Goal: Task Accomplishment & Management: Manage account settings

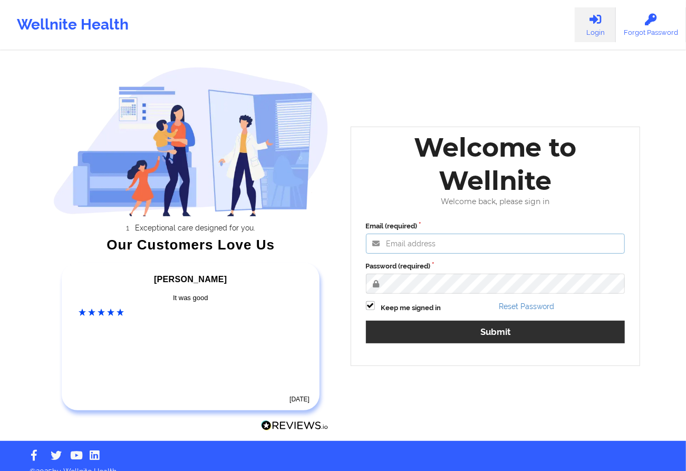
type input "[EMAIL_ADDRESS][DOMAIN_NAME]"
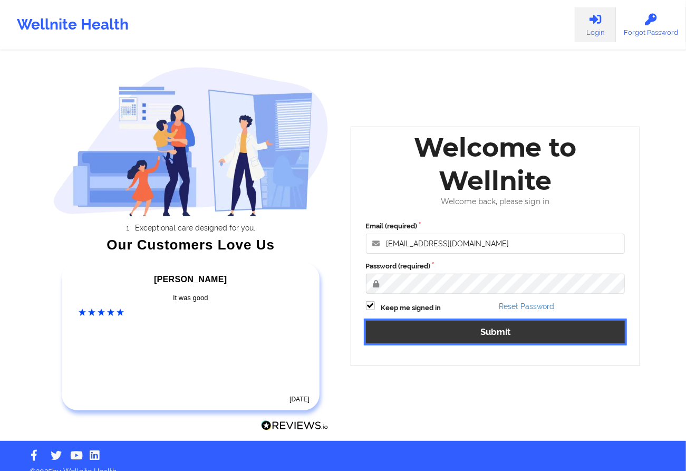
click at [428, 327] on button "Submit" at bounding box center [495, 332] width 259 height 23
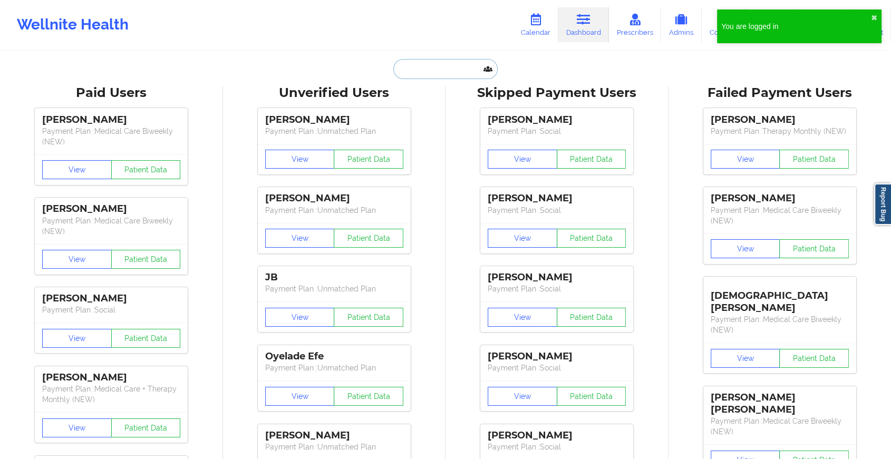
click at [455, 67] on input "text" at bounding box center [445, 69] width 104 height 20
paste input "[EMAIL_ADDRESS][DOMAIN_NAME]"
type input "[EMAIL_ADDRESS][DOMAIN_NAME]"
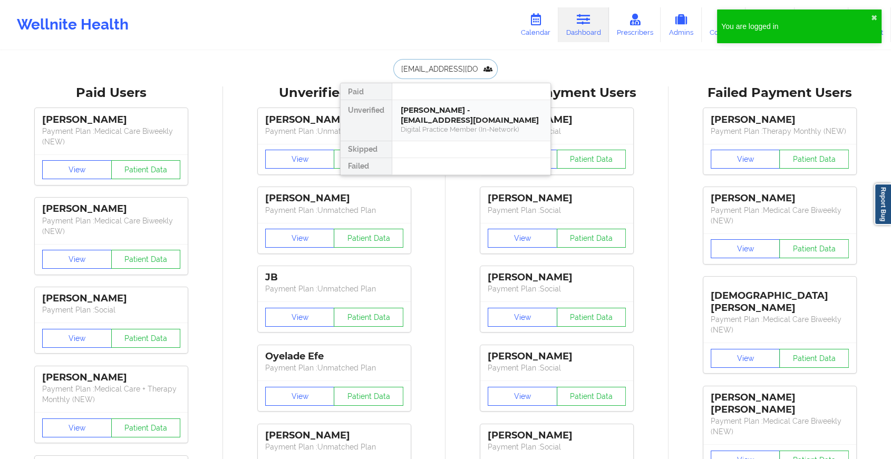
click at [443, 112] on div "[PERSON_NAME] - [EMAIL_ADDRESS][DOMAIN_NAME]" at bounding box center [471, 115] width 141 height 20
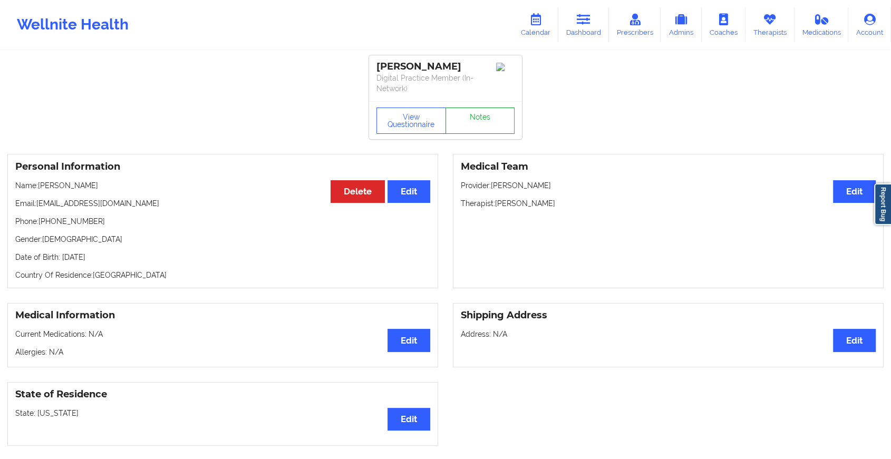
click at [484, 108] on link "Notes" at bounding box center [480, 121] width 70 height 26
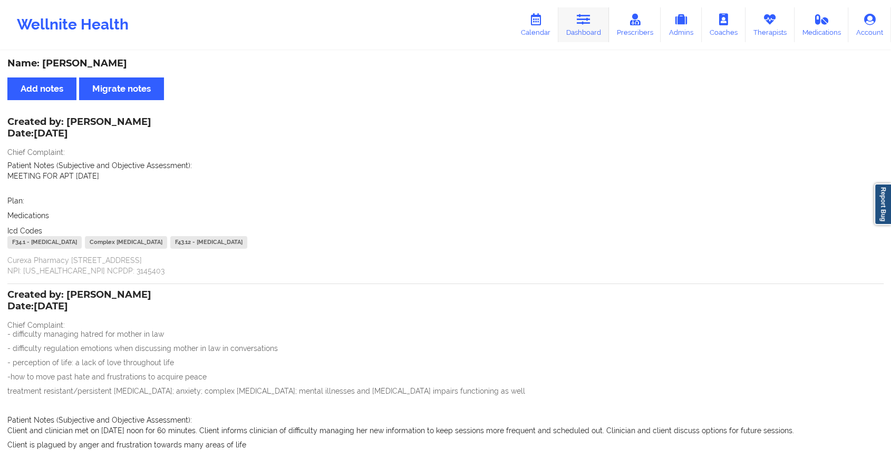
click at [582, 26] on link "Dashboard" at bounding box center [583, 24] width 51 height 35
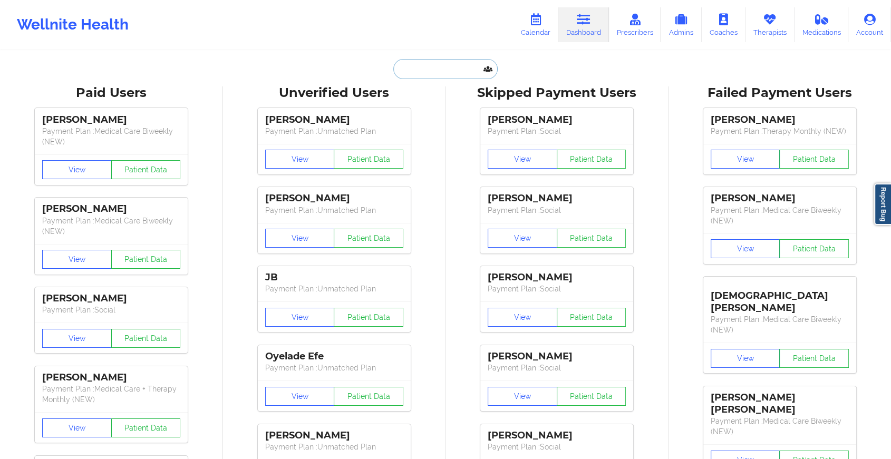
click at [395, 63] on input "text" at bounding box center [445, 69] width 104 height 20
click at [407, 70] on input "[DEMOGRAPHIC_DATA][PERSON_NAME]" at bounding box center [445, 69] width 104 height 20
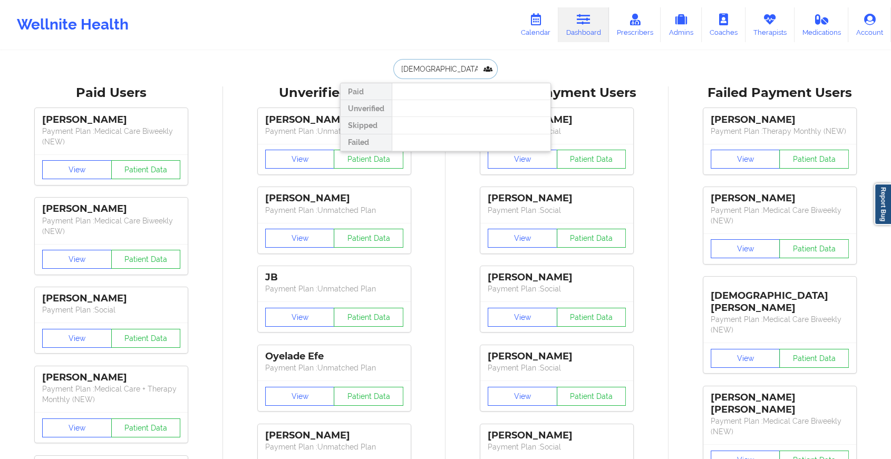
type input "[PERSON_NAME]"
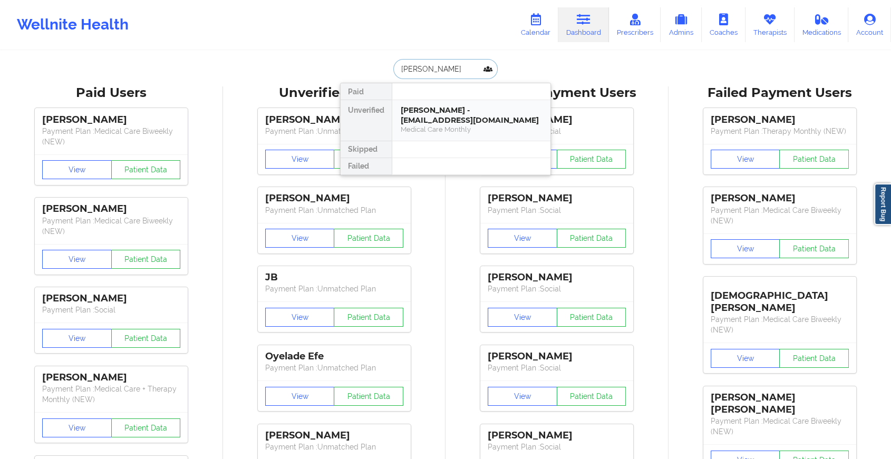
click at [450, 111] on div "[PERSON_NAME] - [EMAIL_ADDRESS][DOMAIN_NAME]" at bounding box center [471, 115] width 141 height 20
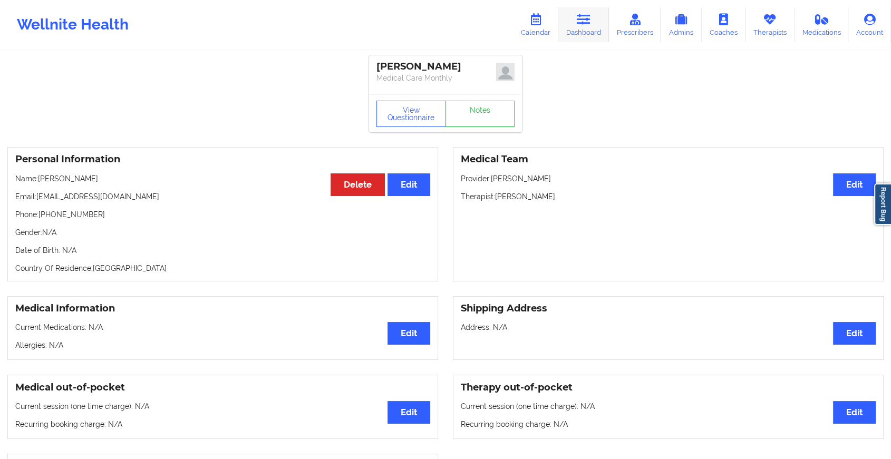
click at [582, 28] on link "Dashboard" at bounding box center [583, 24] width 51 height 35
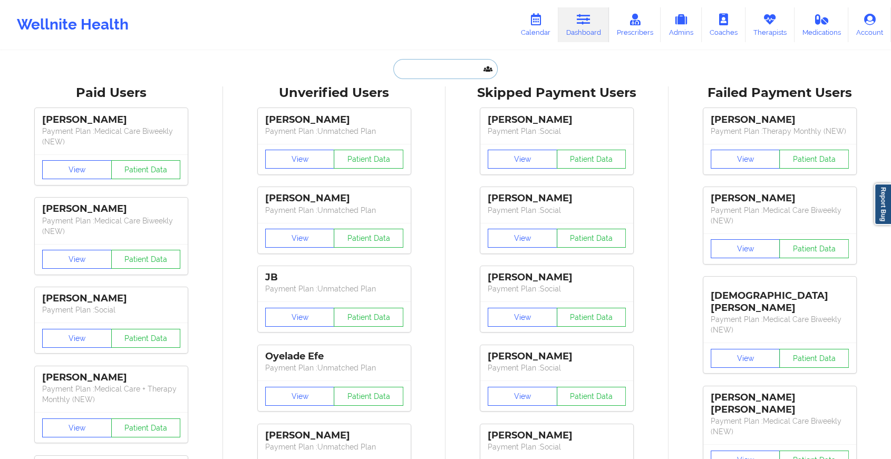
click at [450, 71] on input "text" at bounding box center [445, 69] width 104 height 20
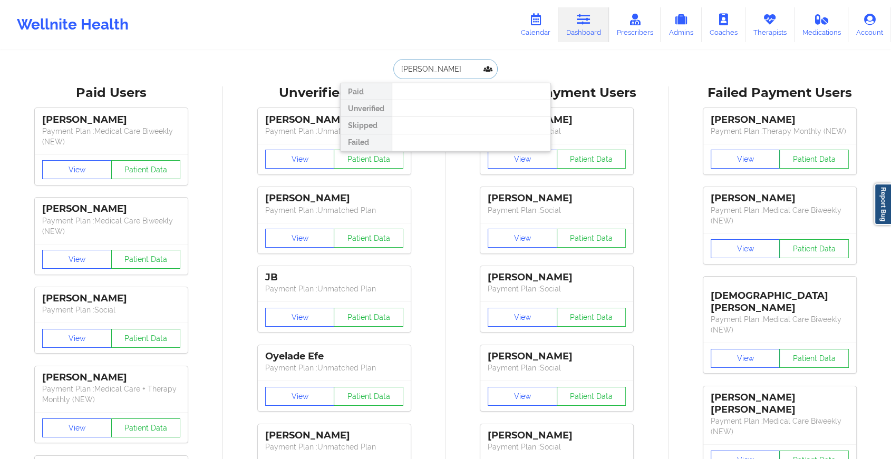
drag, startPoint x: 472, startPoint y: 63, endPoint x: 415, endPoint y: 69, distance: 56.7
click at [415, 69] on input "[PERSON_NAME]" at bounding box center [445, 69] width 104 height 20
type input "c"
type input "[PERSON_NAME]"
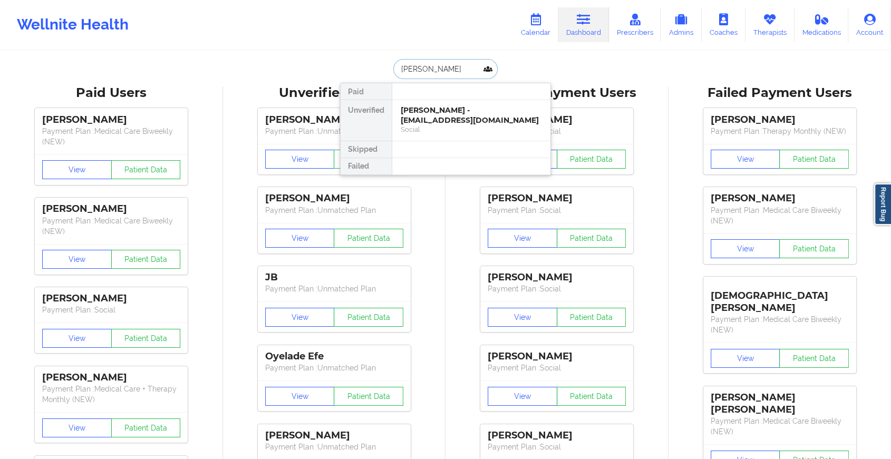
click at [435, 111] on div "[PERSON_NAME] - [EMAIL_ADDRESS][DOMAIN_NAME]" at bounding box center [471, 115] width 141 height 20
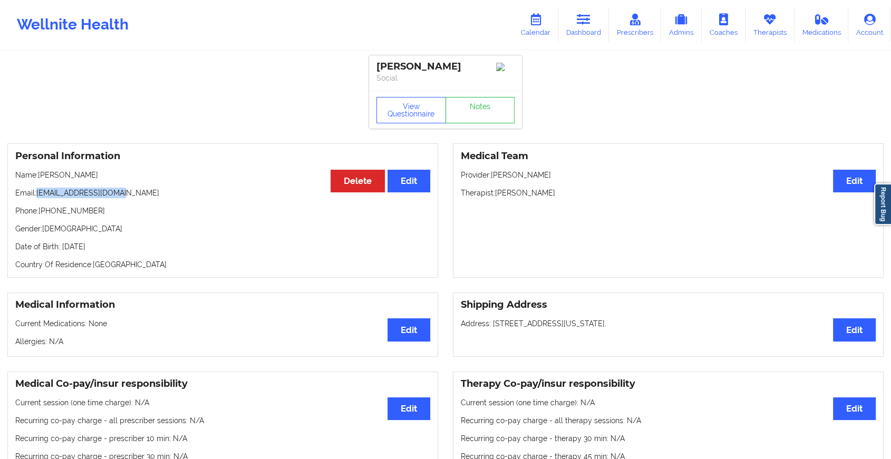
drag, startPoint x: 36, startPoint y: 196, endPoint x: 173, endPoint y: 196, distance: 136.5
click at [173, 196] on p "Email: [EMAIL_ADDRESS][DOMAIN_NAME]" at bounding box center [222, 193] width 415 height 11
copy p "[EMAIL_ADDRESS][DOMAIN_NAME]"
click at [595, 18] on link "Dashboard" at bounding box center [583, 24] width 51 height 35
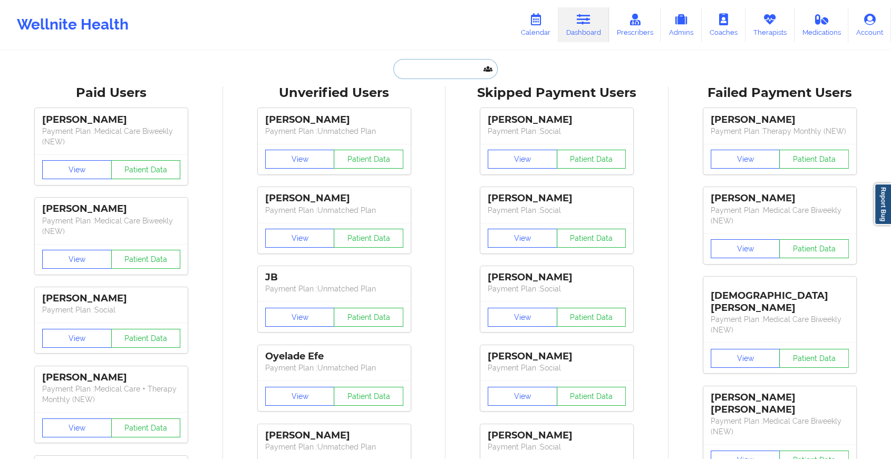
click at [413, 65] on input "text" at bounding box center [445, 69] width 104 height 20
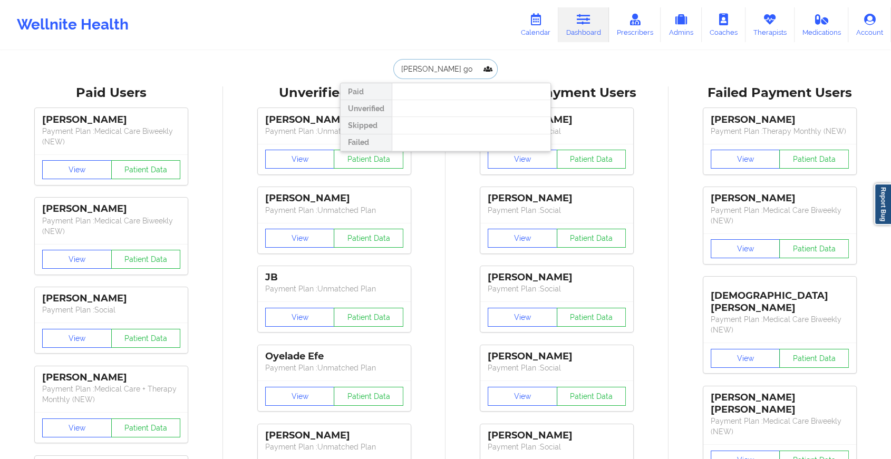
drag, startPoint x: 450, startPoint y: 65, endPoint x: 385, endPoint y: 66, distance: 64.8
click at [385, 66] on div "[PERSON_NAME] go Paid Unverified Skipped Failed" at bounding box center [445, 69] width 211 height 20
type input "[PERSON_NAME] mi"
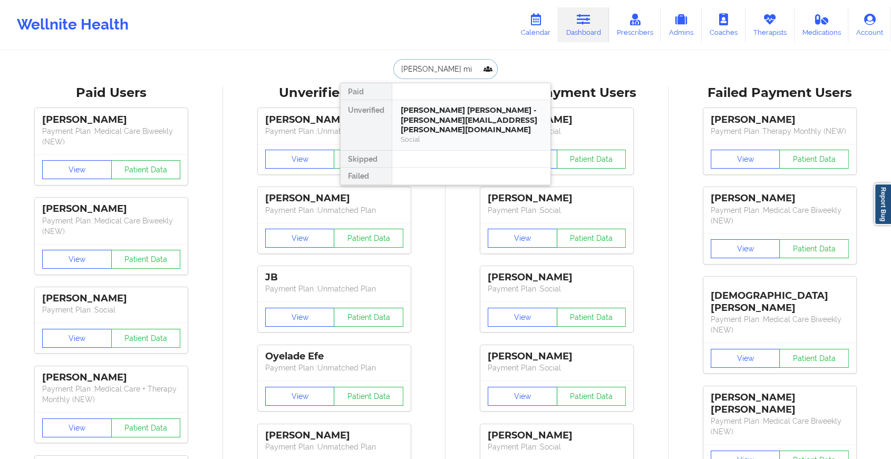
click at [464, 119] on div "[PERSON_NAME] [PERSON_NAME] - [PERSON_NAME][EMAIL_ADDRESS][PERSON_NAME][DOMAIN_…" at bounding box center [471, 120] width 141 height 30
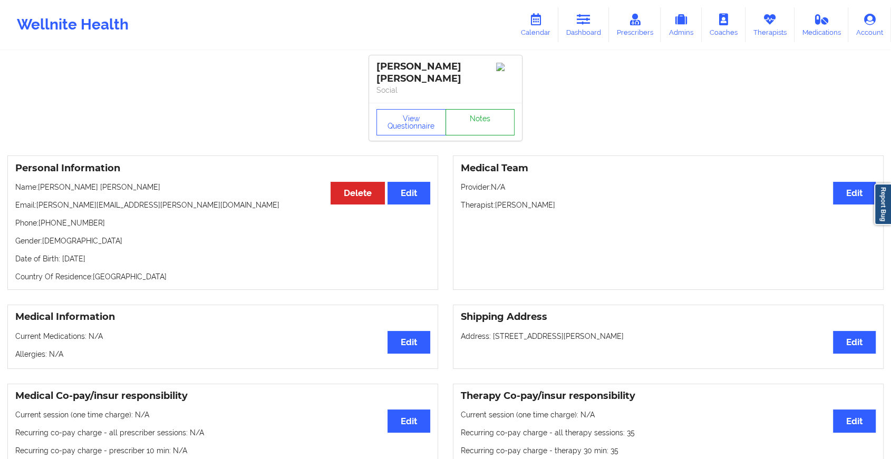
click at [496, 125] on link "Notes" at bounding box center [480, 122] width 70 height 26
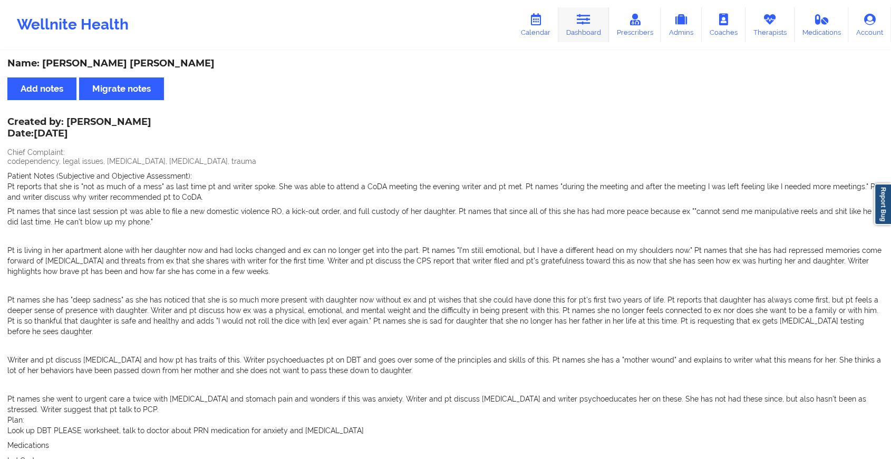
click at [582, 20] on icon at bounding box center [584, 20] width 14 height 12
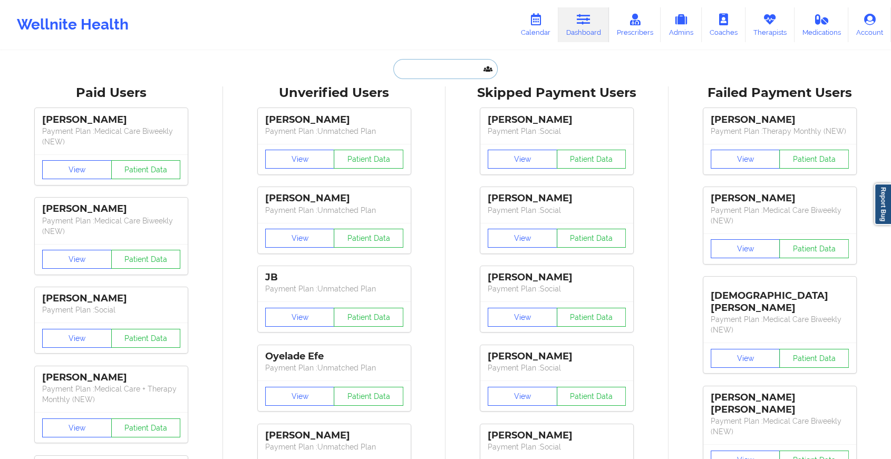
click at [422, 65] on input "text" at bounding box center [445, 69] width 104 height 20
type input "a"
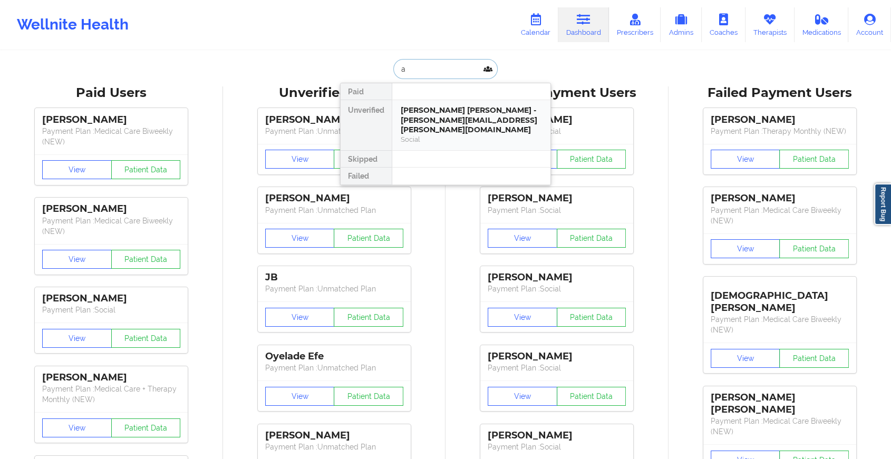
click at [421, 120] on div "[PERSON_NAME] [PERSON_NAME] - [PERSON_NAME][EMAIL_ADDRESS][PERSON_NAME][DOMAIN_…" at bounding box center [471, 120] width 141 height 30
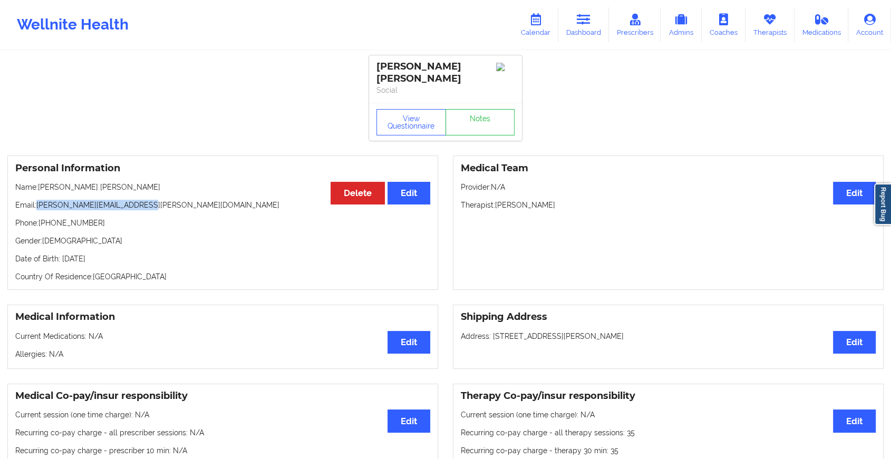
drag, startPoint x: 36, startPoint y: 203, endPoint x: 175, endPoint y: 201, distance: 138.7
click at [175, 201] on p "Email: [PERSON_NAME][EMAIL_ADDRESS][PERSON_NAME][DOMAIN_NAME]" at bounding box center [222, 205] width 415 height 11
copy p "[PERSON_NAME][EMAIL_ADDRESS][PERSON_NAME][DOMAIN_NAME]"
click at [581, 20] on icon at bounding box center [584, 20] width 14 height 12
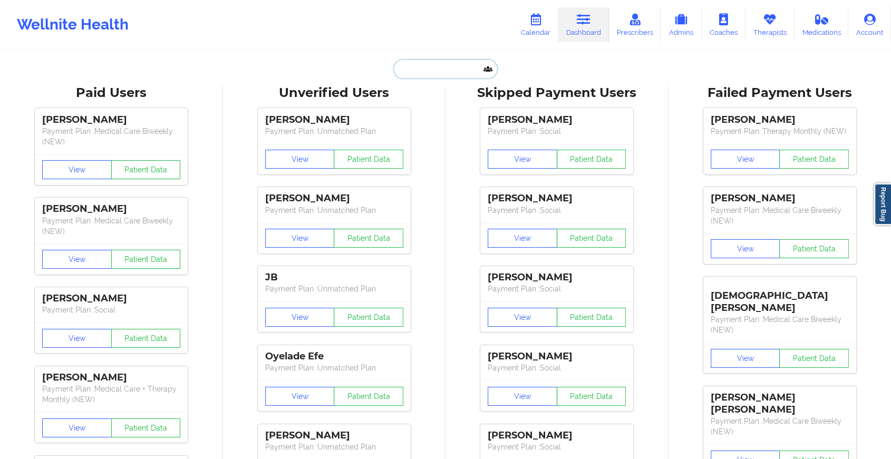
click at [411, 67] on input "text" at bounding box center [445, 69] width 104 height 20
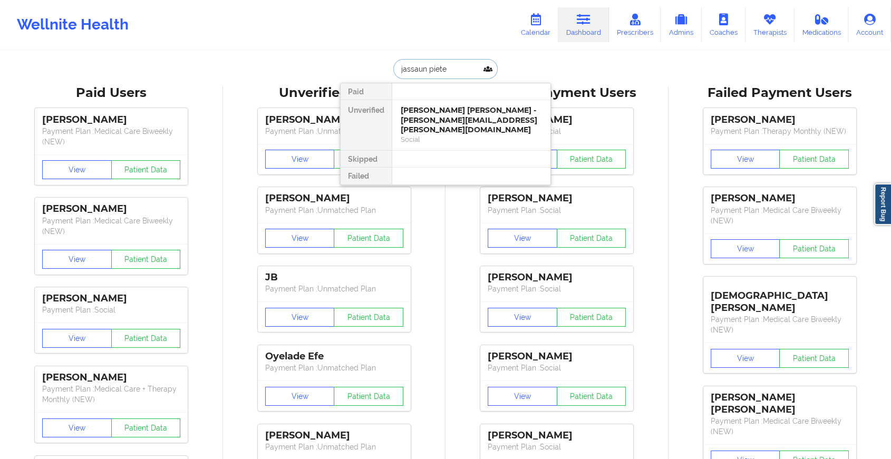
type input "[PERSON_NAME]"
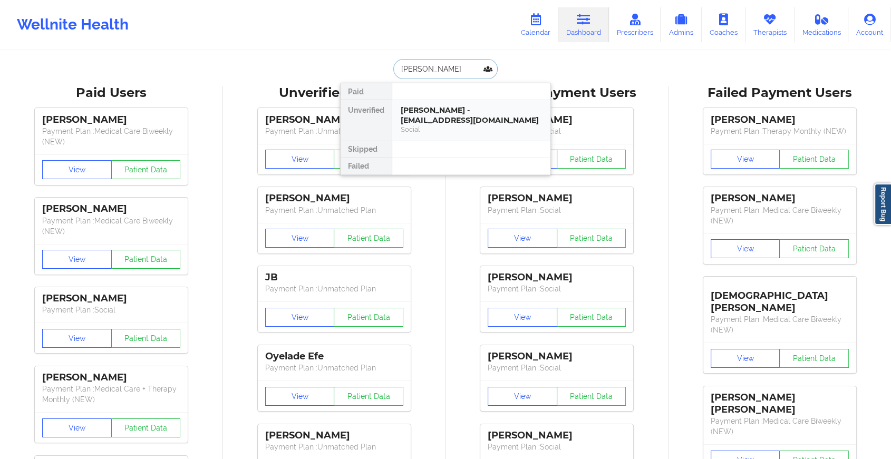
click at [426, 118] on div "[PERSON_NAME] - [EMAIL_ADDRESS][DOMAIN_NAME]" at bounding box center [471, 115] width 141 height 20
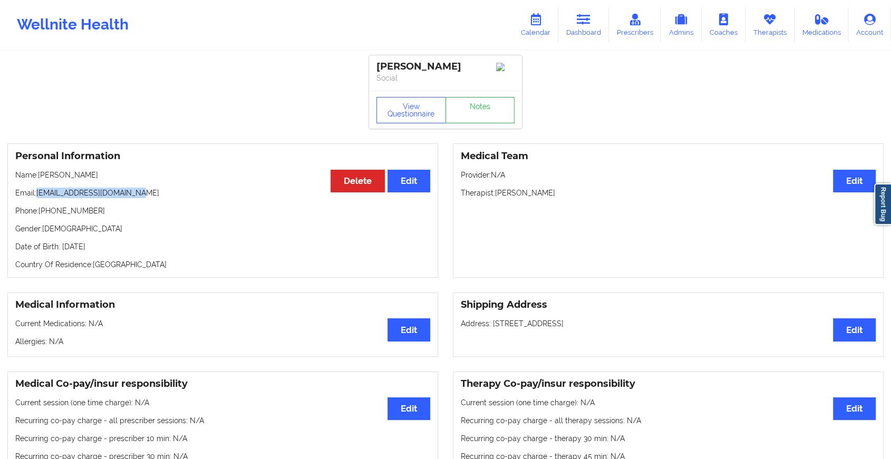
drag, startPoint x: 37, startPoint y: 197, endPoint x: 168, endPoint y: 197, distance: 130.7
click at [168, 197] on p "Email: [EMAIL_ADDRESS][DOMAIN_NAME]" at bounding box center [222, 193] width 415 height 11
copy p "[EMAIL_ADDRESS][DOMAIN_NAME]"
click at [586, 22] on icon at bounding box center [584, 20] width 14 height 12
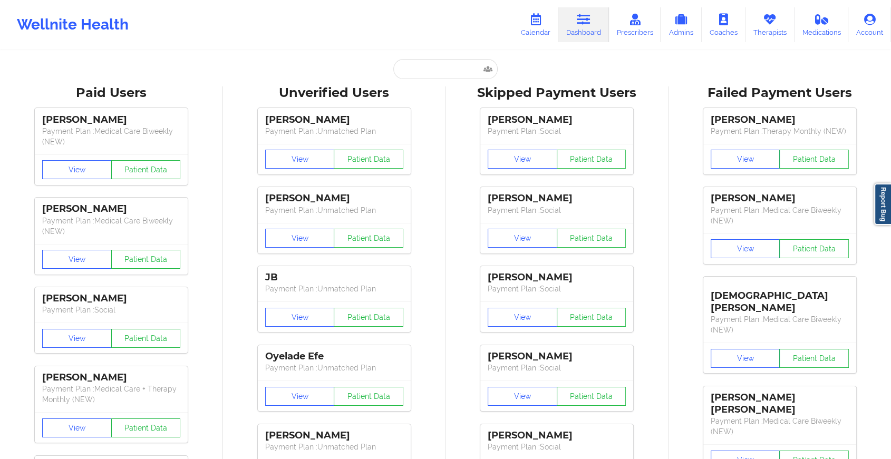
click at [449, 60] on input "text" at bounding box center [445, 69] width 104 height 20
type input "j"
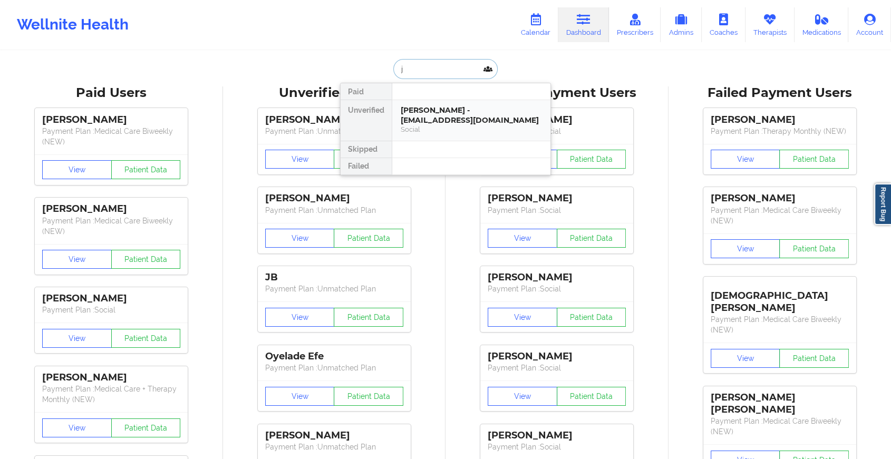
click at [446, 101] on div "[PERSON_NAME] - [EMAIL_ADDRESS][DOMAIN_NAME] Social" at bounding box center [471, 120] width 158 height 41
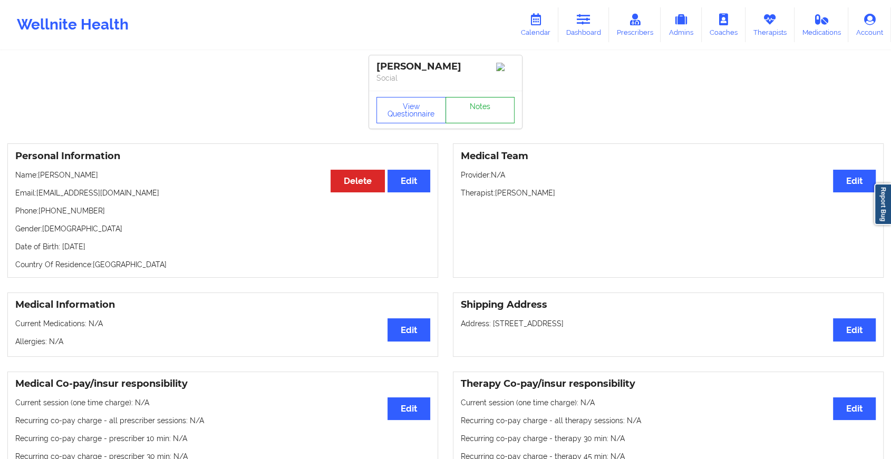
click at [480, 110] on link "Notes" at bounding box center [480, 110] width 70 height 26
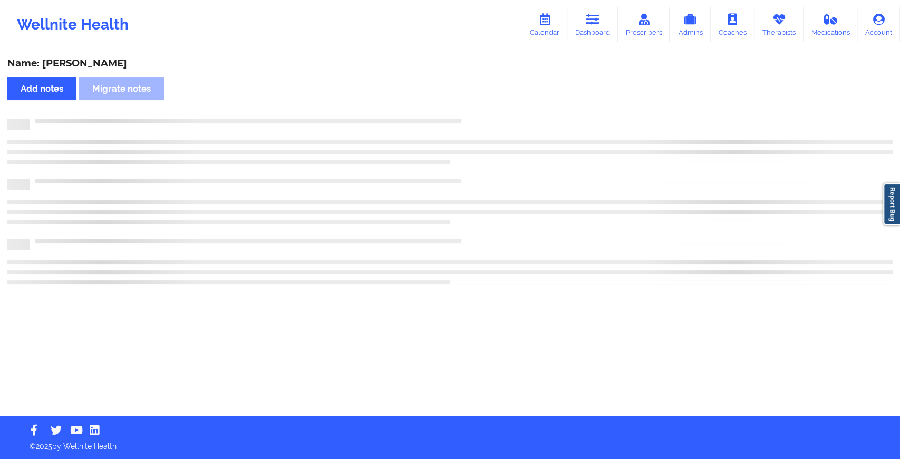
click at [593, 164] on div "Name: [PERSON_NAME] Add notes Migrate notes" at bounding box center [450, 234] width 900 height 364
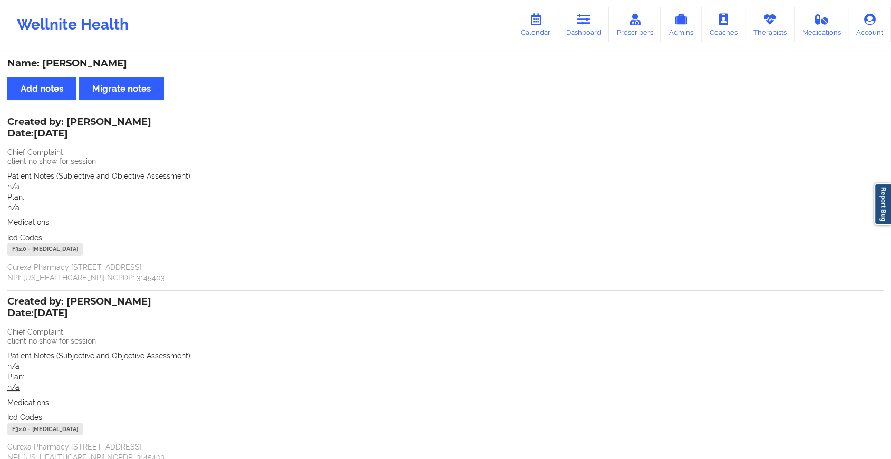
scroll to position [89, 0]
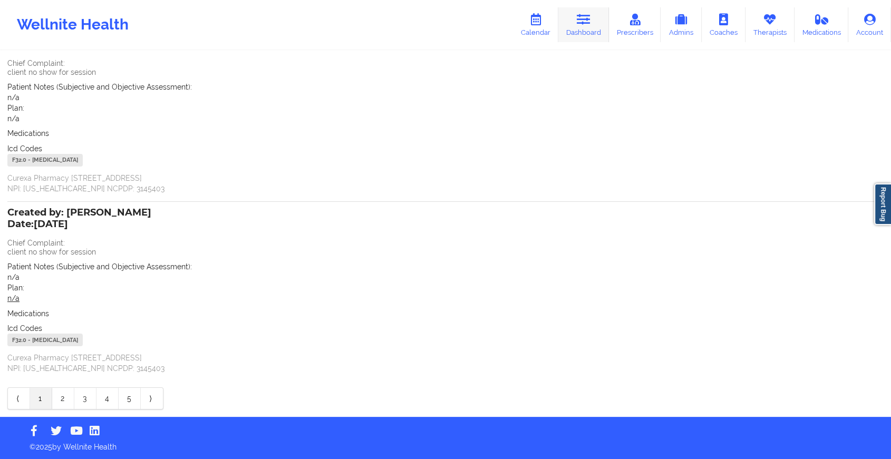
click at [569, 29] on link "Dashboard" at bounding box center [583, 24] width 51 height 35
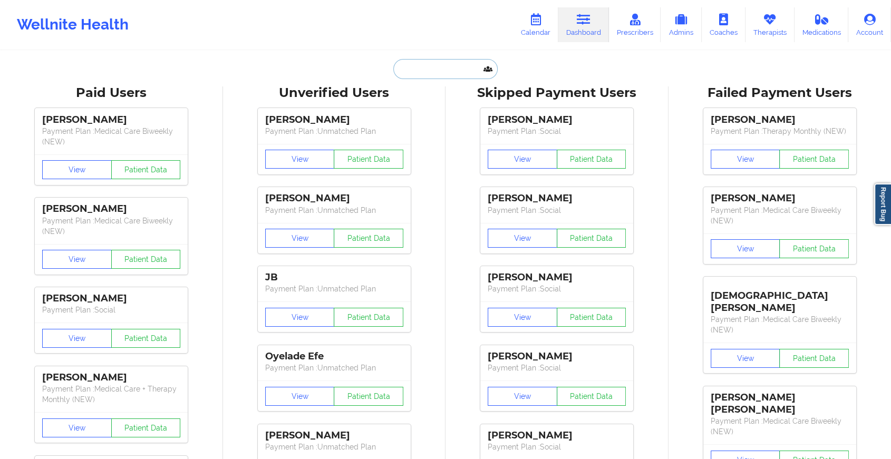
click at [396, 69] on input "text" at bounding box center [445, 69] width 104 height 20
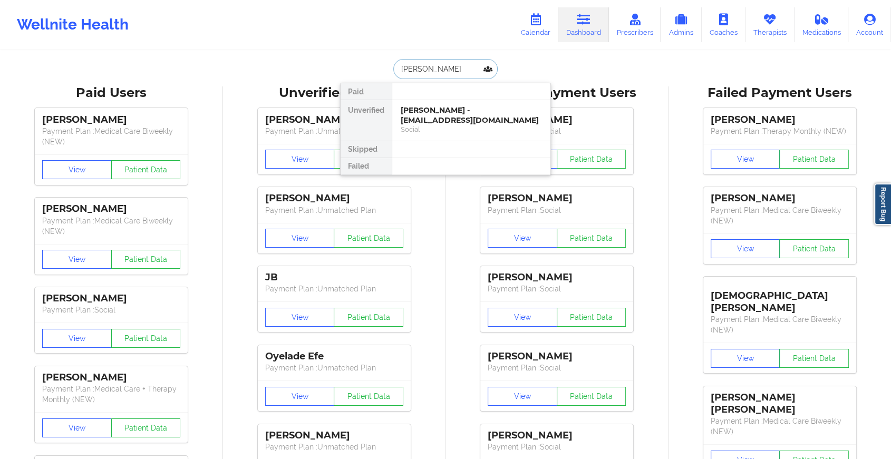
type input "[PERSON_NAME]"
click at [451, 121] on div "[PERSON_NAME] - [EMAIL_ADDRESS][DOMAIN_NAME]" at bounding box center [471, 115] width 141 height 20
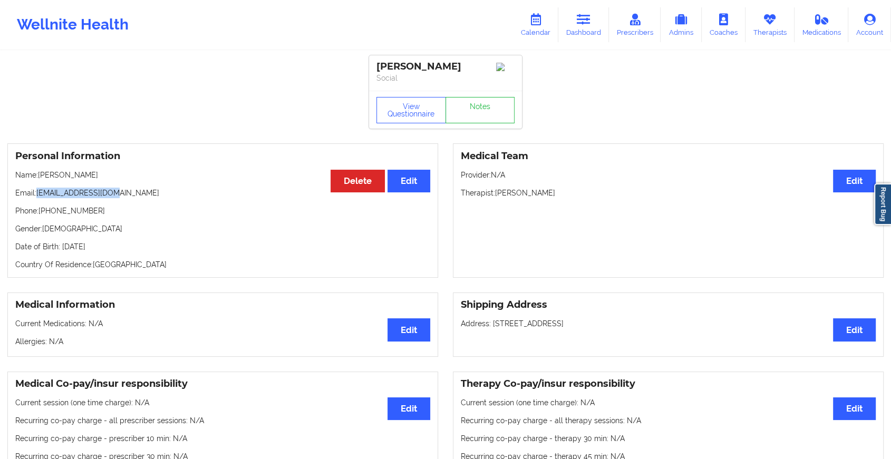
drag, startPoint x: 38, startPoint y: 198, endPoint x: 113, endPoint y: 190, distance: 75.9
click at [113, 190] on div "Personal Information Edit Delete Name: [PERSON_NAME] Email: [EMAIL_ADDRESS][DOM…" at bounding box center [222, 210] width 431 height 134
copy p "[EMAIL_ADDRESS][DOMAIN_NAME]"
click at [580, 28] on link "Dashboard" at bounding box center [583, 24] width 51 height 35
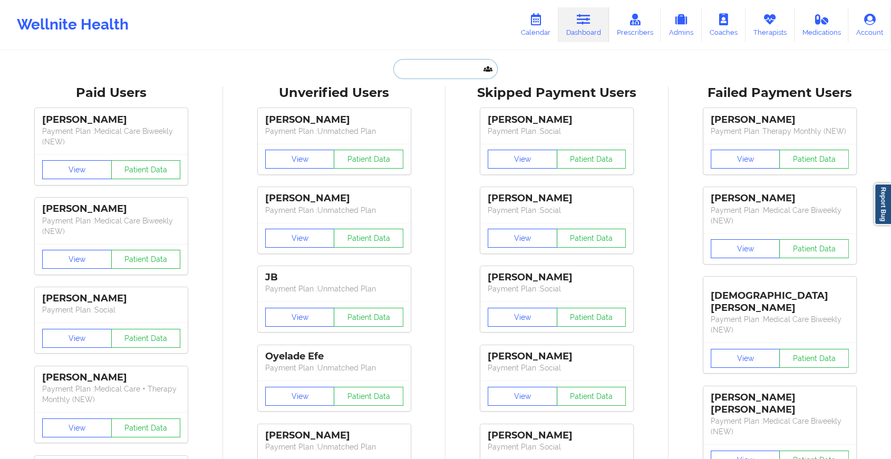
click at [413, 68] on input "text" at bounding box center [445, 69] width 104 height 20
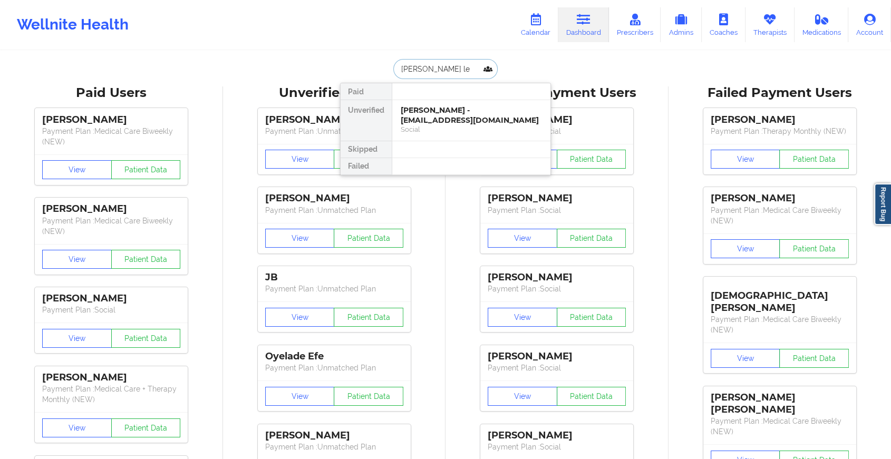
type input "[PERSON_NAME]"
click at [442, 119] on div "[PERSON_NAME] - [EMAIL_ADDRESS][DOMAIN_NAME]" at bounding box center [471, 115] width 141 height 20
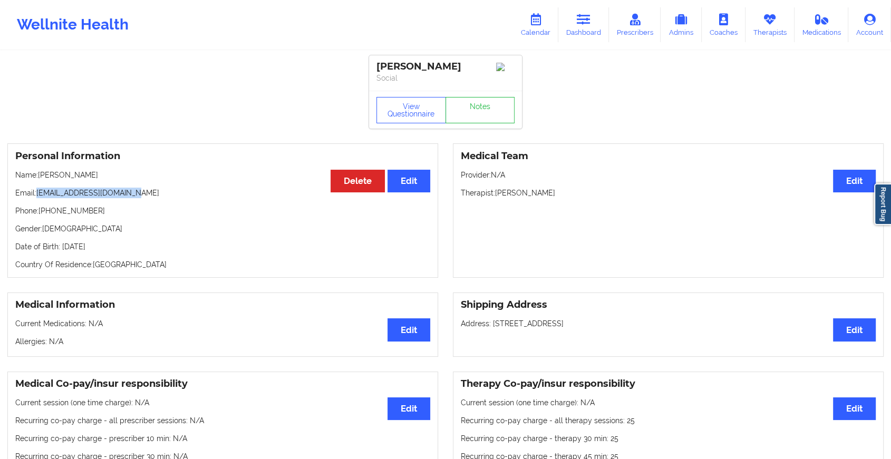
drag, startPoint x: 37, startPoint y: 196, endPoint x: 177, endPoint y: 188, distance: 139.9
click at [177, 188] on div "Personal Information Edit Delete Name: [PERSON_NAME] Email: [EMAIL_ADDRESS][DOM…" at bounding box center [222, 210] width 431 height 134
copy p "[EMAIL_ADDRESS][DOMAIN_NAME]"
click at [590, 36] on link "Dashboard" at bounding box center [583, 24] width 51 height 35
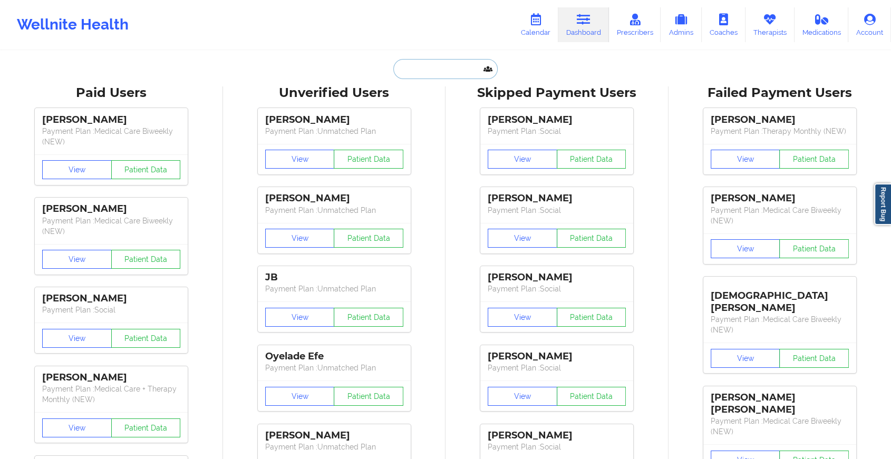
click at [453, 77] on input "text" at bounding box center [445, 69] width 104 height 20
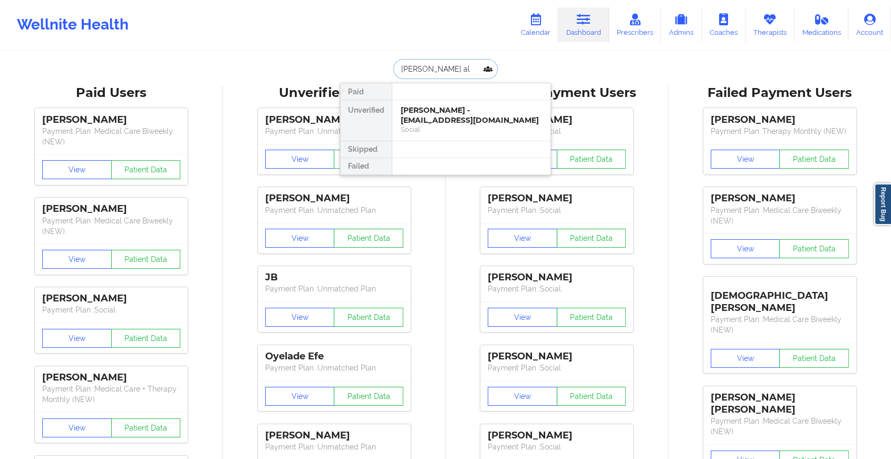
type input "[PERSON_NAME]"
click at [441, 120] on div "[PERSON_NAME] - [PERSON_NAME][EMAIL_ADDRESS][DOMAIN_NAME]" at bounding box center [471, 115] width 141 height 20
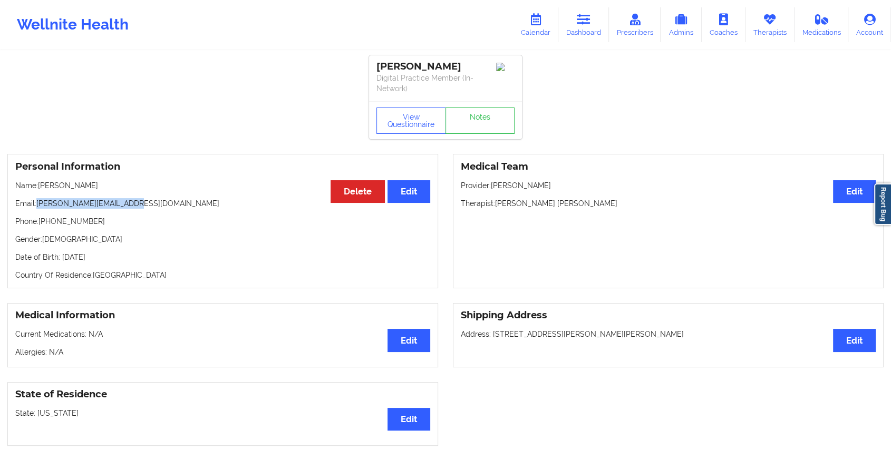
drag, startPoint x: 38, startPoint y: 207, endPoint x: 169, endPoint y: 197, distance: 131.2
click at [169, 197] on div "Personal Information Edit Delete Name: [PERSON_NAME] Email: [PERSON_NAME][EMAIL…" at bounding box center [222, 221] width 431 height 134
copy p "[PERSON_NAME][EMAIL_ADDRESS][DOMAIN_NAME]"
click at [567, 14] on link "Dashboard" at bounding box center [583, 24] width 51 height 35
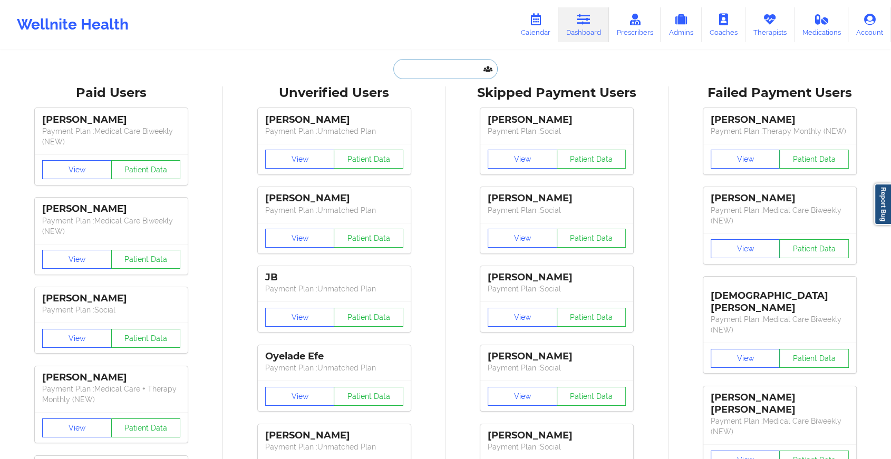
click at [413, 60] on input "text" at bounding box center [445, 69] width 104 height 20
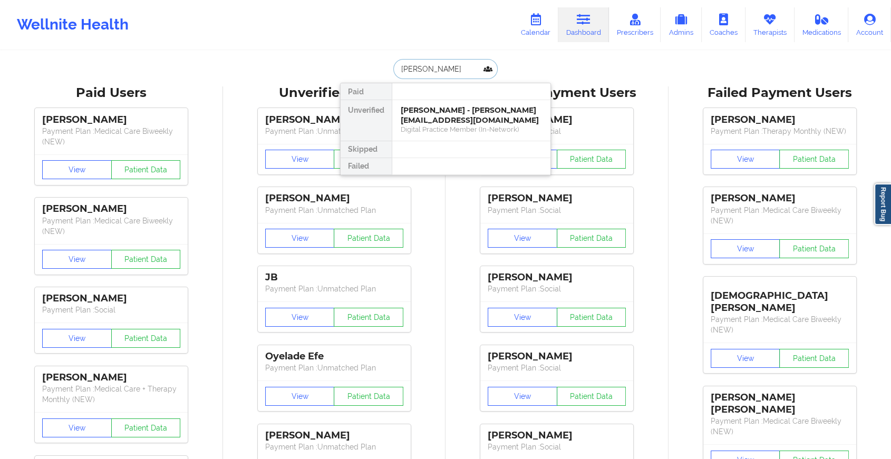
type input "[PERSON_NAME]"
click at [443, 121] on div "[PERSON_NAME] - [EMAIL_ADDRESS][DOMAIN_NAME]" at bounding box center [471, 115] width 141 height 20
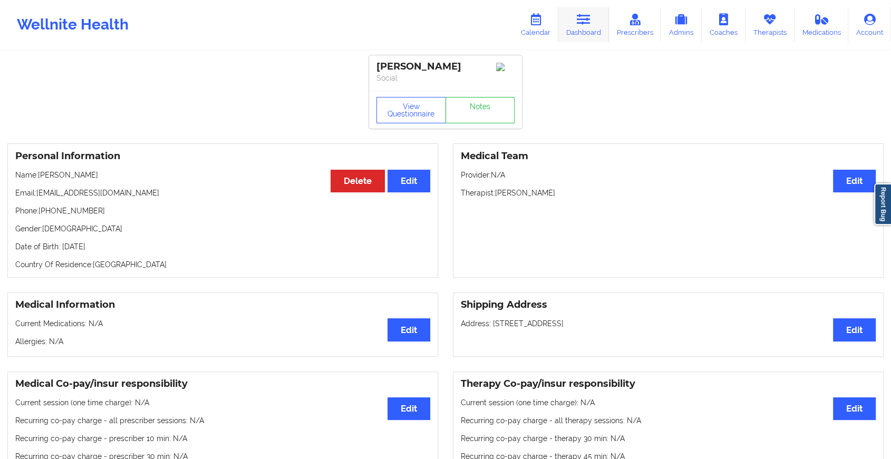
click at [579, 34] on link "Dashboard" at bounding box center [583, 24] width 51 height 35
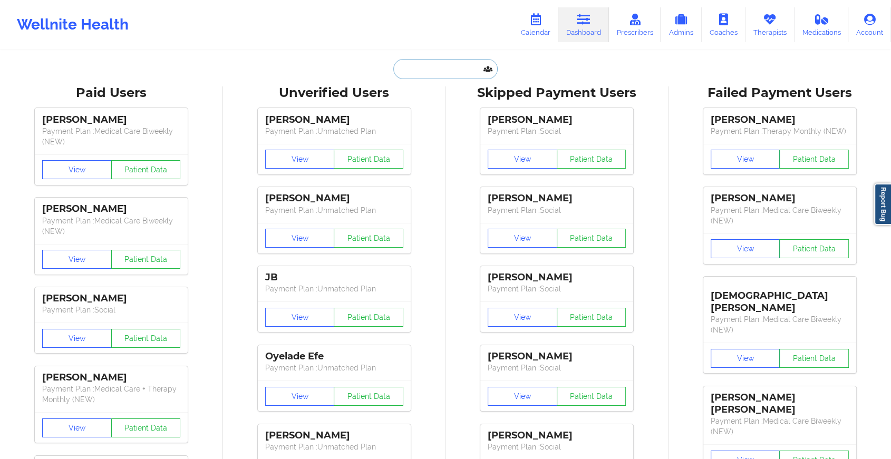
click at [414, 72] on input "text" at bounding box center [445, 69] width 104 height 20
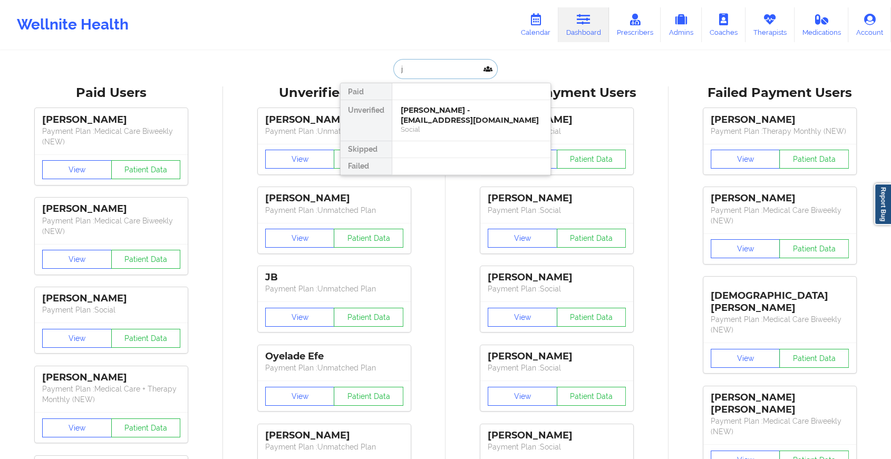
type input "j"
click at [467, 127] on div "Social" at bounding box center [471, 129] width 141 height 9
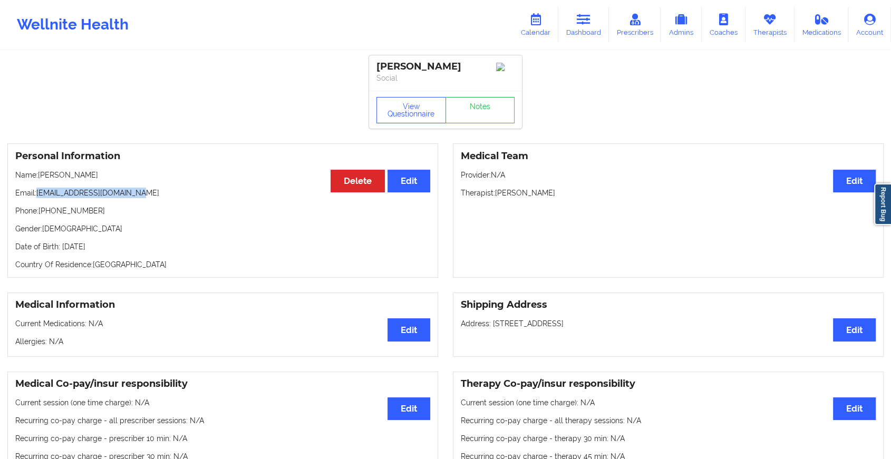
drag, startPoint x: 37, startPoint y: 198, endPoint x: 188, endPoint y: 196, distance: 151.3
click at [188, 196] on p "Email: [EMAIL_ADDRESS][DOMAIN_NAME]" at bounding box center [222, 193] width 415 height 11
copy p "[EMAIL_ADDRESS][DOMAIN_NAME]"
click at [589, 28] on link "Dashboard" at bounding box center [583, 24] width 51 height 35
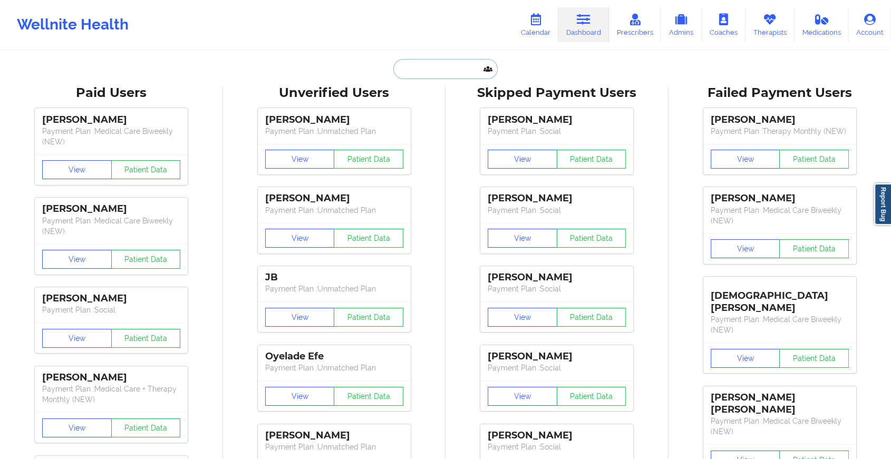
click at [402, 67] on input "text" at bounding box center [445, 69] width 104 height 20
paste input "[EMAIL_ADDRESS][DOMAIN_NAME]"
type input "[EMAIL_ADDRESS][DOMAIN_NAME]"
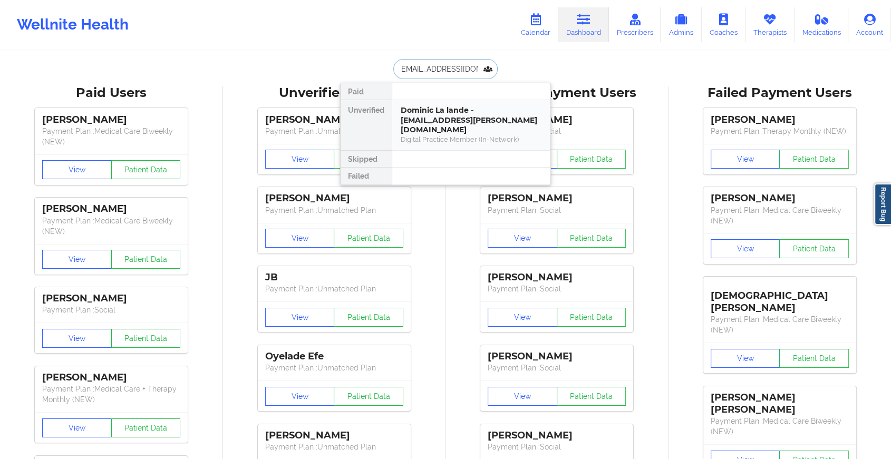
click at [469, 122] on div "Dominic La lande - [EMAIL_ADDRESS][PERSON_NAME][DOMAIN_NAME]" at bounding box center [471, 120] width 141 height 30
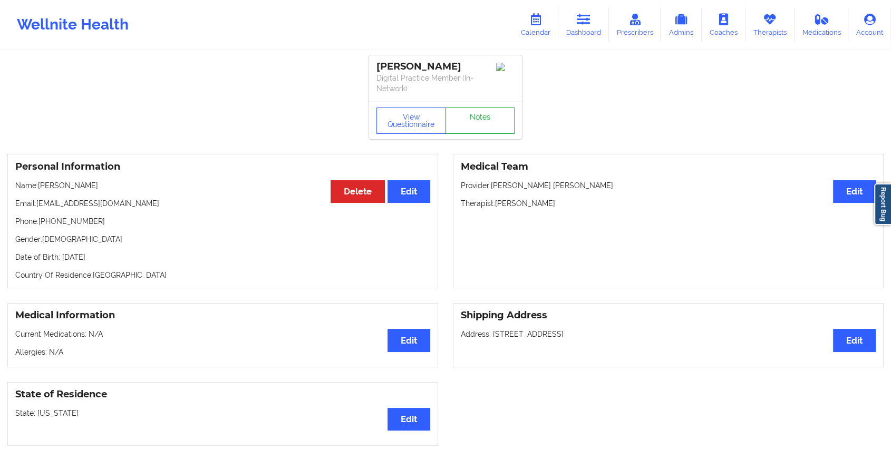
click at [481, 108] on link "Notes" at bounding box center [480, 121] width 70 height 26
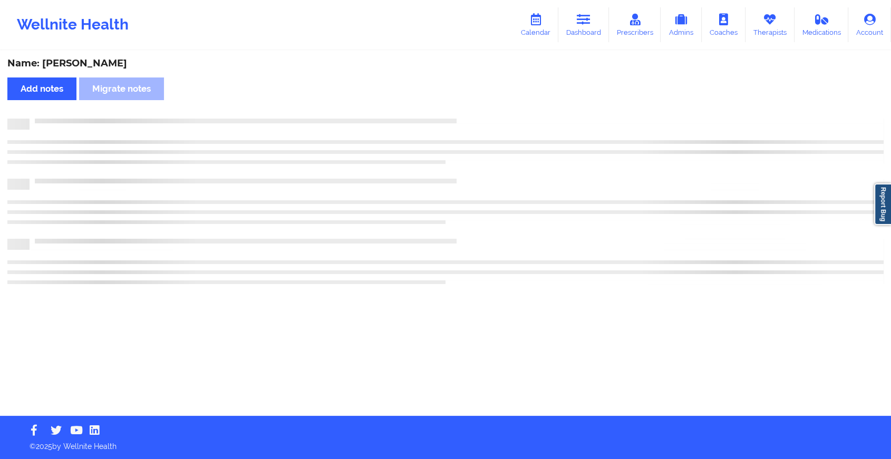
click at [481, 108] on div "Name: [PERSON_NAME] Add notes Migrate notes" at bounding box center [445, 234] width 891 height 364
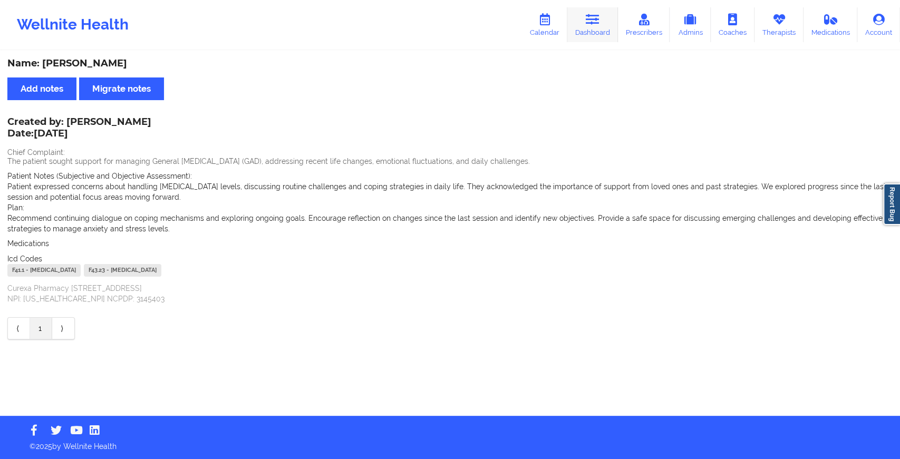
click at [597, 27] on link "Dashboard" at bounding box center [592, 24] width 51 height 35
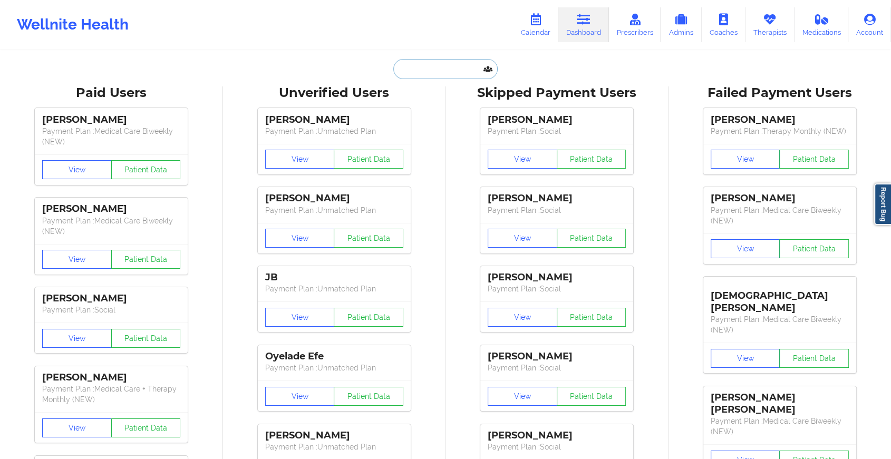
click at [404, 59] on input "text" at bounding box center [445, 69] width 104 height 20
paste input "[EMAIL_ADDRESS][DOMAIN_NAME]"
type input "[EMAIL_ADDRESS][DOMAIN_NAME]"
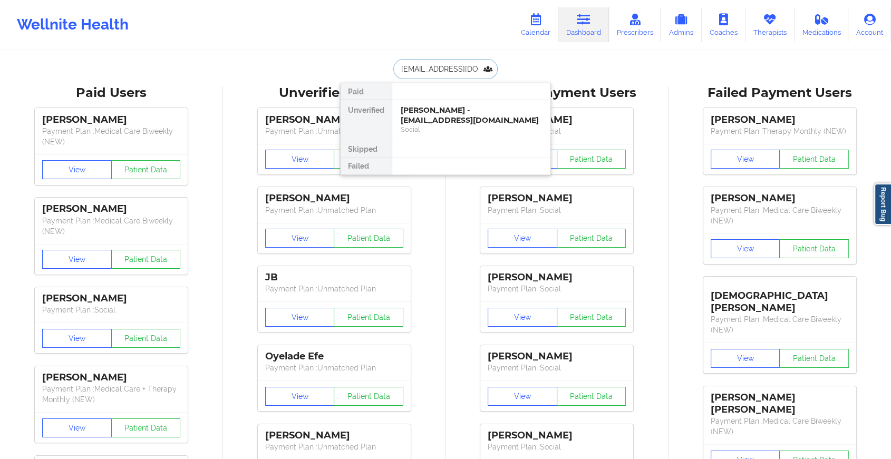
click at [465, 121] on div "[PERSON_NAME] - [EMAIL_ADDRESS][DOMAIN_NAME]" at bounding box center [471, 115] width 141 height 20
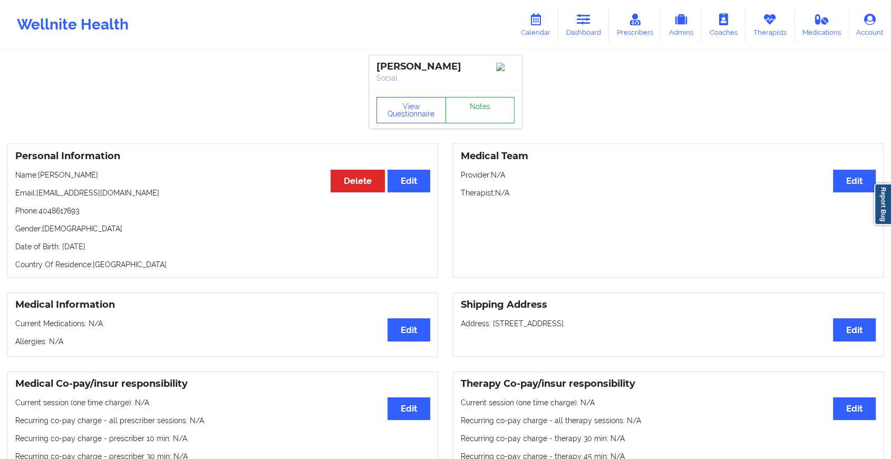
click at [447, 106] on link "Notes" at bounding box center [480, 110] width 70 height 26
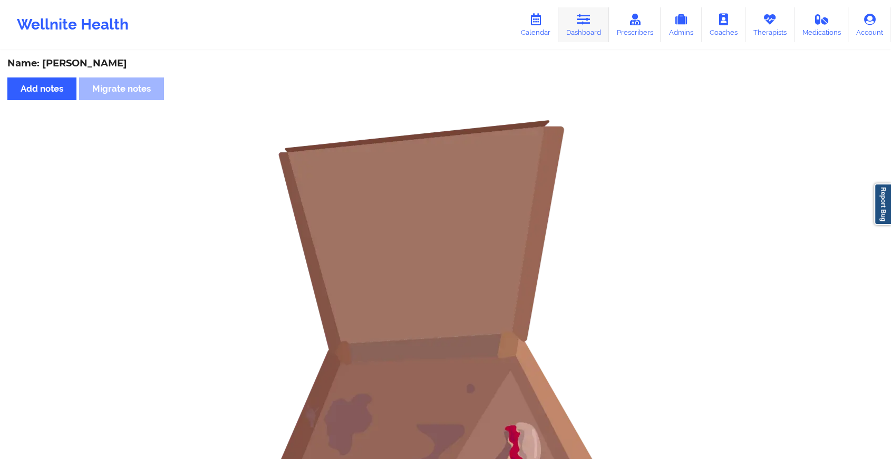
click at [587, 30] on link "Dashboard" at bounding box center [583, 24] width 51 height 35
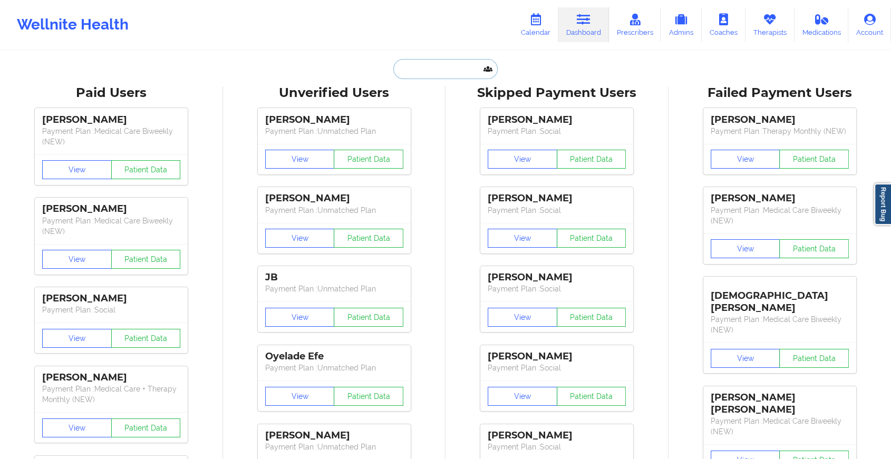
click at [409, 78] on input "text" at bounding box center [445, 69] width 104 height 20
paste input "[EMAIL_ADDRESS][DOMAIN_NAME]"
type input "[EMAIL_ADDRESS][DOMAIN_NAME]"
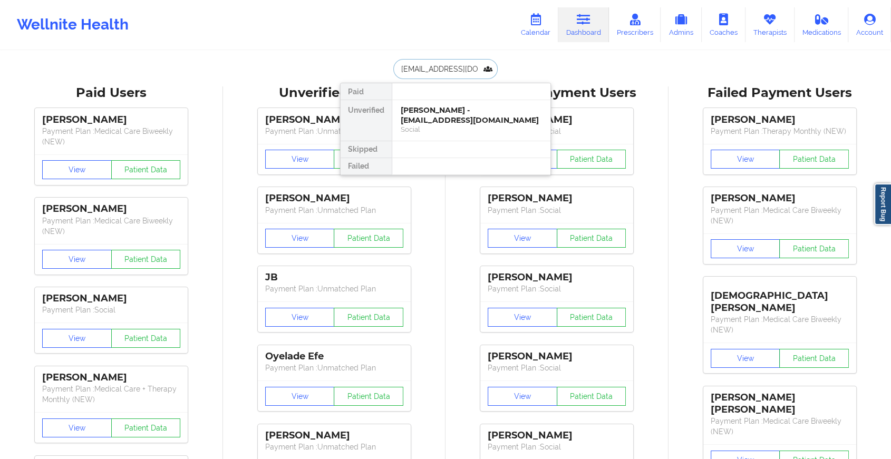
scroll to position [0, 9]
click at [431, 112] on div "[PERSON_NAME] - [EMAIL_ADDRESS][DOMAIN_NAME]" at bounding box center [471, 115] width 141 height 20
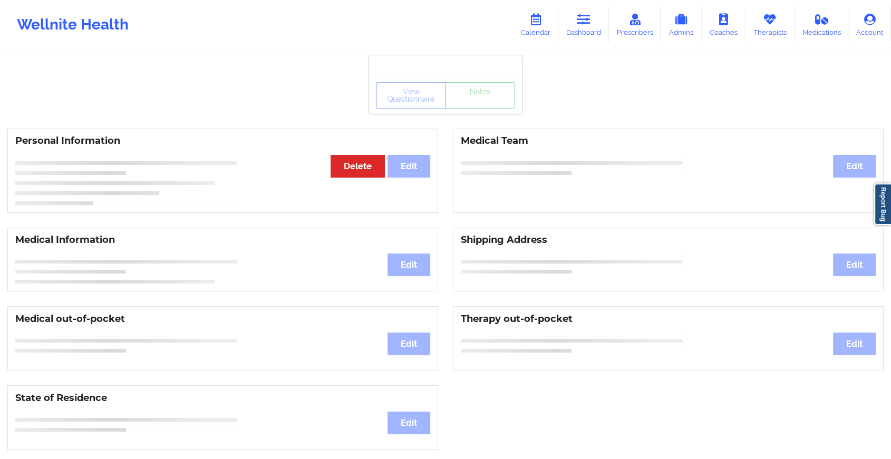
click at [480, 111] on div "View Questionnaire Notes" at bounding box center [445, 95] width 153 height 38
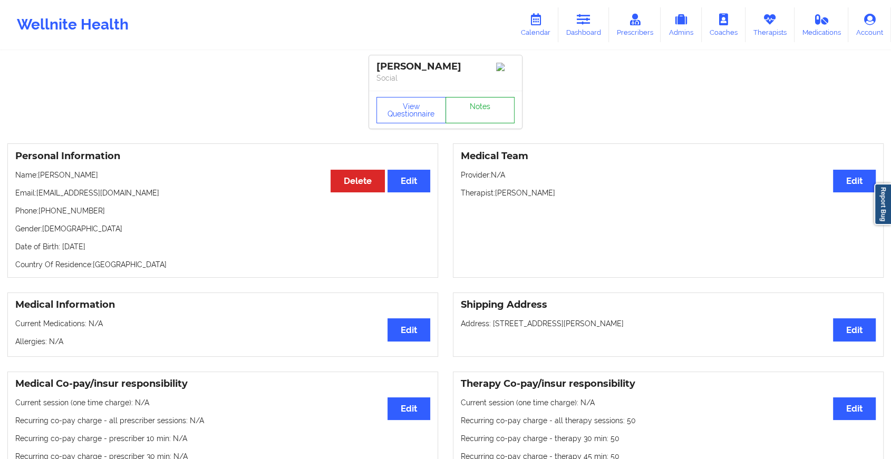
click at [480, 111] on link "Notes" at bounding box center [480, 110] width 70 height 26
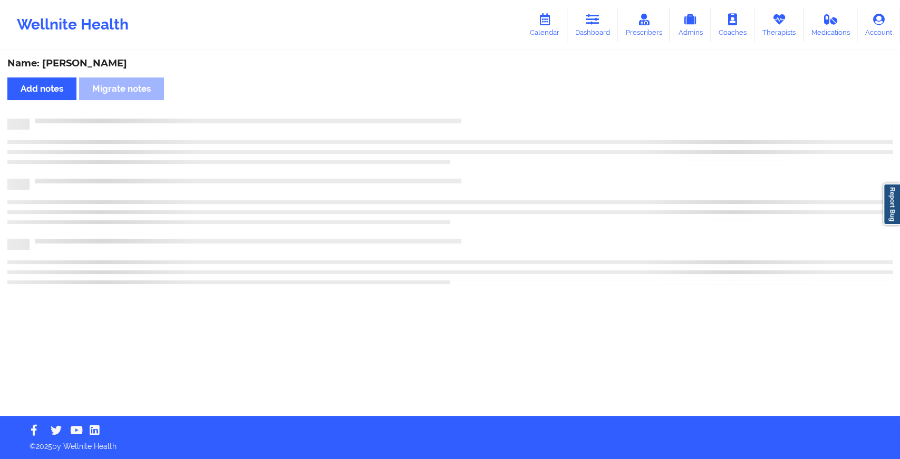
click at [480, 111] on div "Name: [PERSON_NAME] Add notes Migrate notes" at bounding box center [450, 234] width 900 height 364
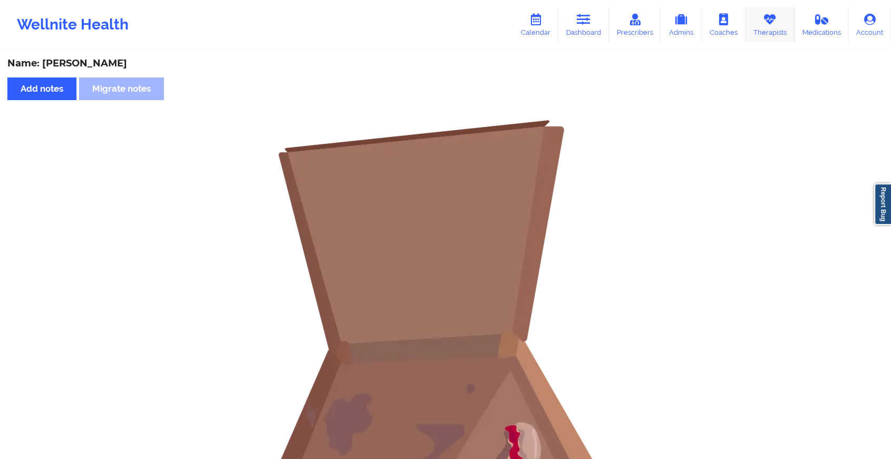
click at [694, 38] on link "Therapists" at bounding box center [769, 24] width 49 height 35
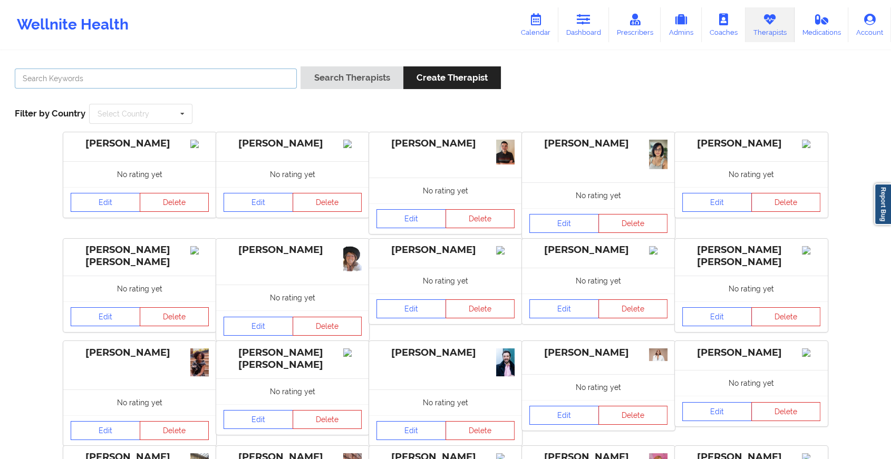
click at [177, 78] on input "text" at bounding box center [156, 79] width 282 height 20
type input "leena"
click at [342, 68] on button "Search Therapists" at bounding box center [351, 77] width 102 height 23
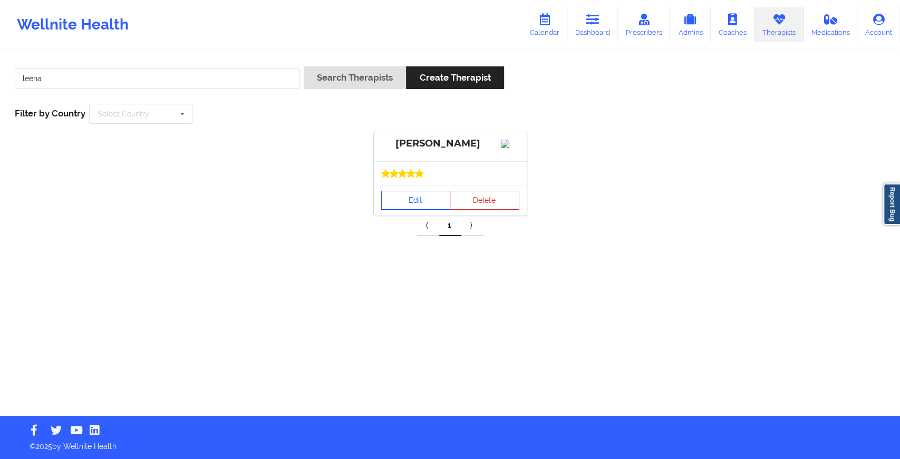
click at [413, 210] on link "Edit" at bounding box center [416, 200] width 70 height 19
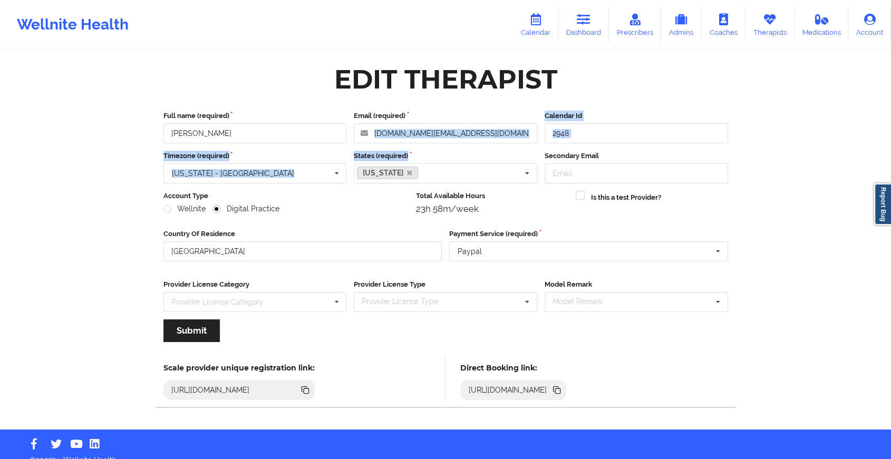
drag, startPoint x: 470, startPoint y: 143, endPoint x: 424, endPoint y: 108, distance: 57.1
click at [424, 108] on div "Full name (required) [PERSON_NAME] Email (required) [DOMAIN_NAME][EMAIL_ADDRESS…" at bounding box center [445, 230] width 579 height 254
drag, startPoint x: 424, startPoint y: 108, endPoint x: 441, endPoint y: 112, distance: 16.9
click at [441, 112] on label "Email (required)" at bounding box center [445, 116] width 183 height 11
click at [441, 123] on input "[DOMAIN_NAME][EMAIL_ADDRESS][DOMAIN_NAME]" at bounding box center [445, 133] width 183 height 20
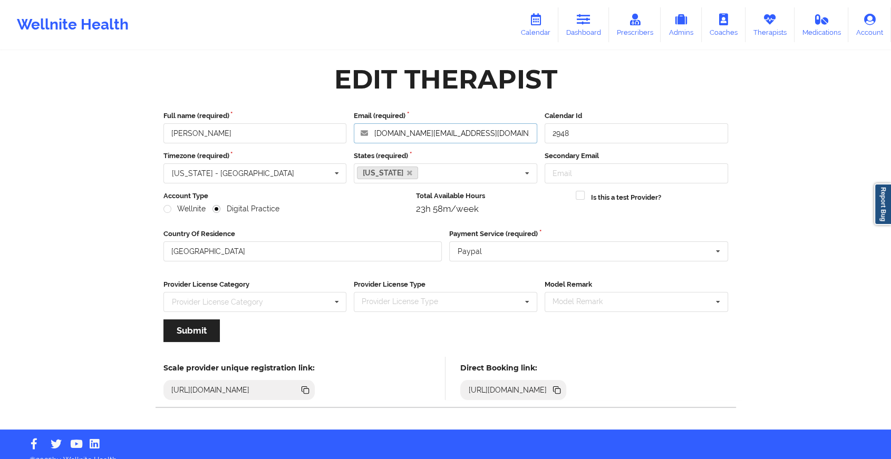
drag, startPoint x: 467, startPoint y: 132, endPoint x: 373, endPoint y: 127, distance: 94.5
click at [373, 127] on input "[DOMAIN_NAME][EMAIL_ADDRESS][DOMAIN_NAME]" at bounding box center [445, 133] width 183 height 20
click at [583, 23] on icon at bounding box center [584, 20] width 14 height 12
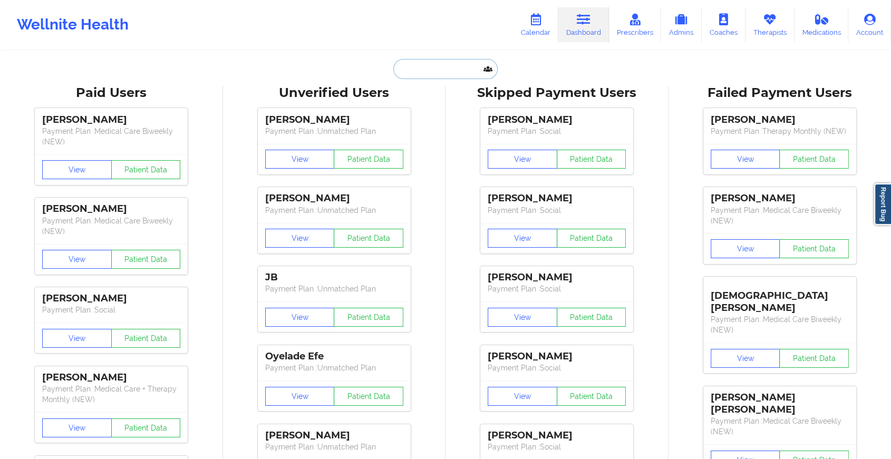
click at [416, 61] on input "text" at bounding box center [445, 69] width 104 height 20
paste input "[EMAIL_ADDRESS][DOMAIN_NAME]"
type input "[EMAIL_ADDRESS][DOMAIN_NAME]"
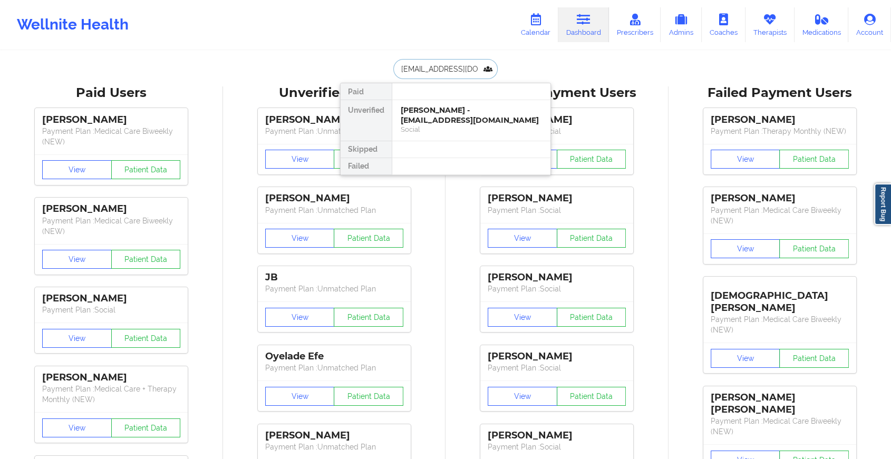
scroll to position [0, 17]
click at [473, 114] on div "[PERSON_NAME] - [EMAIL_ADDRESS][DOMAIN_NAME]" at bounding box center [471, 115] width 141 height 20
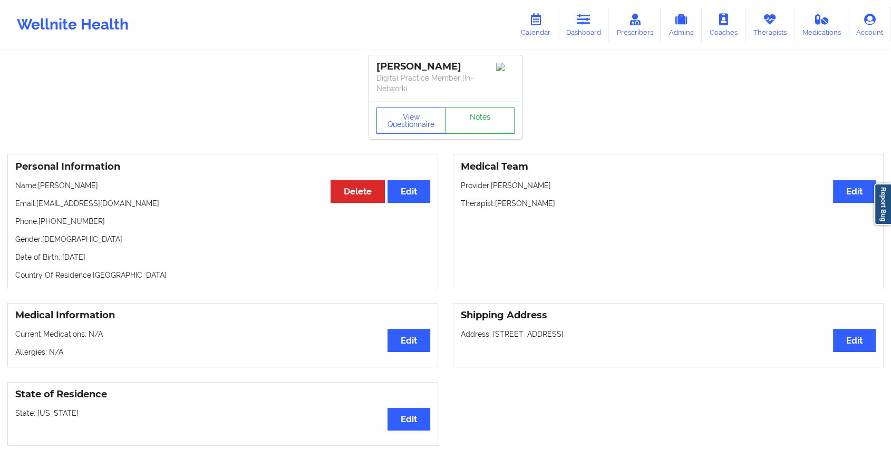
drag, startPoint x: 493, startPoint y: 101, endPoint x: 491, endPoint y: 126, distance: 25.4
click at [491, 126] on div "View Questionnaire Notes" at bounding box center [445, 120] width 153 height 38
click at [465, 127] on link "Notes" at bounding box center [480, 121] width 70 height 26
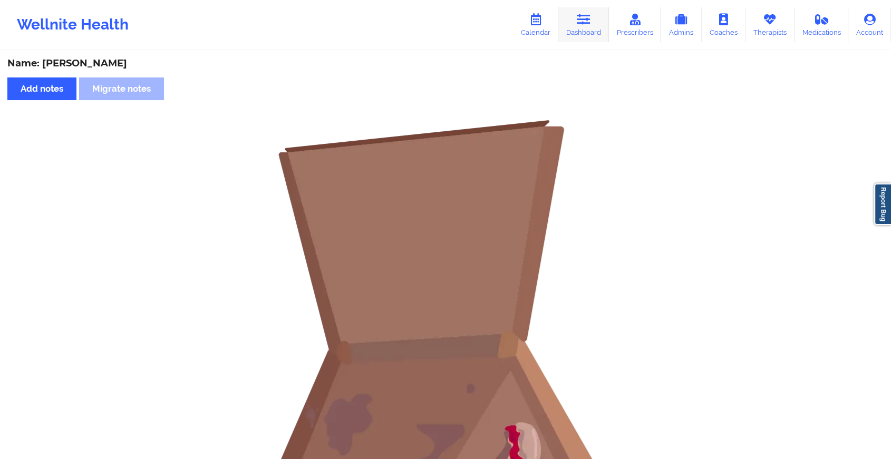
click at [569, 35] on link "Dashboard" at bounding box center [583, 24] width 51 height 35
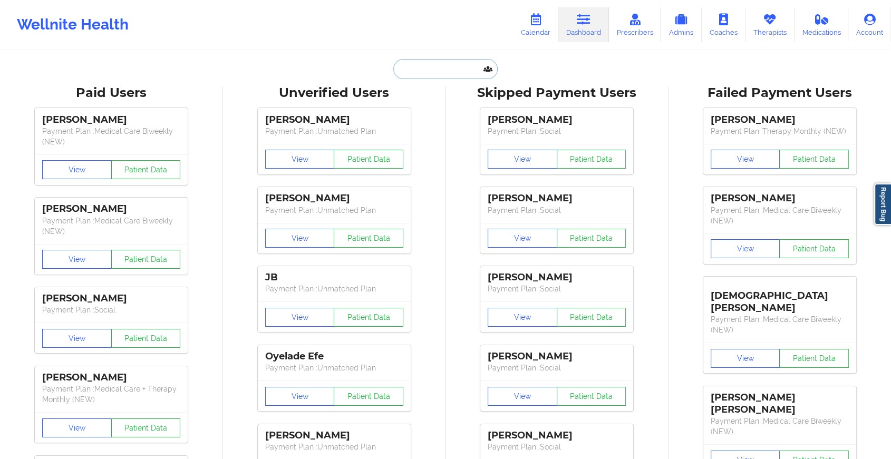
click at [421, 72] on input "text" at bounding box center [445, 69] width 104 height 20
paste input "Hi [PERSON_NAME]. Trust you are doing great. Kindly confirm if you met with [PE…"
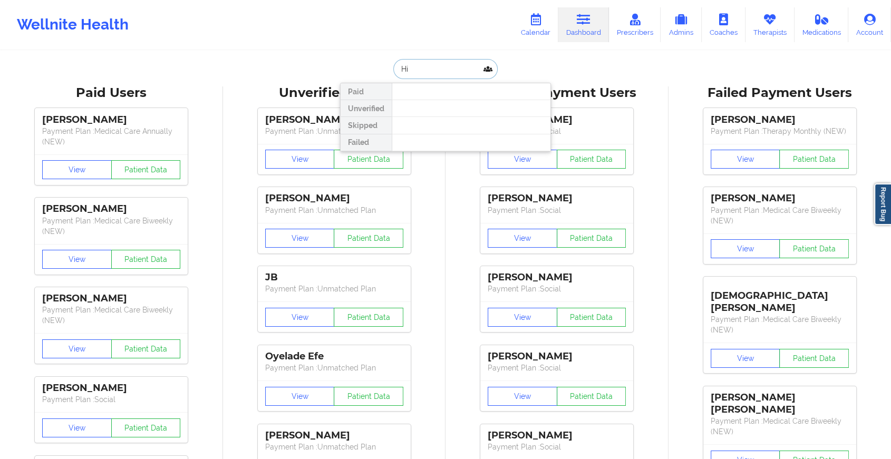
type input "H"
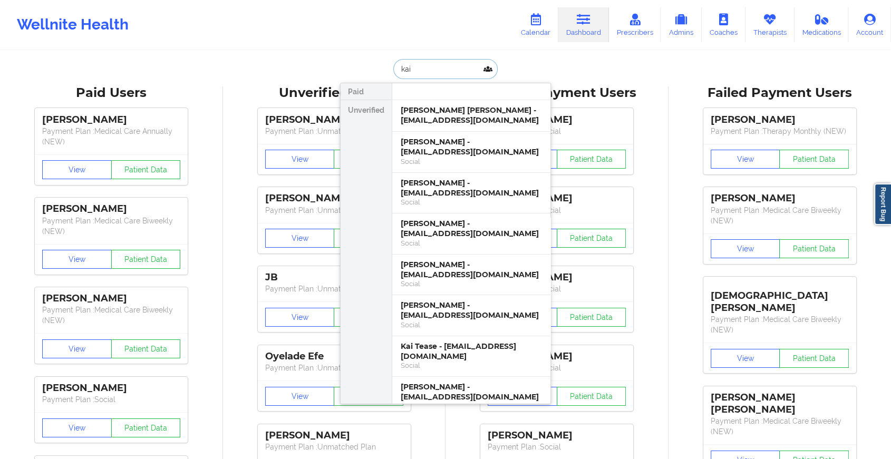
type input "kai b"
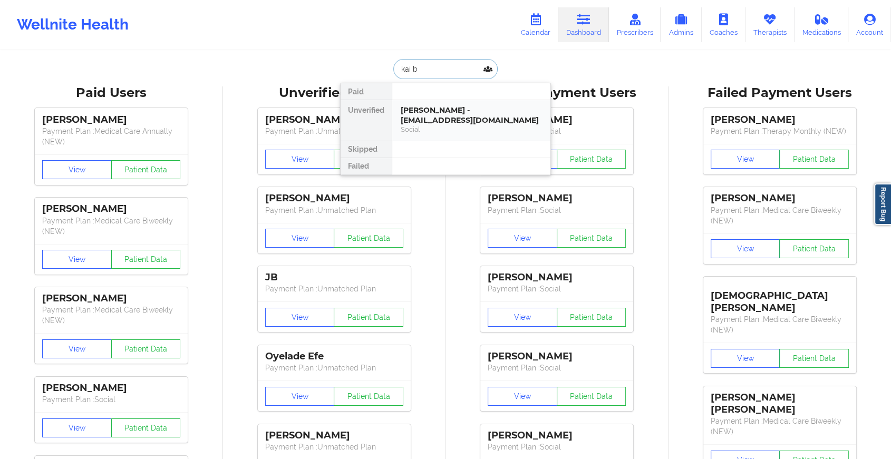
click at [445, 111] on div "[PERSON_NAME] - [EMAIL_ADDRESS][DOMAIN_NAME]" at bounding box center [471, 115] width 141 height 20
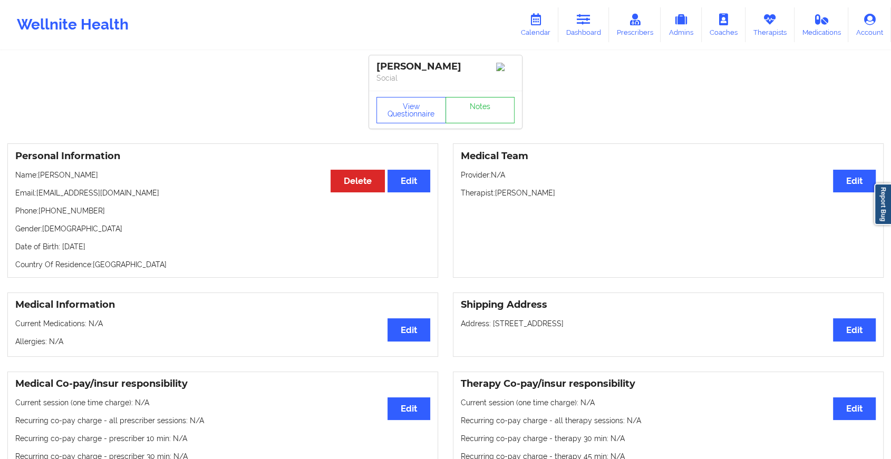
drag, startPoint x: 39, startPoint y: 194, endPoint x: 206, endPoint y: 182, distance: 167.0
click at [206, 182] on div "Personal Information Edit Delete Name: [PERSON_NAME] Email: [EMAIL_ADDRESS][DOM…" at bounding box center [222, 210] width 431 height 134
drag, startPoint x: 206, startPoint y: 182, endPoint x: 166, endPoint y: 219, distance: 54.1
click at [166, 216] on p "Phone: [PHONE_NUMBER]" at bounding box center [222, 211] width 415 height 11
drag, startPoint x: 37, startPoint y: 195, endPoint x: 150, endPoint y: 191, distance: 112.4
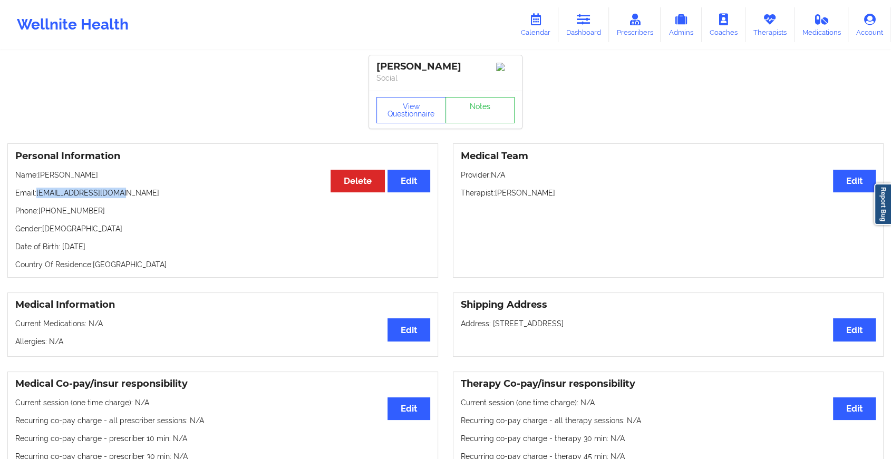
click at [150, 191] on p "Email: [EMAIL_ADDRESS][DOMAIN_NAME]" at bounding box center [222, 193] width 415 height 11
copy p "[EMAIL_ADDRESS][DOMAIN_NAME]"
click at [463, 103] on link "Notes" at bounding box center [480, 110] width 70 height 26
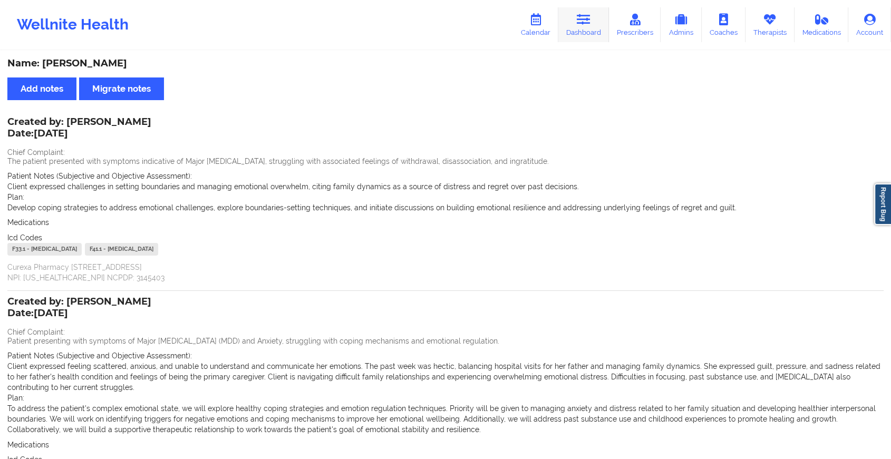
click at [565, 24] on link "Dashboard" at bounding box center [583, 24] width 51 height 35
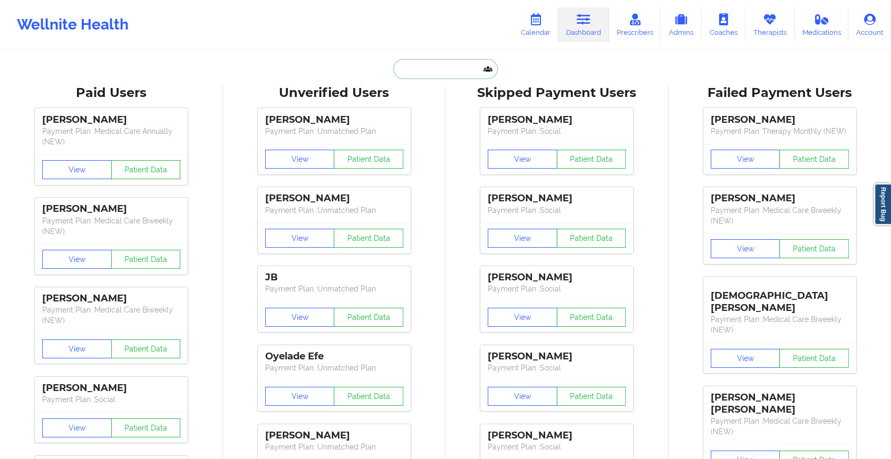
click at [422, 64] on input "text" at bounding box center [445, 69] width 104 height 20
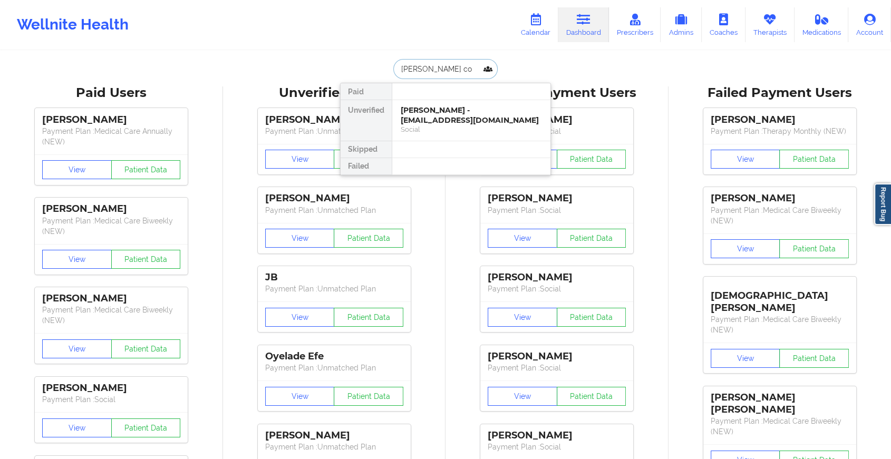
type input "[PERSON_NAME]"
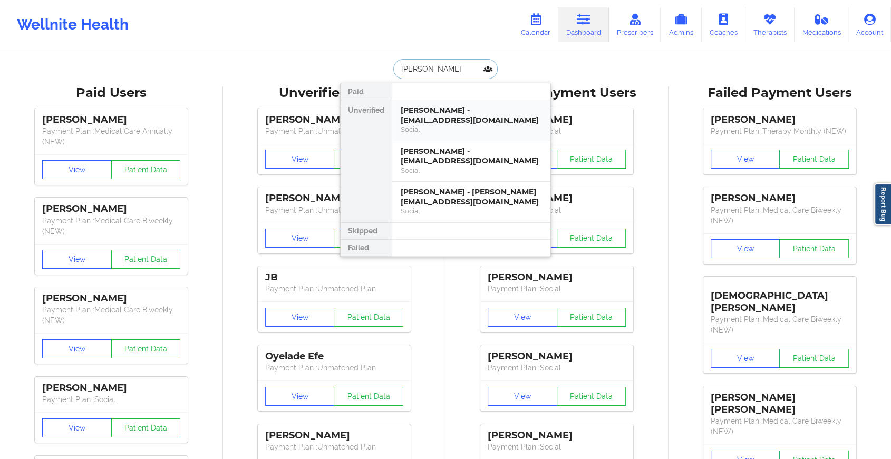
click at [458, 113] on div "[PERSON_NAME] - [EMAIL_ADDRESS][DOMAIN_NAME]" at bounding box center [471, 115] width 141 height 20
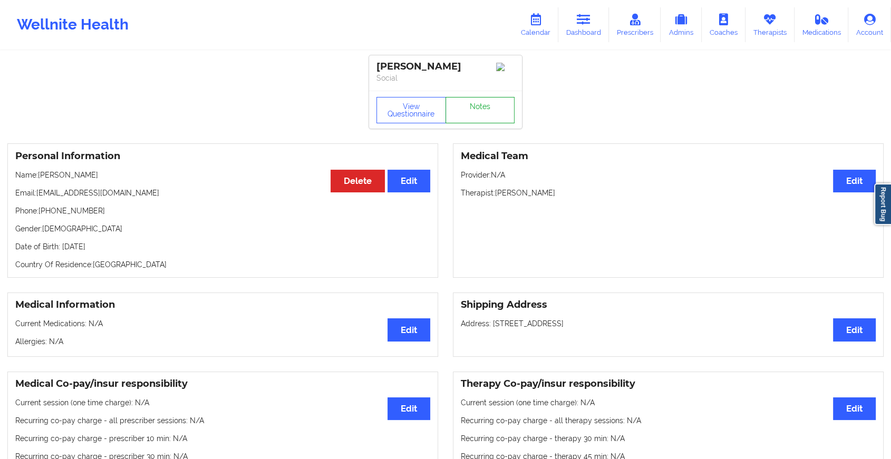
click at [482, 110] on link "Notes" at bounding box center [480, 110] width 70 height 26
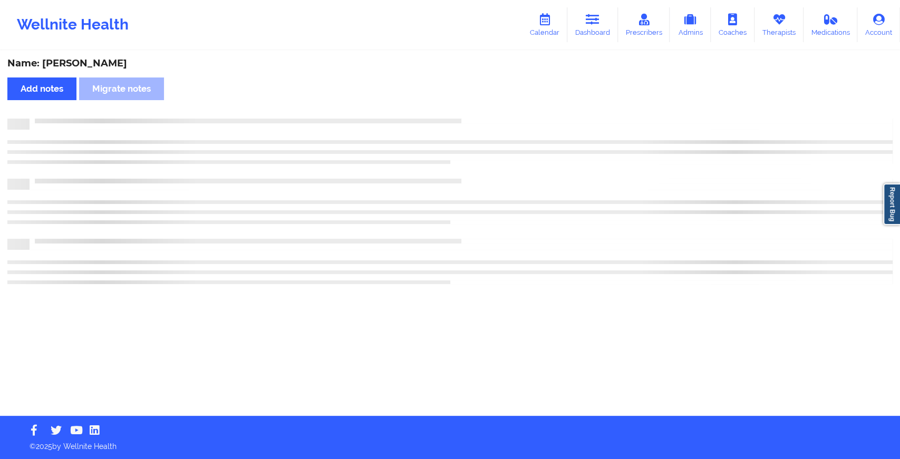
click at [561, 179] on div "Name: [PERSON_NAME] Add notes Migrate notes" at bounding box center [450, 234] width 900 height 364
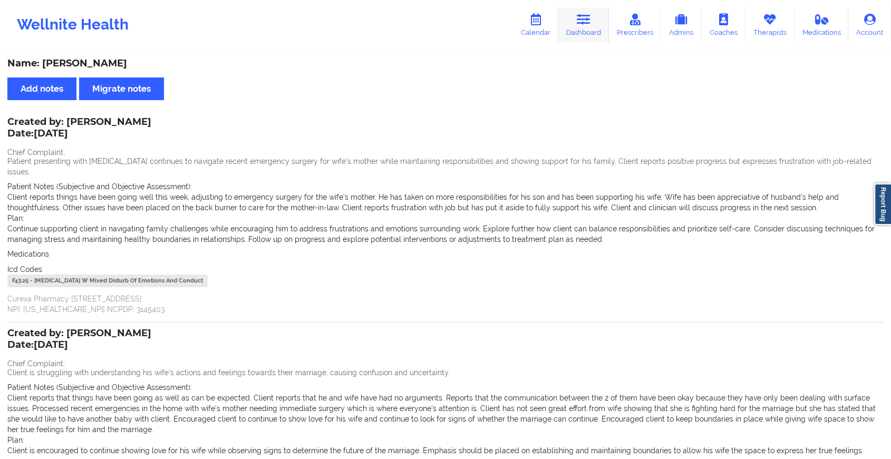
click at [586, 36] on link "Dashboard" at bounding box center [583, 24] width 51 height 35
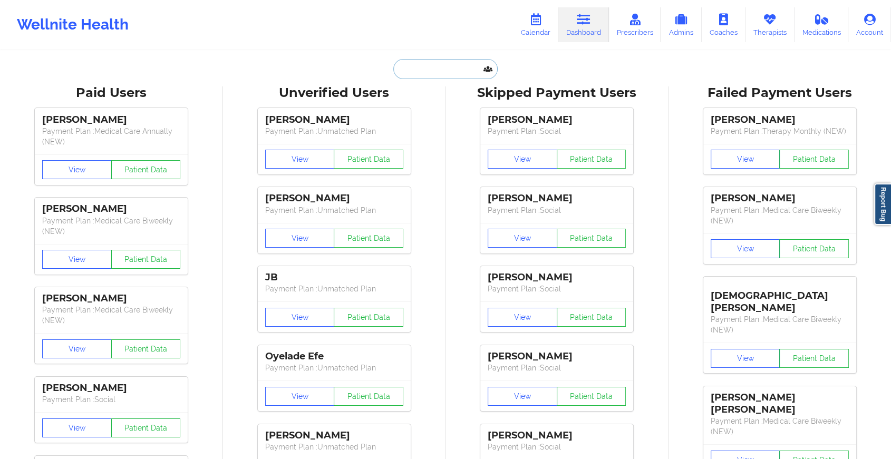
click at [429, 76] on input "text" at bounding box center [445, 69] width 104 height 20
paste input "[EMAIL_ADDRESS][DOMAIN_NAME]"
type input "[EMAIL_ADDRESS][DOMAIN_NAME]"
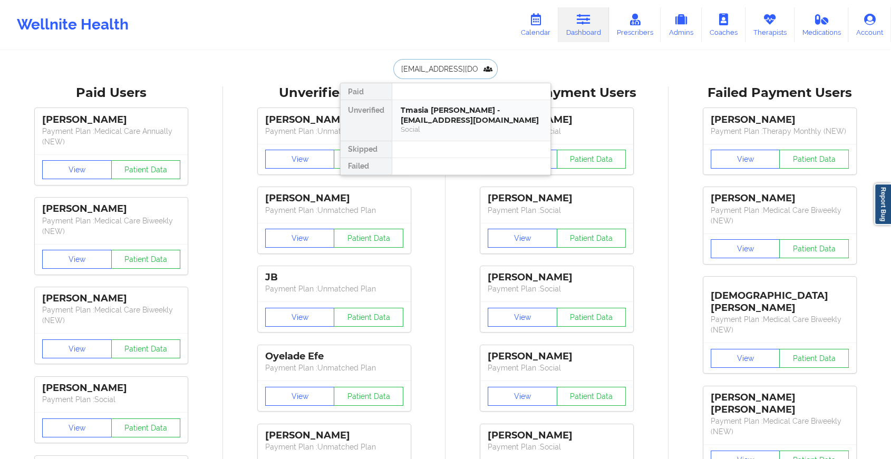
click at [472, 122] on div "Tmasia [PERSON_NAME] - [EMAIL_ADDRESS][DOMAIN_NAME]" at bounding box center [471, 115] width 141 height 20
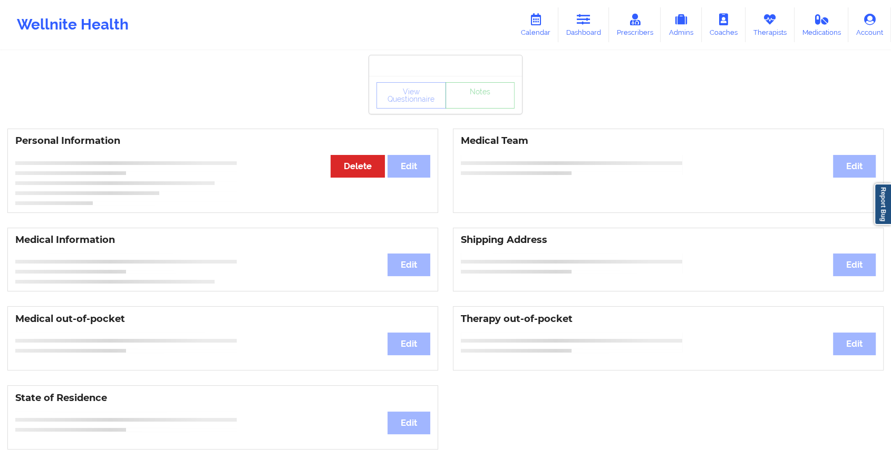
click at [479, 100] on div "View Questionnaire Notes" at bounding box center [445, 95] width 138 height 26
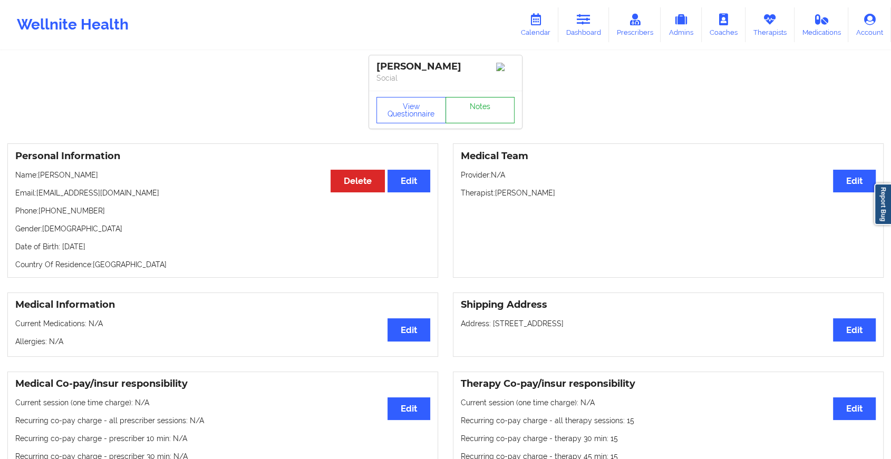
drag, startPoint x: 479, startPoint y: 100, endPoint x: 472, endPoint y: 107, distance: 9.3
click at [472, 107] on link "Notes" at bounding box center [480, 110] width 70 height 26
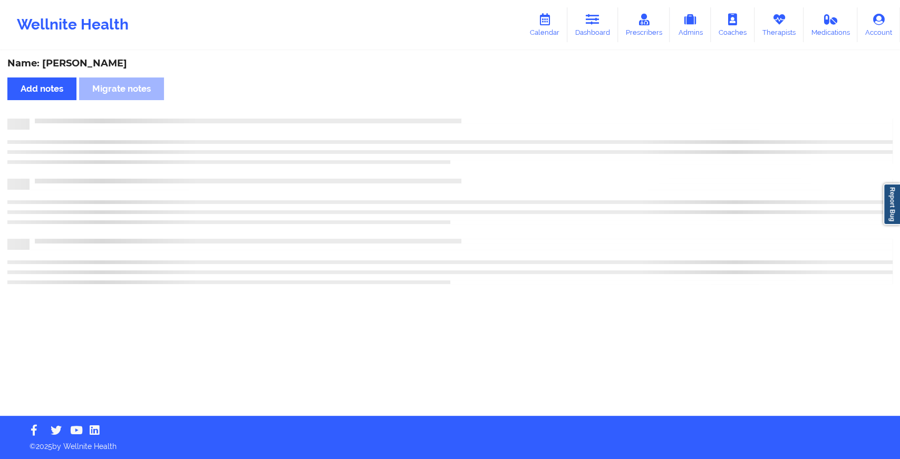
click at [472, 107] on div "Name: [PERSON_NAME] Add notes Migrate notes" at bounding box center [450, 234] width 900 height 364
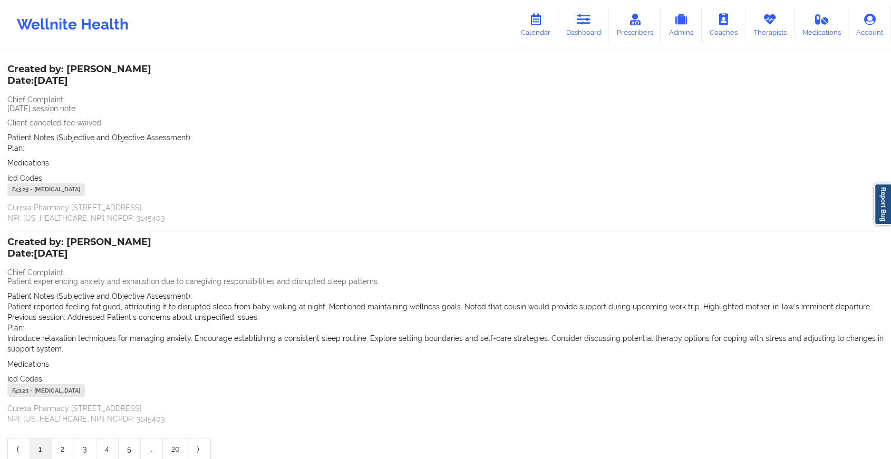
scroll to position [103, 0]
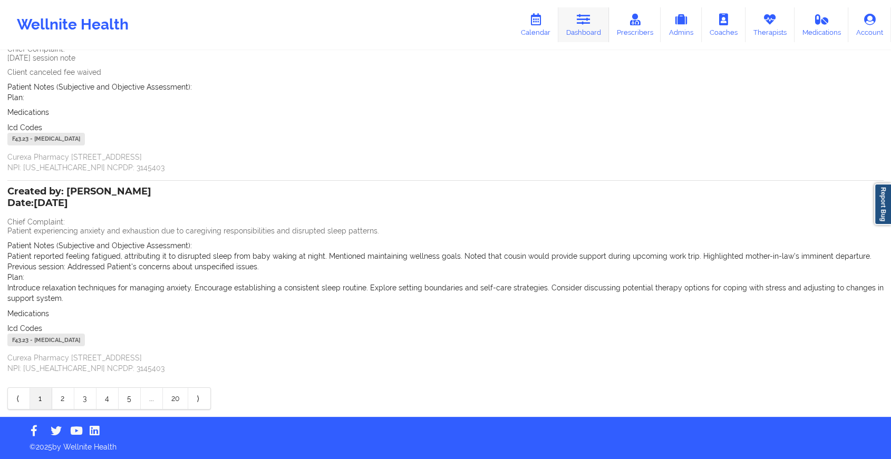
click at [577, 21] on link "Dashboard" at bounding box center [583, 24] width 51 height 35
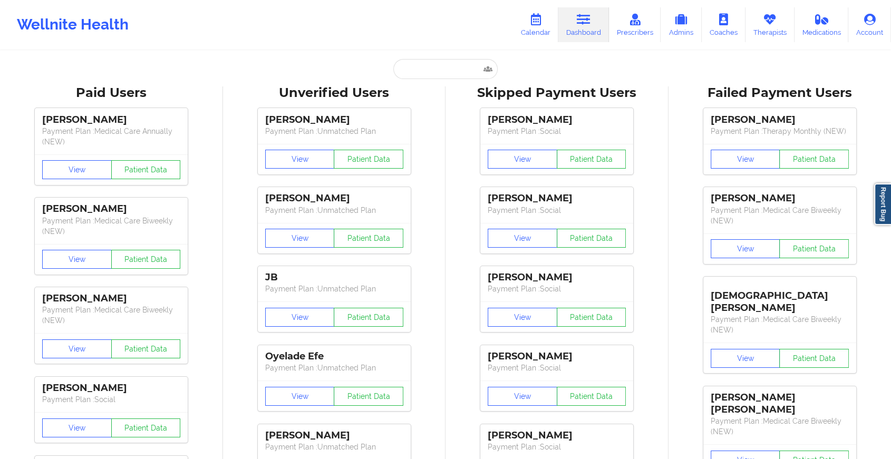
click at [425, 60] on input "text" at bounding box center [445, 69] width 104 height 20
paste input "[EMAIL_ADDRESS][DOMAIN_NAME]"
type input "[EMAIL_ADDRESS][DOMAIN_NAME]"
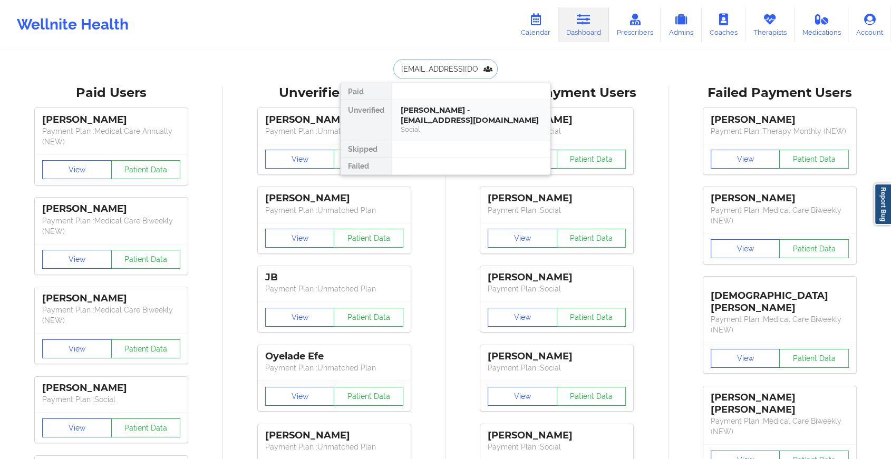
click at [468, 119] on div "[PERSON_NAME] - [EMAIL_ADDRESS][DOMAIN_NAME]" at bounding box center [471, 115] width 141 height 20
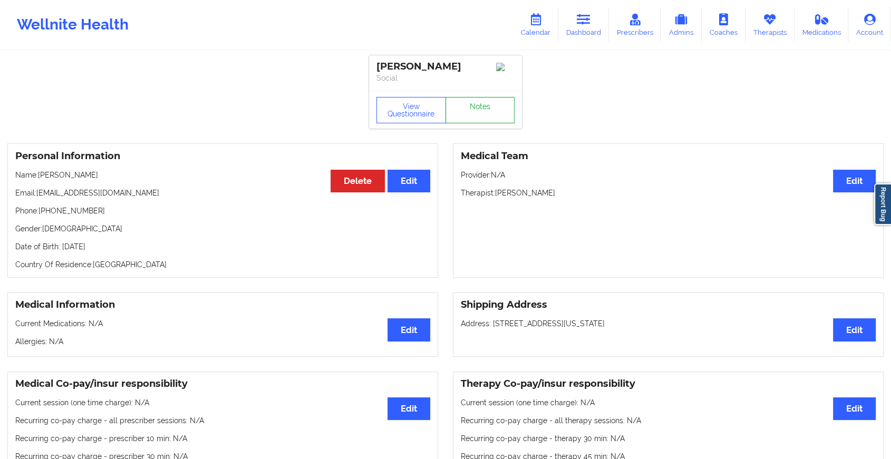
click at [489, 108] on link "Notes" at bounding box center [480, 110] width 70 height 26
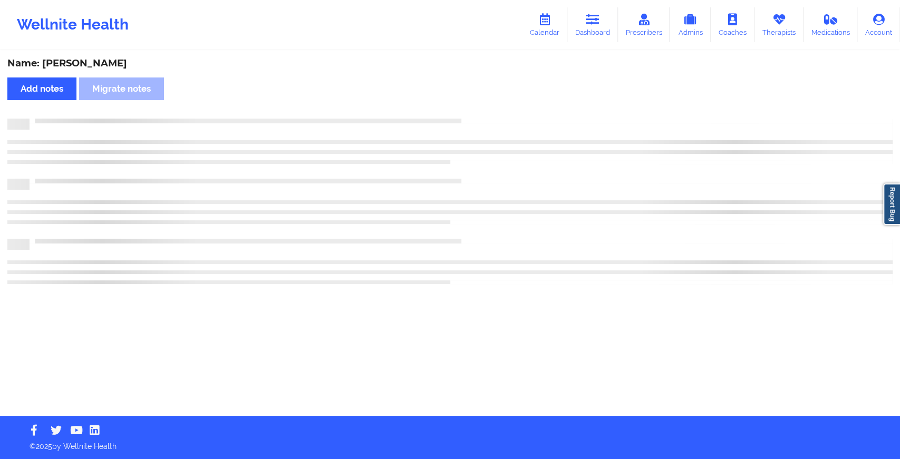
click at [489, 108] on div "Name: [PERSON_NAME] Add notes Migrate notes" at bounding box center [450, 234] width 900 height 364
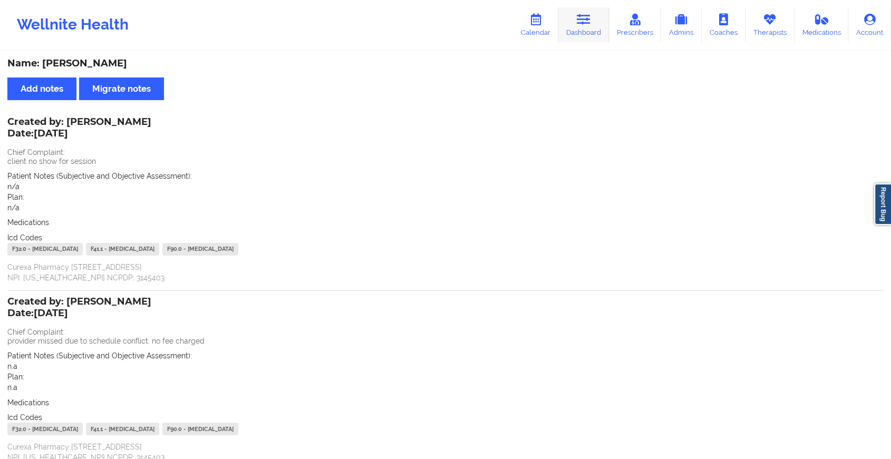
click at [590, 18] on icon at bounding box center [584, 20] width 14 height 12
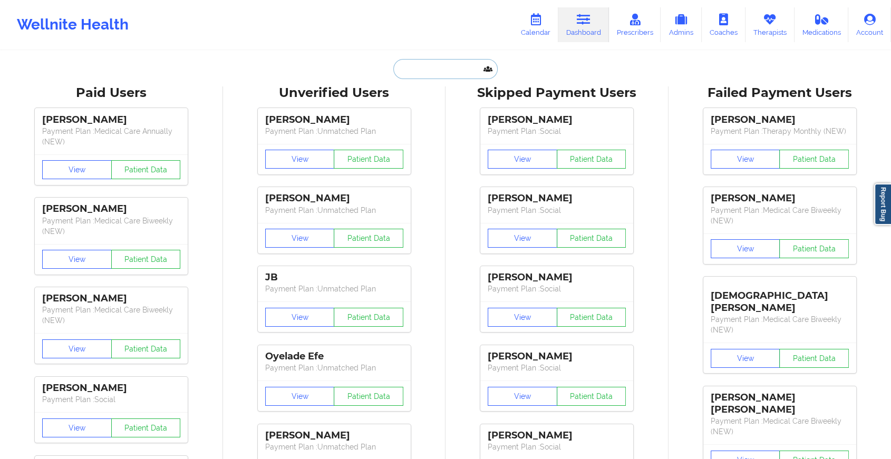
click at [451, 77] on input "text" at bounding box center [445, 69] width 104 height 20
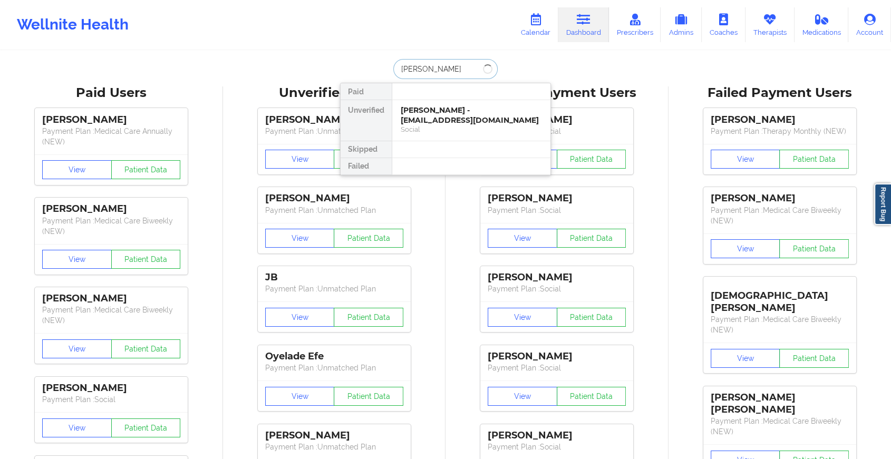
type input "[PERSON_NAME]"
click at [430, 118] on div "[PERSON_NAME] - [EMAIL_ADDRESS][DOMAIN_NAME]" at bounding box center [471, 115] width 141 height 20
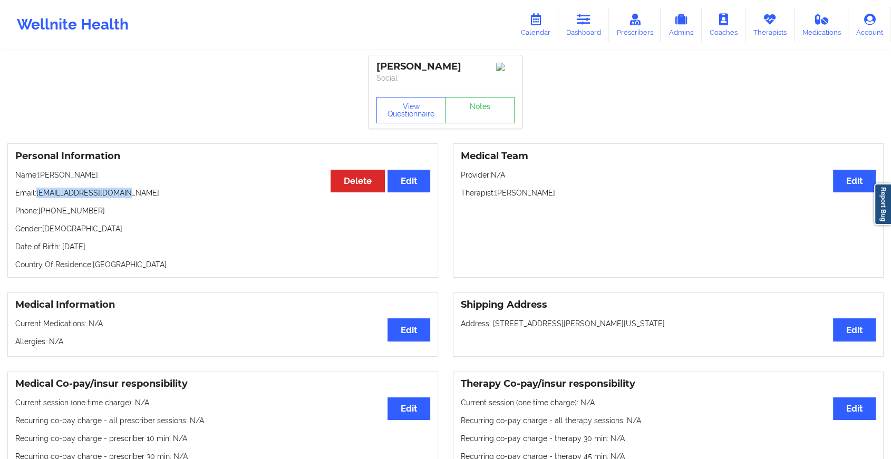
drag, startPoint x: 38, startPoint y: 196, endPoint x: 144, endPoint y: 198, distance: 106.0
click at [144, 198] on p "Email: [EMAIL_ADDRESS][DOMAIN_NAME]" at bounding box center [222, 193] width 415 height 11
click at [571, 31] on link "Dashboard" at bounding box center [583, 24] width 51 height 35
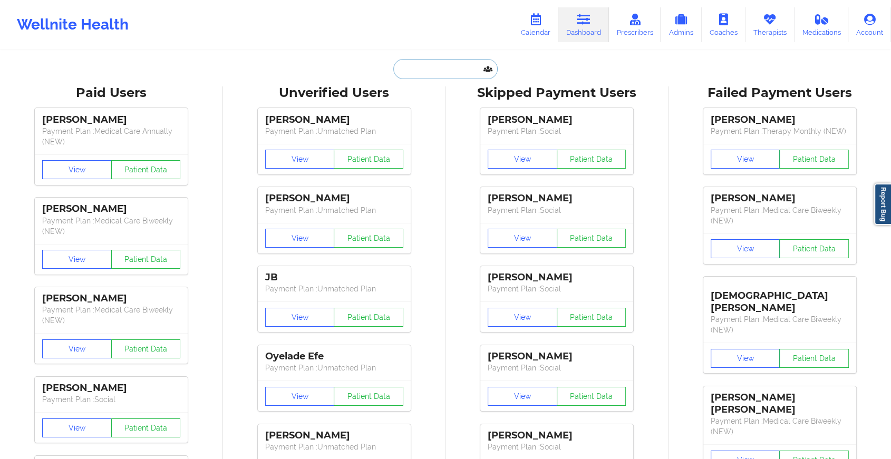
click at [460, 70] on input "text" at bounding box center [445, 69] width 104 height 20
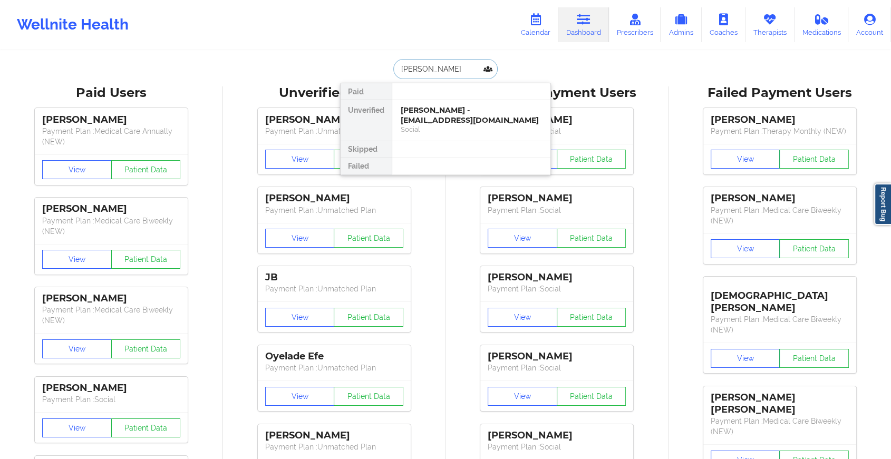
type input "[PERSON_NAME]"
click at [470, 105] on div "[PERSON_NAME] - [EMAIL_ADDRESS][DOMAIN_NAME]" at bounding box center [471, 115] width 141 height 20
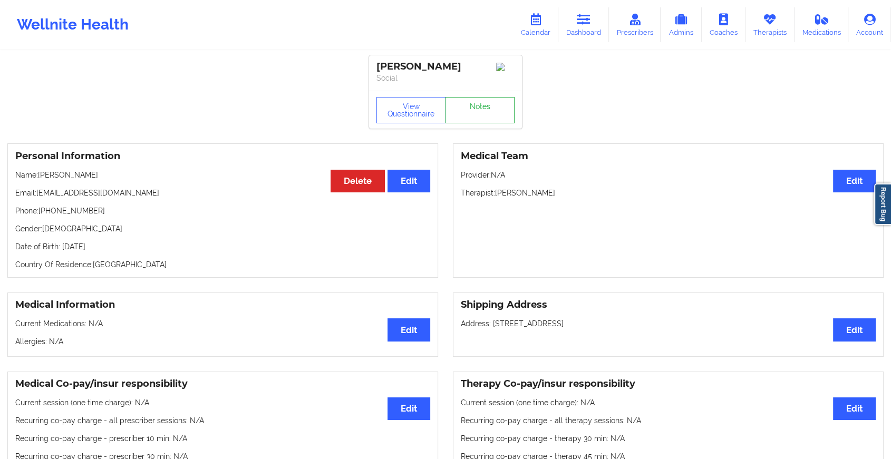
click at [485, 107] on link "Notes" at bounding box center [480, 110] width 70 height 26
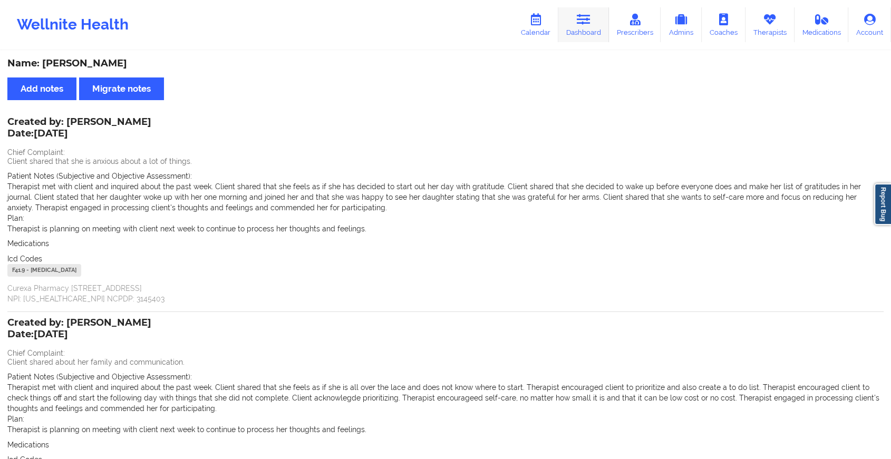
click at [593, 15] on link "Dashboard" at bounding box center [583, 24] width 51 height 35
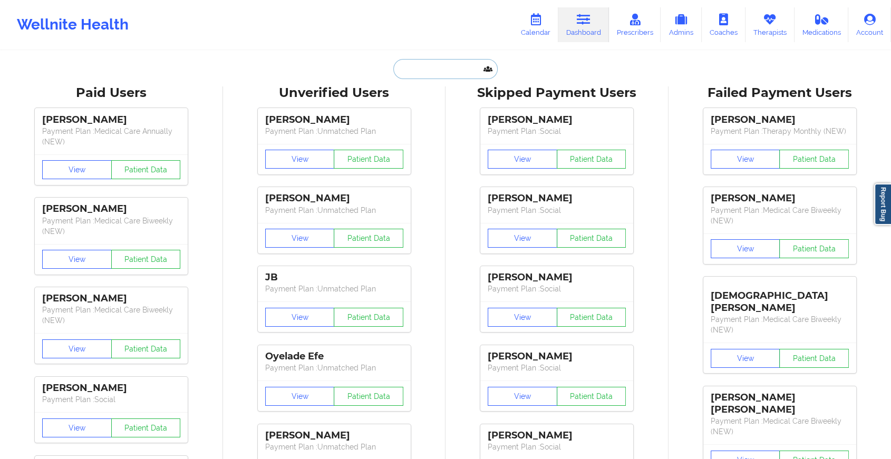
click at [452, 65] on input "text" at bounding box center [445, 69] width 104 height 20
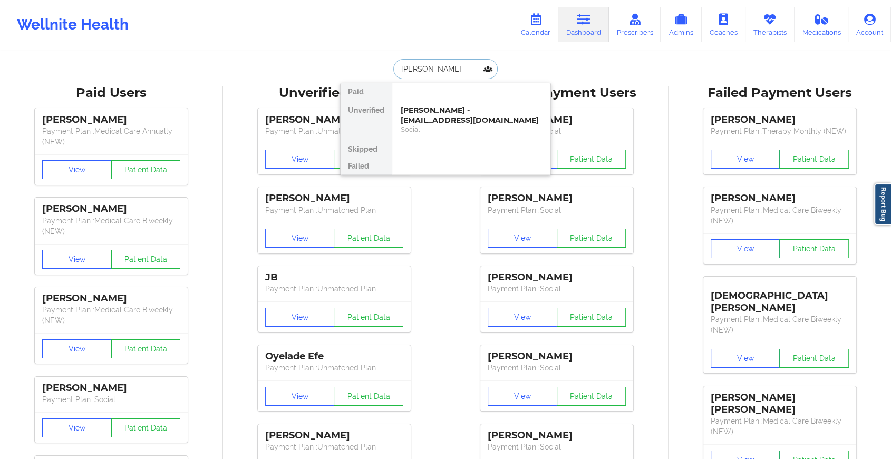
type input "[PERSON_NAME]"
click at [507, 104] on div "[PERSON_NAME] - [EMAIL_ADDRESS][DOMAIN_NAME] Social" at bounding box center [471, 120] width 158 height 41
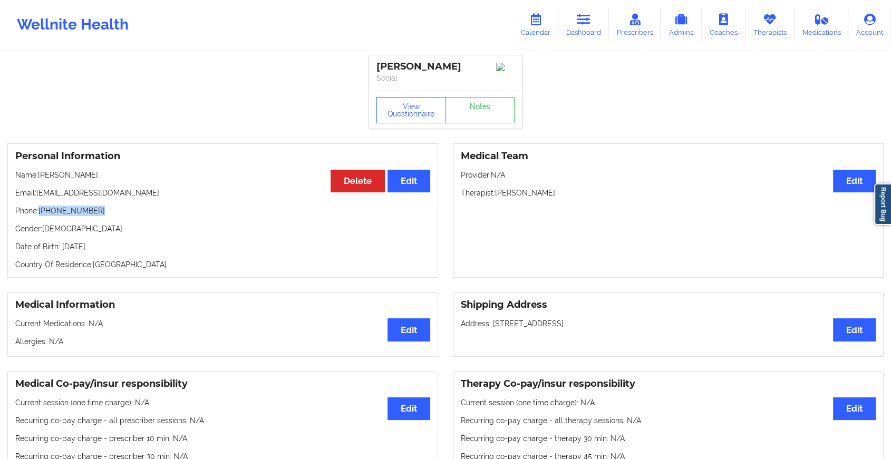
drag, startPoint x: 41, startPoint y: 212, endPoint x: 105, endPoint y: 209, distance: 64.4
click at [105, 209] on p "Phone: [PHONE_NUMBER]" at bounding box center [222, 211] width 415 height 11
copy p "[PHONE_NUMBER]"
click at [598, 30] on link "Dashboard" at bounding box center [583, 24] width 51 height 35
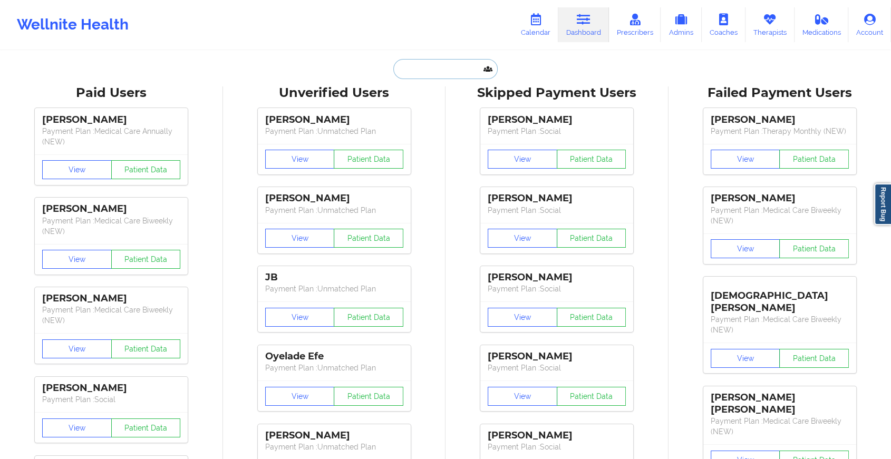
click at [446, 72] on input "text" at bounding box center [445, 69] width 104 height 20
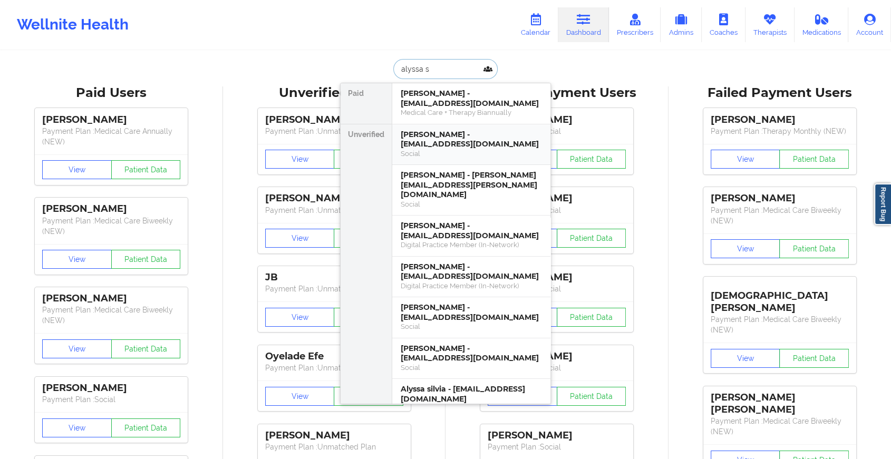
type input "alyssa si"
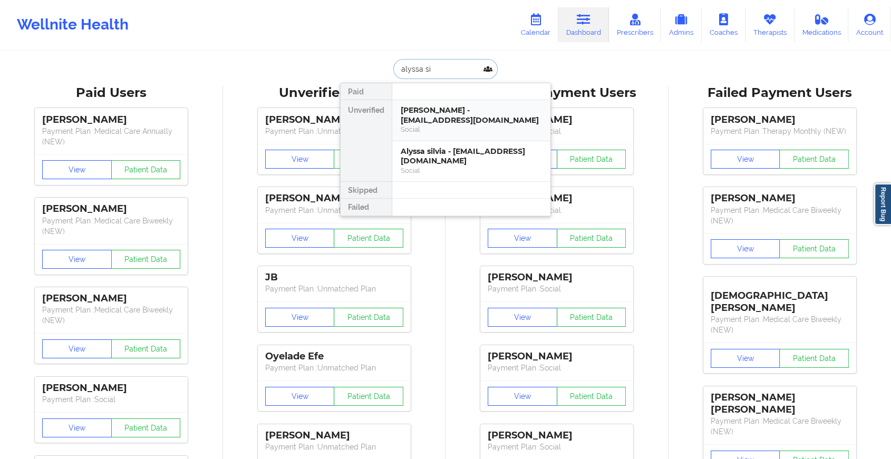
click at [451, 110] on div "[PERSON_NAME] - [EMAIL_ADDRESS][DOMAIN_NAME]" at bounding box center [471, 115] width 141 height 20
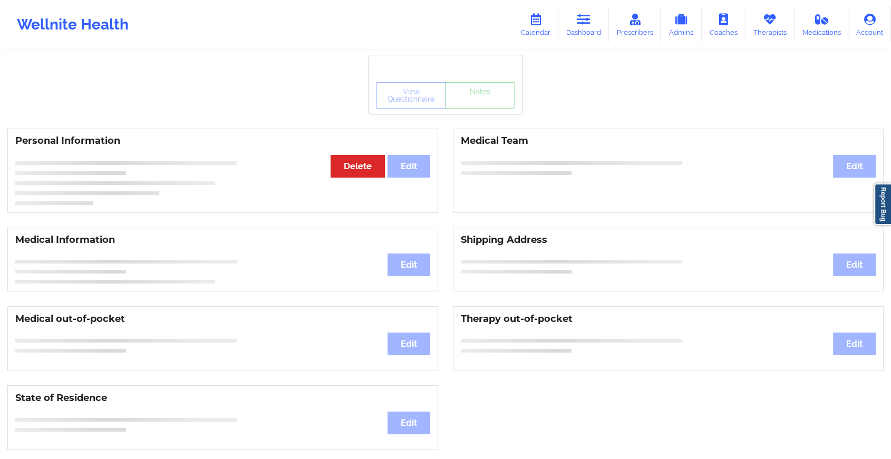
click at [491, 115] on div "View Questionnaire Notes Personal Information Edit Delete Medical Team Edit Med…" at bounding box center [445, 445] width 891 height 890
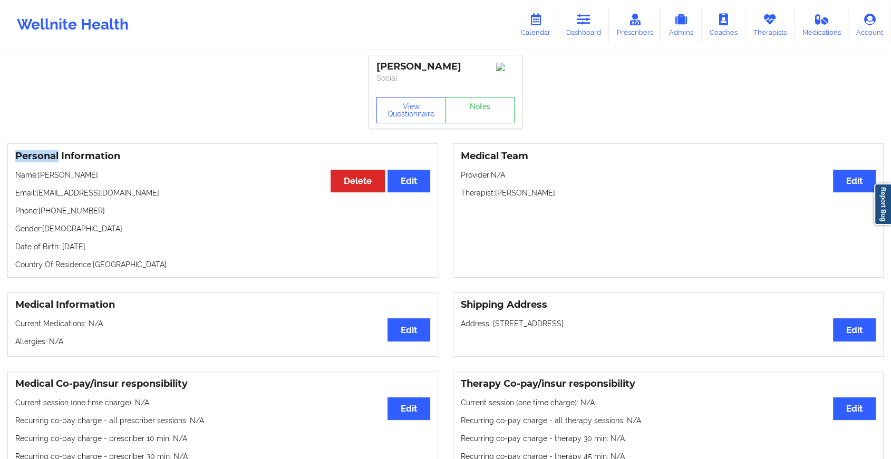
click at [491, 115] on link "Notes" at bounding box center [480, 110] width 70 height 26
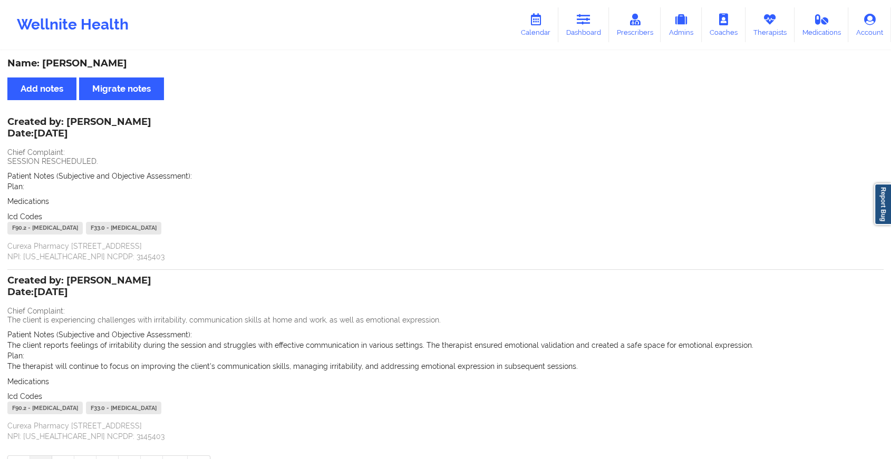
scroll to position [68, 0]
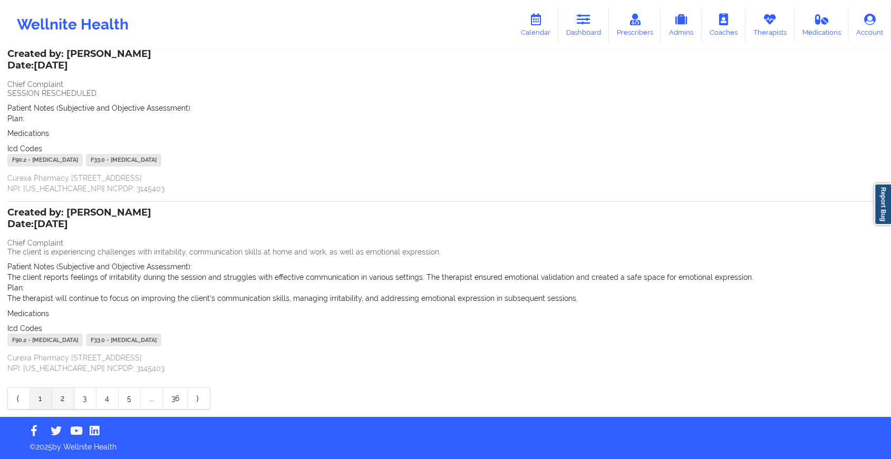
click at [63, 392] on link "2" at bounding box center [63, 398] width 22 height 21
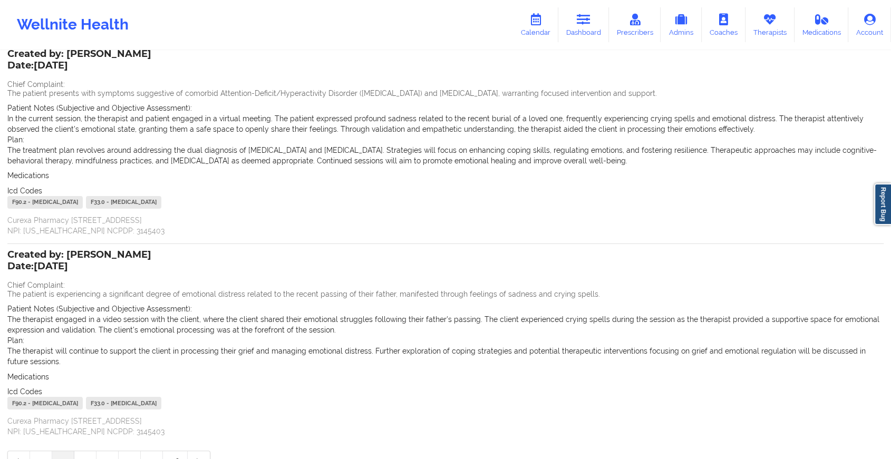
scroll to position [0, 0]
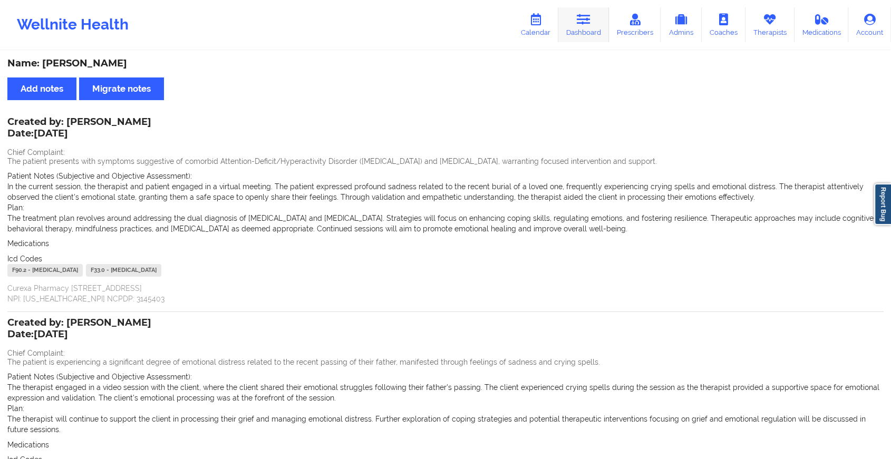
click at [590, 24] on icon at bounding box center [584, 20] width 14 height 12
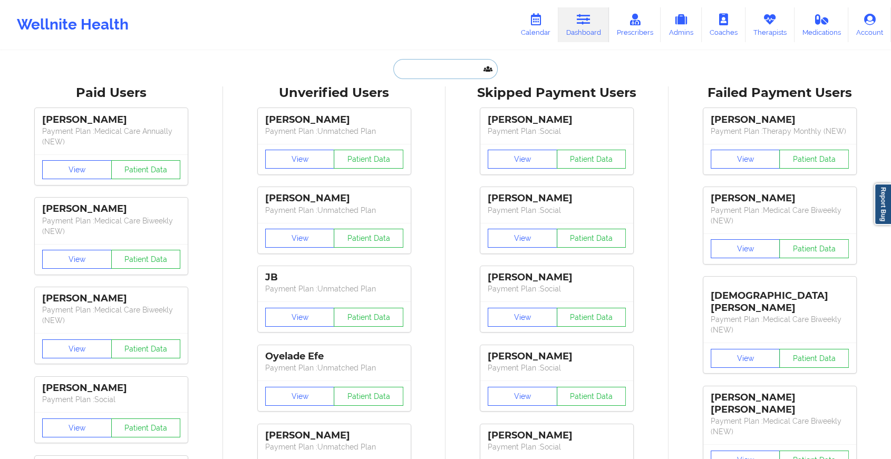
click at [421, 67] on input "text" at bounding box center [445, 69] width 104 height 20
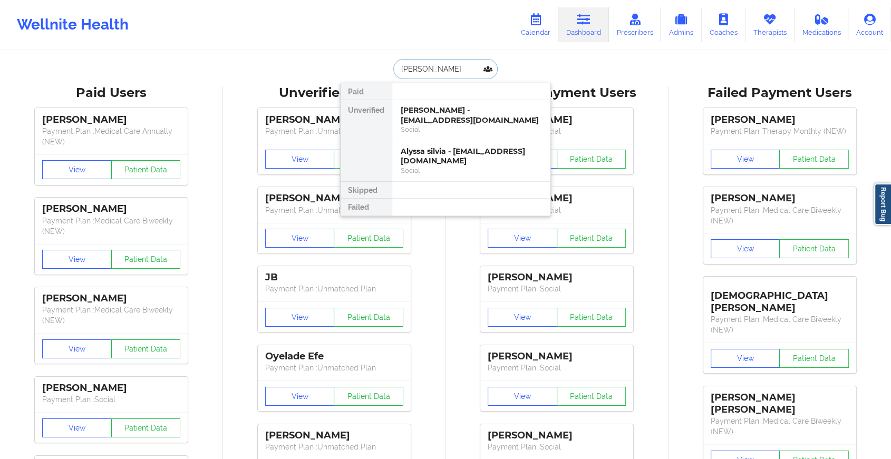
type input "[PERSON_NAME]"
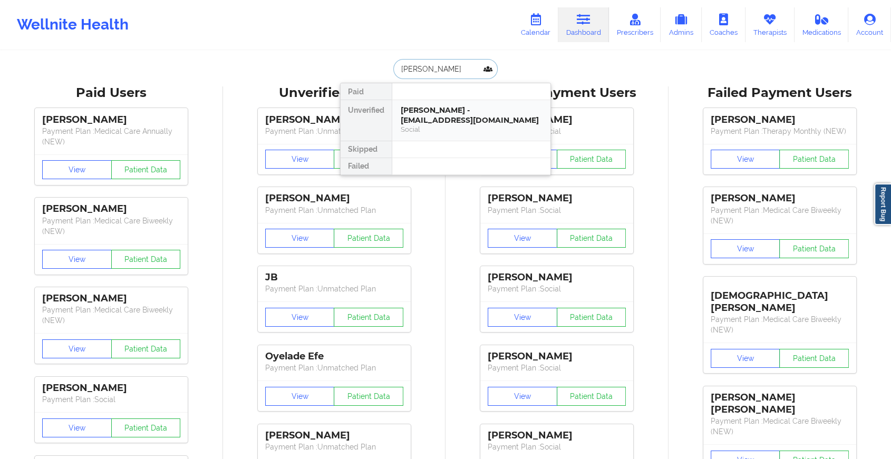
click at [452, 110] on div "[PERSON_NAME] - [EMAIL_ADDRESS][DOMAIN_NAME]" at bounding box center [471, 115] width 141 height 20
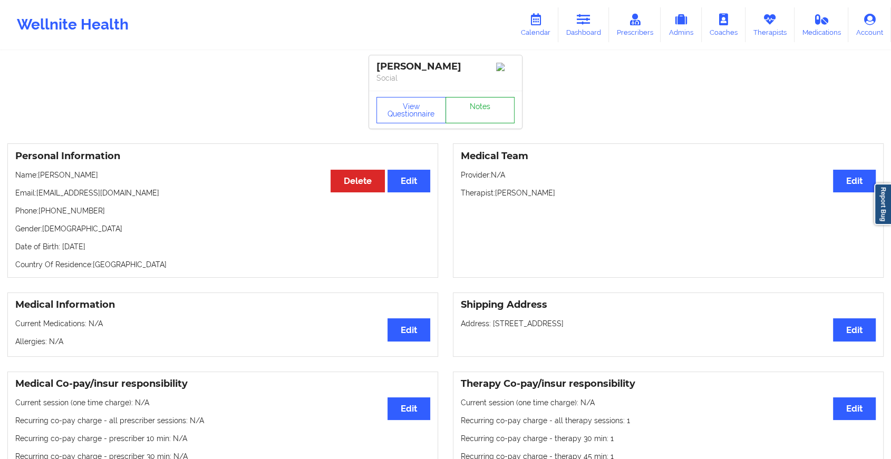
click at [477, 118] on link "Notes" at bounding box center [480, 110] width 70 height 26
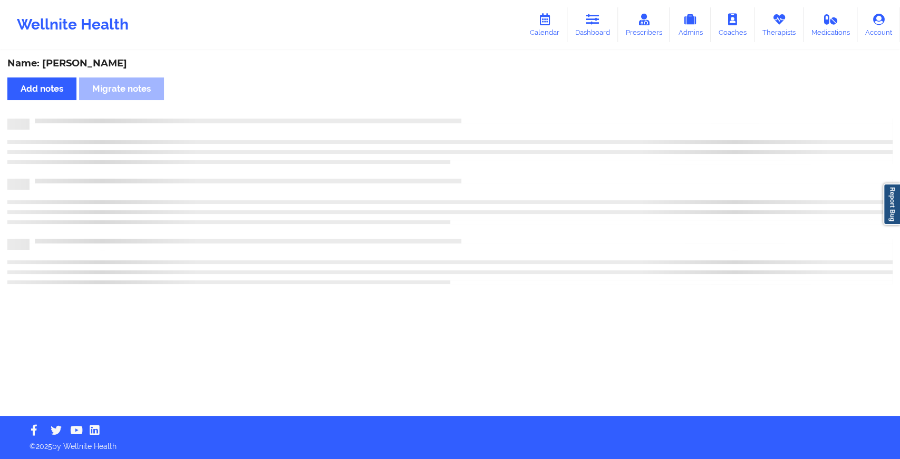
click at [545, 174] on div at bounding box center [449, 202] width 885 height 166
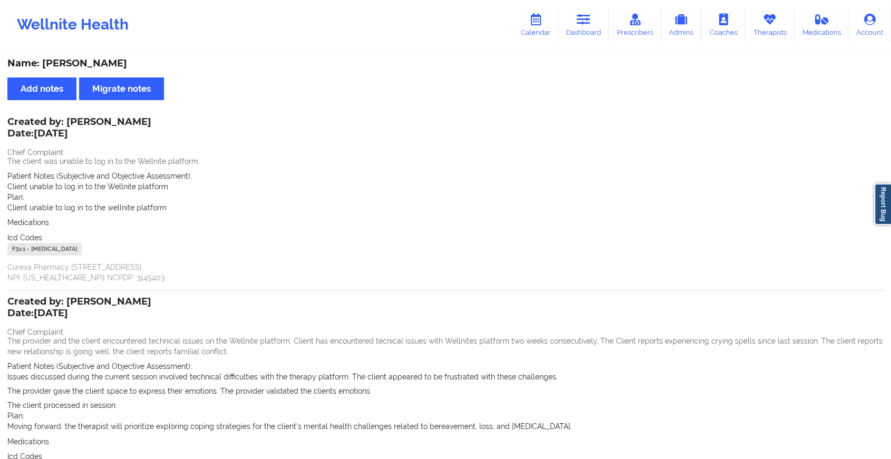
scroll to position [128, 0]
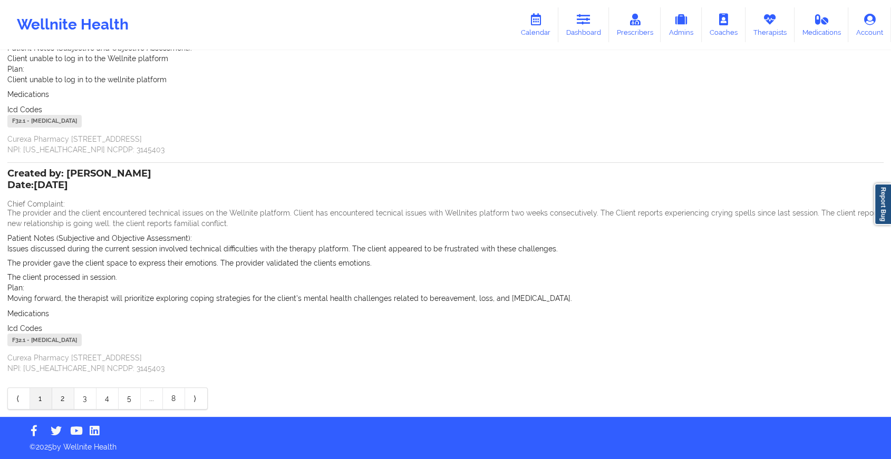
click at [60, 401] on link "2" at bounding box center [63, 398] width 22 height 21
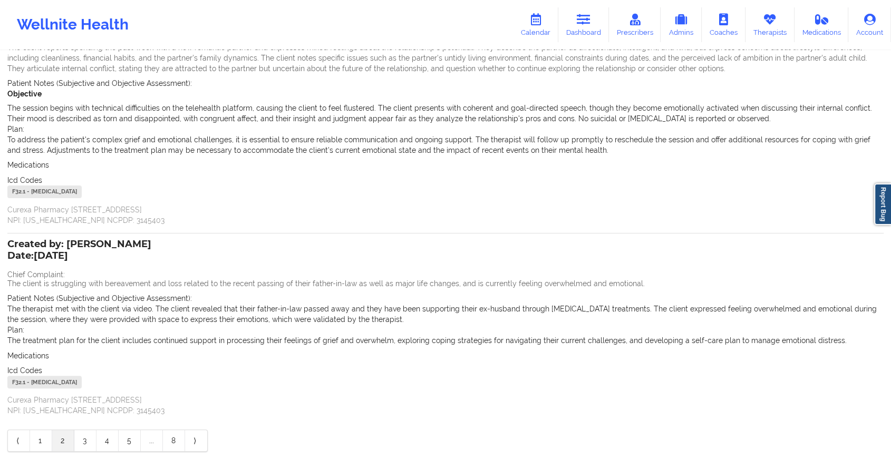
scroll to position [0, 0]
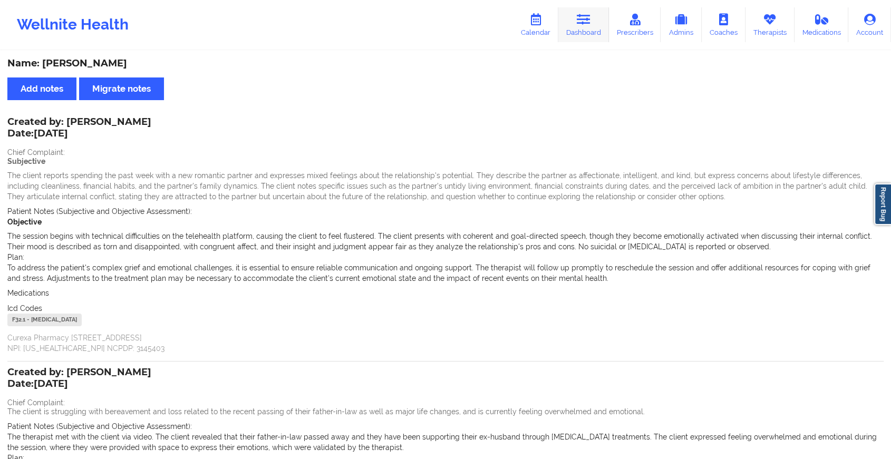
click at [590, 22] on icon at bounding box center [584, 20] width 14 height 12
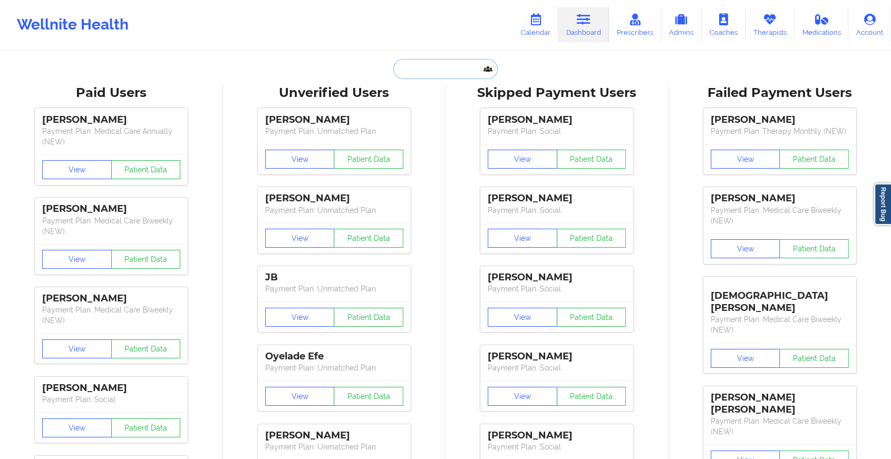
click at [438, 63] on input "text" at bounding box center [445, 69] width 104 height 20
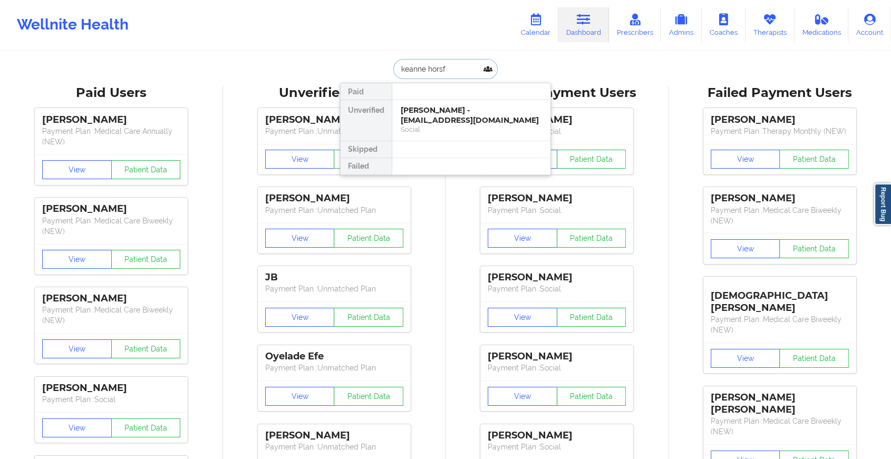
type input "keanne horsfo"
click at [477, 118] on div "[PERSON_NAME] - [PERSON_NAME][EMAIL_ADDRESS][PERSON_NAME][DOMAIN_NAME]" at bounding box center [471, 120] width 141 height 30
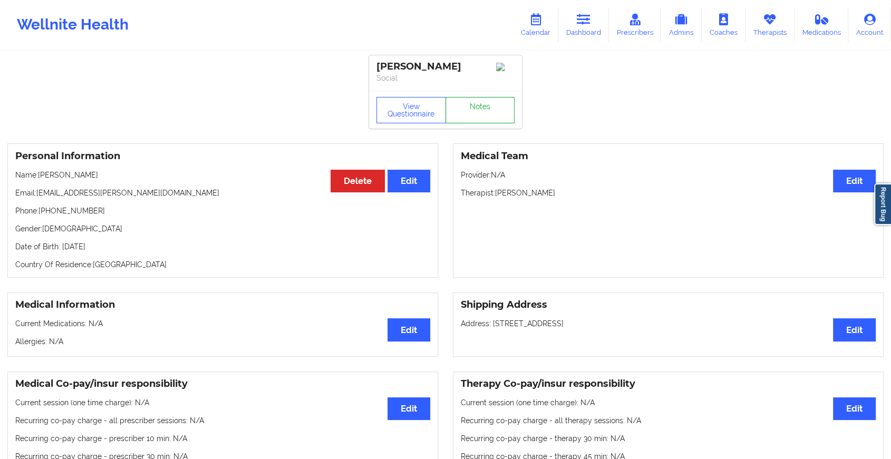
click at [488, 118] on link "Notes" at bounding box center [480, 110] width 70 height 26
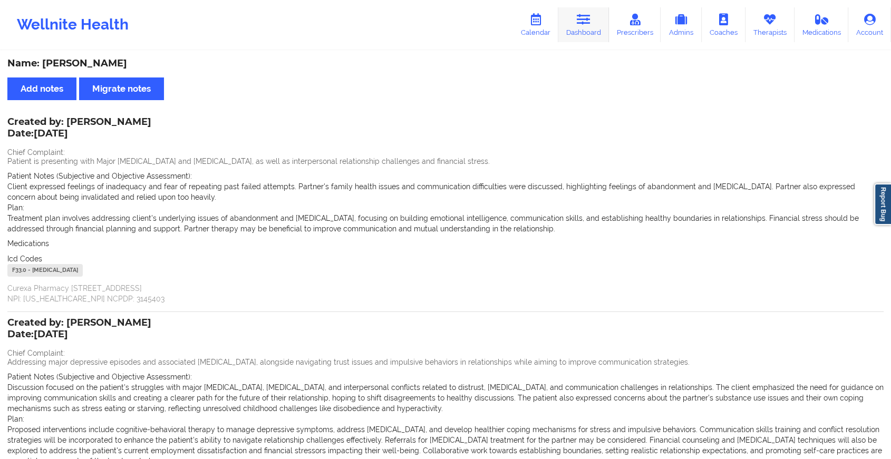
click at [593, 27] on link "Dashboard" at bounding box center [583, 24] width 51 height 35
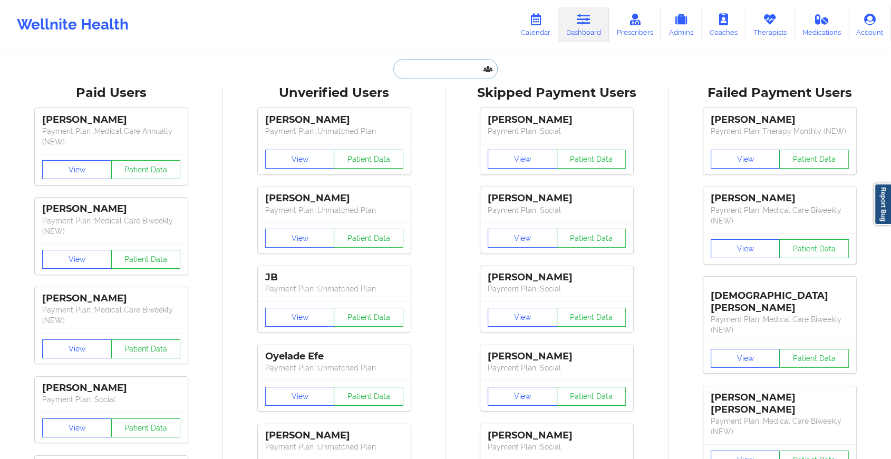
click at [448, 72] on input "text" at bounding box center [445, 69] width 104 height 20
type input "k"
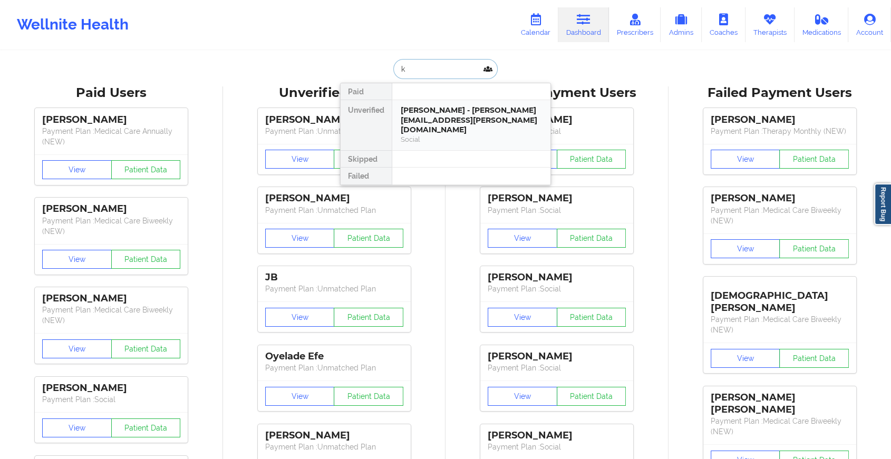
click at [438, 108] on div "[PERSON_NAME] - [PERSON_NAME][EMAIL_ADDRESS][PERSON_NAME][DOMAIN_NAME]" at bounding box center [471, 120] width 141 height 30
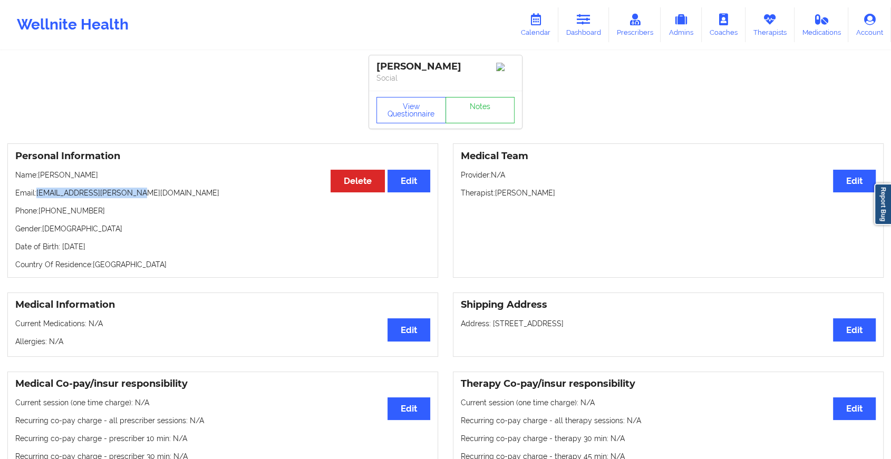
drag, startPoint x: 38, startPoint y: 198, endPoint x: 184, endPoint y: 188, distance: 146.4
click at [184, 188] on div "Personal Information Edit Delete Name: [PERSON_NAME] Email: [EMAIL_ADDRESS][PER…" at bounding box center [222, 210] width 431 height 134
click at [485, 111] on link "Notes" at bounding box center [480, 110] width 70 height 26
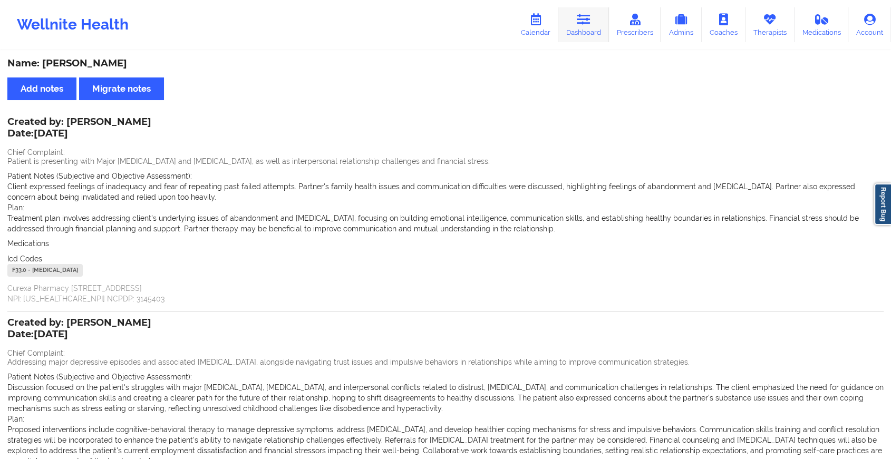
click at [594, 21] on link "Dashboard" at bounding box center [583, 24] width 51 height 35
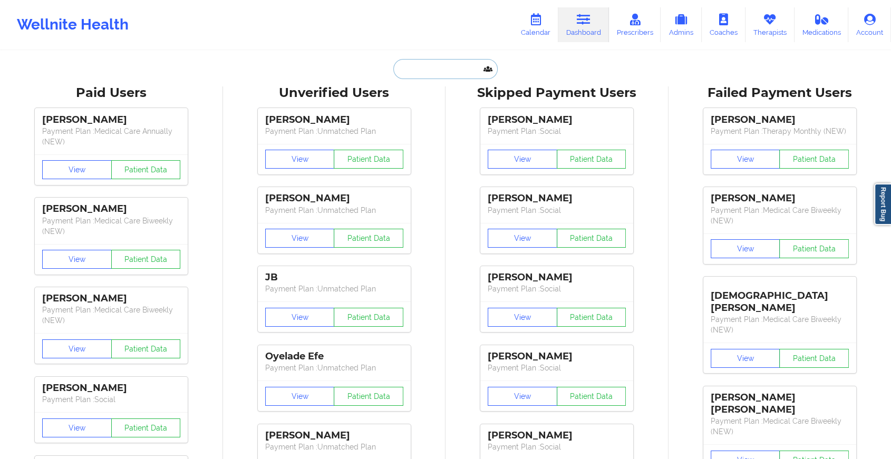
click at [449, 63] on input "text" at bounding box center [445, 69] width 104 height 20
paste input "[EMAIL_ADDRESS][DOMAIN_NAME]"
type input "[EMAIL_ADDRESS][DOMAIN_NAME]"
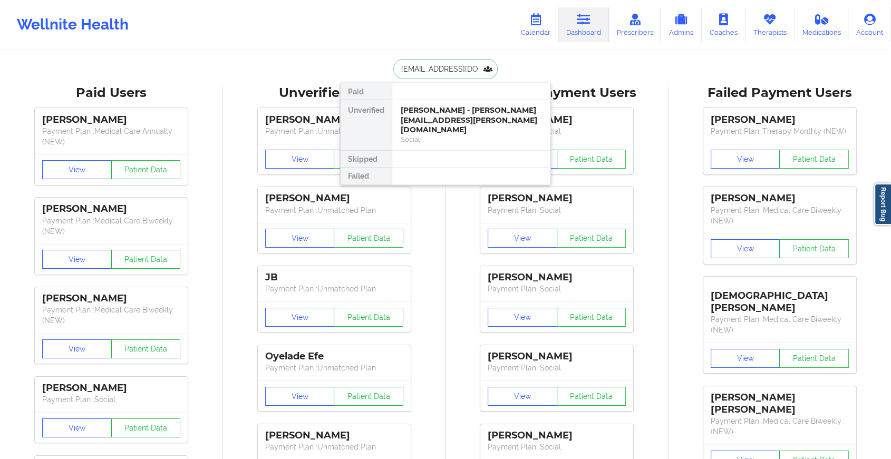
scroll to position [0, 6]
click at [461, 115] on div "[PERSON_NAME] - [EMAIL_ADDRESS][DOMAIN_NAME]" at bounding box center [471, 115] width 141 height 20
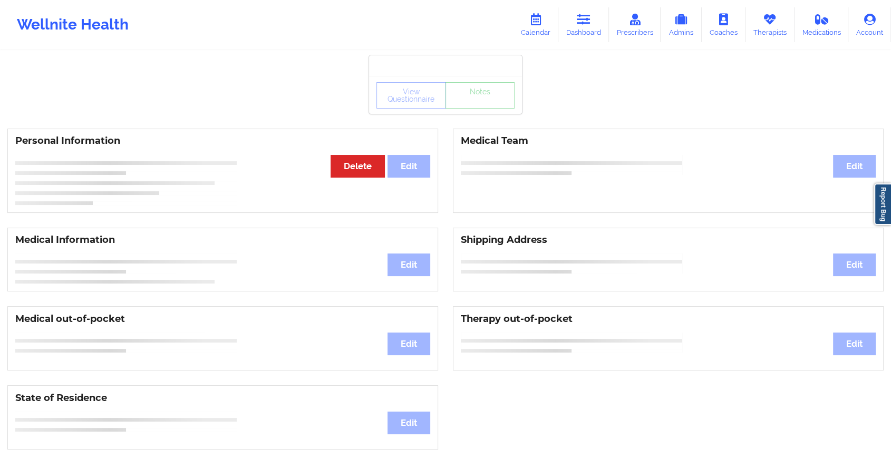
click at [478, 104] on div "View Questionnaire Notes" at bounding box center [445, 95] width 138 height 26
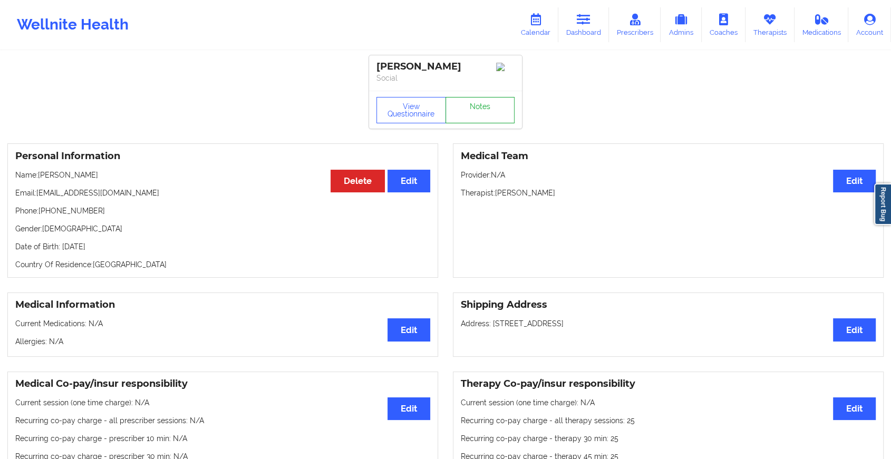
click at [478, 104] on link "Notes" at bounding box center [480, 110] width 70 height 26
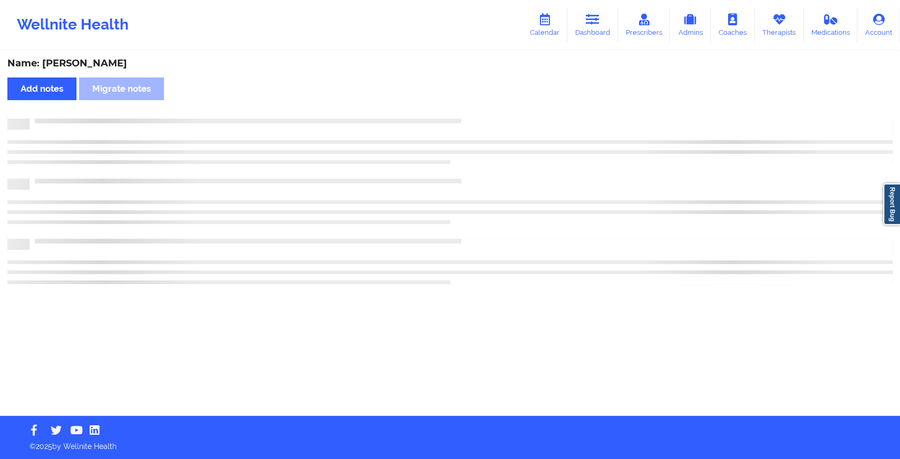
click at [478, 104] on div "Name: [PERSON_NAME] Add notes Migrate notes" at bounding box center [450, 234] width 900 height 364
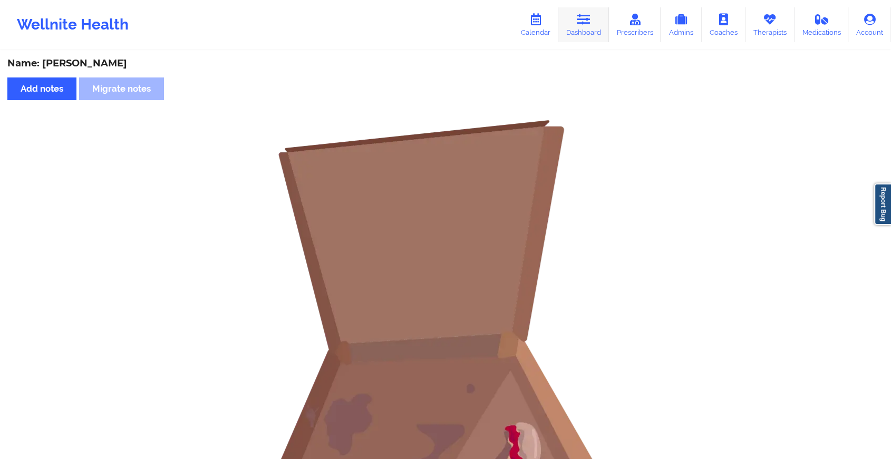
click at [588, 28] on link "Dashboard" at bounding box center [583, 24] width 51 height 35
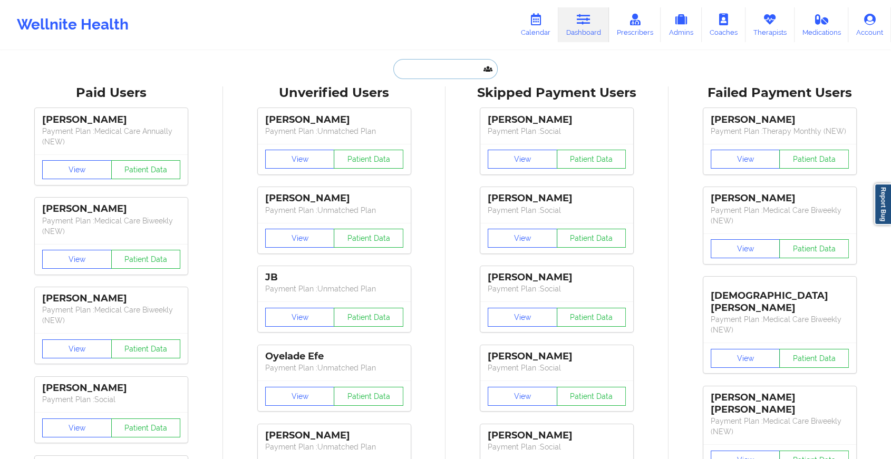
click at [446, 65] on input "text" at bounding box center [445, 69] width 104 height 20
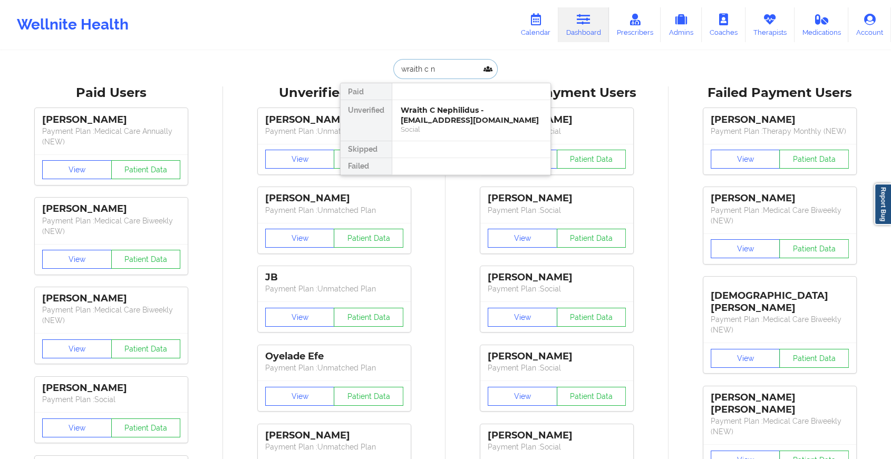
type input "wraith c n"
drag, startPoint x: 438, startPoint y: 96, endPoint x: 438, endPoint y: 110, distance: 14.2
click at [438, 110] on div "Paid Unverified Wraith C Nephilidus - [EMAIL_ADDRESS][DOMAIN_NAME] Social Skipp…" at bounding box center [445, 129] width 211 height 93
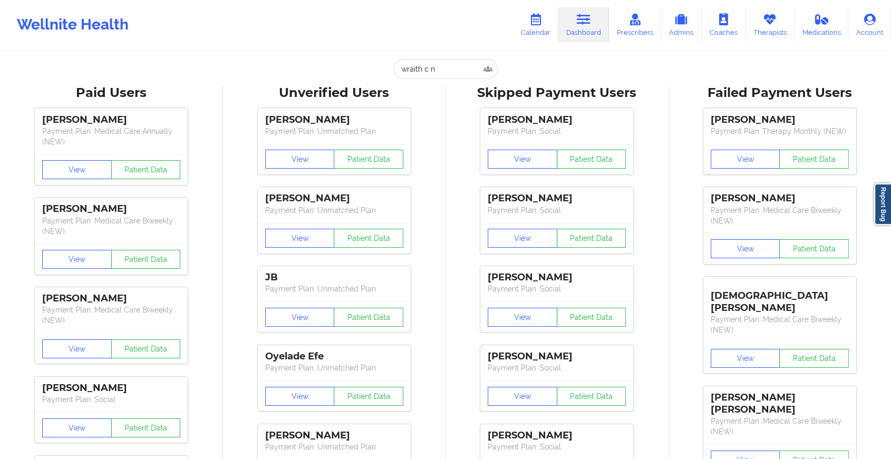
click at [459, 68] on input "wraith c n" at bounding box center [445, 69] width 104 height 20
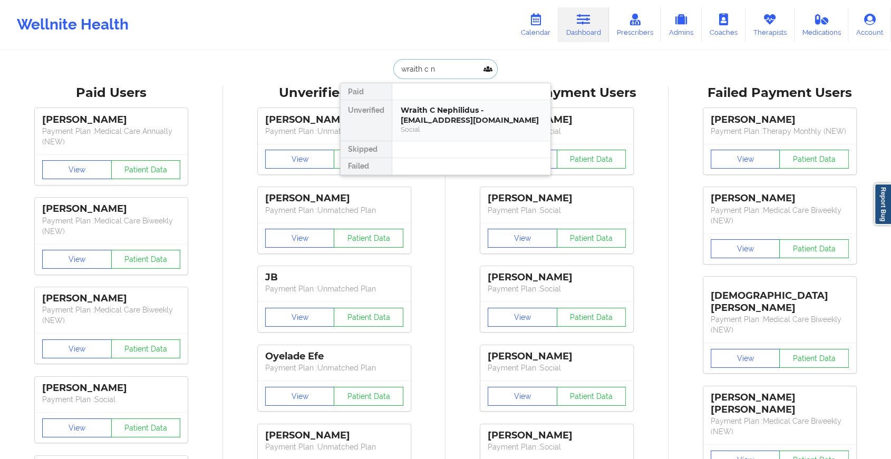
click at [439, 111] on div "Wraith C Nephilidus - [EMAIL_ADDRESS][DOMAIN_NAME]" at bounding box center [471, 115] width 141 height 20
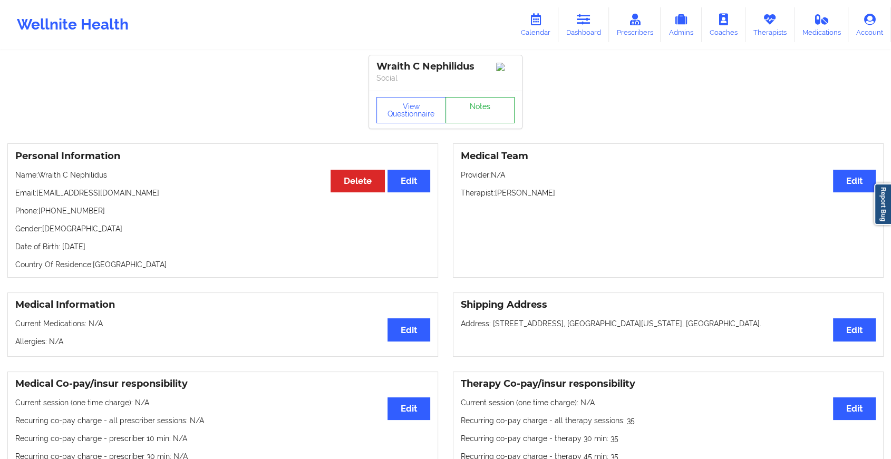
click at [489, 107] on link "Notes" at bounding box center [480, 110] width 70 height 26
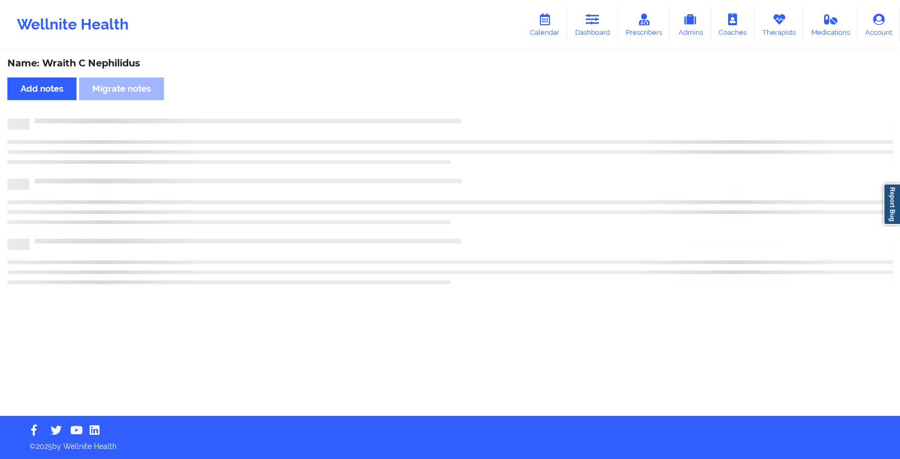
click at [489, 107] on div "Name: Wraith C Nephilidus Add notes Migrate notes" at bounding box center [450, 234] width 900 height 364
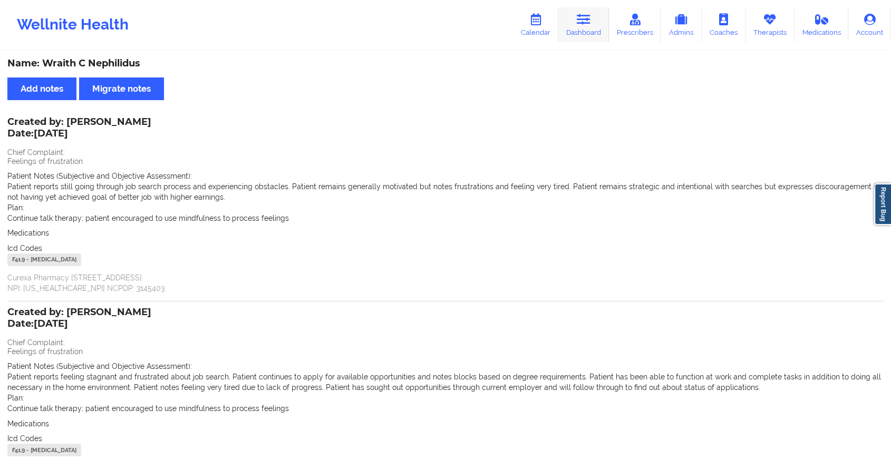
click at [581, 23] on icon at bounding box center [584, 20] width 14 height 12
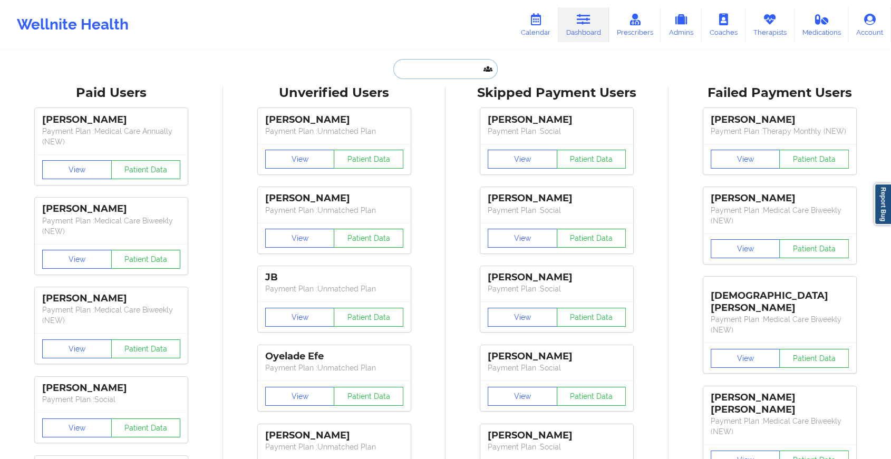
click at [447, 72] on input "text" at bounding box center [445, 69] width 104 height 20
paste input "[EMAIL_ADDRESS][DOMAIN_NAME]"
type input "[EMAIL_ADDRESS][DOMAIN_NAME]"
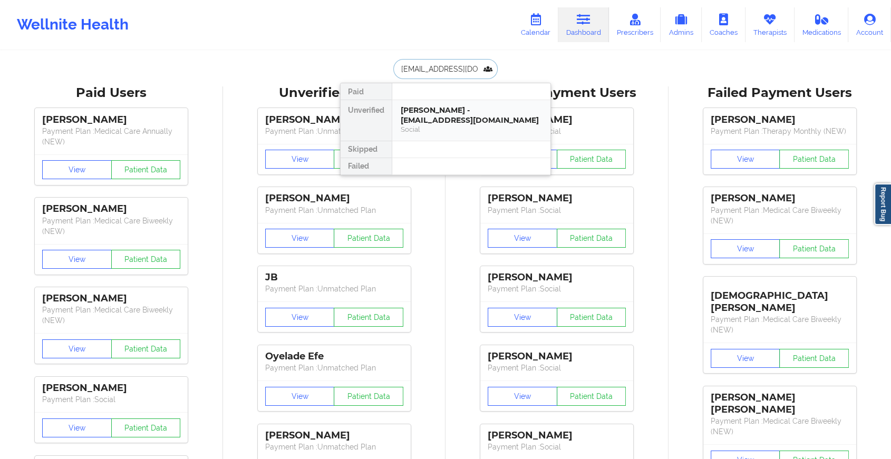
click at [481, 105] on div "[PERSON_NAME] - [EMAIL_ADDRESS][DOMAIN_NAME]" at bounding box center [471, 115] width 141 height 20
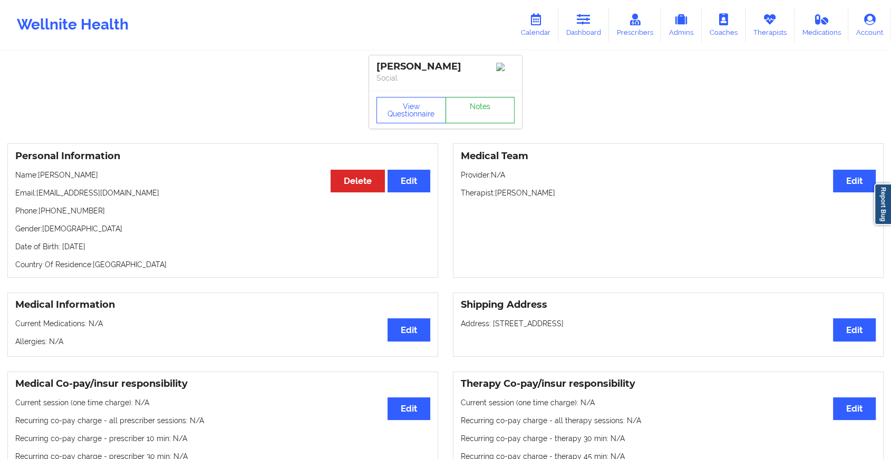
click at [497, 109] on link "Notes" at bounding box center [480, 110] width 70 height 26
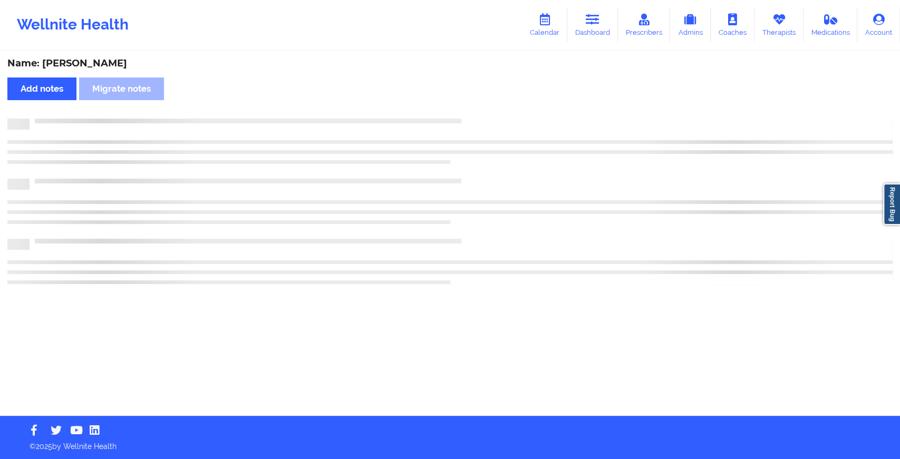
click at [497, 109] on div "Name: [PERSON_NAME] Add notes Migrate notes" at bounding box center [450, 234] width 900 height 364
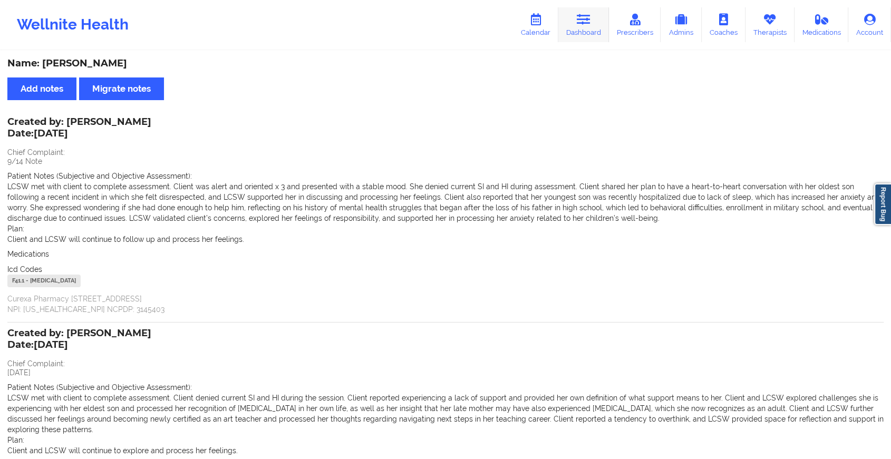
click at [584, 14] on icon at bounding box center [584, 20] width 14 height 12
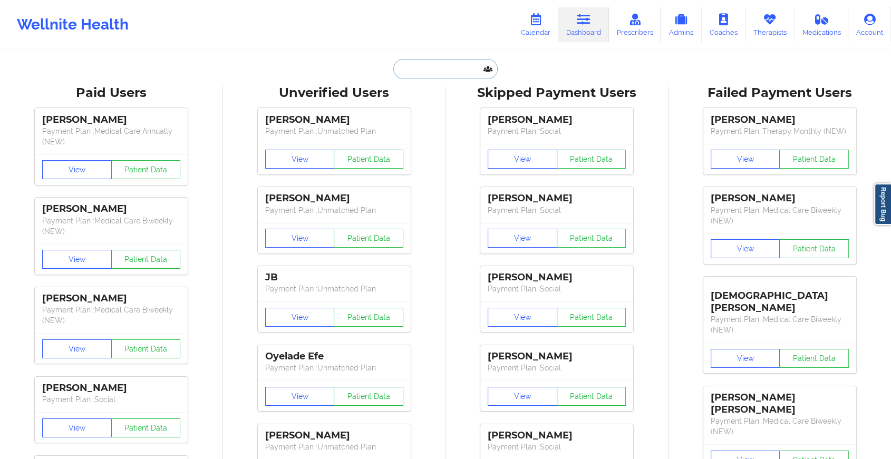
click at [455, 66] on input "text" at bounding box center [445, 69] width 104 height 20
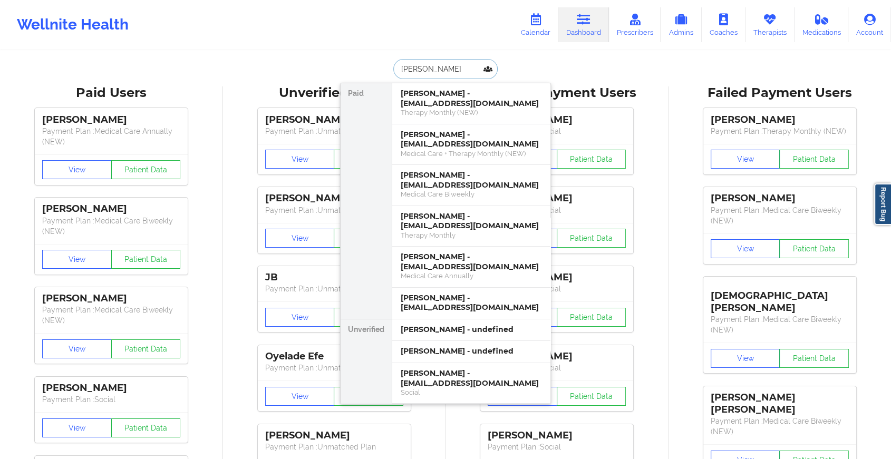
type input "[PERSON_NAME]"
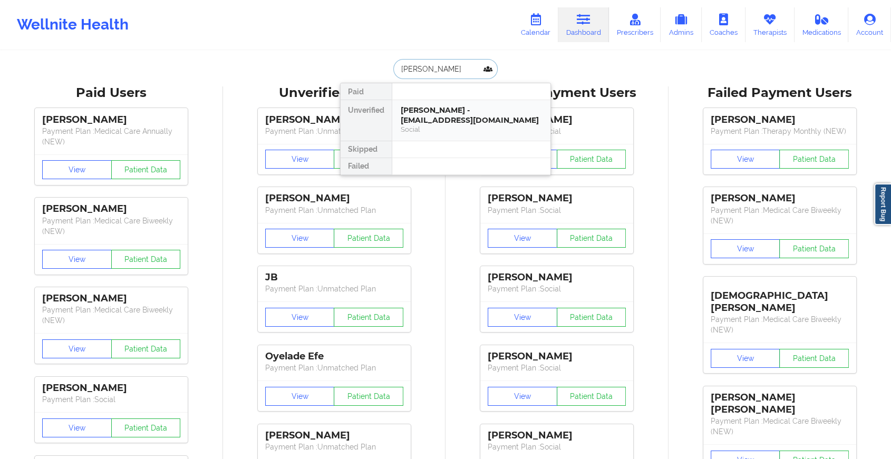
click at [471, 113] on div "[PERSON_NAME] - [EMAIL_ADDRESS][DOMAIN_NAME]" at bounding box center [471, 115] width 141 height 20
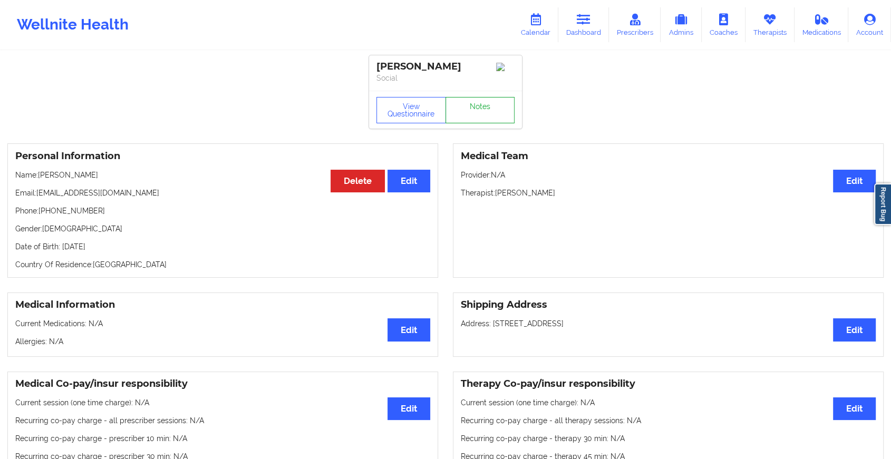
click at [483, 108] on link "Notes" at bounding box center [480, 110] width 70 height 26
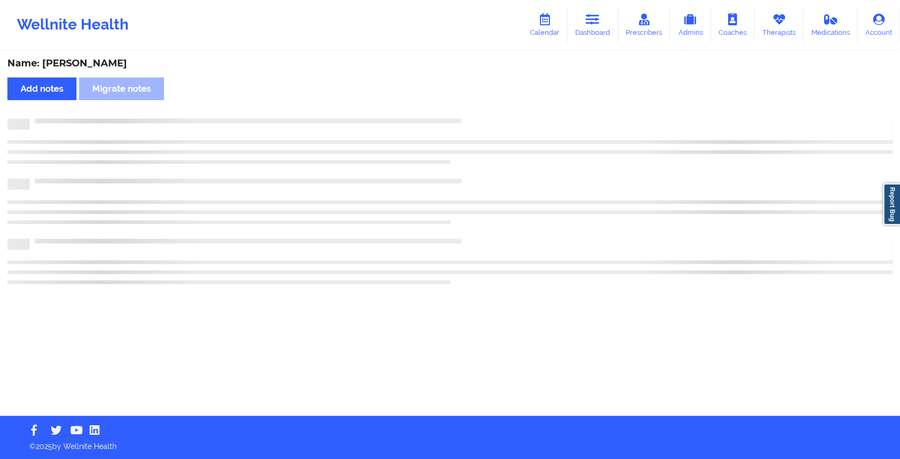
click at [483, 108] on div "Name: [PERSON_NAME] Add notes Migrate notes" at bounding box center [450, 234] width 900 height 364
drag, startPoint x: 483, startPoint y: 108, endPoint x: 585, endPoint y: 199, distance: 137.0
click at [585, 199] on div "Name: [PERSON_NAME] Add notes Migrate notes" at bounding box center [450, 234] width 900 height 364
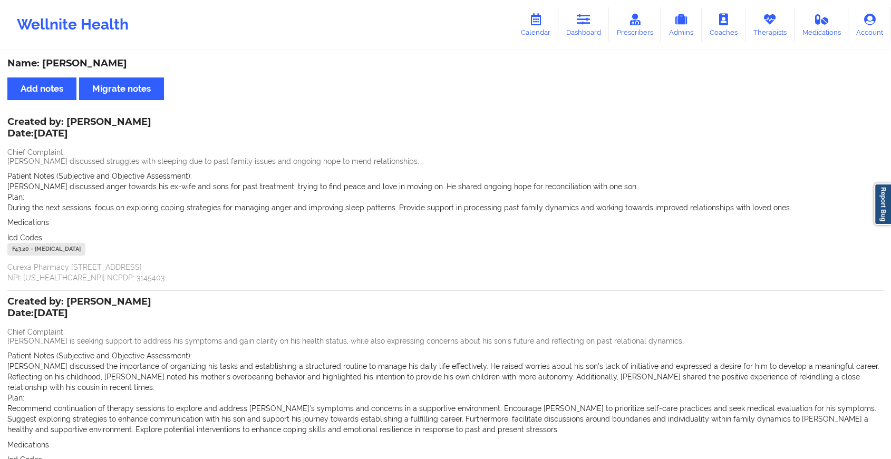
scroll to position [121, 0]
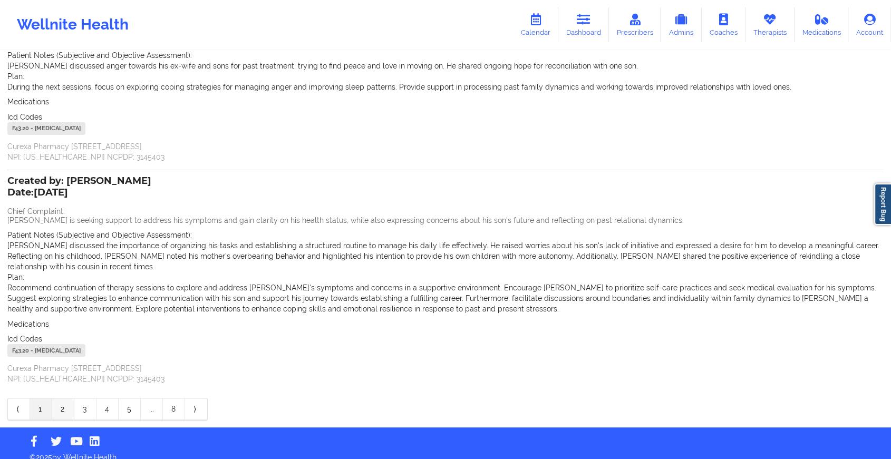
click at [66, 400] on link "2" at bounding box center [63, 409] width 22 height 21
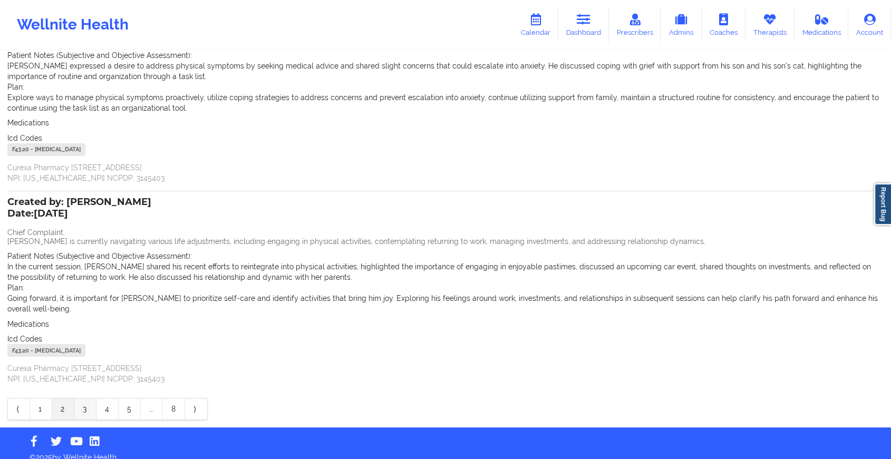
click at [82, 401] on link "3" at bounding box center [85, 409] width 22 height 21
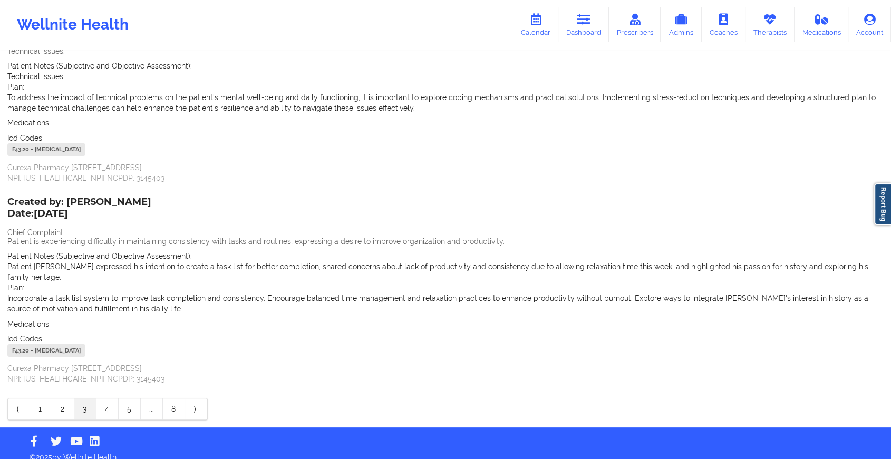
scroll to position [0, 0]
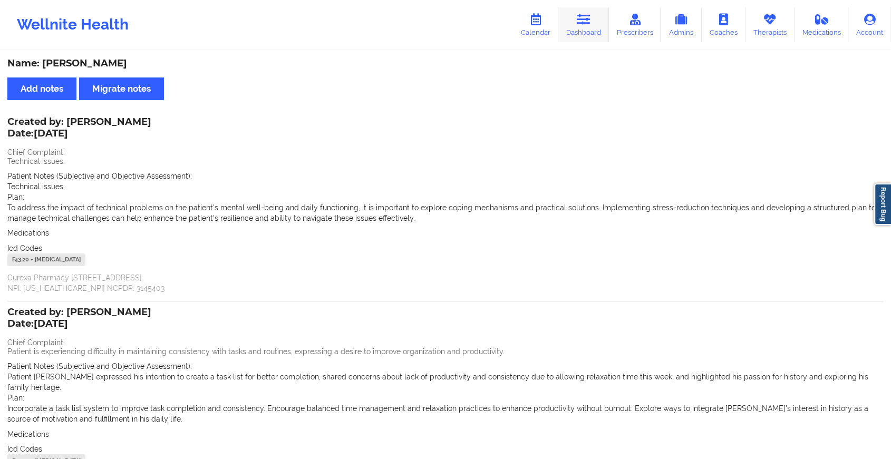
click at [578, 34] on link "Dashboard" at bounding box center [583, 24] width 51 height 35
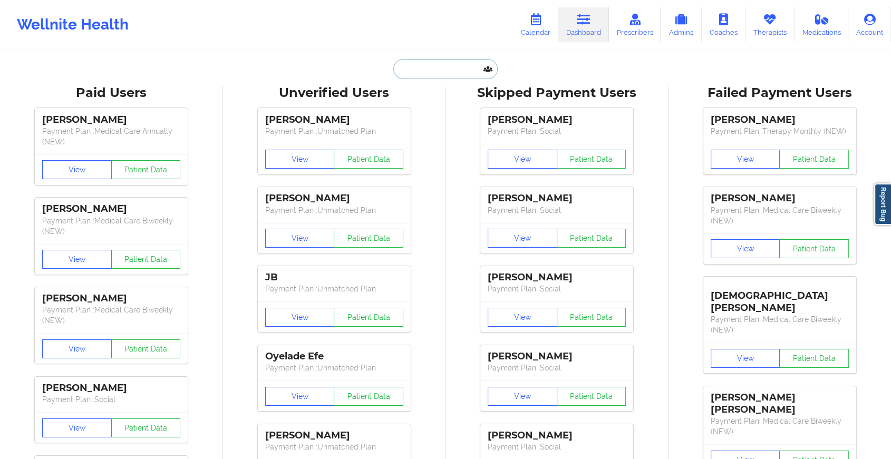
click at [433, 60] on input "text" at bounding box center [445, 69] width 104 height 20
paste input "[PERSON_NAME][EMAIL_ADDRESS][DOMAIN_NAME]"
type input "[PERSON_NAME][EMAIL_ADDRESS][DOMAIN_NAME]"
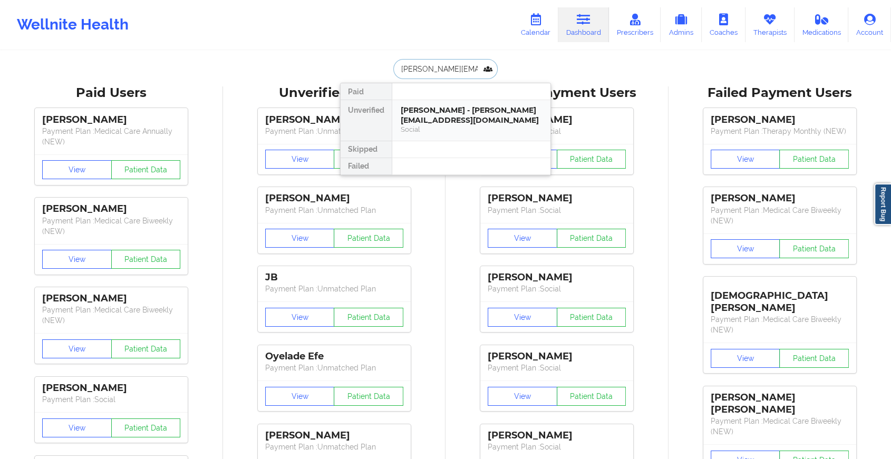
click at [434, 116] on div "[PERSON_NAME] - [PERSON_NAME][EMAIL_ADDRESS][DOMAIN_NAME]" at bounding box center [471, 115] width 141 height 20
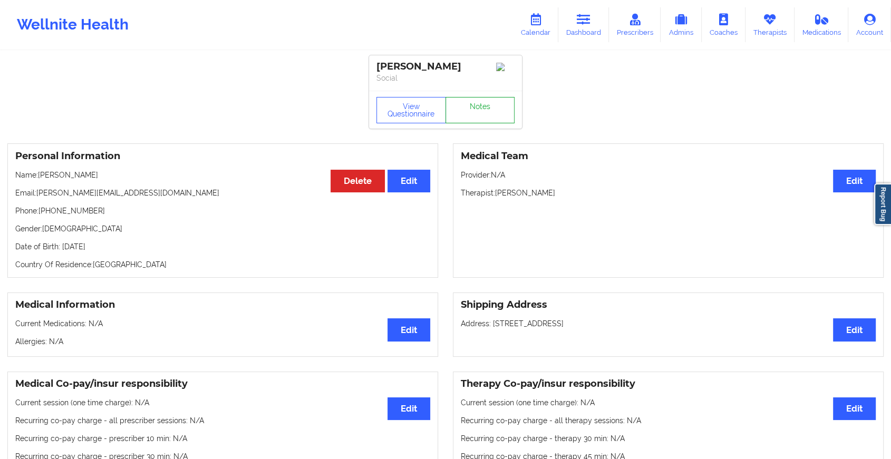
click at [478, 116] on link "Notes" at bounding box center [480, 110] width 70 height 26
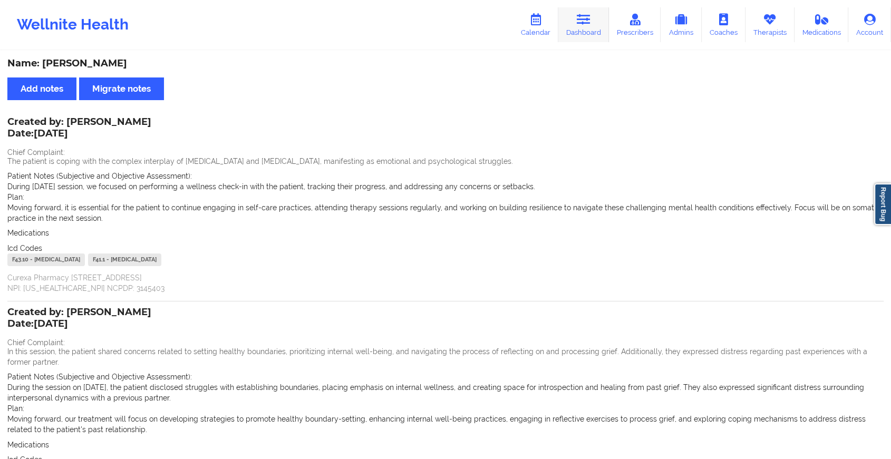
click at [590, 27] on link "Dashboard" at bounding box center [583, 24] width 51 height 35
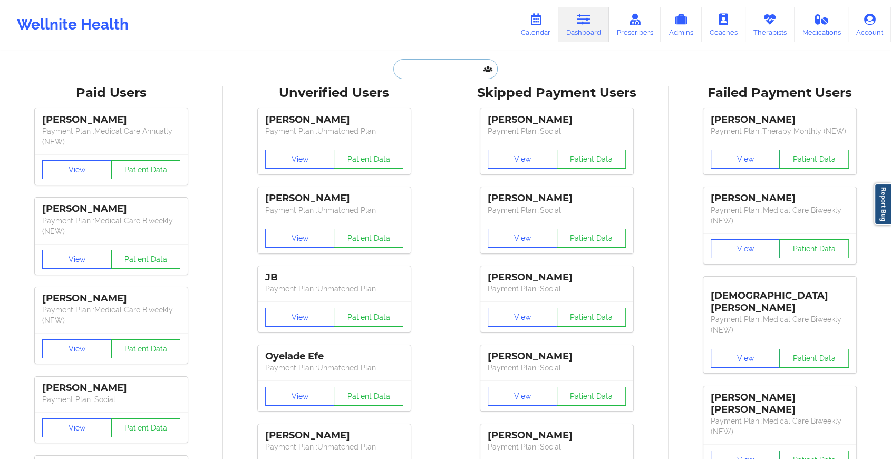
click at [428, 64] on input "text" at bounding box center [445, 69] width 104 height 20
paste input "[EMAIL_ADDRESS][DOMAIN_NAME]"
type input "[EMAIL_ADDRESS][DOMAIN_NAME]"
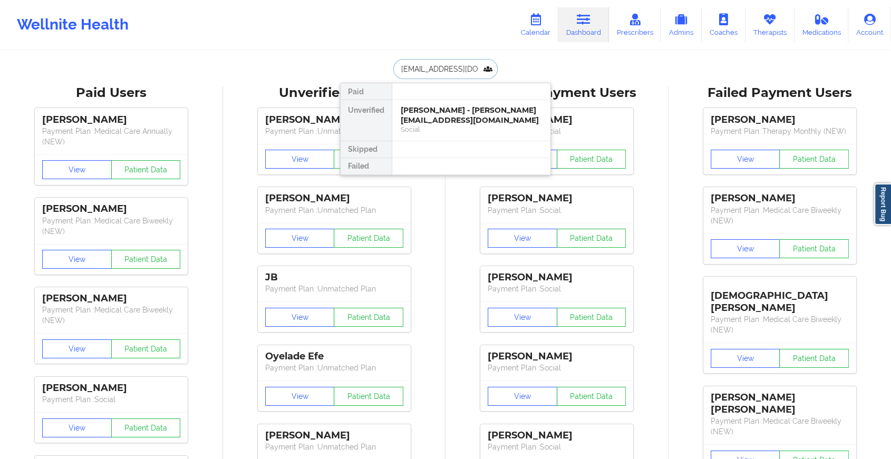
scroll to position [0, 9]
click at [454, 121] on div "[PERSON_NAME] - [EMAIL_ADDRESS][DOMAIN_NAME]" at bounding box center [471, 115] width 141 height 20
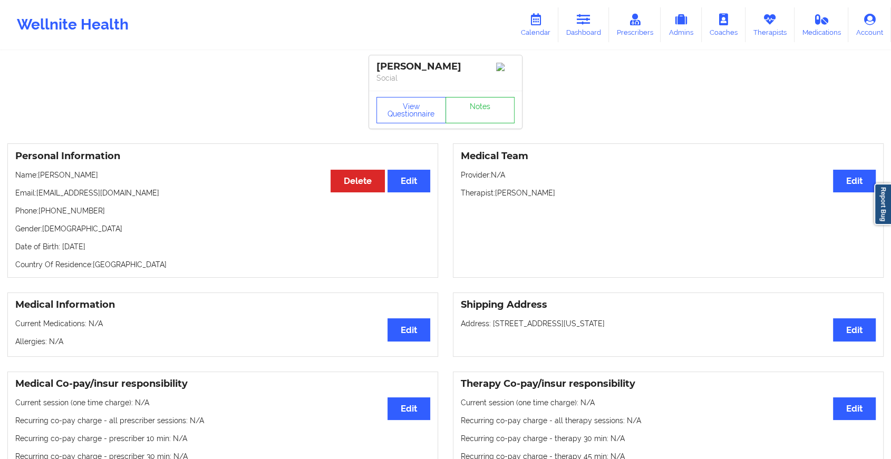
click at [477, 108] on div "View Questionnaire Notes" at bounding box center [445, 110] width 138 height 26
click at [477, 108] on link "Notes" at bounding box center [480, 110] width 70 height 26
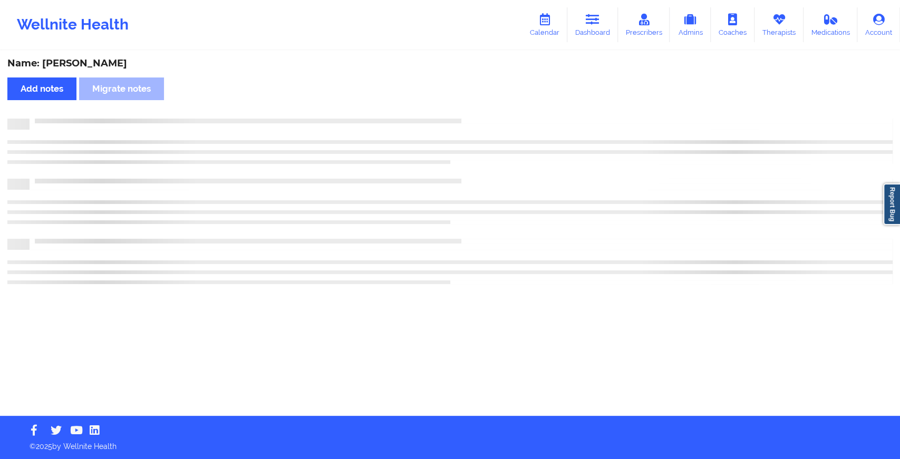
click at [477, 108] on div "Name: [PERSON_NAME] Add notes Migrate notes" at bounding box center [450, 234] width 900 height 364
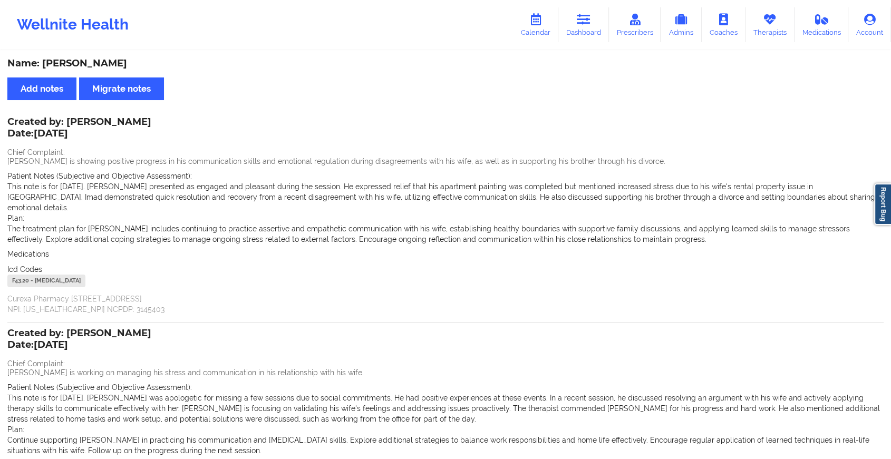
scroll to position [142, 0]
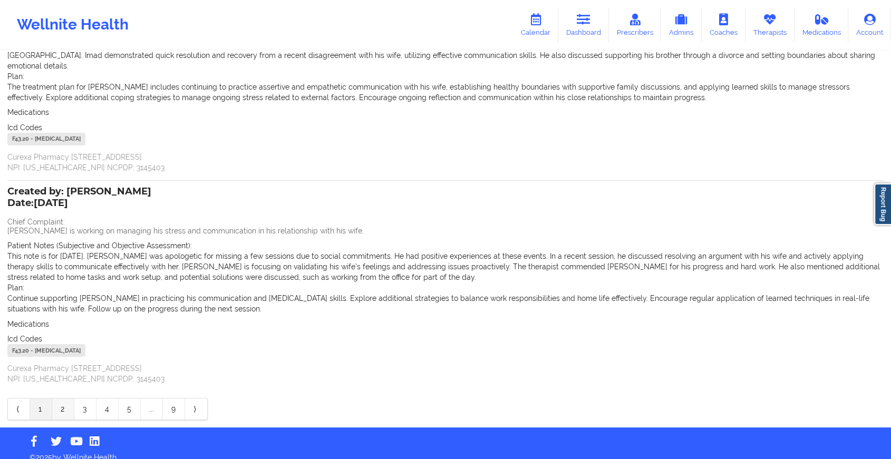
click at [62, 406] on link "2" at bounding box center [63, 409] width 22 height 21
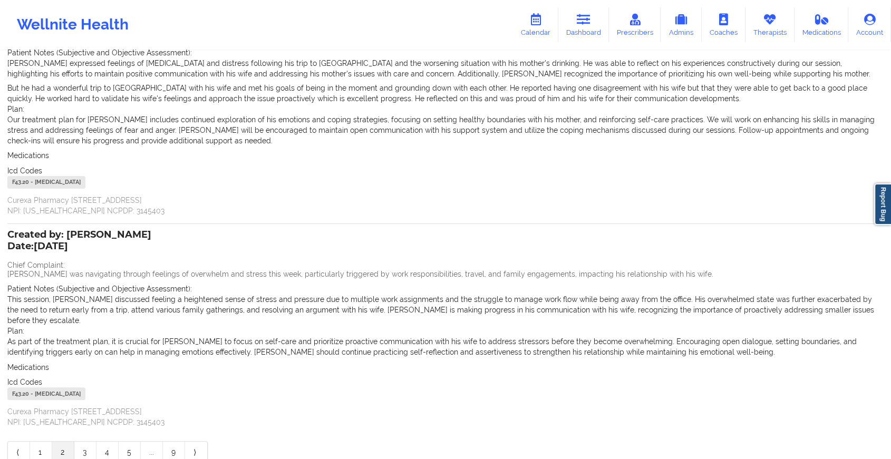
scroll to position [0, 0]
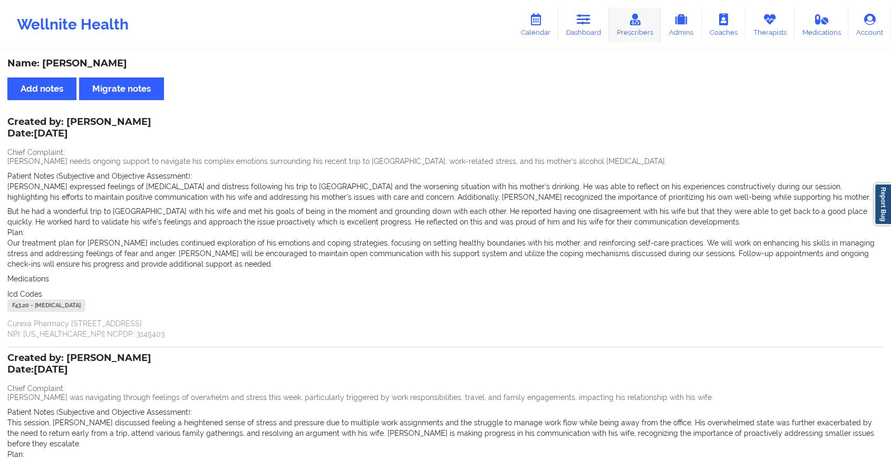
click at [618, 21] on link "Prescribers" at bounding box center [635, 24] width 52 height 35
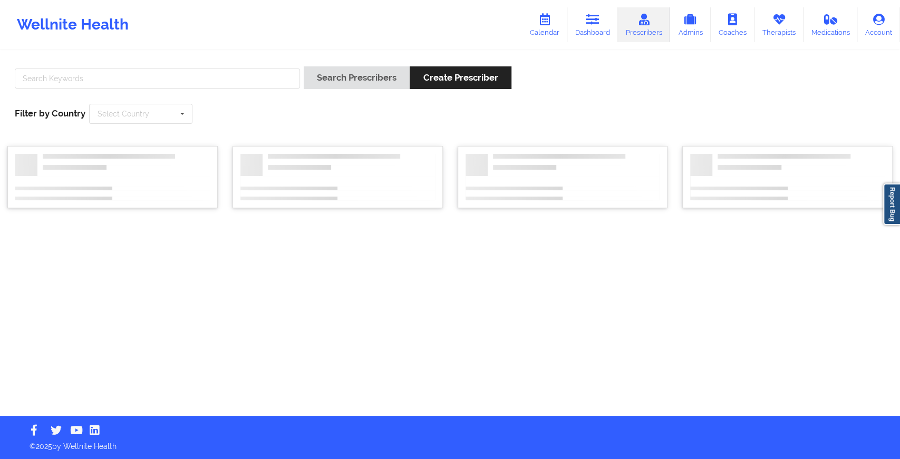
click at [589, 16] on icon at bounding box center [593, 20] width 14 height 12
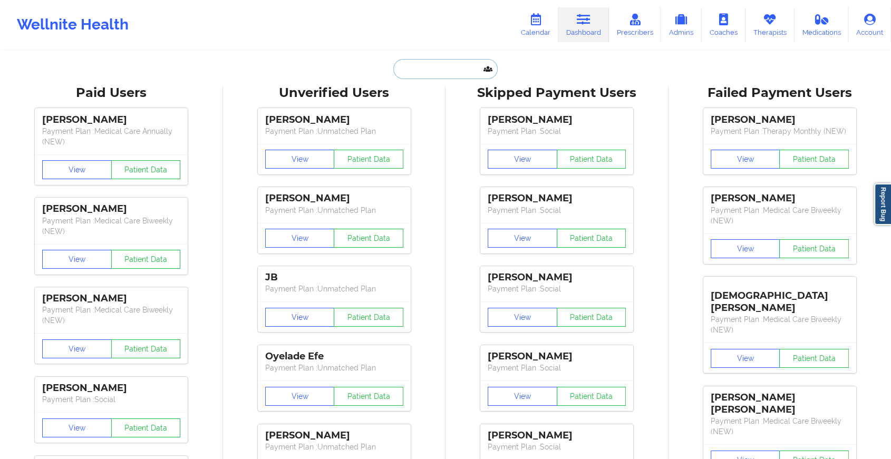
click at [422, 67] on input "text" at bounding box center [445, 69] width 104 height 20
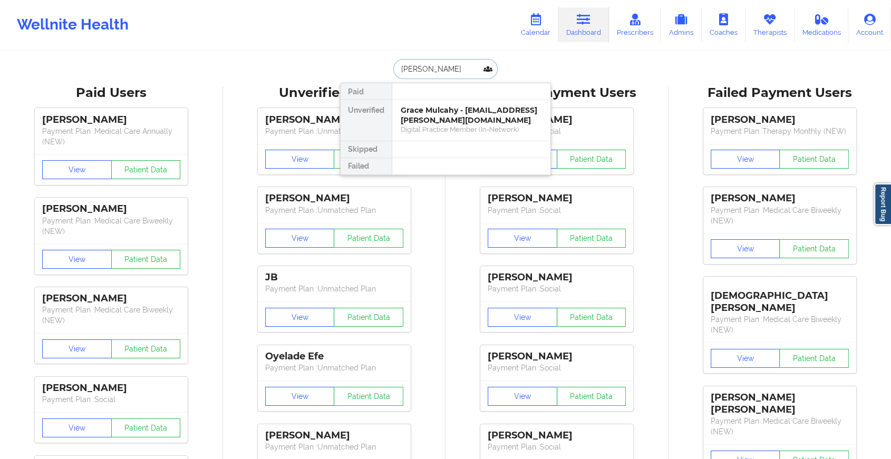
drag, startPoint x: 465, startPoint y: 67, endPoint x: 381, endPoint y: 67, distance: 83.8
click at [381, 67] on div "[PERSON_NAME] Paid Unverified Grace Mulcahy - [EMAIL_ADDRESS][PERSON_NAME][DOMA…" at bounding box center [445, 69] width 211 height 20
type input "[PERSON_NAME]"
click at [468, 112] on div "[PERSON_NAME] - [EMAIL_ADDRESS][DOMAIN_NAME]" at bounding box center [471, 115] width 141 height 20
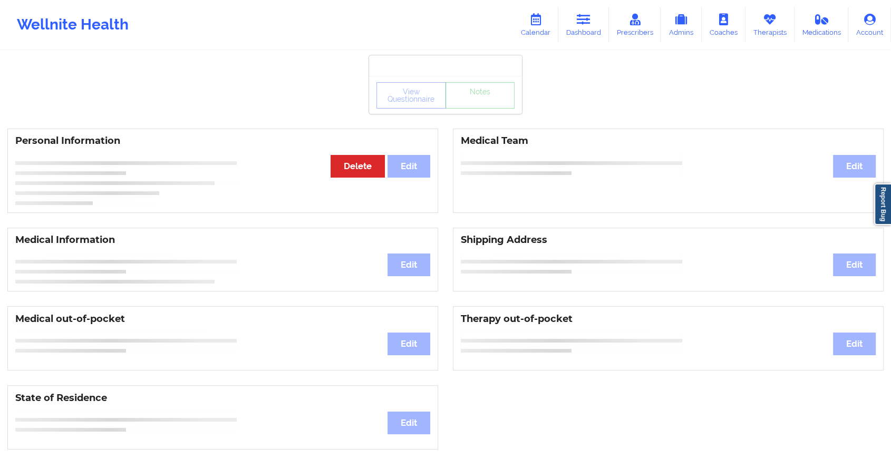
click at [475, 110] on div "View Questionnaire Notes" at bounding box center [445, 95] width 153 height 38
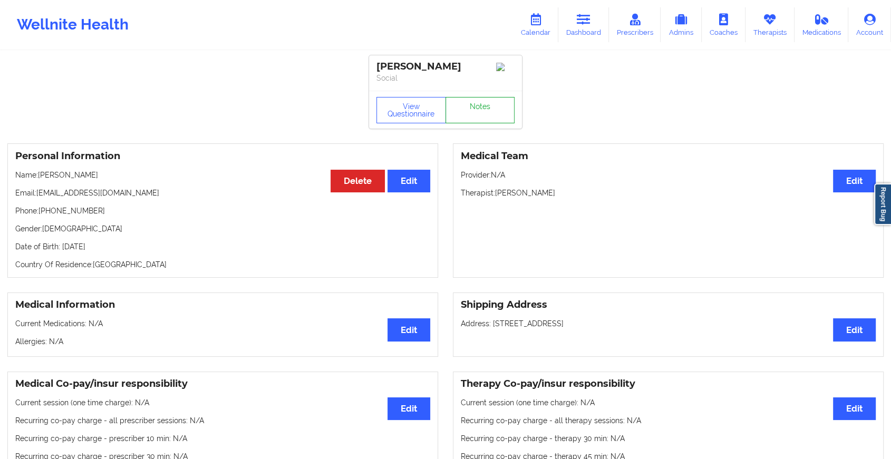
click at [475, 110] on link "Notes" at bounding box center [480, 110] width 70 height 26
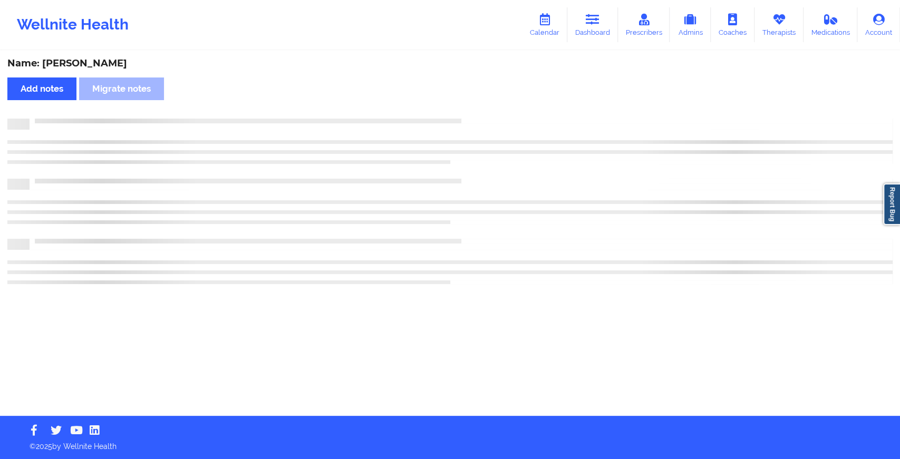
click at [619, 148] on div "Name: [PERSON_NAME] Add notes Migrate notes" at bounding box center [450, 234] width 900 height 364
click at [694, 148] on div "Name: [PERSON_NAME] Add notes Migrate notes" at bounding box center [450, 234] width 900 height 364
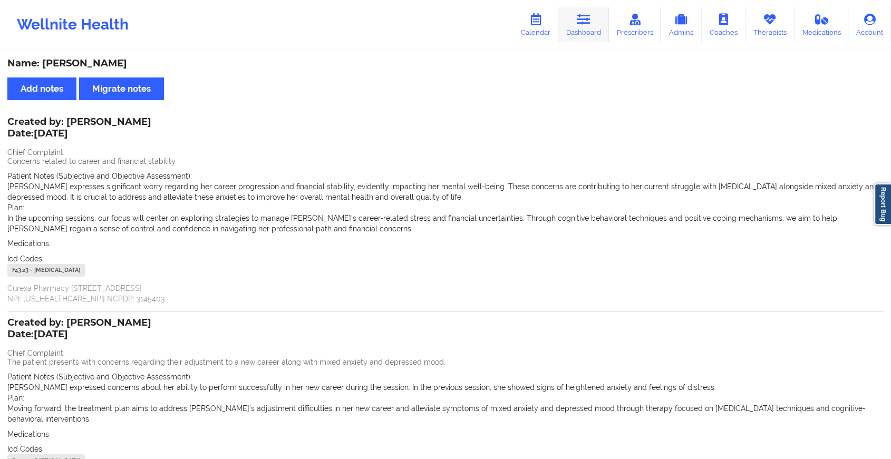
click at [578, 39] on link "Dashboard" at bounding box center [583, 24] width 51 height 35
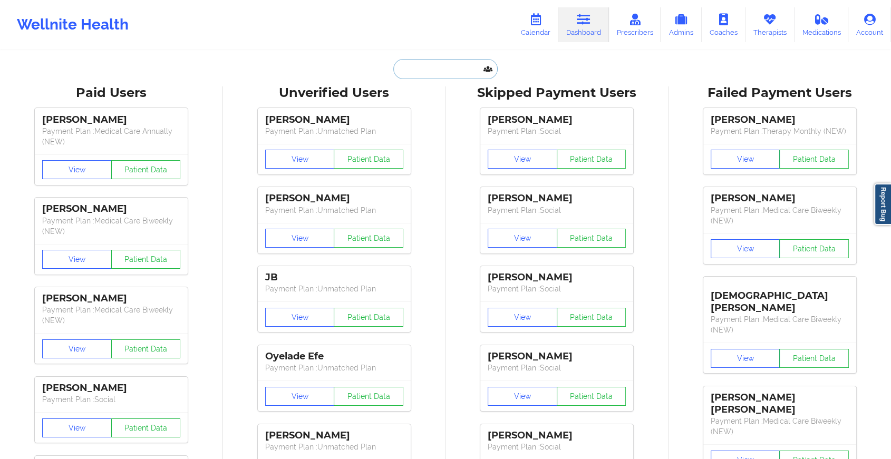
click at [416, 69] on input "text" at bounding box center [445, 69] width 104 height 20
paste input "[EMAIL_ADDRESS][DOMAIN_NAME]"
type input "[EMAIL_ADDRESS][DOMAIN_NAME]"
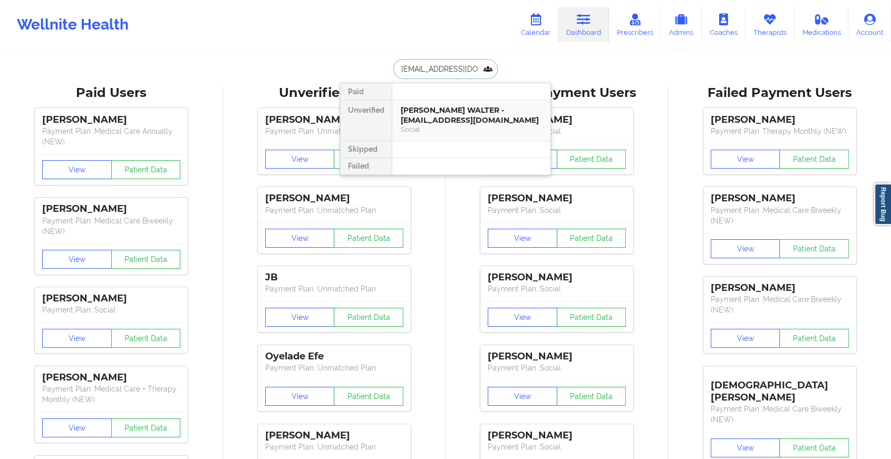
click at [440, 110] on div "[PERSON_NAME] WALTER - [EMAIL_ADDRESS][DOMAIN_NAME]" at bounding box center [471, 115] width 141 height 20
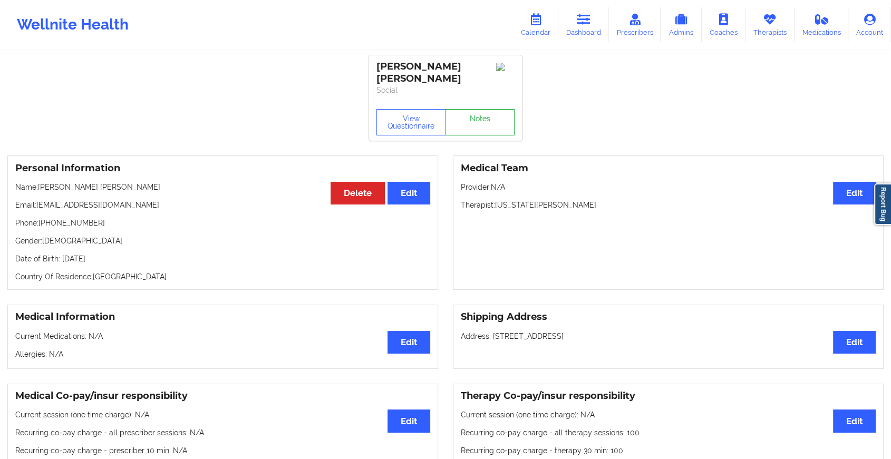
click at [451, 116] on link "Notes" at bounding box center [480, 122] width 70 height 26
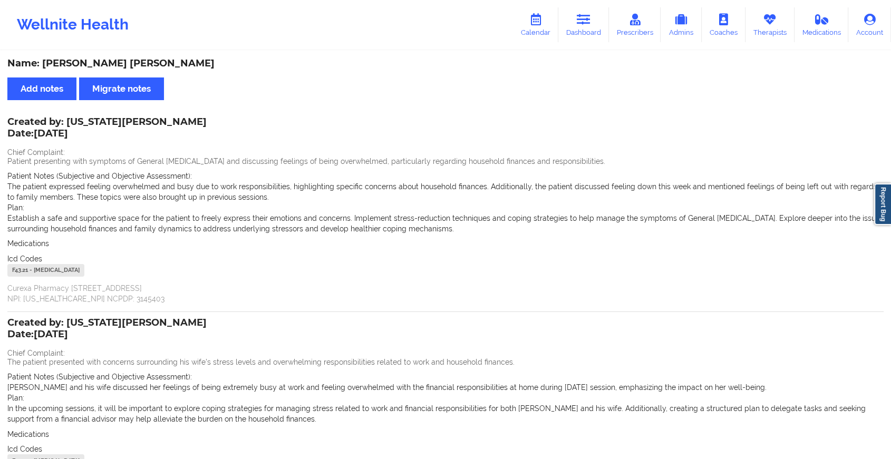
scroll to position [121, 0]
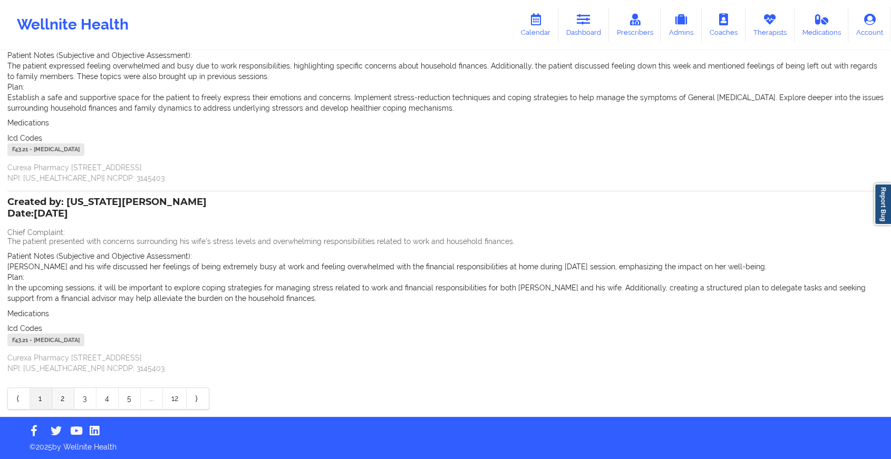
click at [66, 396] on link "2" at bounding box center [63, 398] width 22 height 21
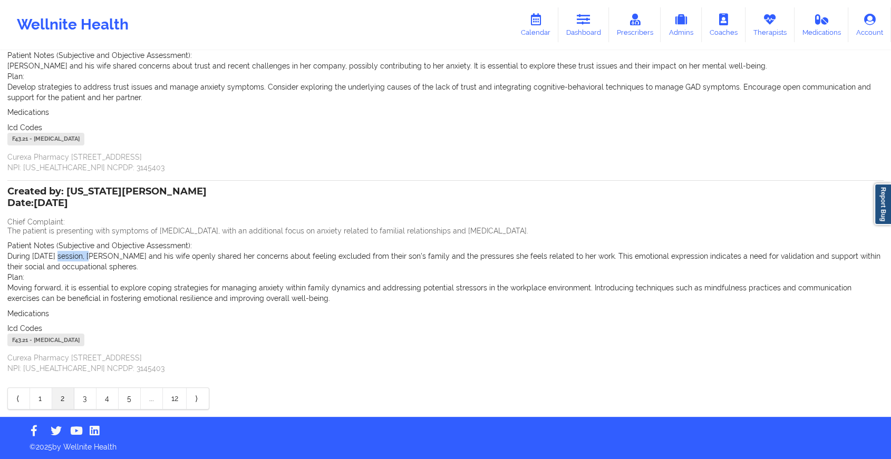
drag, startPoint x: 86, startPoint y: 257, endPoint x: 55, endPoint y: 253, distance: 31.8
click at [55, 253] on p "During [DATE] session, [PERSON_NAME] and his wife openly shared her concerns ab…" at bounding box center [445, 261] width 876 height 21
drag, startPoint x: 55, startPoint y: 253, endPoint x: 10, endPoint y: 253, distance: 44.8
click at [10, 253] on p "During [DATE] session, [PERSON_NAME] and his wife openly shared her concerns ab…" at bounding box center [445, 261] width 876 height 21
drag, startPoint x: 10, startPoint y: 253, endPoint x: 49, endPoint y: 272, distance: 43.6
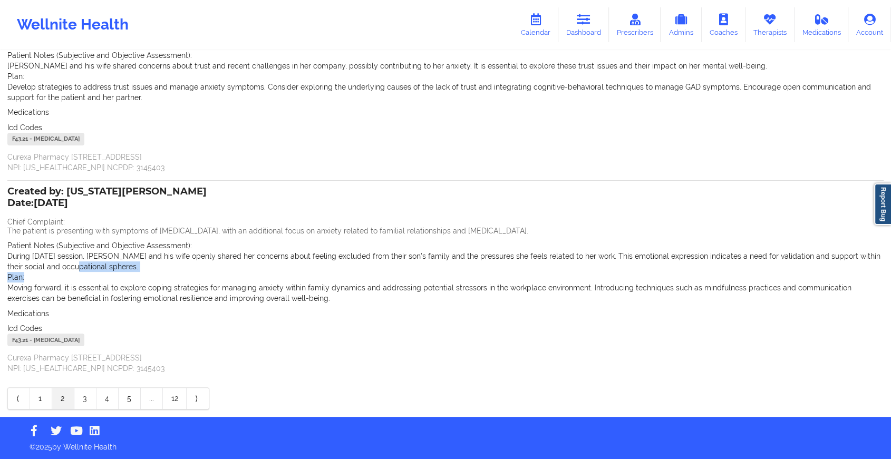
click at [49, 272] on div "Patient Notes (Subjective and Objective Assessment): During [DATE] session, [PE…" at bounding box center [445, 271] width 876 height 63
click at [579, 22] on icon at bounding box center [584, 20] width 14 height 12
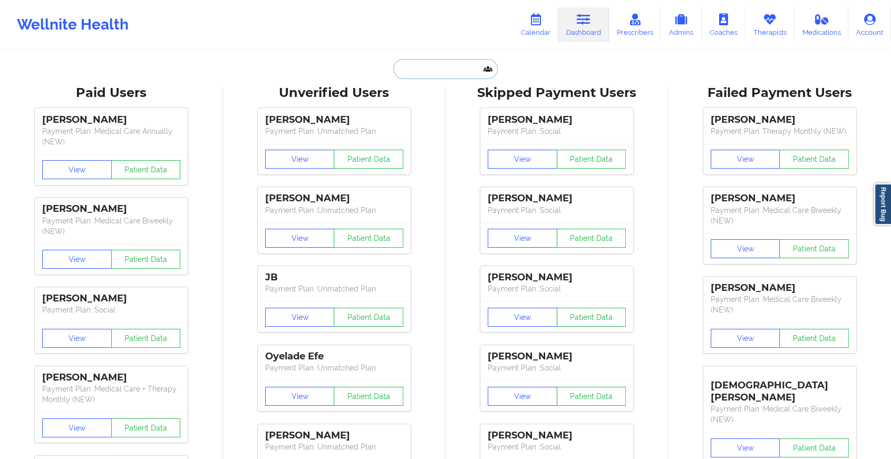
click at [448, 71] on input "text" at bounding box center [445, 69] width 104 height 20
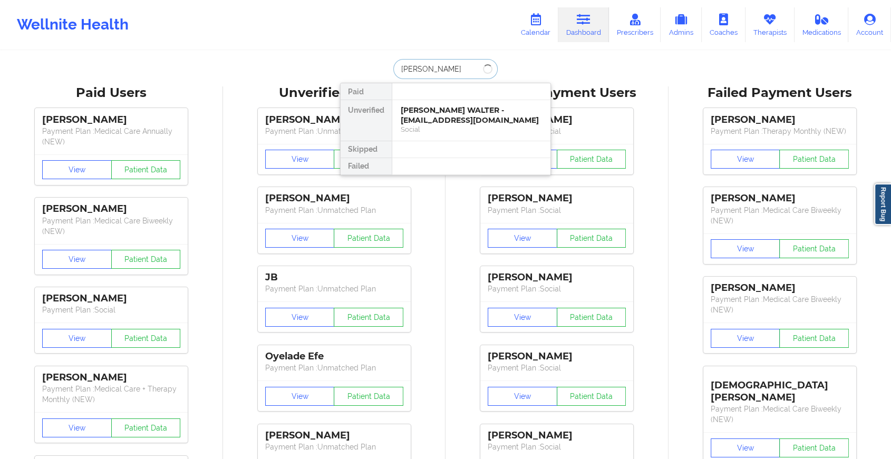
type input "[PERSON_NAME]"
click at [431, 108] on div "[PERSON_NAME] - [EMAIL_ADDRESS][DOMAIN_NAME]" at bounding box center [471, 115] width 141 height 20
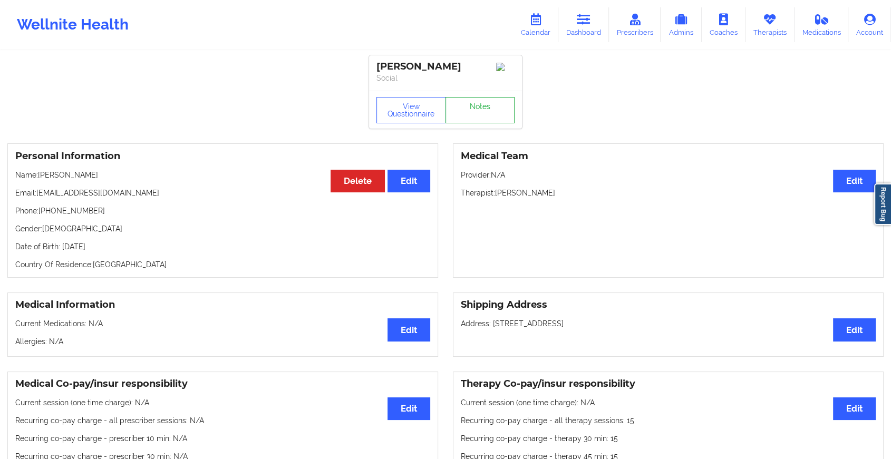
click at [475, 119] on link "Notes" at bounding box center [480, 110] width 70 height 26
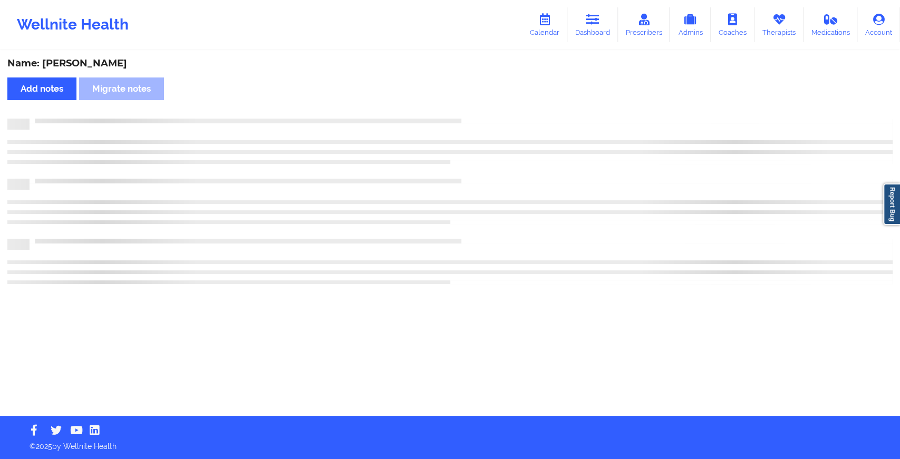
click at [453, 459] on html "Wellnite Health Calendar Dashboard Prescribers Admins Coaches Therapists Medica…" at bounding box center [450, 229] width 900 height 459
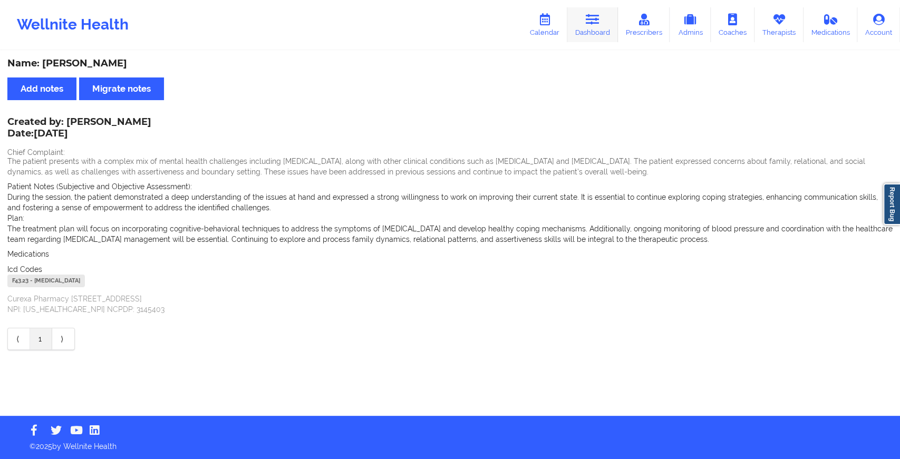
click at [591, 30] on link "Dashboard" at bounding box center [592, 24] width 51 height 35
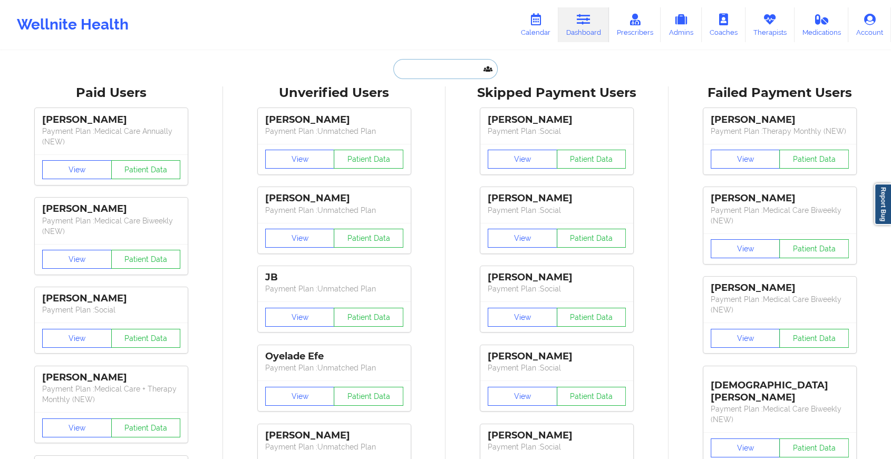
click at [450, 62] on input "text" at bounding box center [445, 69] width 104 height 20
paste input "[PERSON_NAME][EMAIL_ADDRESS][PERSON_NAME][DOMAIN_NAME]"
type input "[PERSON_NAME][EMAIL_ADDRESS][PERSON_NAME][DOMAIN_NAME]"
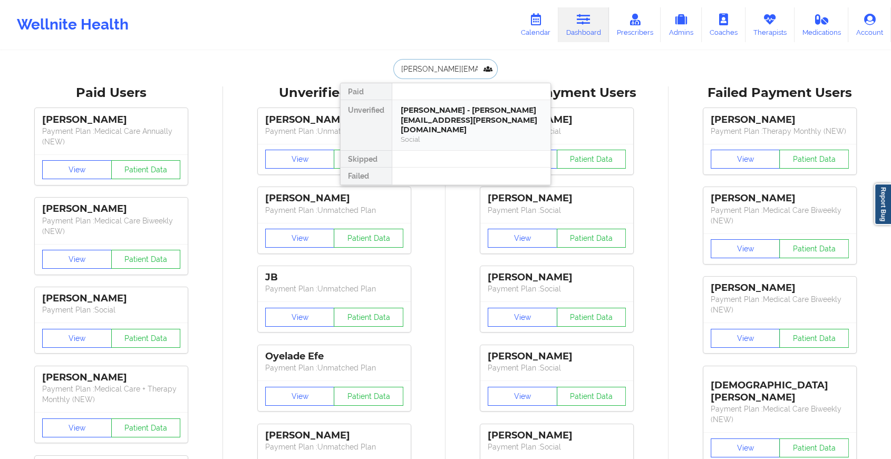
click at [465, 111] on div "[PERSON_NAME] - [PERSON_NAME][EMAIL_ADDRESS][PERSON_NAME][DOMAIN_NAME]" at bounding box center [471, 120] width 141 height 30
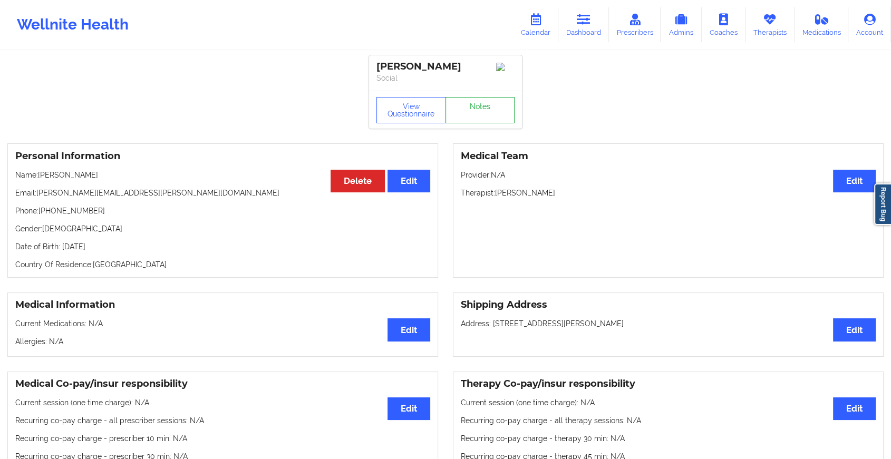
click at [485, 111] on link "Notes" at bounding box center [480, 110] width 70 height 26
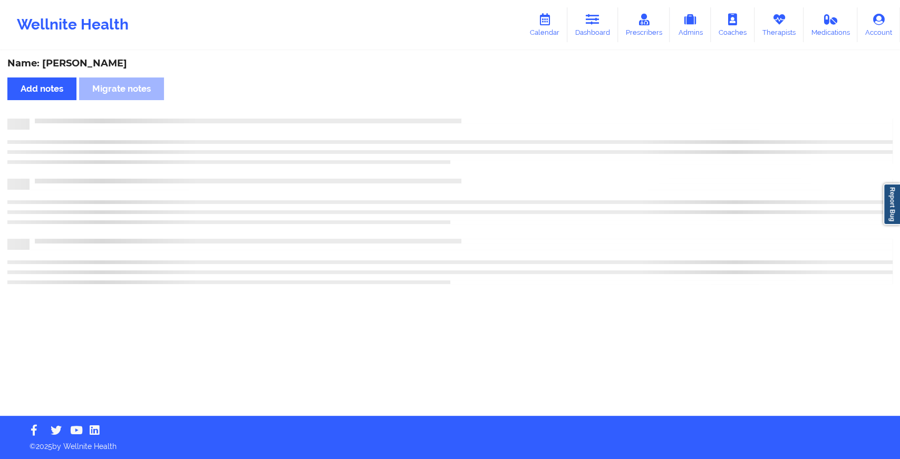
click at [572, 174] on div "Name: [PERSON_NAME] Add notes Migrate notes" at bounding box center [450, 234] width 900 height 364
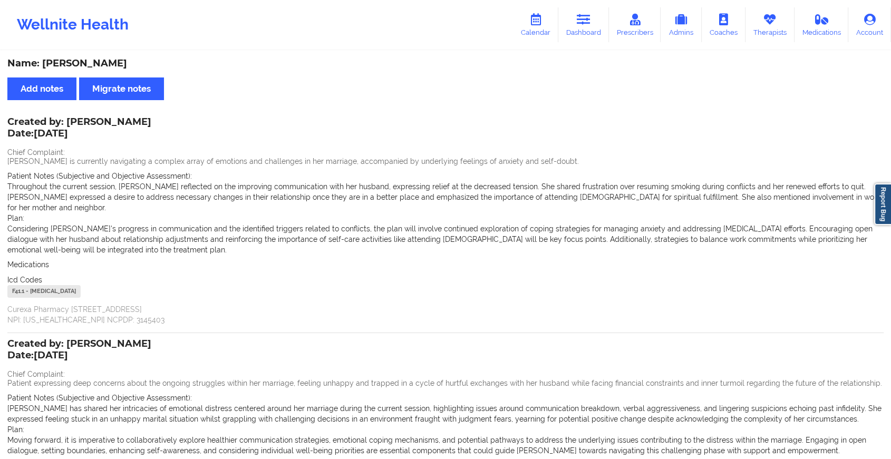
scroll to position [142, 0]
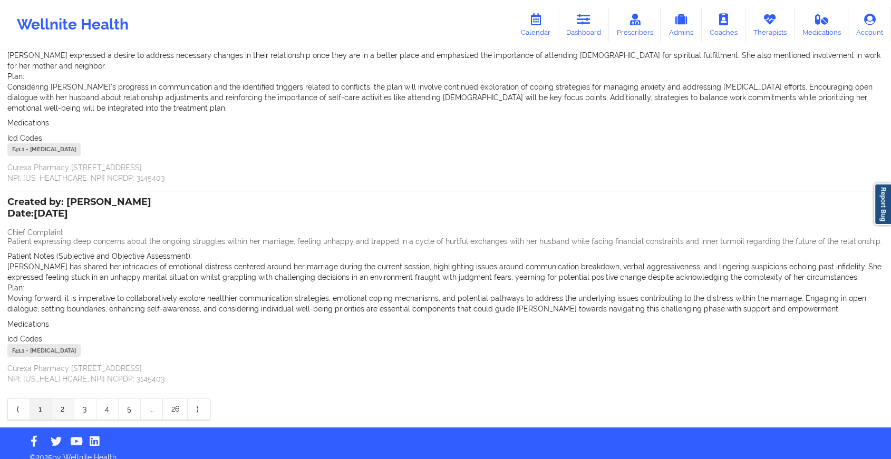
click at [56, 401] on link "2" at bounding box center [63, 409] width 22 height 21
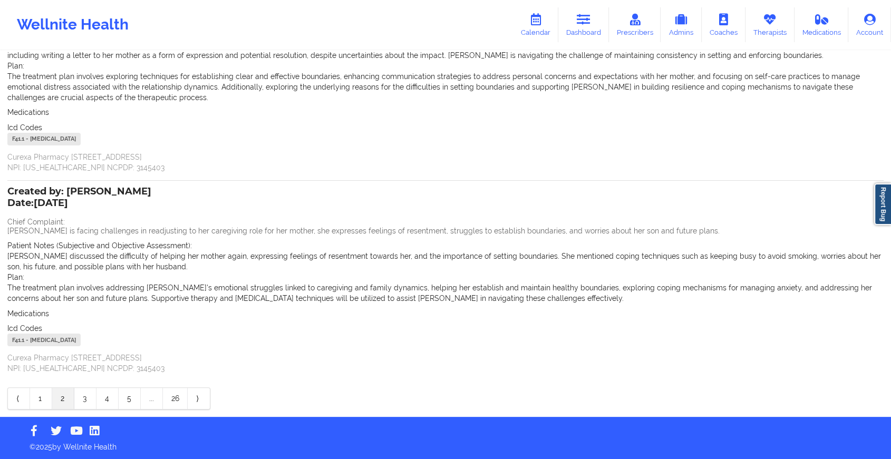
scroll to position [0, 0]
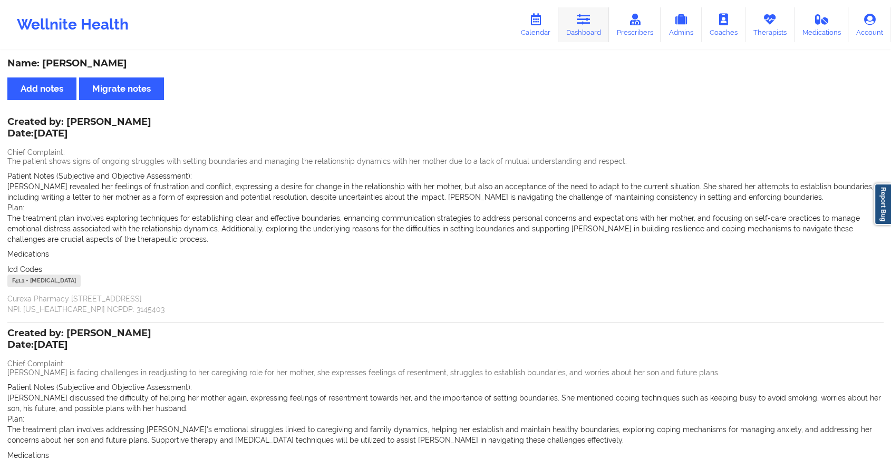
click at [574, 28] on link "Dashboard" at bounding box center [583, 24] width 51 height 35
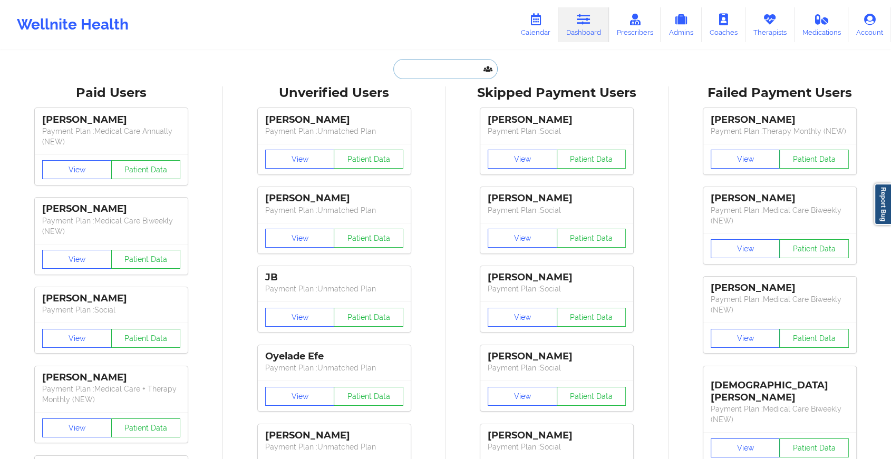
click at [423, 61] on input "text" at bounding box center [445, 69] width 104 height 20
paste input "[EMAIL_ADDRESS][DOMAIN_NAME]"
type input "[EMAIL_ADDRESS][DOMAIN_NAME]"
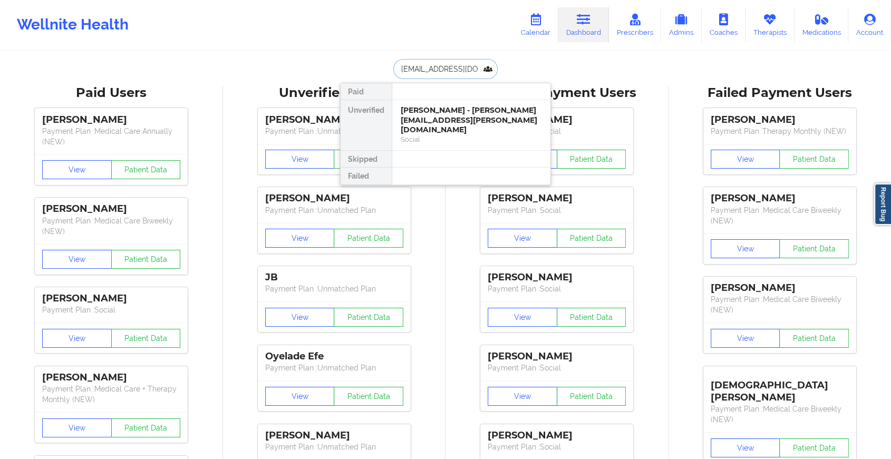
scroll to position [0, 8]
click at [452, 114] on div "[PERSON_NAME] - [PERSON_NAME][EMAIL_ADDRESS][DOMAIN_NAME]" at bounding box center [471, 115] width 141 height 20
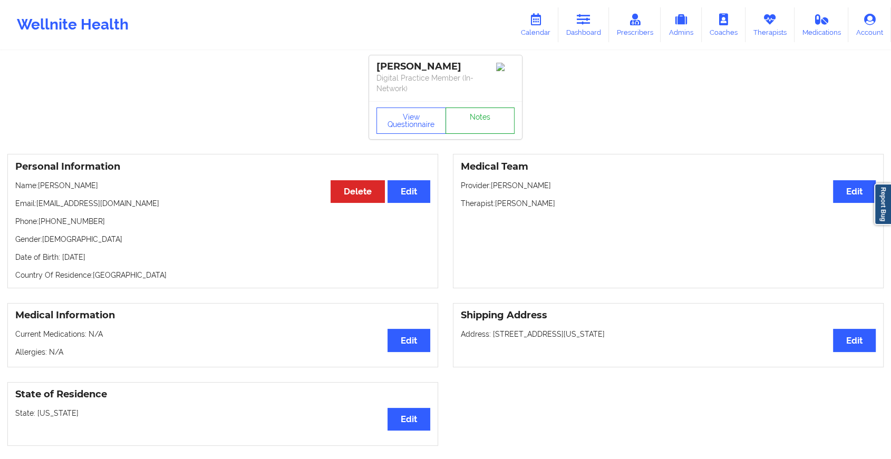
click at [485, 111] on link "Notes" at bounding box center [480, 121] width 70 height 26
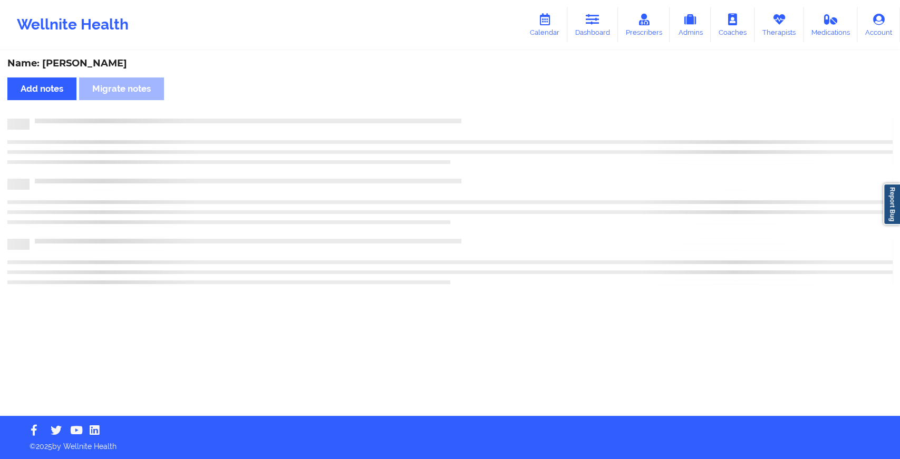
click at [485, 111] on div "Name: [PERSON_NAME] Add notes Migrate notes" at bounding box center [450, 234] width 900 height 364
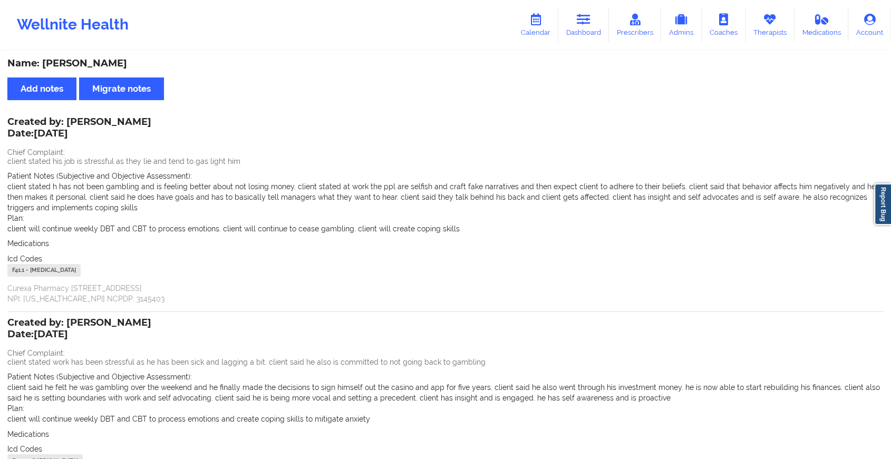
scroll to position [121, 0]
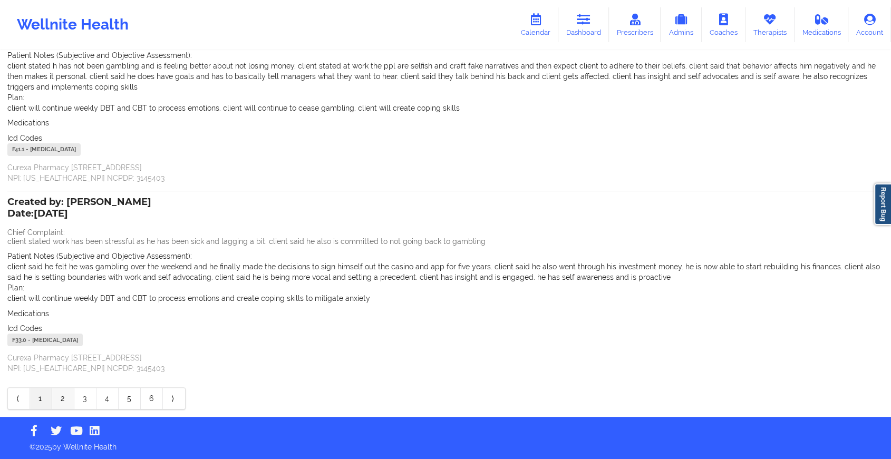
click at [57, 403] on link "2" at bounding box center [63, 398] width 22 height 21
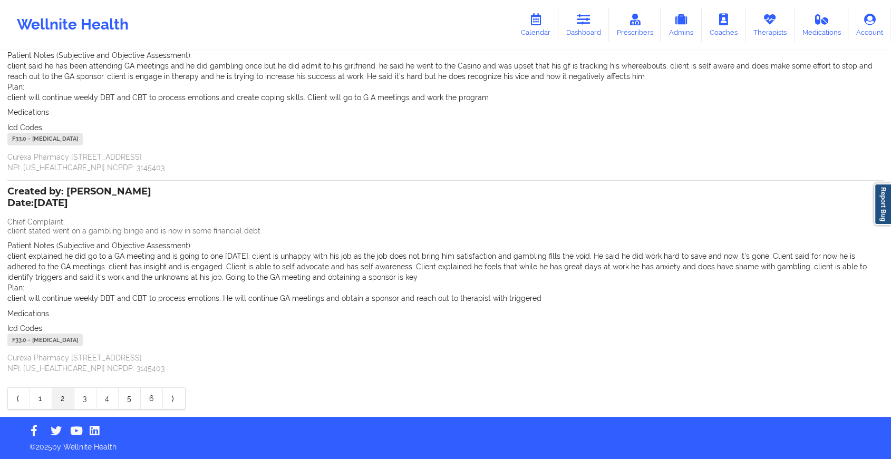
scroll to position [0, 0]
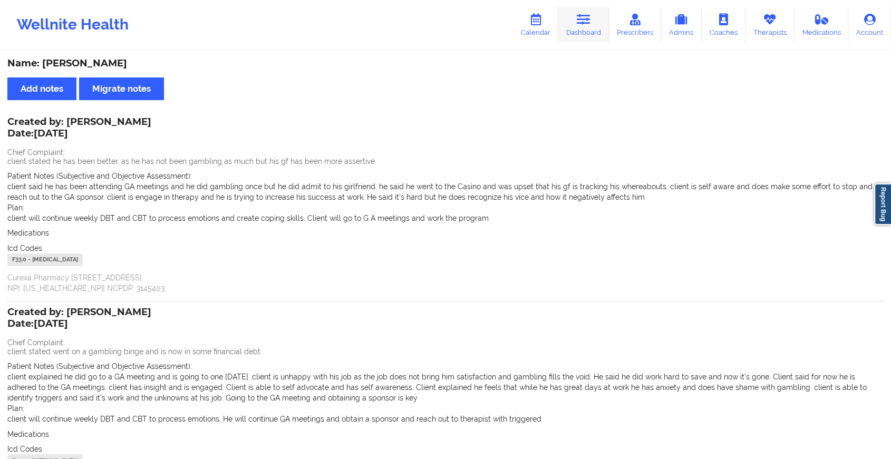
click at [593, 28] on link "Dashboard" at bounding box center [583, 24] width 51 height 35
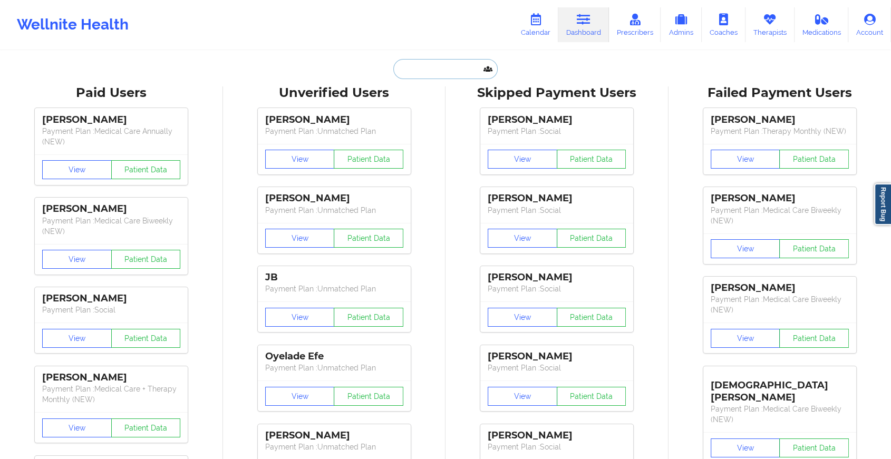
click at [447, 63] on input "text" at bounding box center [445, 69] width 104 height 20
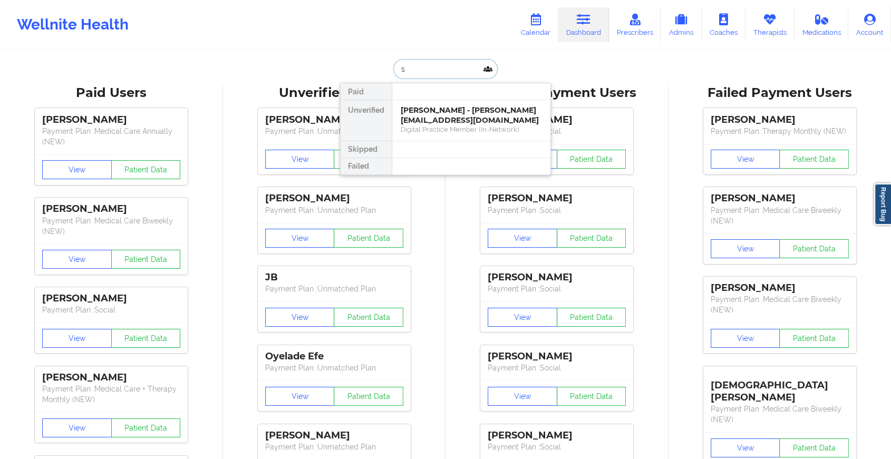
type input "s"
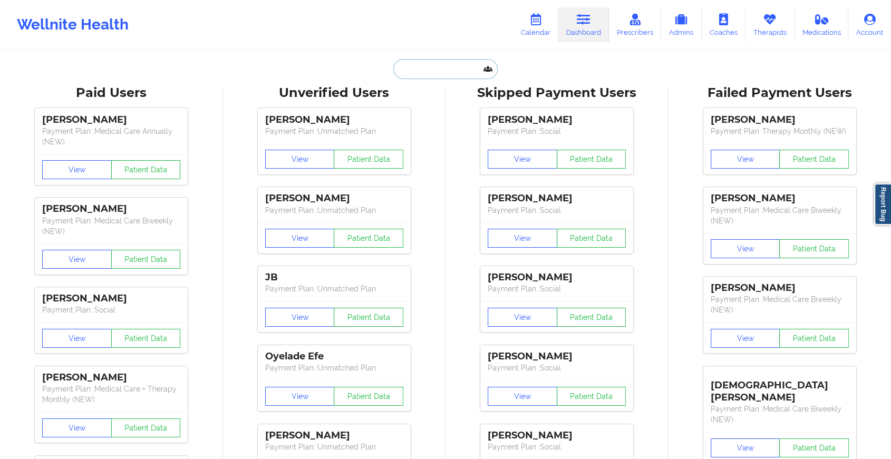
paste input "[PERSON_NAME][EMAIL_ADDRESS][DOMAIN_NAME]"
type input "[PERSON_NAME][EMAIL_ADDRESS][DOMAIN_NAME]"
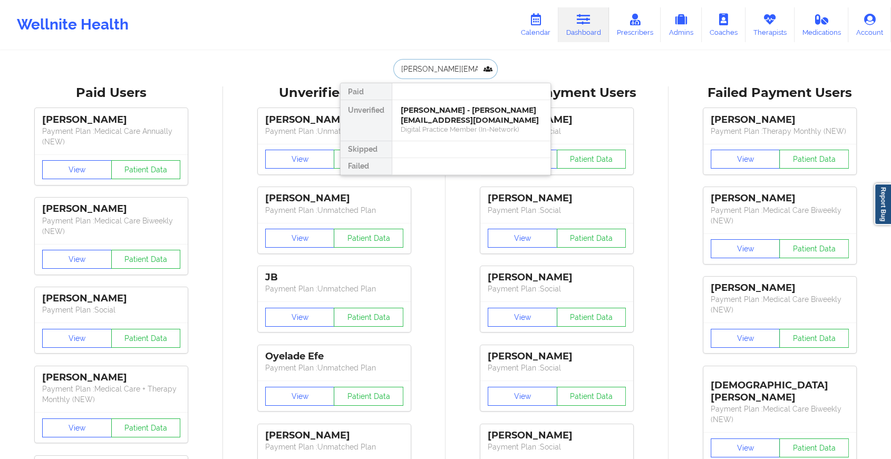
scroll to position [0, 23]
click at [481, 112] on div "[PERSON_NAME] - [PERSON_NAME][EMAIL_ADDRESS][DOMAIN_NAME]" at bounding box center [471, 115] width 141 height 20
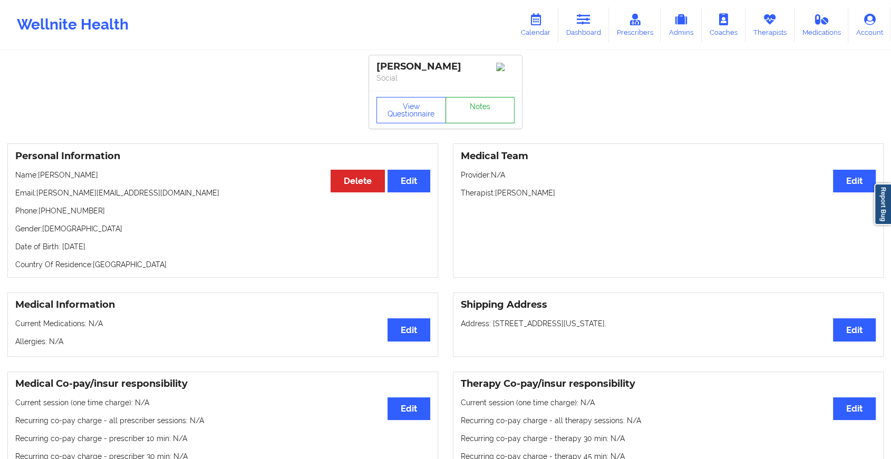
click at [491, 111] on link "Notes" at bounding box center [480, 110] width 70 height 26
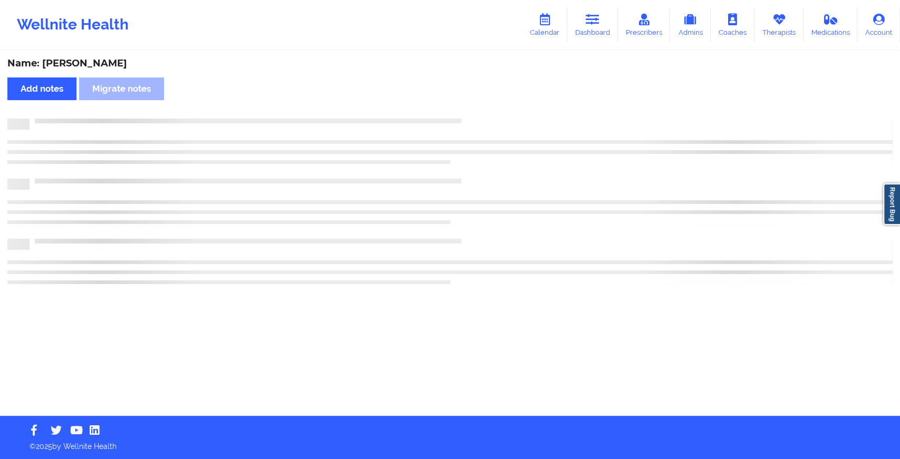
click at [694, 139] on div "Name: [PERSON_NAME] Add notes Migrate notes" at bounding box center [450, 234] width 900 height 364
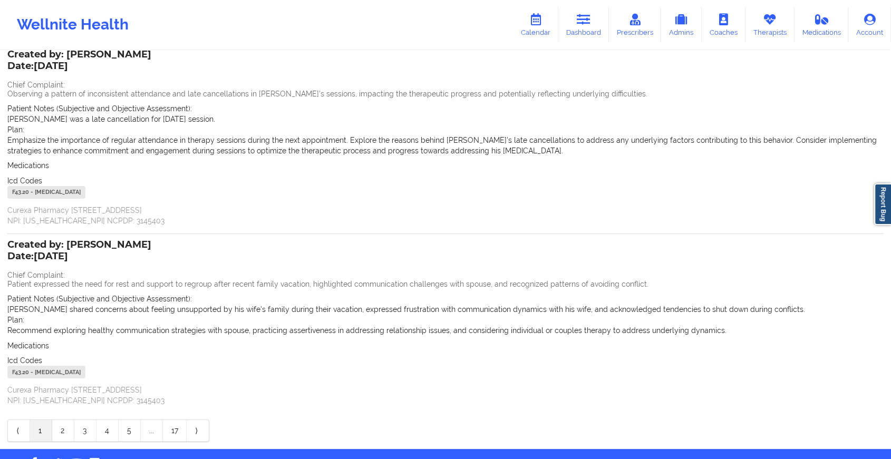
scroll to position [100, 0]
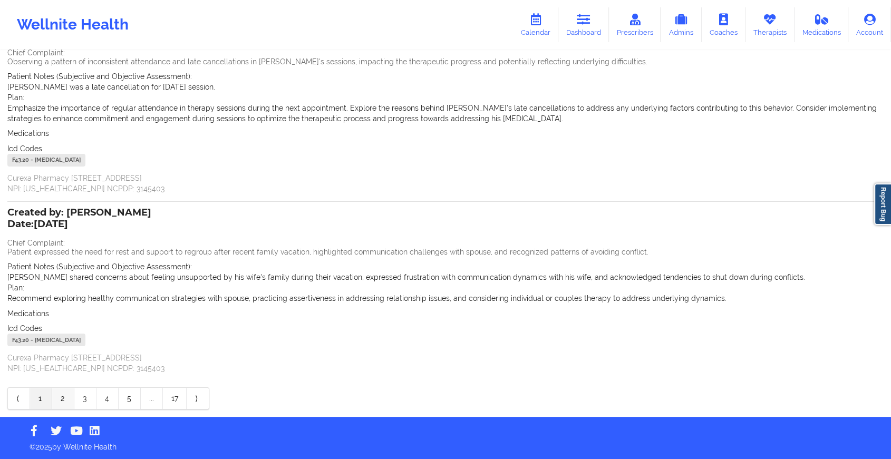
click at [59, 395] on link "2" at bounding box center [63, 398] width 22 height 21
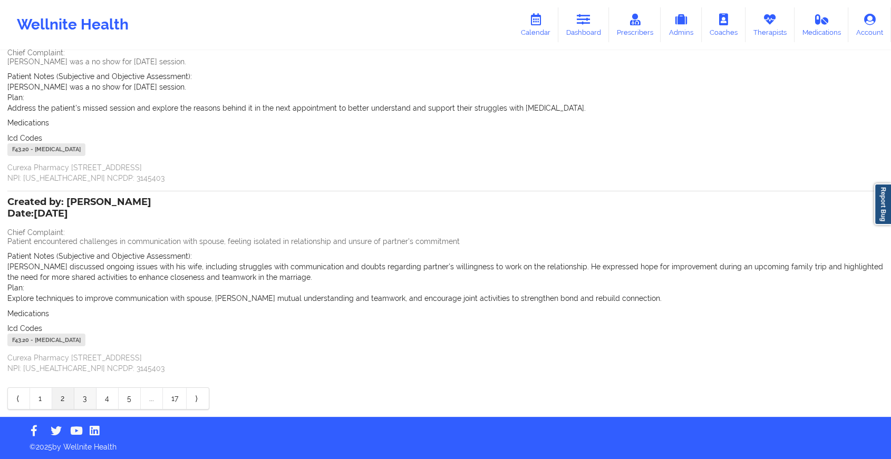
click at [91, 405] on link "3" at bounding box center [85, 398] width 22 height 21
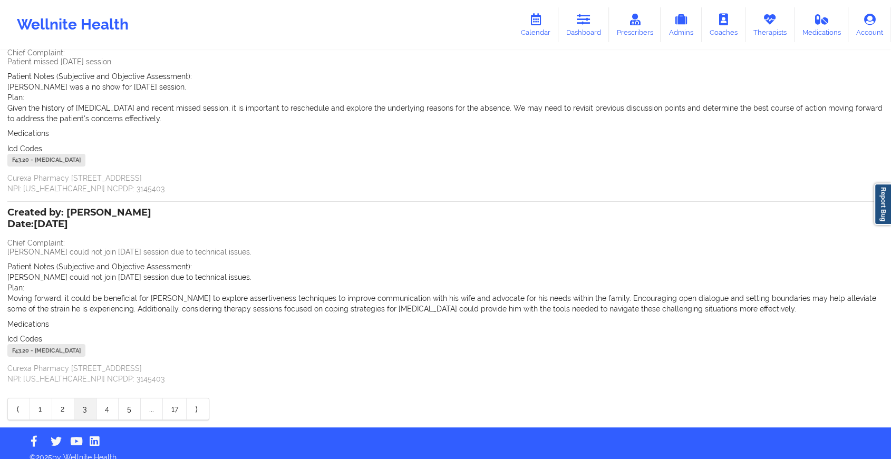
scroll to position [0, 0]
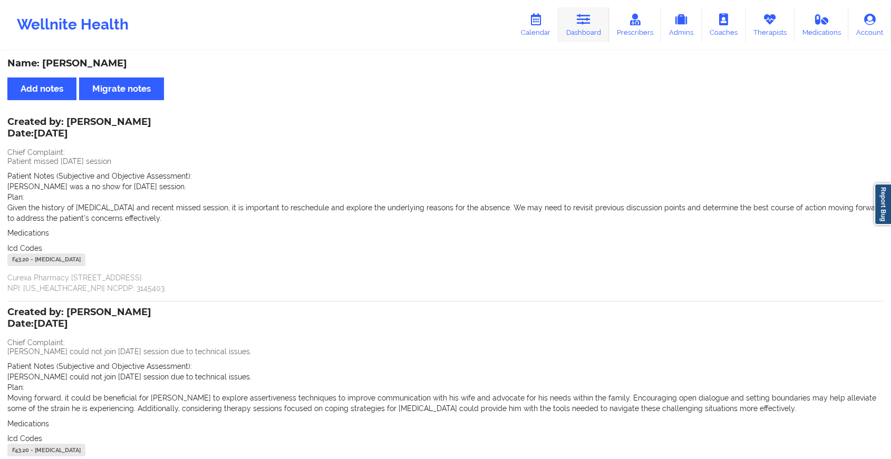
click at [566, 23] on link "Dashboard" at bounding box center [583, 24] width 51 height 35
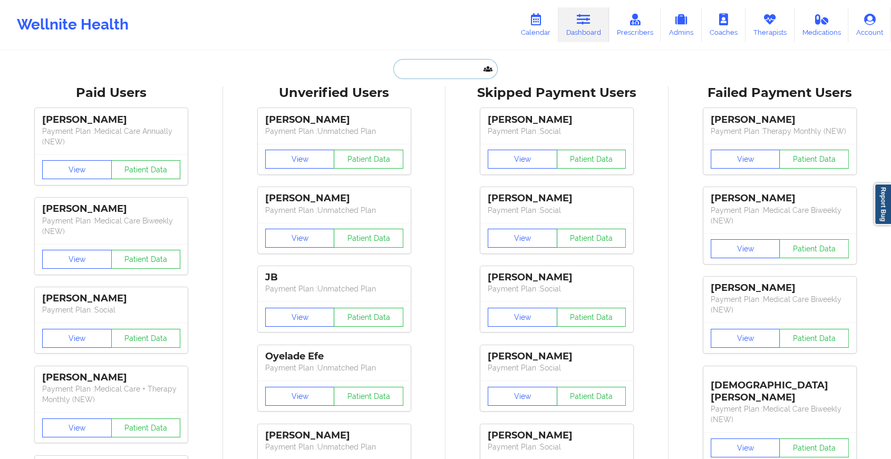
click at [410, 77] on input "text" at bounding box center [445, 69] width 104 height 20
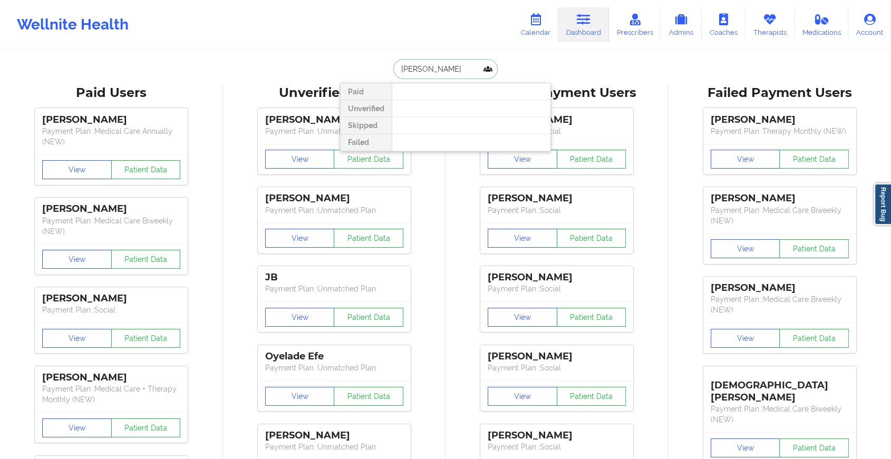
type input "[PERSON_NAME]"
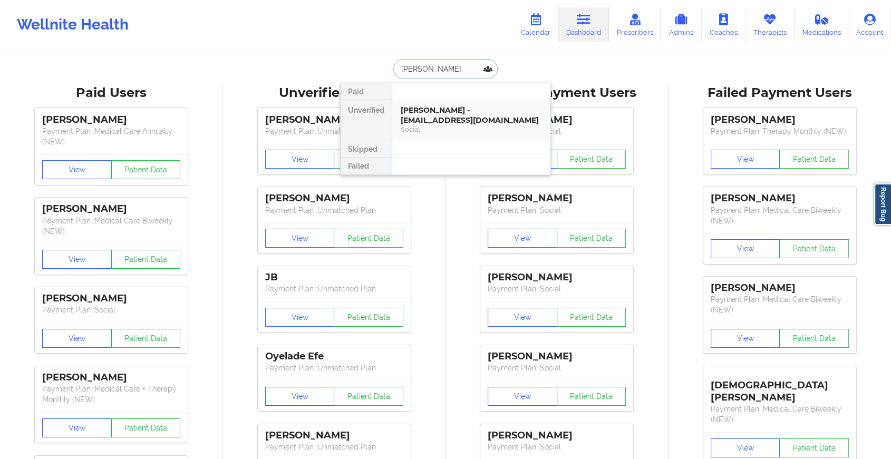
click at [448, 104] on div "[PERSON_NAME] - [EMAIL_ADDRESS][DOMAIN_NAME] Social" at bounding box center [471, 120] width 158 height 41
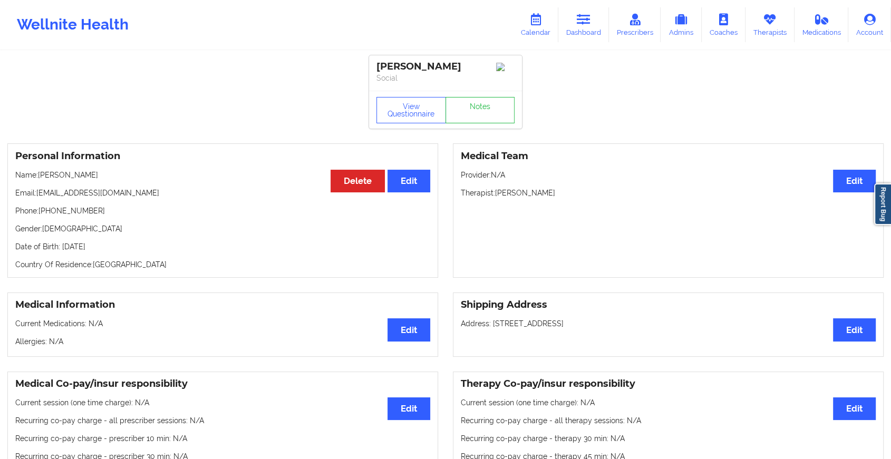
click at [472, 102] on div "View Questionnaire Notes" at bounding box center [445, 110] width 138 height 26
click at [472, 102] on link "Notes" at bounding box center [480, 110] width 70 height 26
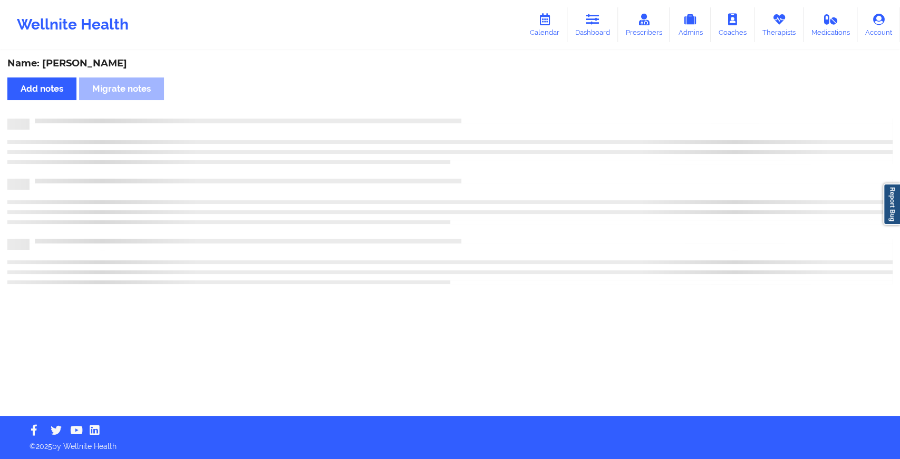
click at [472, 102] on div "Name: [PERSON_NAME] Add notes Migrate notes" at bounding box center [450, 234] width 900 height 364
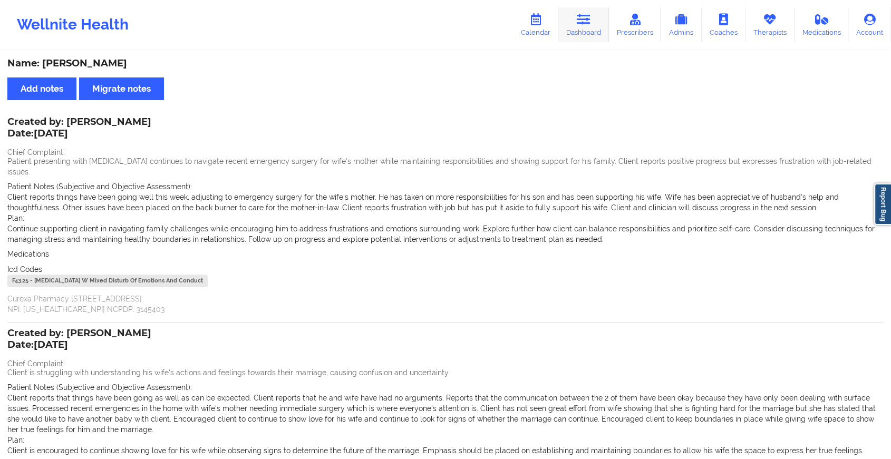
click at [580, 14] on icon at bounding box center [584, 20] width 14 height 12
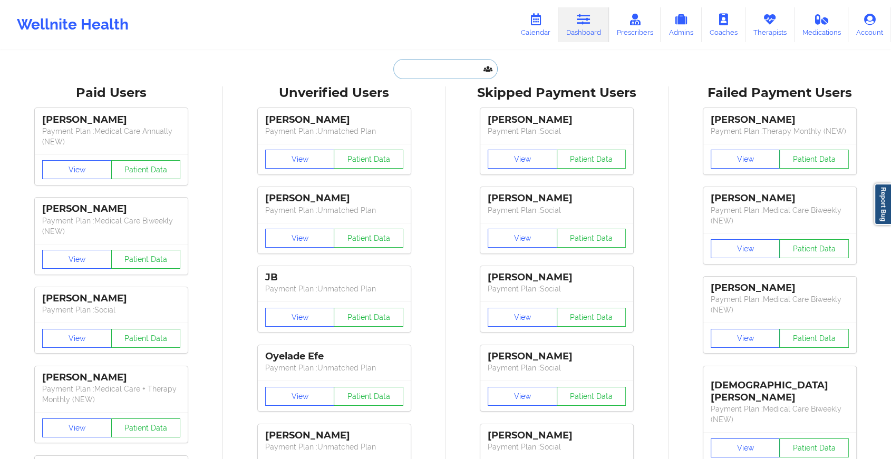
click at [397, 64] on input "text" at bounding box center [445, 69] width 104 height 20
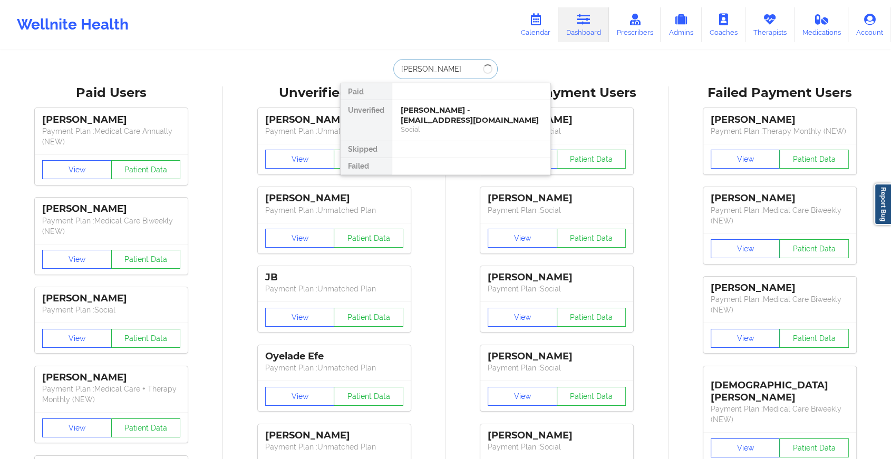
type input "[PERSON_NAME]"
click at [449, 118] on div "[PERSON_NAME] - [EMAIL_ADDRESS][DOMAIN_NAME]" at bounding box center [471, 115] width 141 height 20
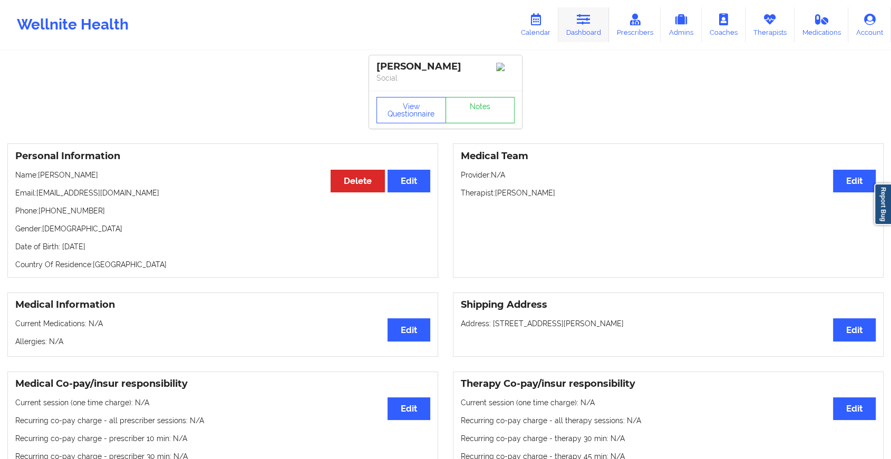
click at [588, 33] on link "Dashboard" at bounding box center [583, 24] width 51 height 35
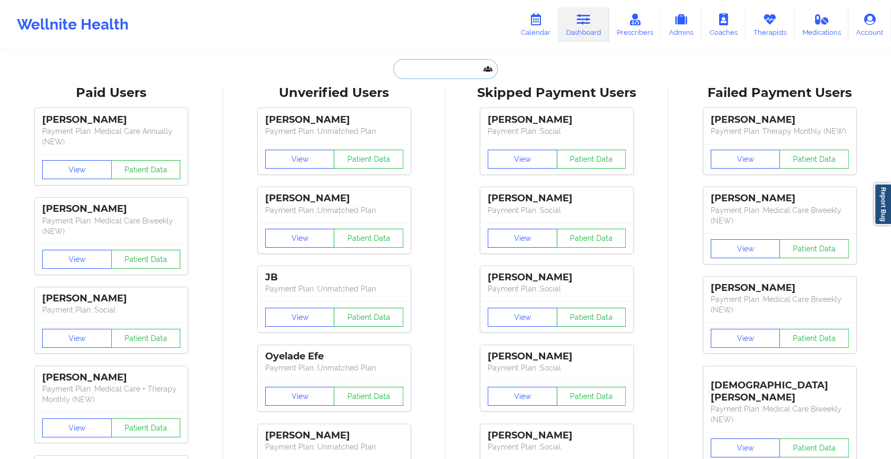
click at [436, 70] on input "text" at bounding box center [445, 69] width 104 height 20
paste input "[EMAIL_ADDRESS][DOMAIN_NAME]"
type input "[EMAIL_ADDRESS][DOMAIN_NAME]"
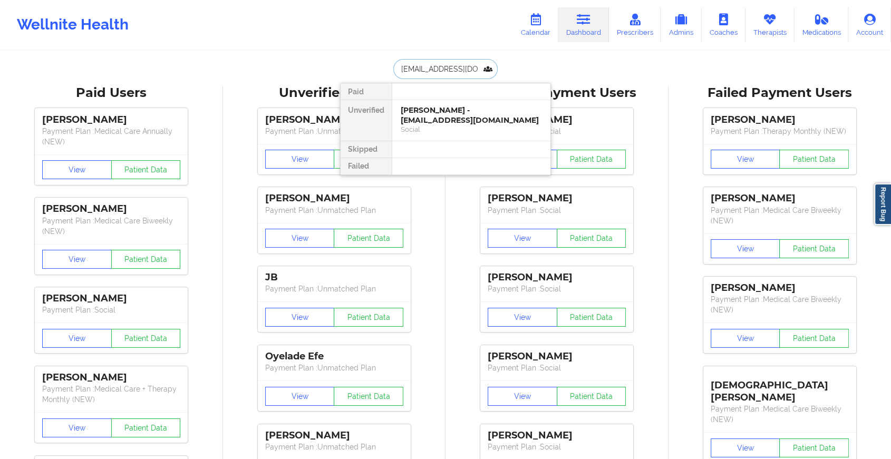
scroll to position [0, 16]
click at [472, 102] on div "[PERSON_NAME] Palechor - [EMAIL_ADDRESS][DOMAIN_NAME] Social" at bounding box center [471, 120] width 158 height 41
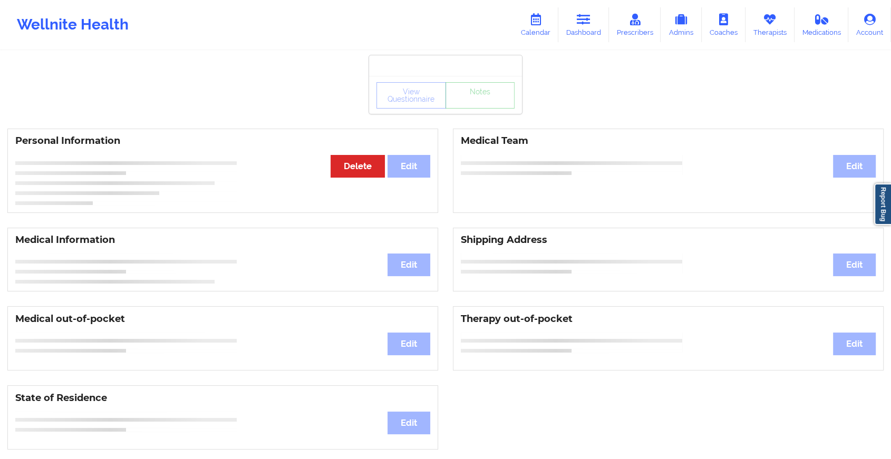
click at [480, 113] on div "View Questionnaire Notes" at bounding box center [445, 95] width 153 height 38
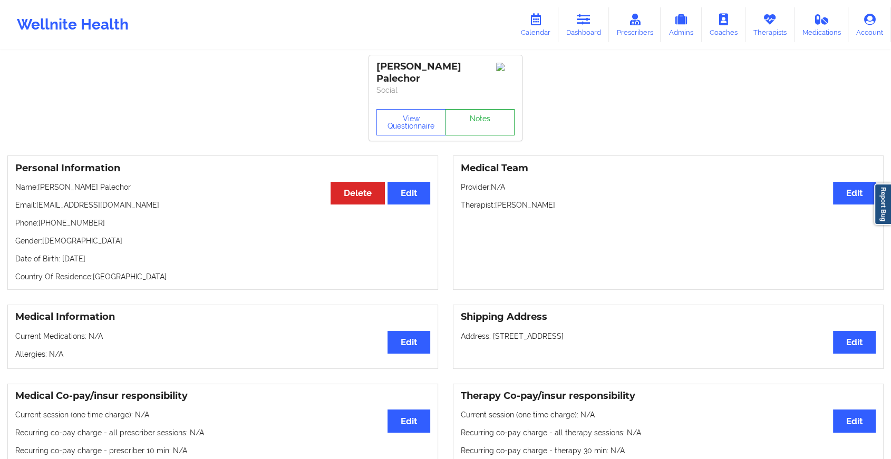
click at [480, 113] on link "Notes" at bounding box center [480, 122] width 70 height 26
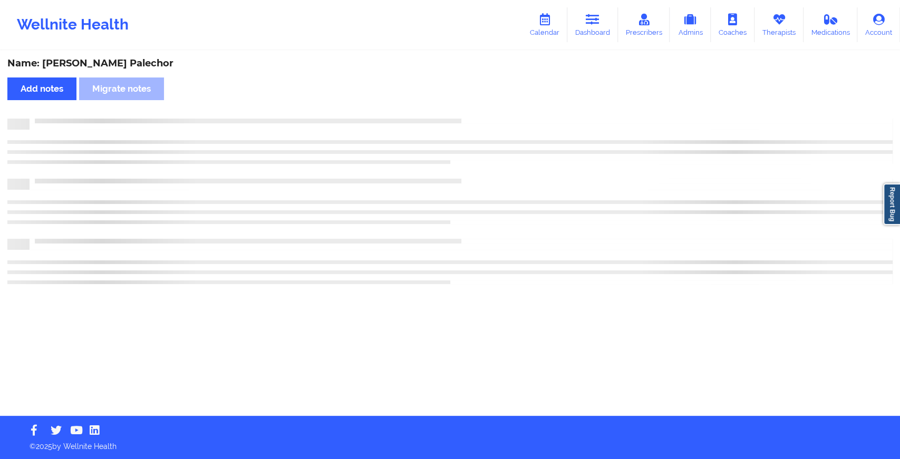
click at [480, 113] on div "Name: [PERSON_NAME] Palechor Add notes Migrate notes" at bounding box center [450, 234] width 900 height 364
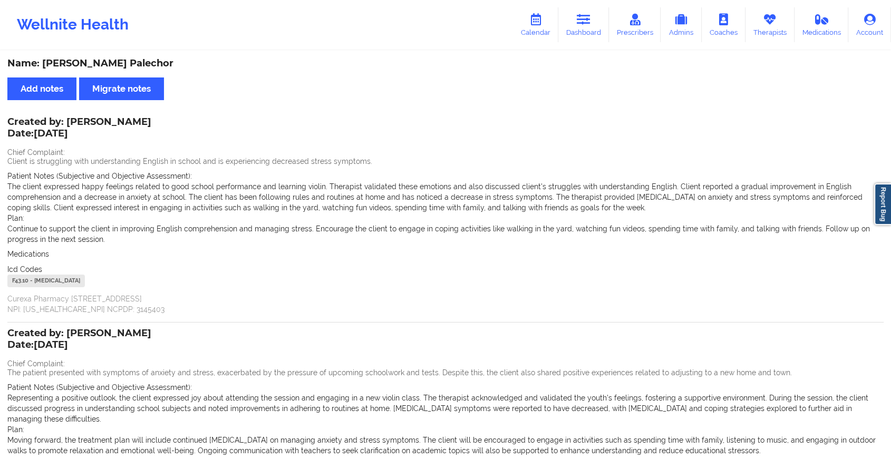
scroll to position [152, 0]
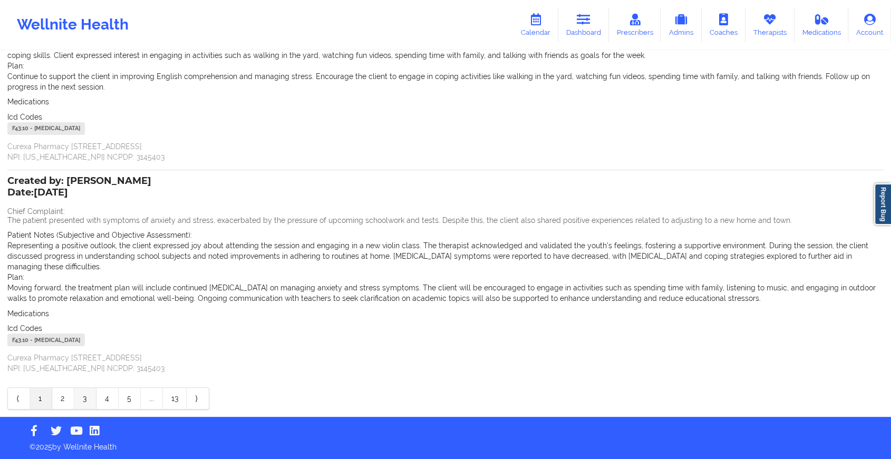
click at [82, 395] on link "3" at bounding box center [85, 398] width 22 height 21
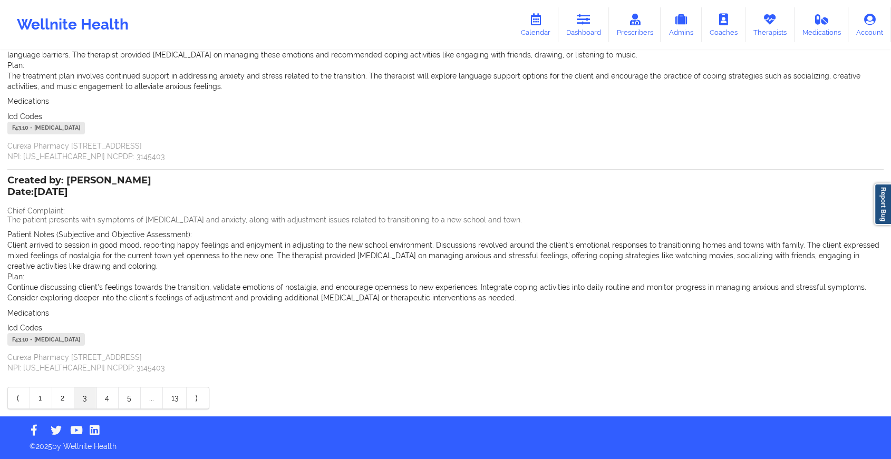
scroll to position [142, 0]
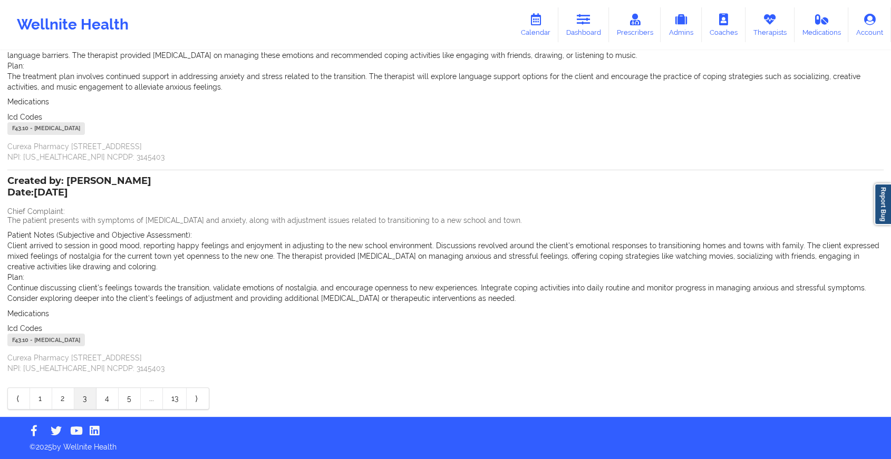
drag, startPoint x: 844, startPoint y: 271, endPoint x: 899, endPoint y: 258, distance: 56.3
click at [694, 258] on html "Wellnite Health Calendar Dashboard Prescribers Admins Coaches Therapists Medica…" at bounding box center [445, 87] width 891 height 459
click at [61, 400] on link "2" at bounding box center [63, 398] width 22 height 21
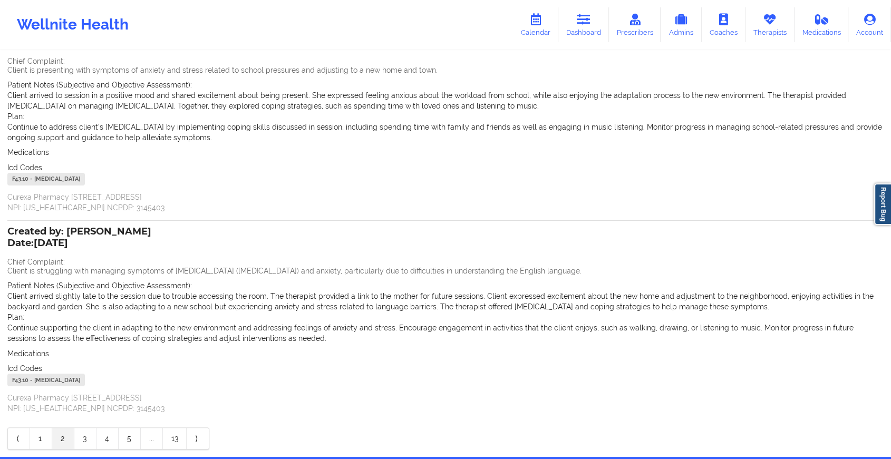
scroll to position [92, 0]
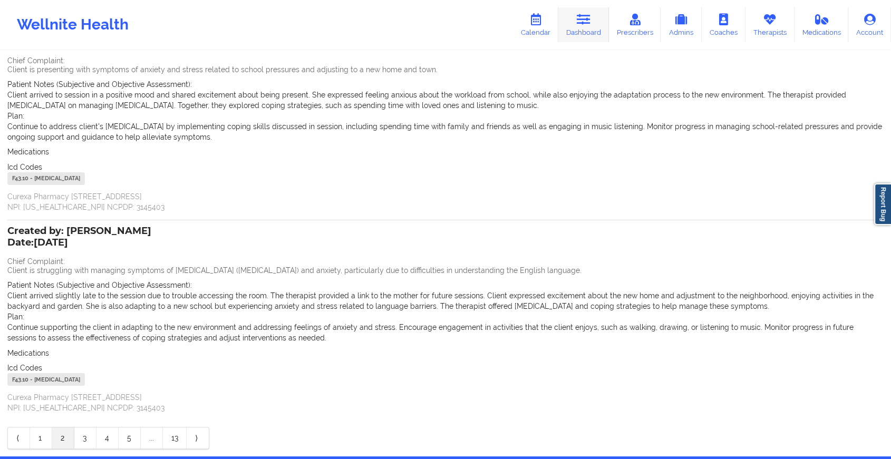
click at [570, 23] on link "Dashboard" at bounding box center [583, 24] width 51 height 35
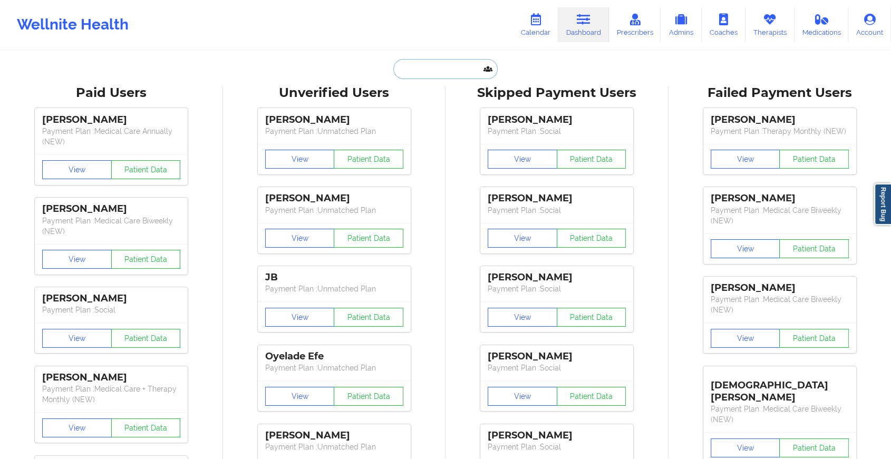
click at [410, 61] on input "text" at bounding box center [445, 69] width 104 height 20
paste input "[EMAIL_ADDRESS][DOMAIN_NAME]"
type input "[EMAIL_ADDRESS][DOMAIN_NAME]"
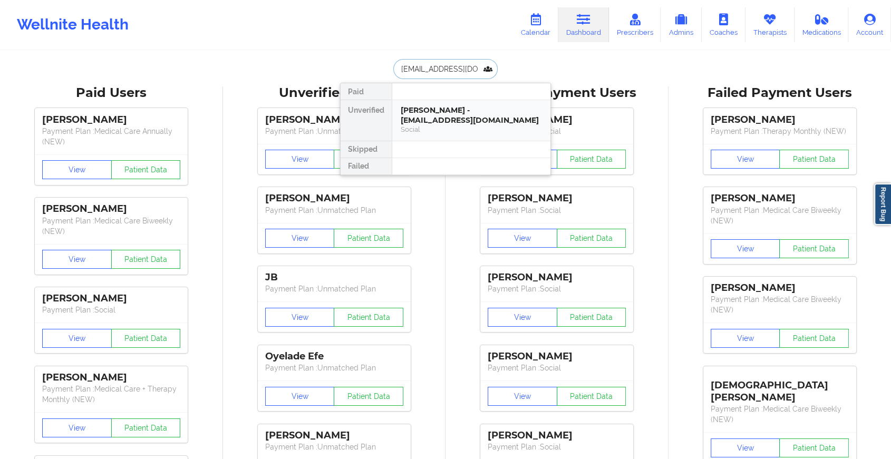
click at [459, 113] on div "[PERSON_NAME] - [EMAIL_ADDRESS][DOMAIN_NAME]" at bounding box center [471, 115] width 141 height 20
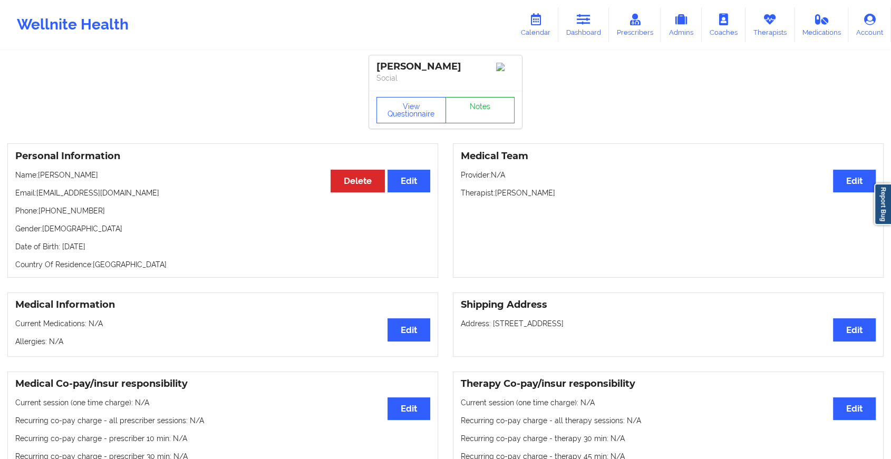
click at [483, 114] on link "Notes" at bounding box center [480, 110] width 70 height 26
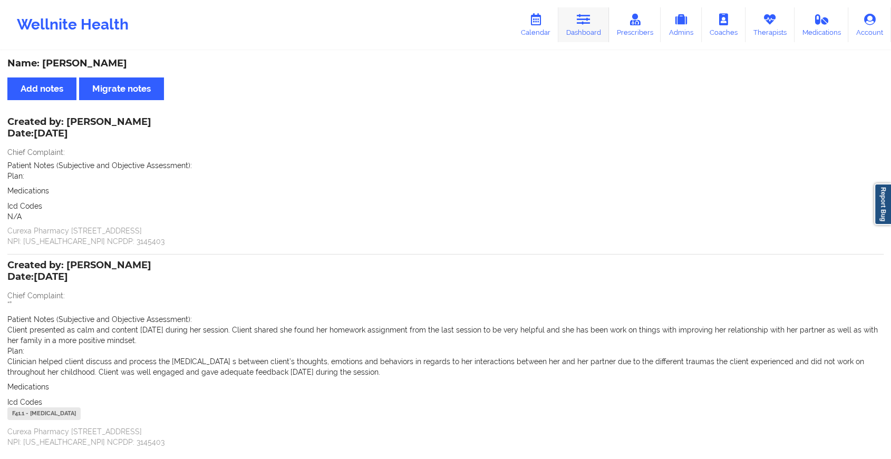
click at [584, 35] on link "Dashboard" at bounding box center [583, 24] width 51 height 35
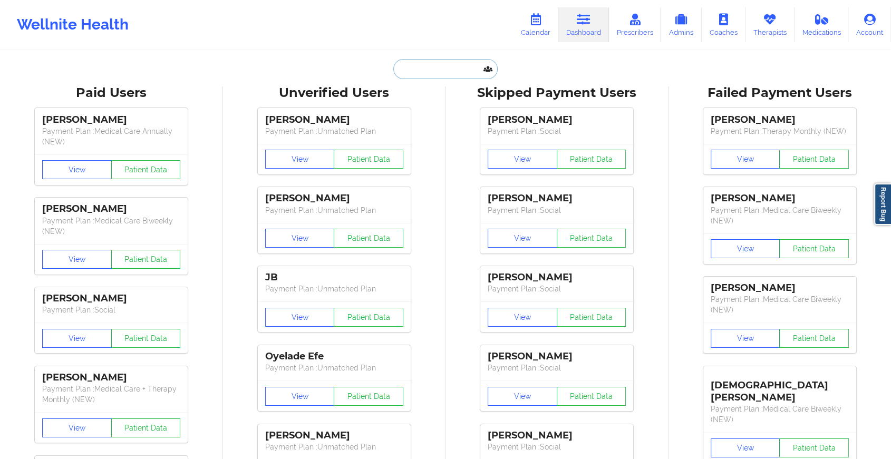
click at [475, 61] on input "text" at bounding box center [445, 69] width 104 height 20
paste input "[EMAIL_ADDRESS][DOMAIN_NAME]"
type input "[EMAIL_ADDRESS][DOMAIN_NAME]"
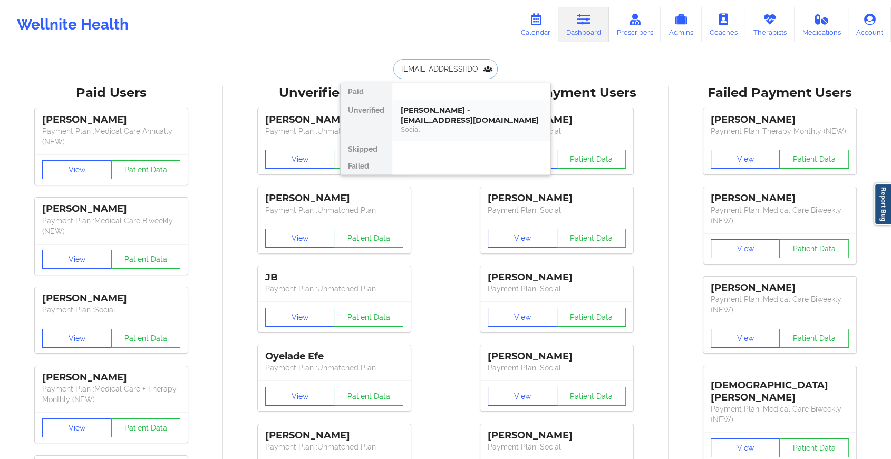
click at [444, 123] on div "[PERSON_NAME] - [EMAIL_ADDRESS][DOMAIN_NAME]" at bounding box center [471, 115] width 141 height 20
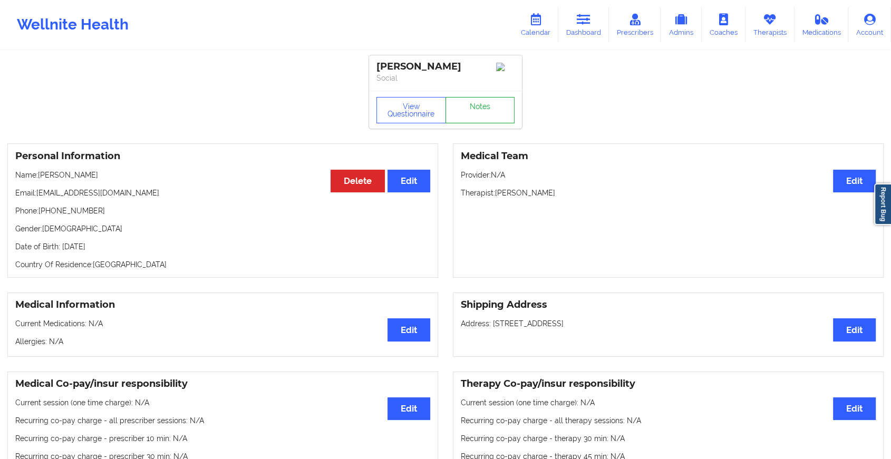
click at [459, 113] on link "Notes" at bounding box center [480, 110] width 70 height 26
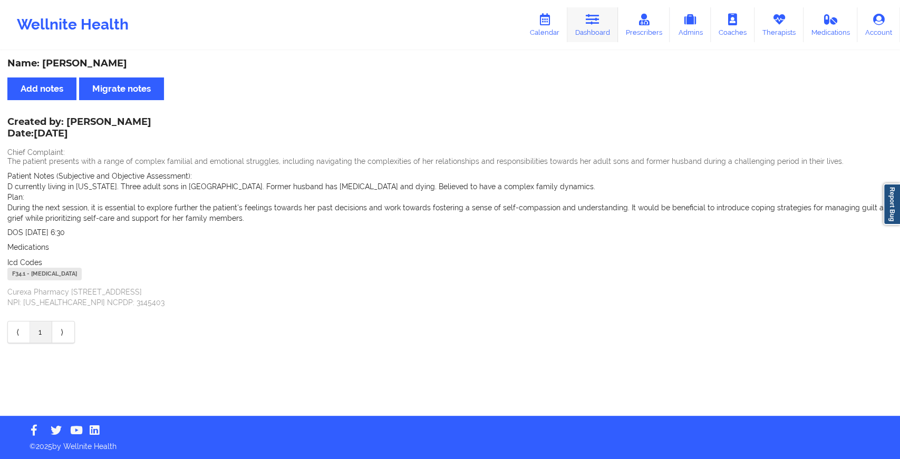
click at [603, 14] on link "Dashboard" at bounding box center [592, 24] width 51 height 35
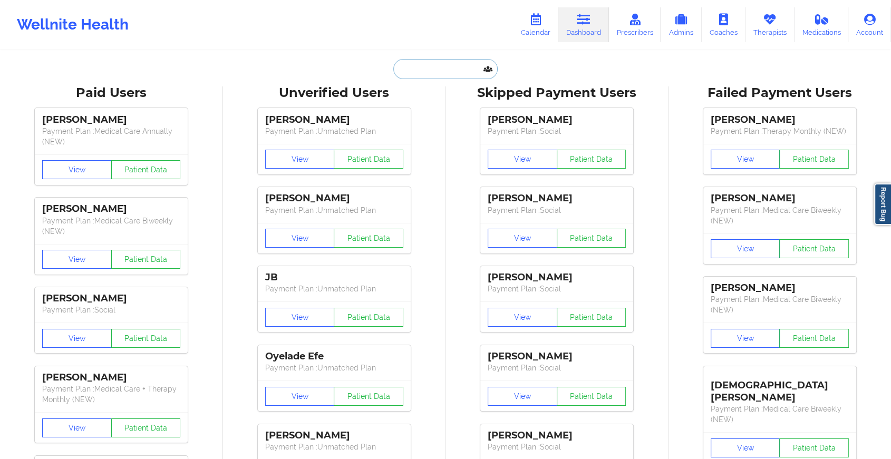
click at [431, 66] on input "text" at bounding box center [445, 69] width 104 height 20
paste input "[EMAIL_ADDRESS][DOMAIN_NAME]"
type input "[EMAIL_ADDRESS][DOMAIN_NAME]"
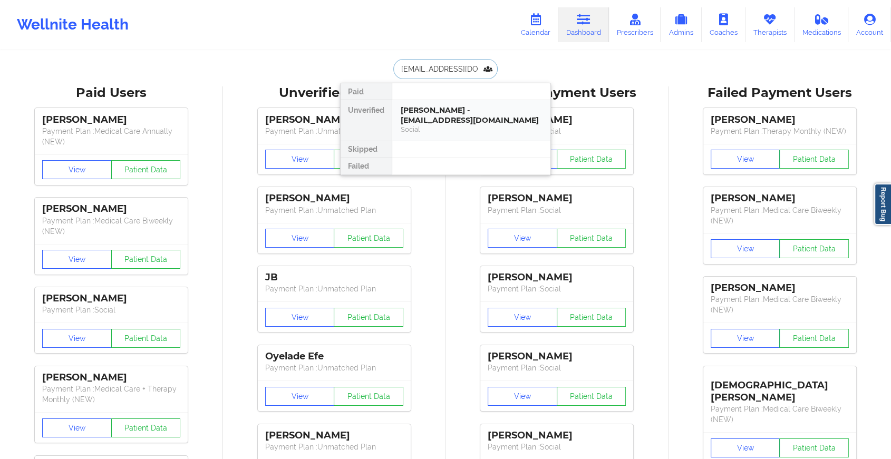
click at [449, 114] on div "[PERSON_NAME] - [EMAIL_ADDRESS][DOMAIN_NAME]" at bounding box center [471, 115] width 141 height 20
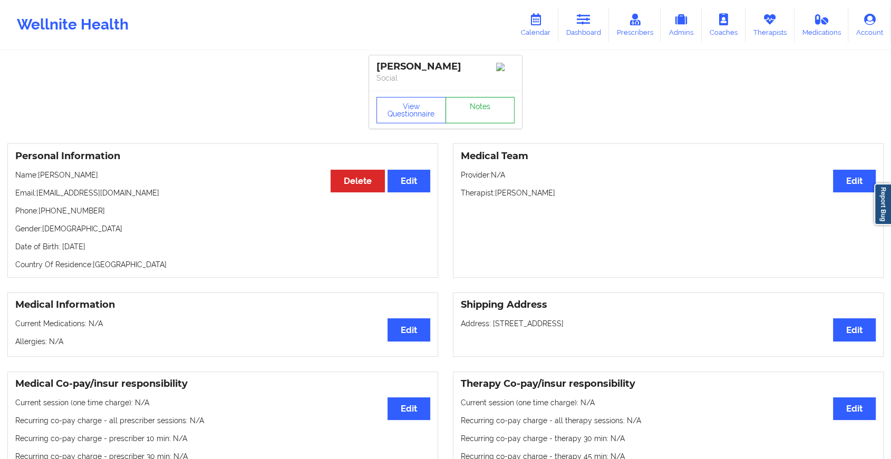
click at [471, 107] on link "Notes" at bounding box center [480, 110] width 70 height 26
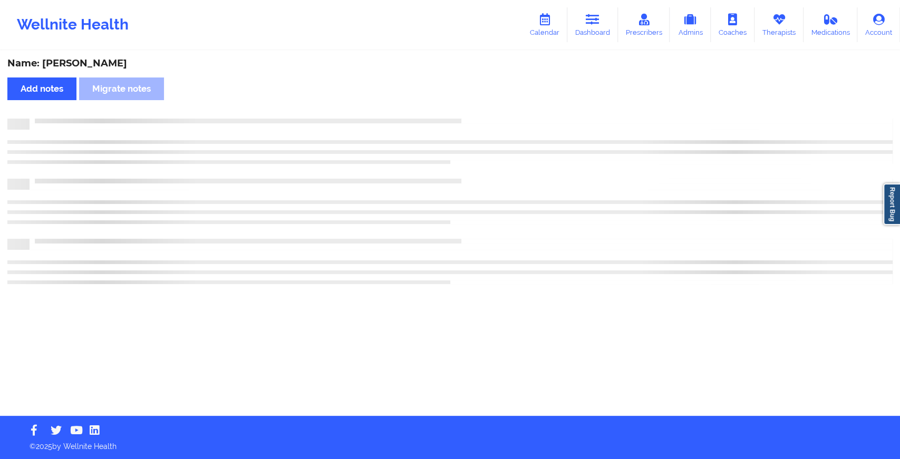
click at [471, 107] on div "Name: [PERSON_NAME] Add notes Migrate notes" at bounding box center [450, 234] width 900 height 364
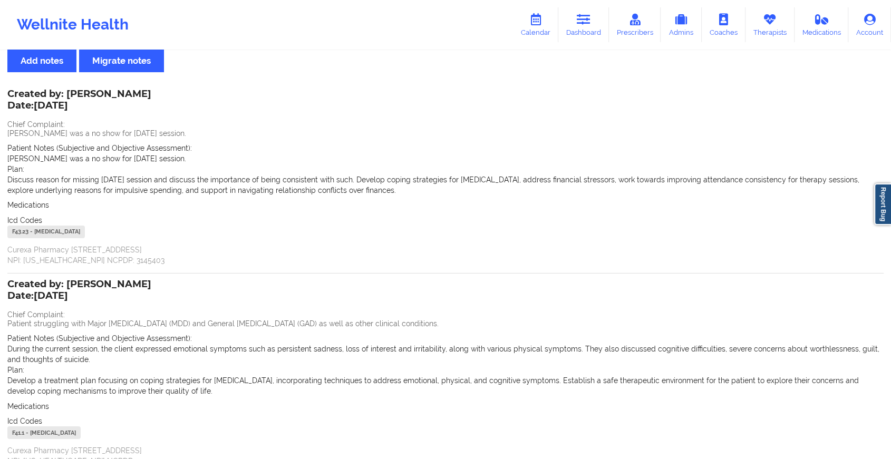
scroll to position [28, 0]
click at [579, 22] on icon at bounding box center [584, 20] width 14 height 12
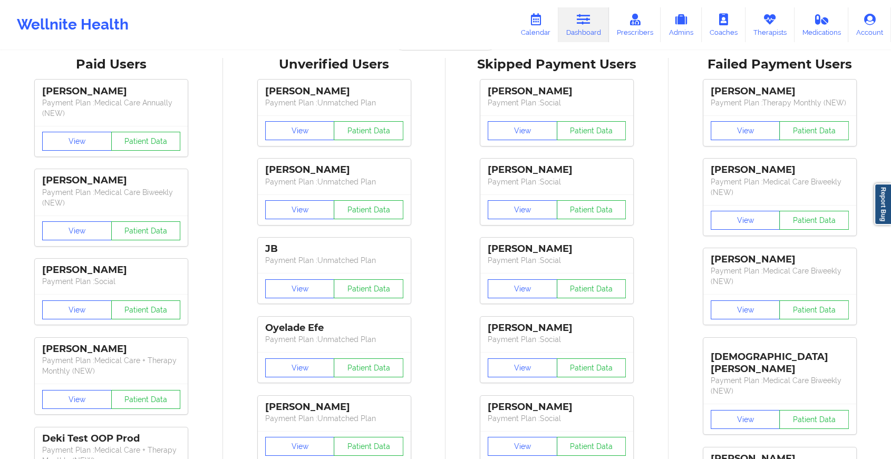
click at [579, 22] on icon at bounding box center [584, 20] width 14 height 12
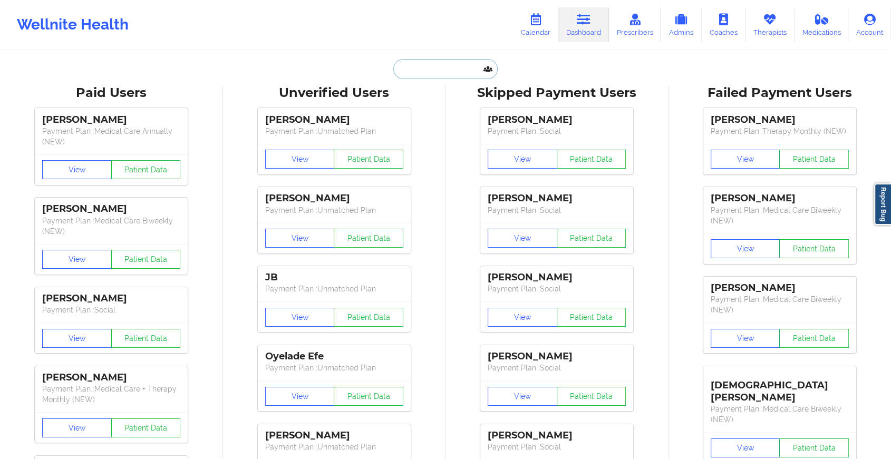
click at [431, 73] on input "text" at bounding box center [445, 69] width 104 height 20
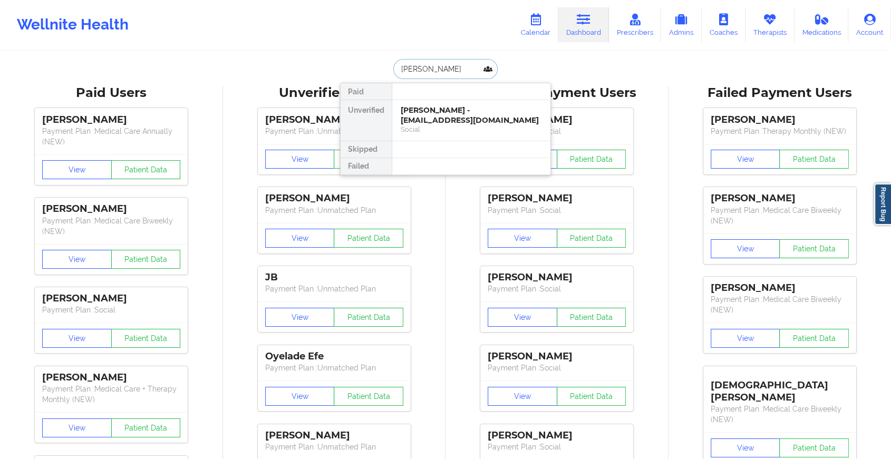
type input "[PERSON_NAME]"
click at [481, 102] on div "[PERSON_NAME] - [EMAIL_ADDRESS][DOMAIN_NAME] Social" at bounding box center [471, 120] width 158 height 41
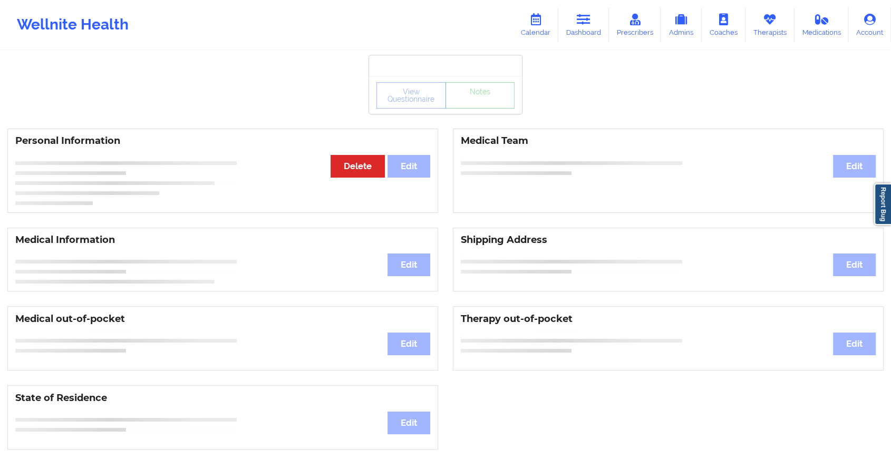
click at [485, 118] on div "View Questionnaire Notes Personal Information Edit Delete Medical Team Edit Med…" at bounding box center [445, 445] width 891 height 890
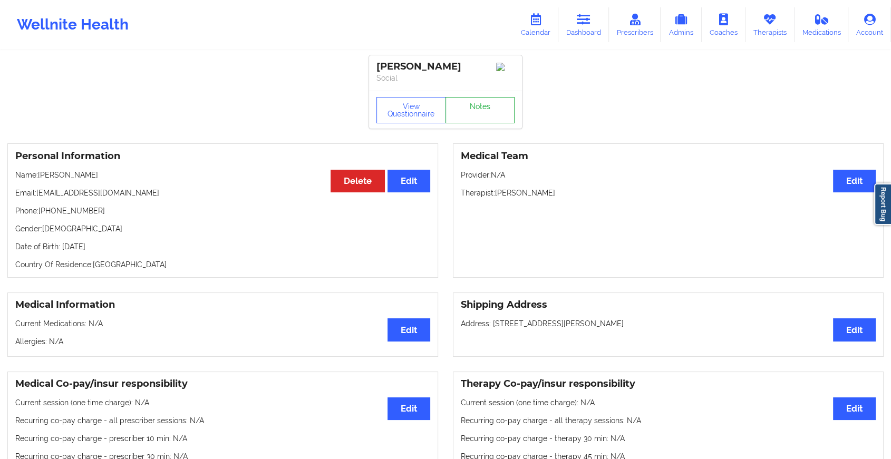
click at [485, 118] on link "Notes" at bounding box center [480, 110] width 70 height 26
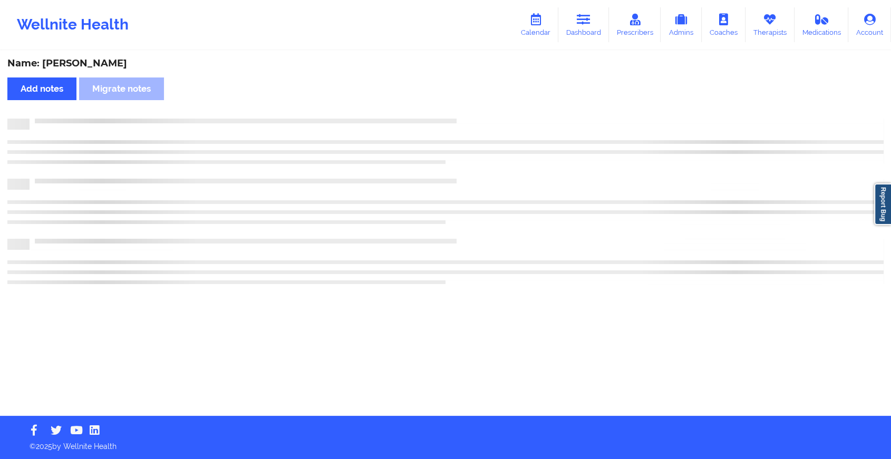
click at [485, 119] on div at bounding box center [457, 119] width 854 height 0
click at [485, 119] on div at bounding box center [461, 119] width 863 height 0
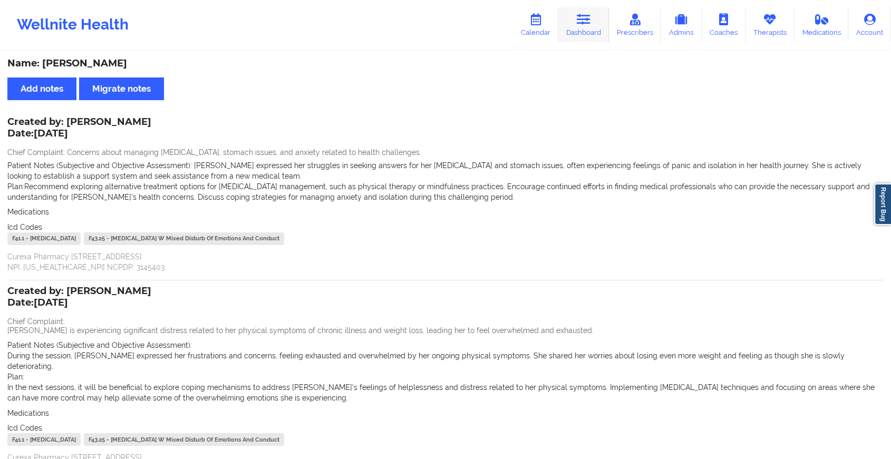
click at [589, 22] on icon at bounding box center [584, 20] width 14 height 12
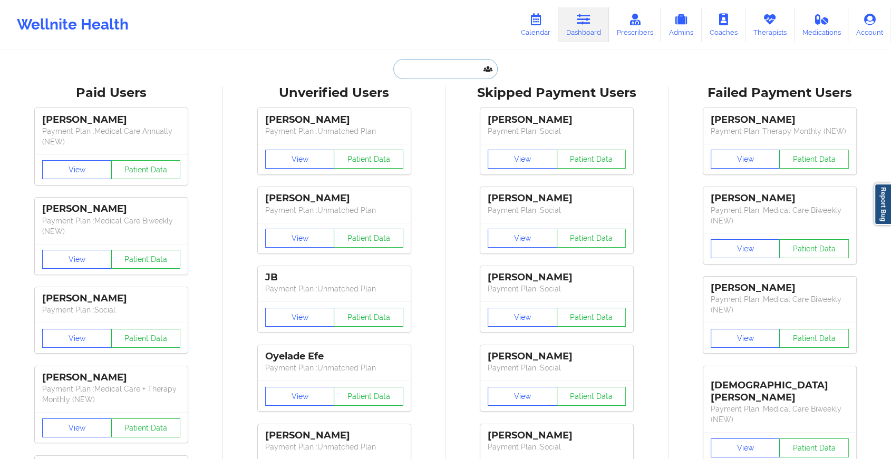
click at [446, 73] on input "text" at bounding box center [445, 69] width 104 height 20
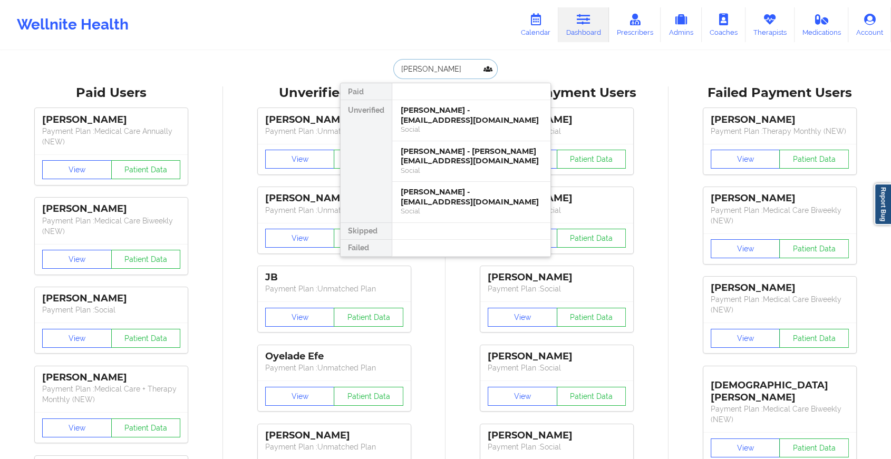
type input "[PERSON_NAME]"
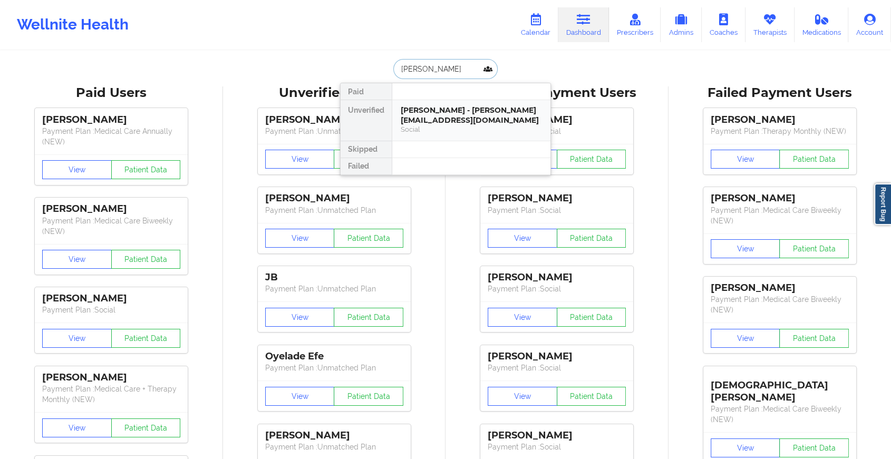
click at [483, 109] on div "[PERSON_NAME] - [PERSON_NAME][EMAIL_ADDRESS][DOMAIN_NAME]" at bounding box center [471, 115] width 141 height 20
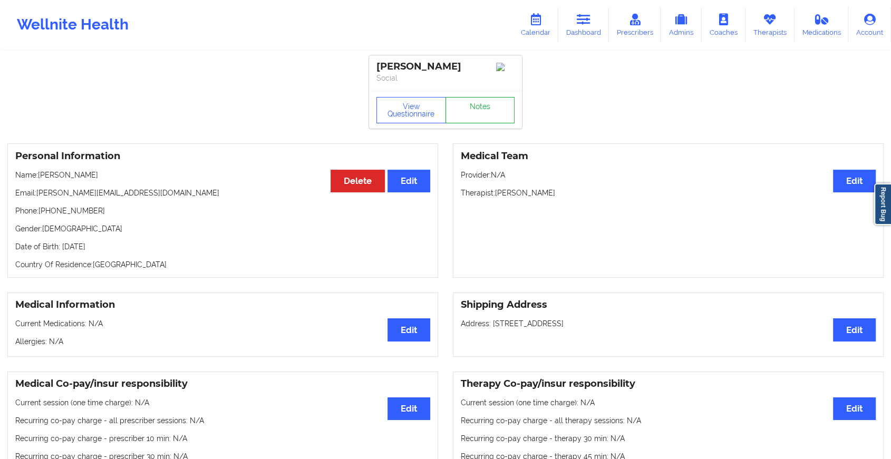
click at [479, 109] on link "Notes" at bounding box center [480, 110] width 70 height 26
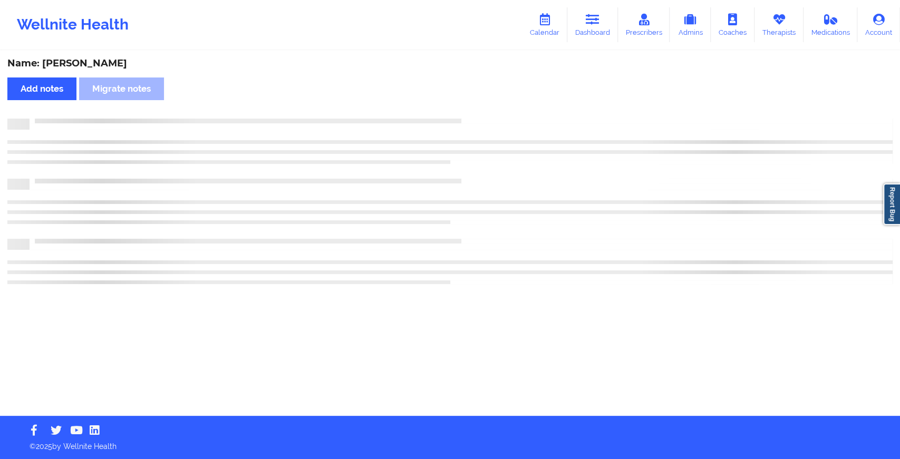
click at [479, 109] on div "Name: [PERSON_NAME] Add notes Migrate notes" at bounding box center [450, 234] width 900 height 364
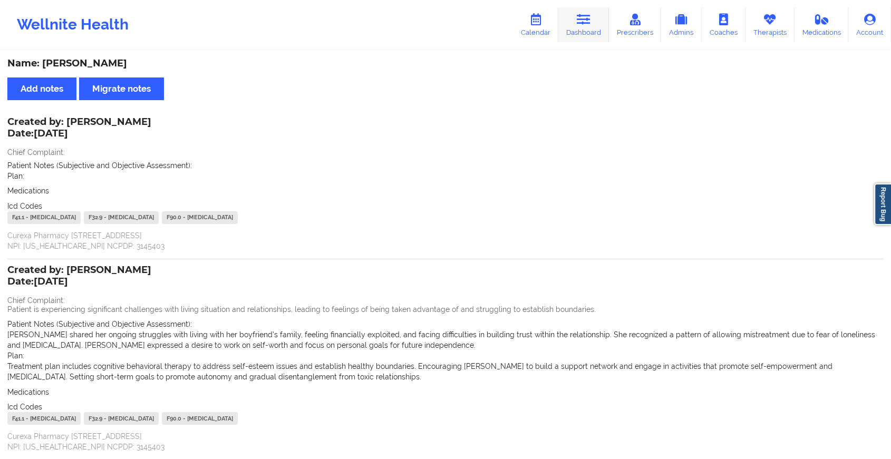
click at [586, 18] on icon at bounding box center [584, 20] width 14 height 12
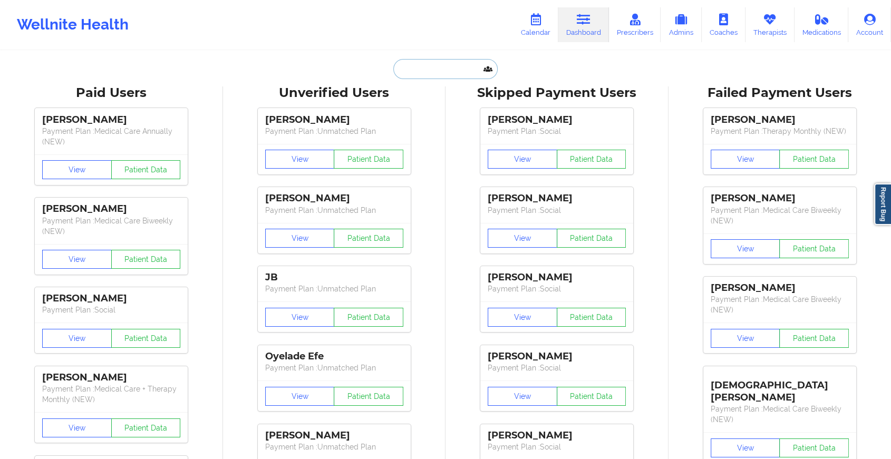
click at [444, 65] on input "text" at bounding box center [445, 69] width 104 height 20
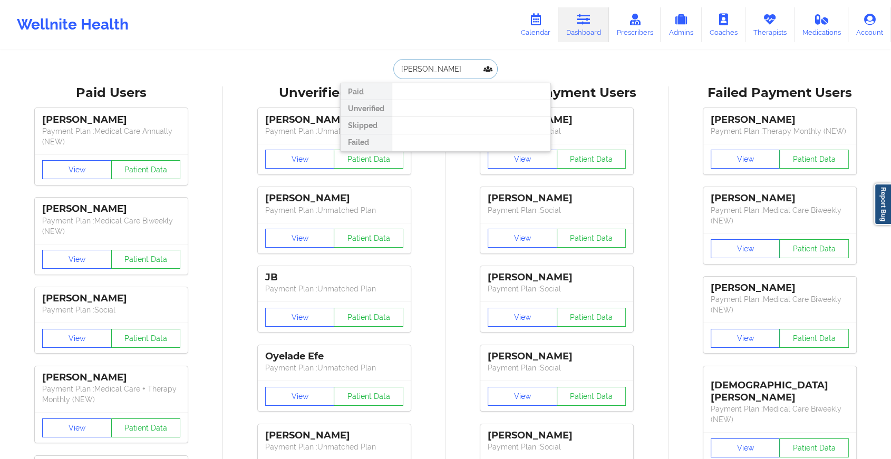
type input "[PERSON_NAME]"
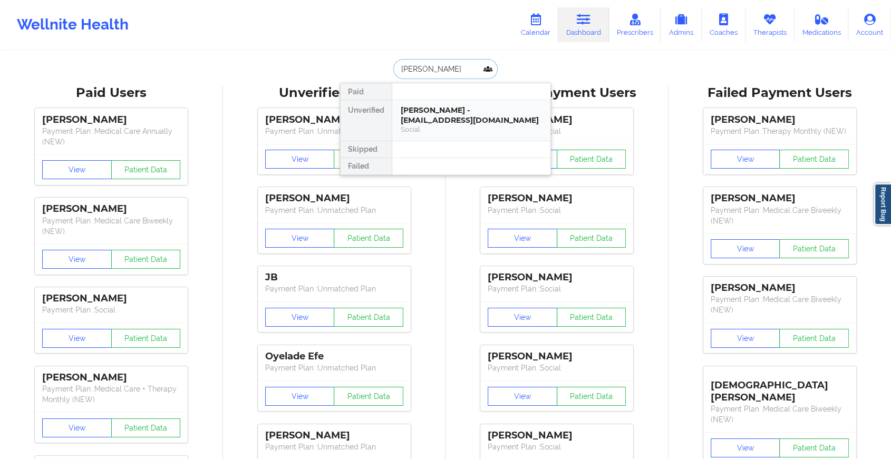
click at [450, 125] on div "Social" at bounding box center [471, 129] width 141 height 9
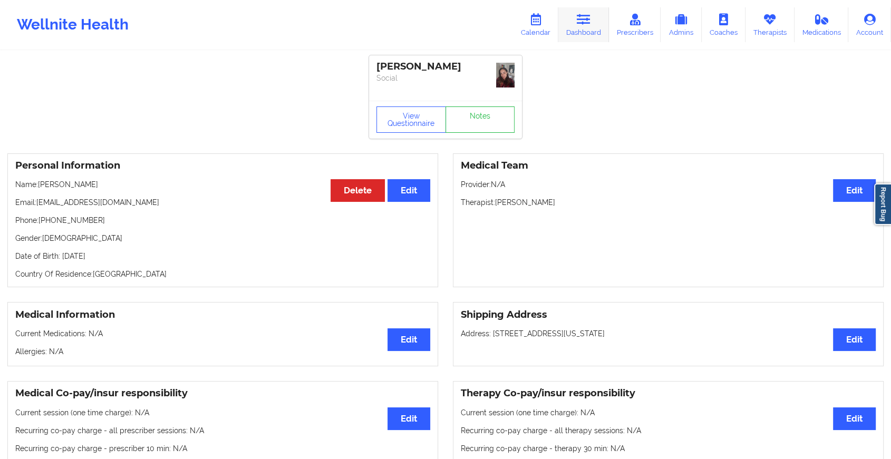
click at [575, 22] on link "Dashboard" at bounding box center [583, 24] width 51 height 35
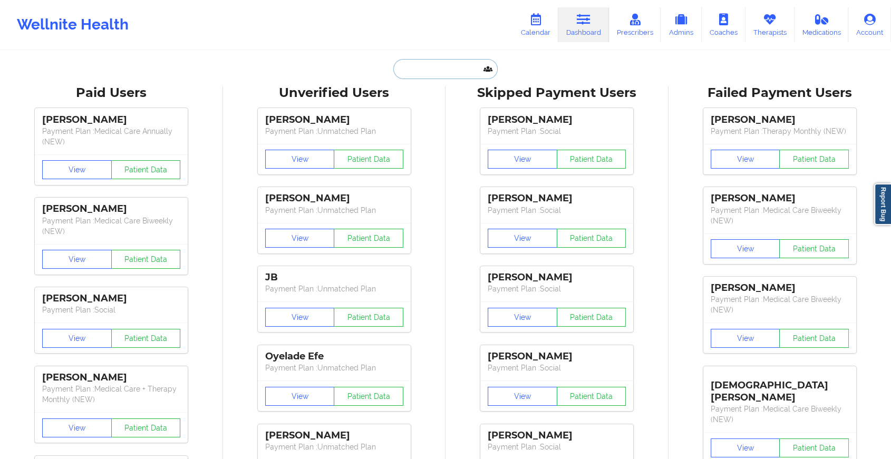
click at [461, 63] on input "text" at bounding box center [445, 69] width 104 height 20
type input "t"
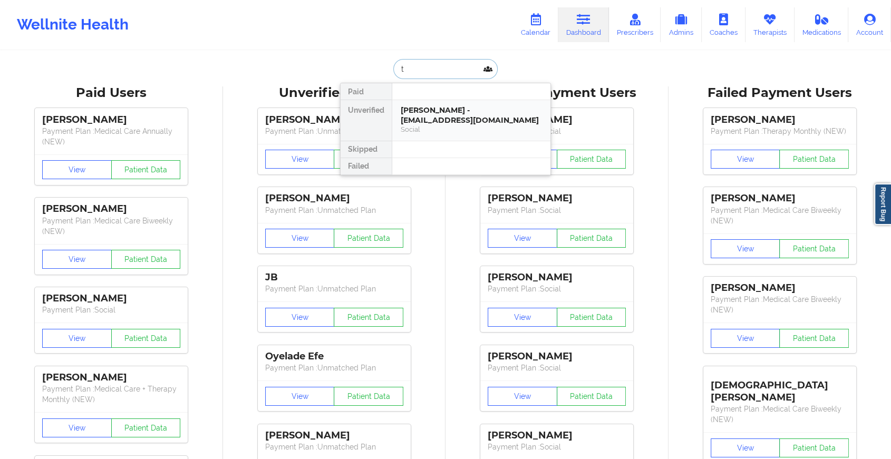
click at [453, 104] on div "[PERSON_NAME] - [EMAIL_ADDRESS][DOMAIN_NAME] Social" at bounding box center [471, 120] width 158 height 41
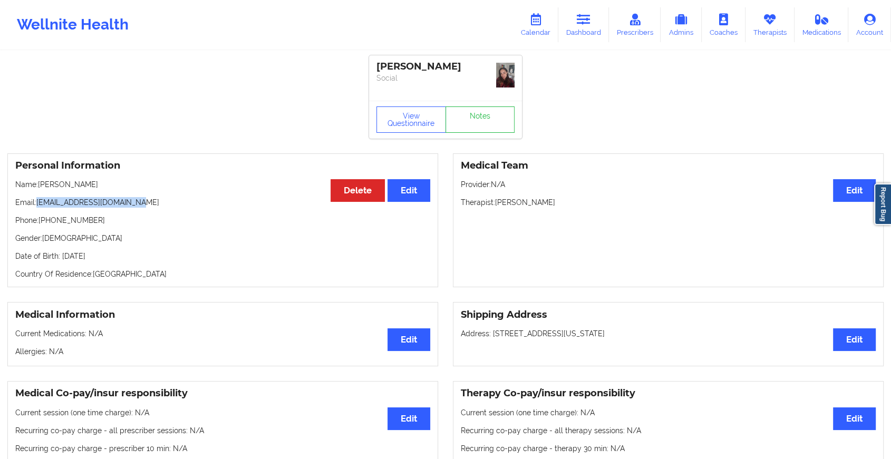
drag, startPoint x: 37, startPoint y: 201, endPoint x: 166, endPoint y: 200, distance: 128.6
click at [166, 200] on p "Email: [EMAIL_ADDRESS][DOMAIN_NAME]" at bounding box center [222, 202] width 415 height 11
click at [595, 28] on link "Dashboard" at bounding box center [583, 24] width 51 height 35
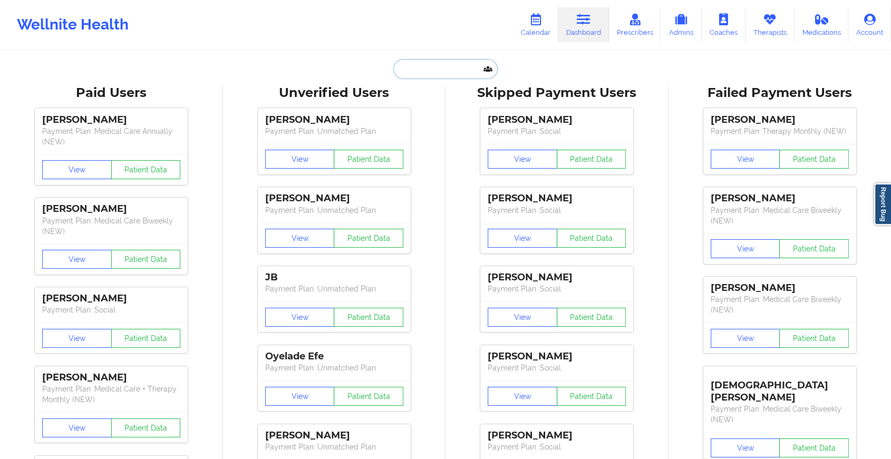
click at [405, 70] on input "text" at bounding box center [445, 69] width 104 height 20
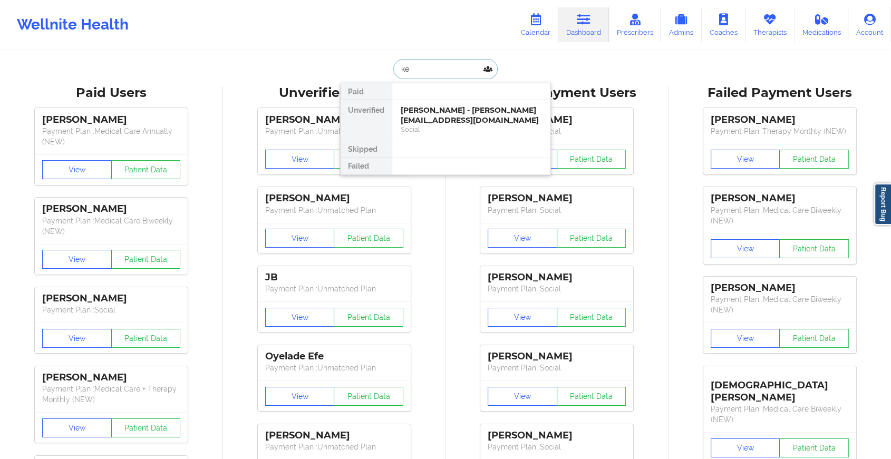
type input "k"
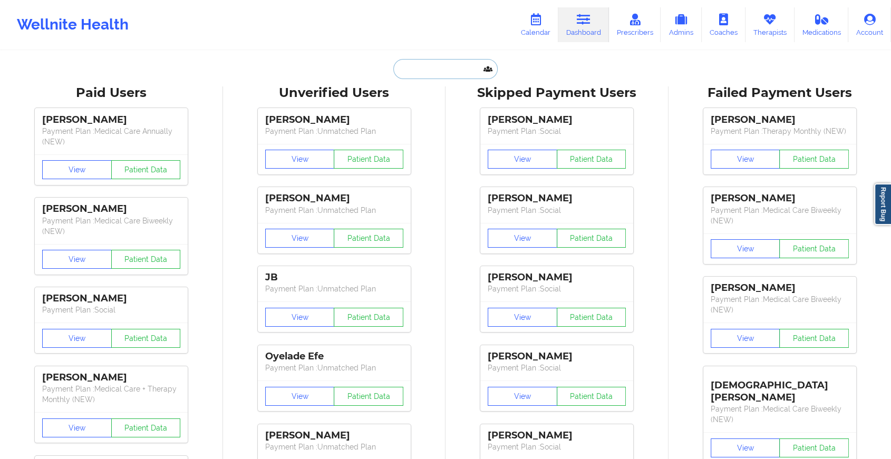
paste input "[EMAIL_ADDRESS][DOMAIN_NAME]"
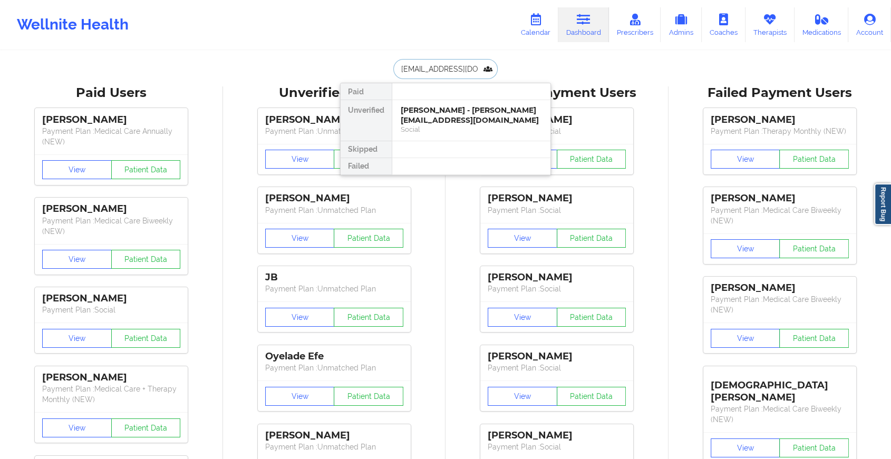
scroll to position [0, 16]
type input "[EMAIL_ADDRESS][DOMAIN_NAME]"
click at [486, 114] on div "[PERSON_NAME] - [EMAIL_ADDRESS][DOMAIN_NAME]" at bounding box center [471, 115] width 141 height 20
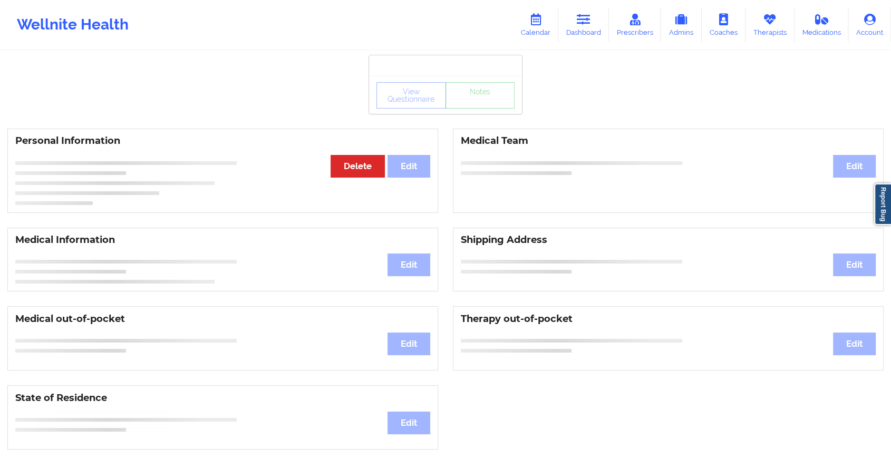
click at [479, 109] on div "View Questionnaire Notes" at bounding box center [445, 95] width 153 height 38
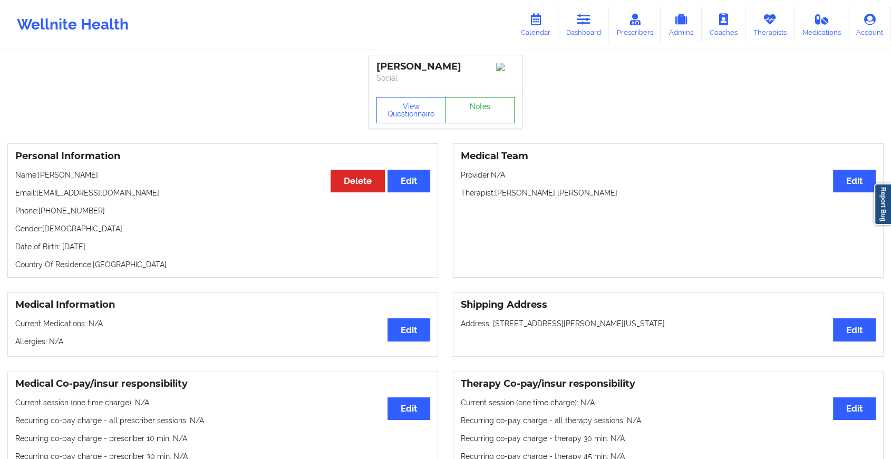
click at [479, 109] on link "Notes" at bounding box center [480, 110] width 70 height 26
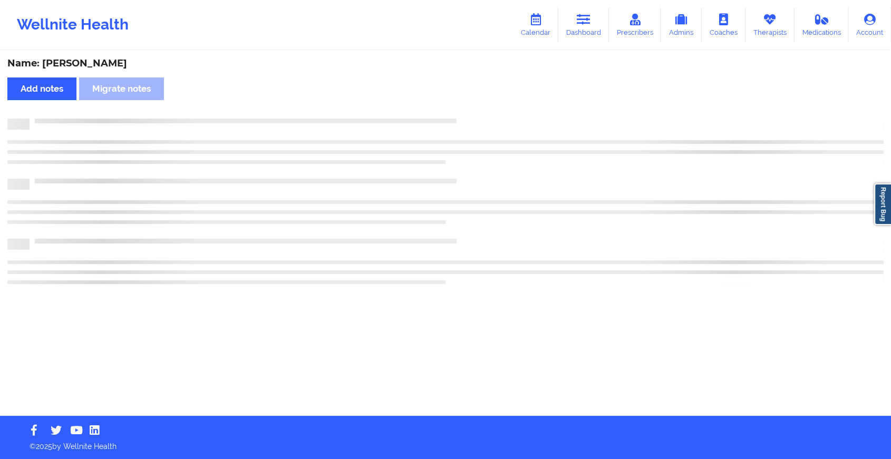
click at [479, 109] on div "Name: [PERSON_NAME] Add notes Migrate notes" at bounding box center [445, 234] width 891 height 364
drag, startPoint x: 479, startPoint y: 109, endPoint x: 700, endPoint y: 113, distance: 220.9
click at [694, 113] on div "Name: [PERSON_NAME] Add notes Migrate notes" at bounding box center [450, 234] width 900 height 364
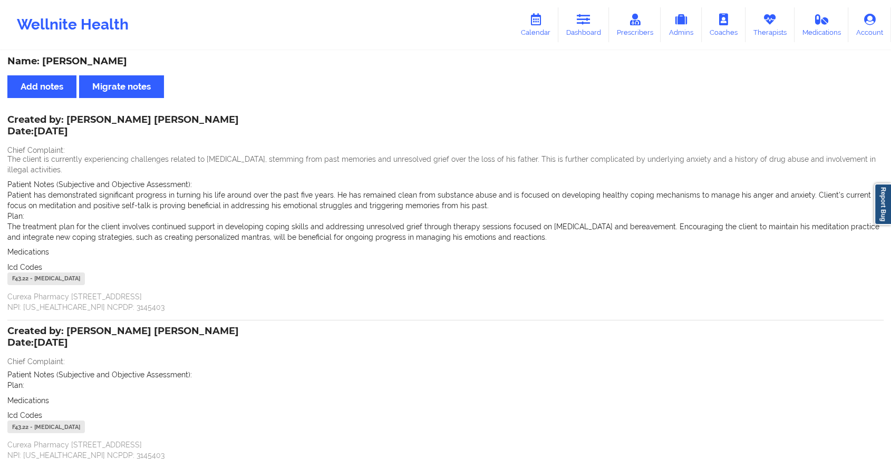
scroll to position [2, 0]
click at [590, 18] on icon at bounding box center [584, 20] width 14 height 12
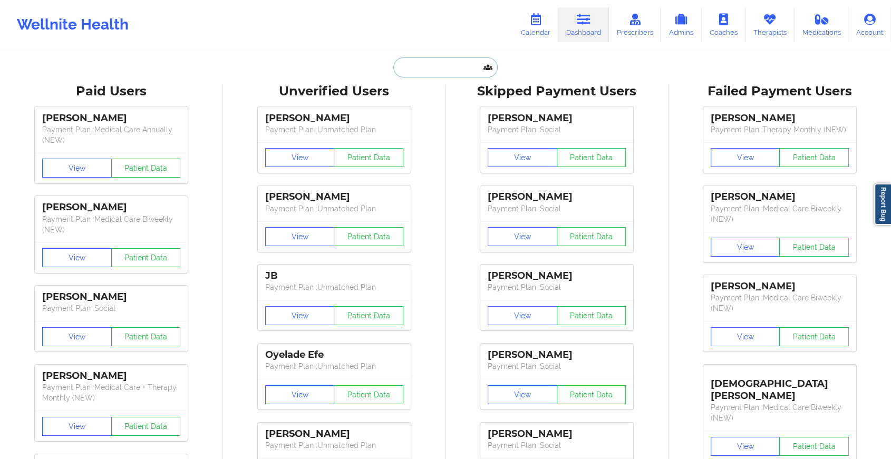
click at [422, 69] on input "text" at bounding box center [445, 67] width 104 height 20
paste input "[EMAIL_ADDRESS][DOMAIN_NAME]"
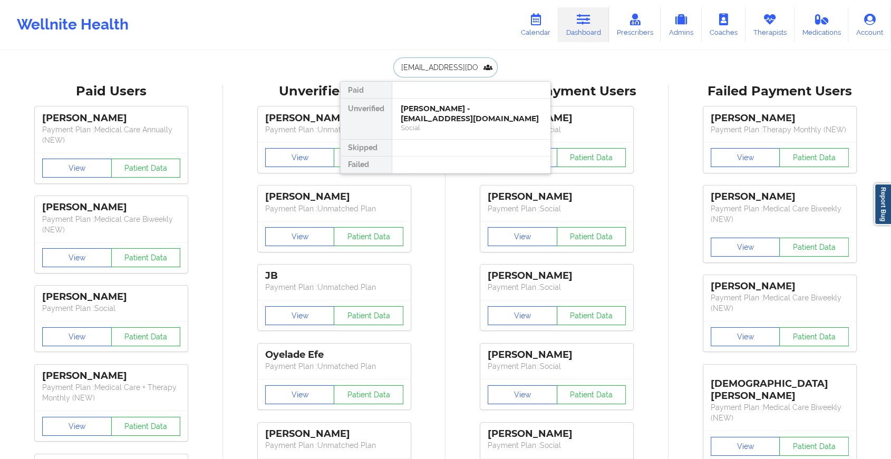
type input "[EMAIL_ADDRESS][DOMAIN_NAME]"
drag, startPoint x: 441, startPoint y: 131, endPoint x: 389, endPoint y: 99, distance: 60.9
click at [389, 99] on div "Paid Unverified [PERSON_NAME] - [EMAIL_ADDRESS][DOMAIN_NAME] Social Skipped Fai…" at bounding box center [445, 127] width 211 height 93
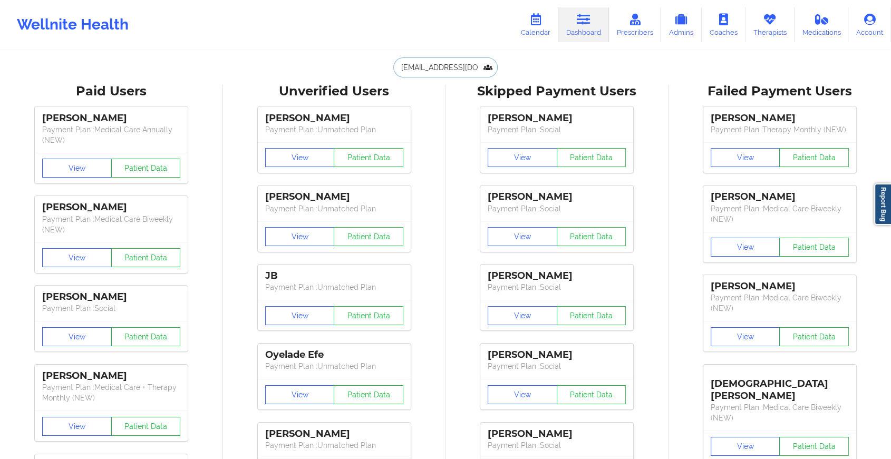
click at [458, 67] on input "[EMAIL_ADDRESS][DOMAIN_NAME]" at bounding box center [445, 67] width 104 height 20
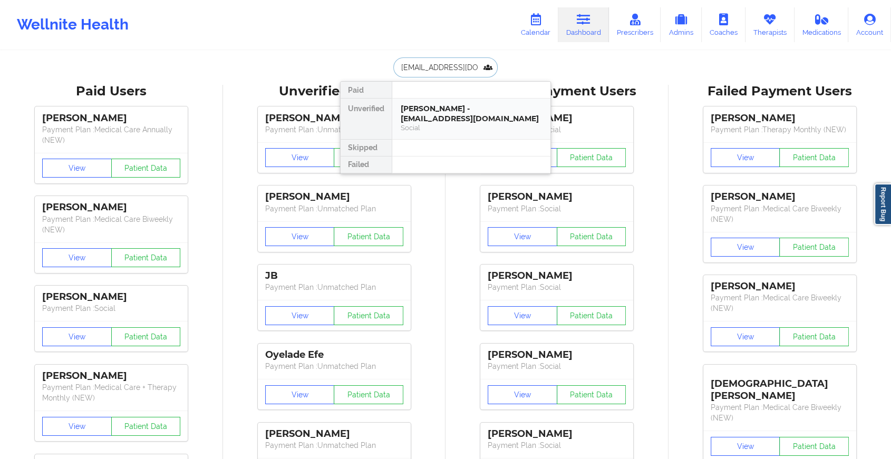
click at [482, 107] on div "[PERSON_NAME] - [EMAIL_ADDRESS][DOMAIN_NAME]" at bounding box center [471, 114] width 141 height 20
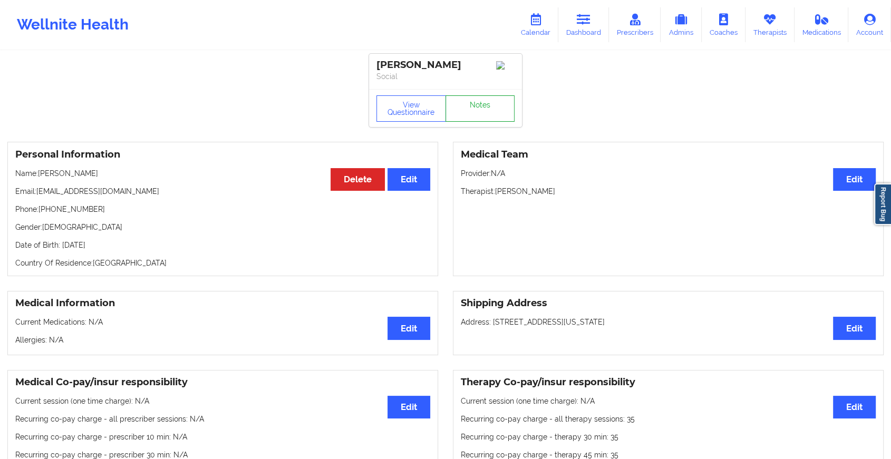
click at [487, 99] on link "Notes" at bounding box center [480, 108] width 70 height 26
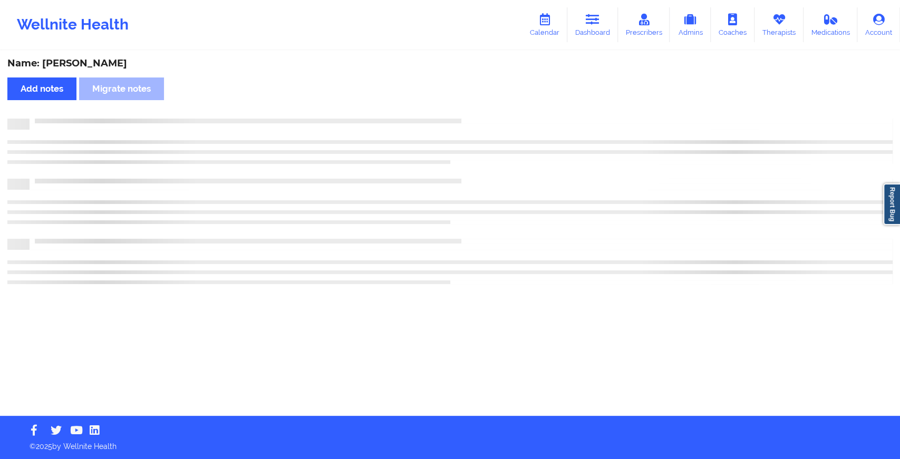
click at [487, 99] on div "Name: [PERSON_NAME] Add notes Migrate notes" at bounding box center [450, 234] width 900 height 364
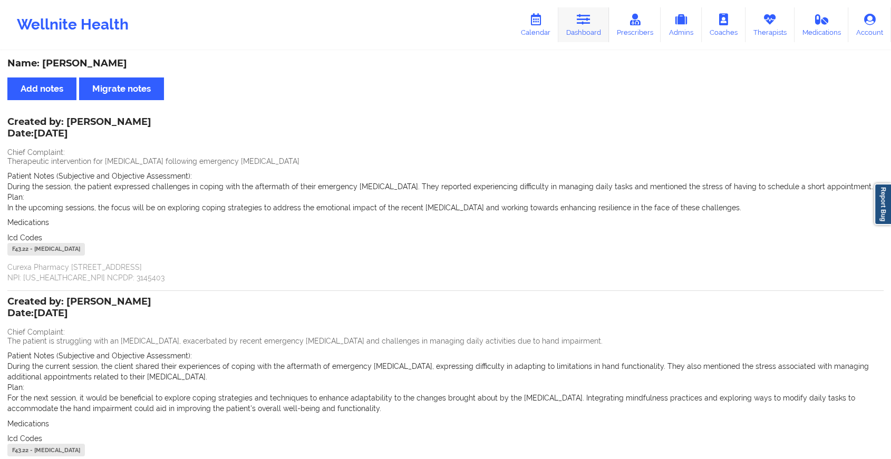
click at [603, 29] on link "Dashboard" at bounding box center [583, 24] width 51 height 35
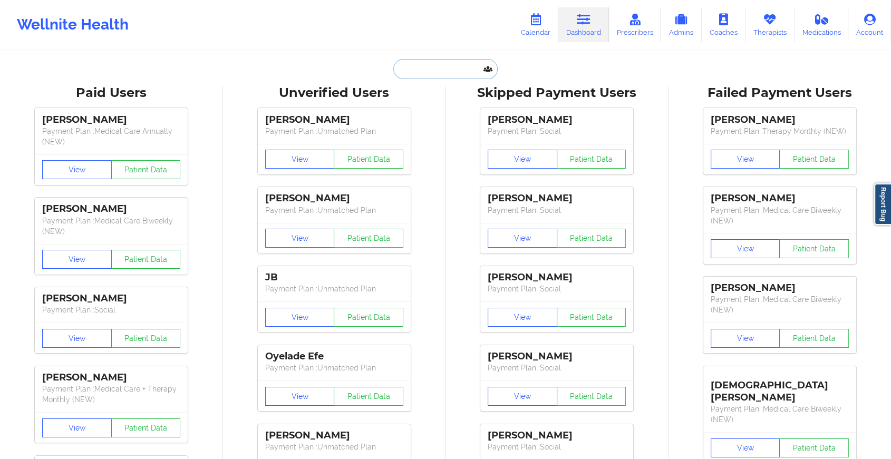
click at [440, 75] on input "text" at bounding box center [445, 69] width 104 height 20
paste input "[EMAIL_ADDRESS][DOMAIN_NAME]"
type input "[EMAIL_ADDRESS][DOMAIN_NAME]"
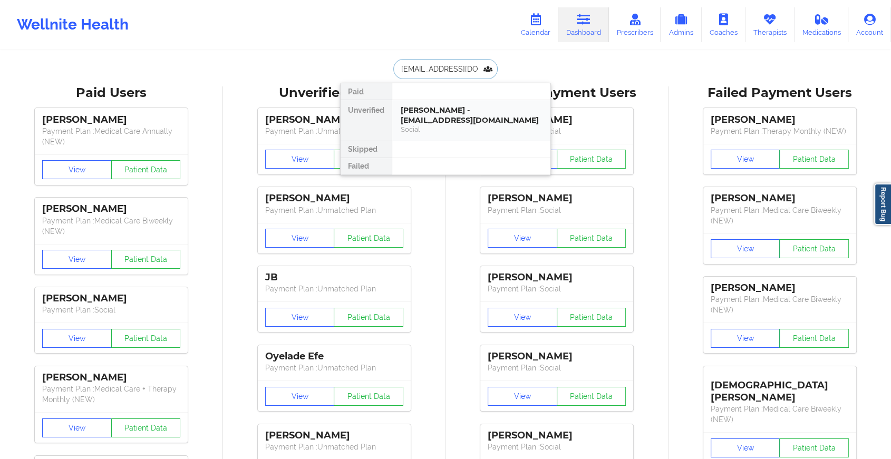
click at [449, 119] on div "[PERSON_NAME] - [EMAIL_ADDRESS][DOMAIN_NAME]" at bounding box center [471, 115] width 141 height 20
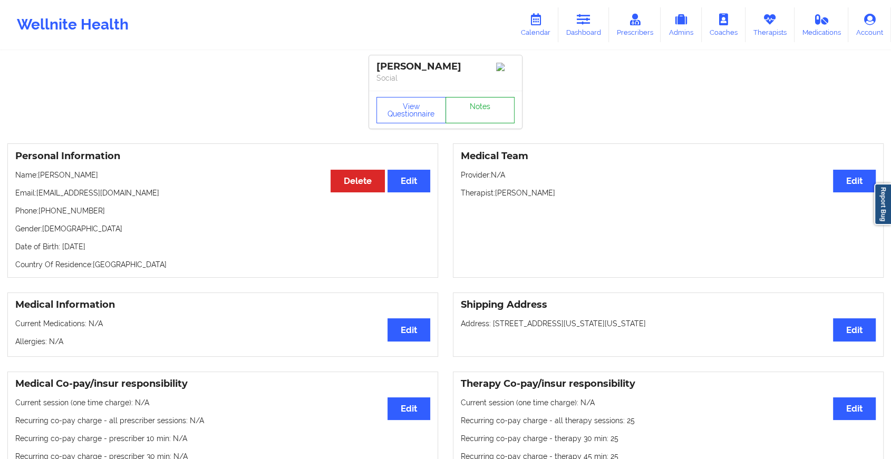
click at [484, 111] on link "Notes" at bounding box center [480, 110] width 70 height 26
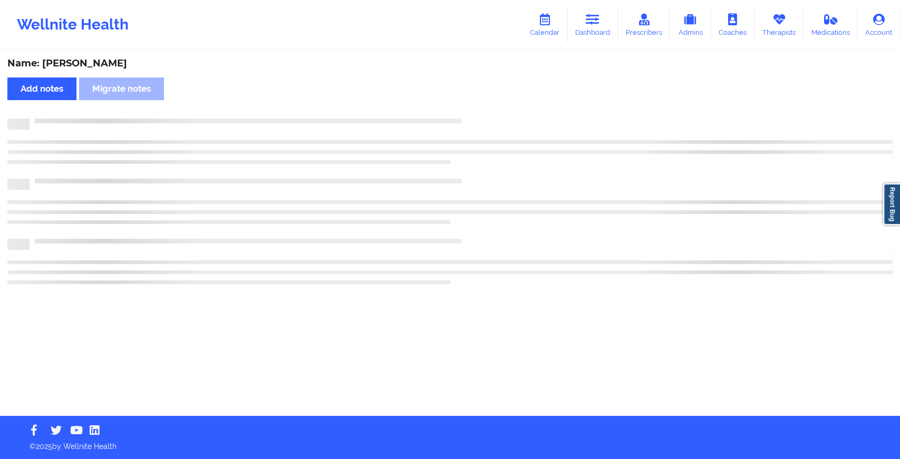
click at [484, 111] on div "Name: [PERSON_NAME] Add notes Migrate notes" at bounding box center [450, 234] width 900 height 364
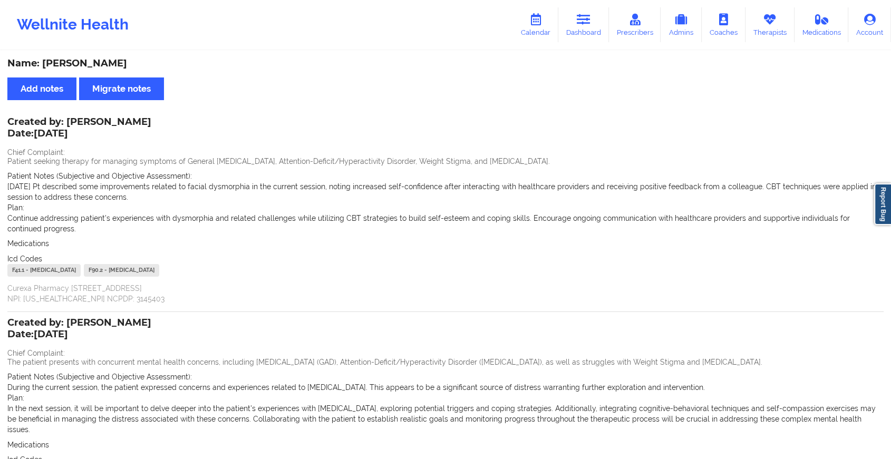
scroll to position [121, 0]
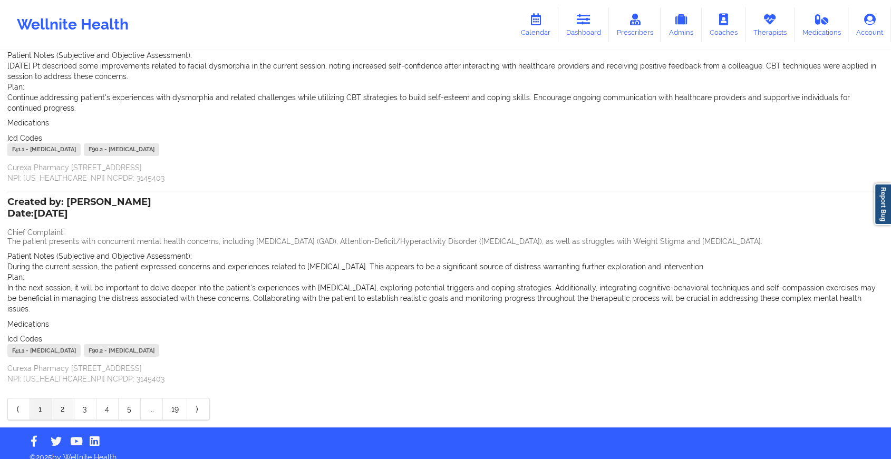
click at [67, 399] on link "2" at bounding box center [63, 409] width 22 height 21
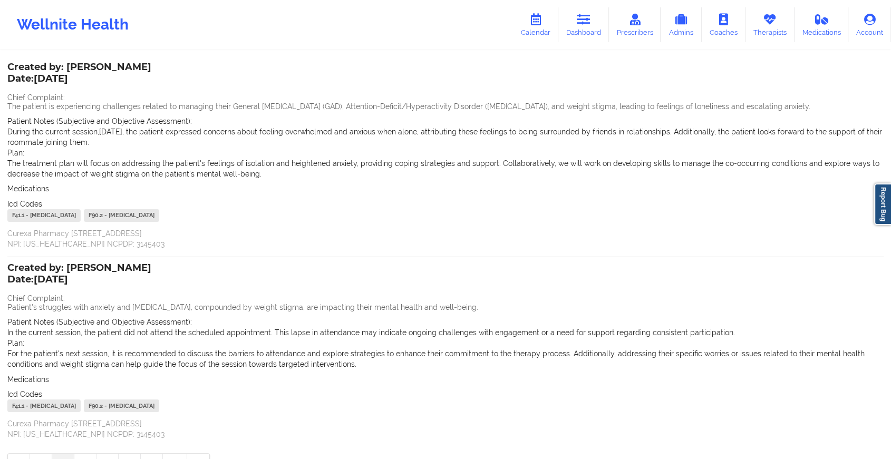
scroll to position [60, 0]
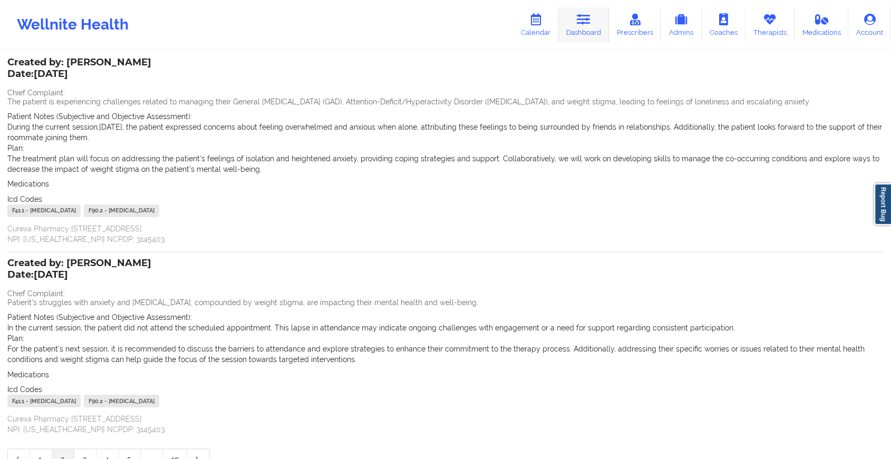
click at [581, 29] on link "Dashboard" at bounding box center [583, 24] width 51 height 35
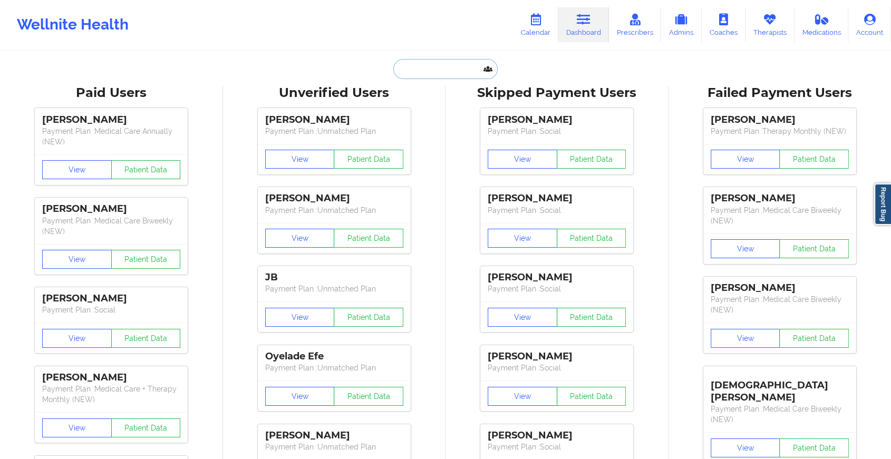
click at [434, 74] on input "text" at bounding box center [445, 69] width 104 height 20
paste input "[EMAIL_ADDRESS][DOMAIN_NAME]"
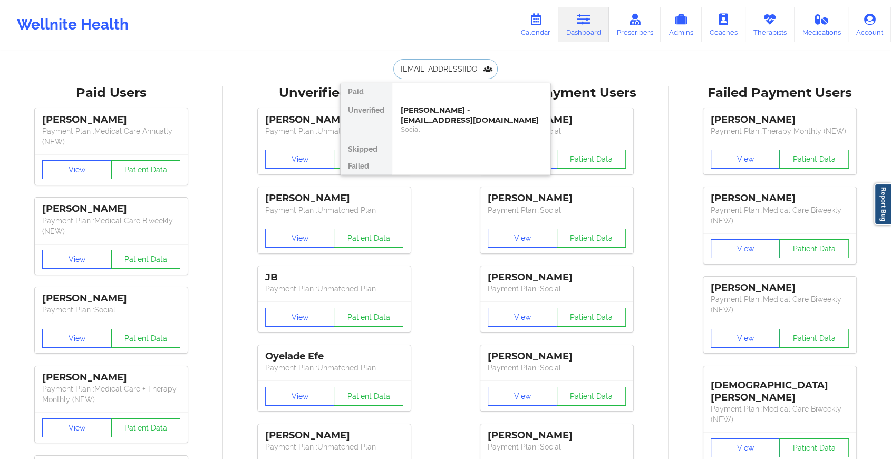
type input "[EMAIL_ADDRESS][DOMAIN_NAME]"
click at [470, 123] on div "[PERSON_NAME] - [EMAIL_ADDRESS][DOMAIN_NAME]" at bounding box center [471, 115] width 141 height 20
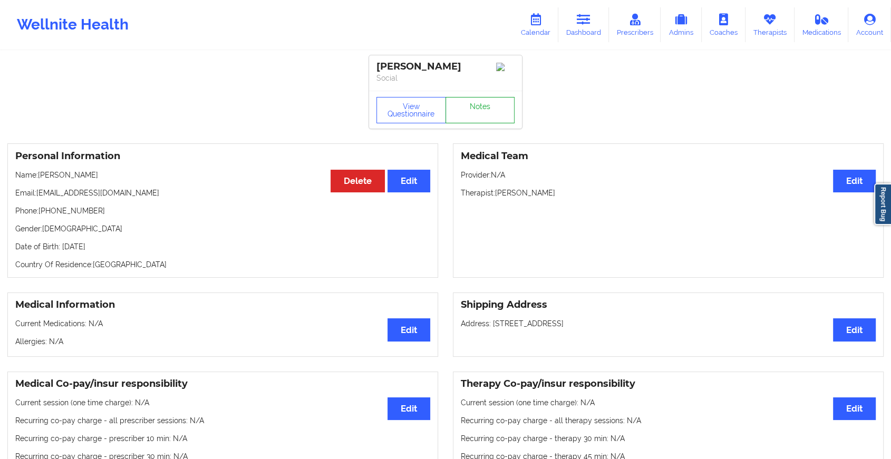
click at [480, 101] on link "Notes" at bounding box center [480, 110] width 70 height 26
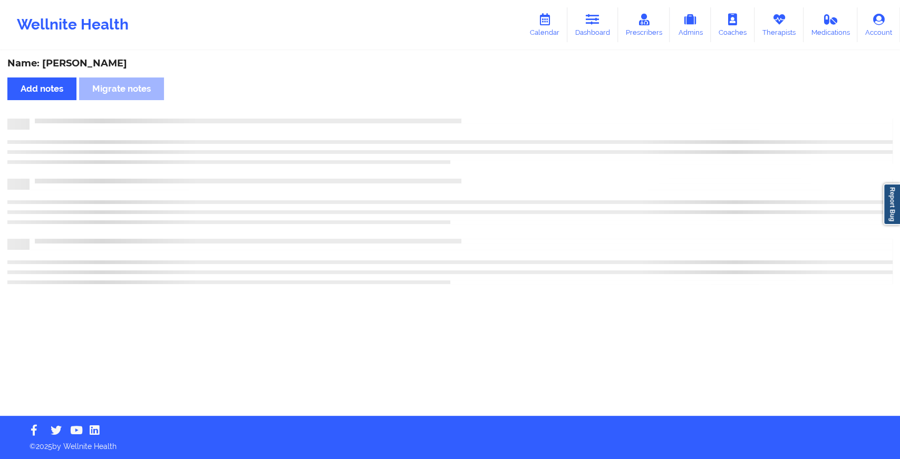
click at [480, 101] on div "Name: [PERSON_NAME] Add notes Migrate notes" at bounding box center [450, 234] width 900 height 364
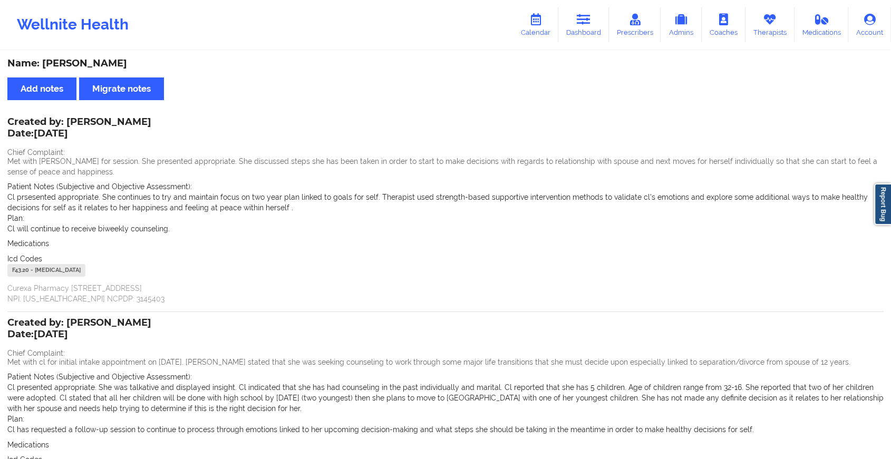
scroll to position [131, 0]
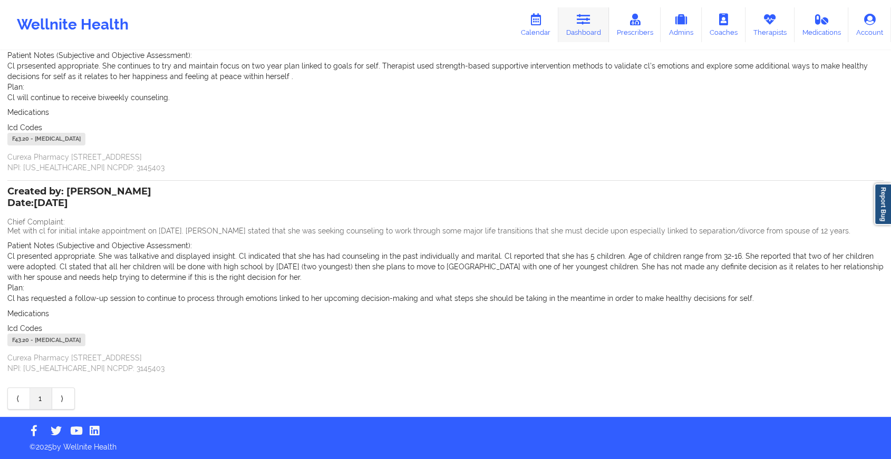
click at [594, 25] on link "Dashboard" at bounding box center [583, 24] width 51 height 35
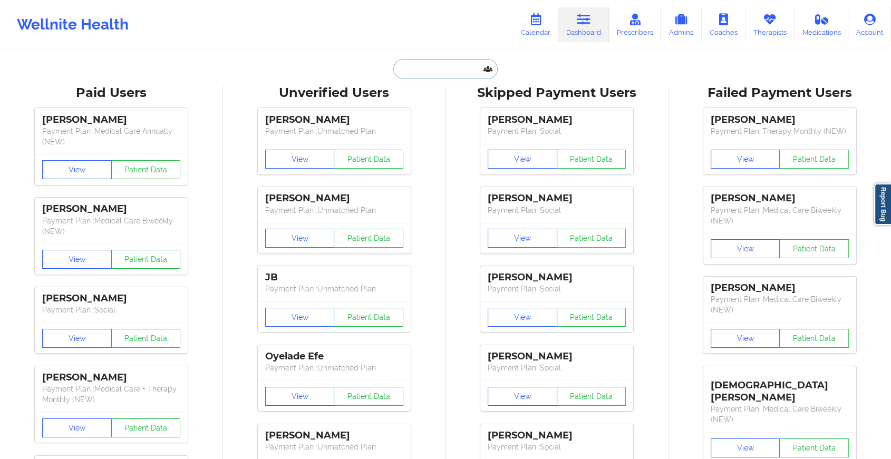
click at [435, 65] on input "text" at bounding box center [445, 69] width 104 height 20
paste input "[EMAIL_ADDRESS][DOMAIN_NAME]"
type input "[EMAIL_ADDRESS][DOMAIN_NAME]"
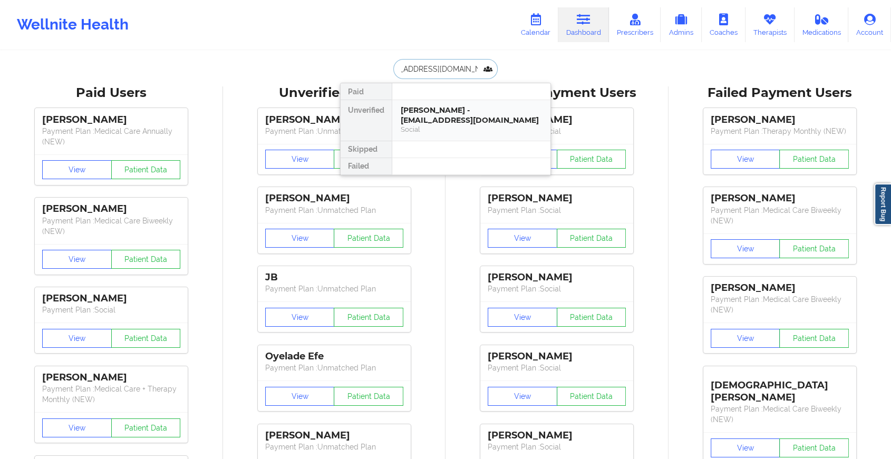
click at [470, 114] on div "[PERSON_NAME] - [EMAIL_ADDRESS][DOMAIN_NAME]" at bounding box center [471, 115] width 141 height 20
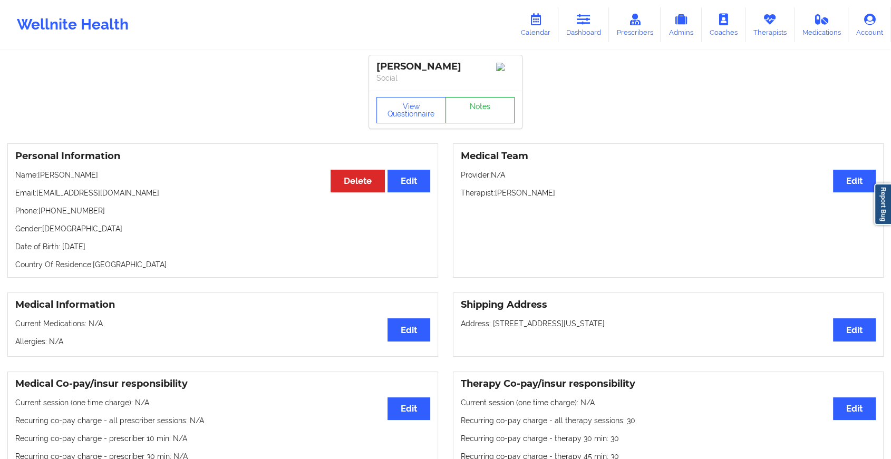
click at [486, 108] on link "Notes" at bounding box center [480, 110] width 70 height 26
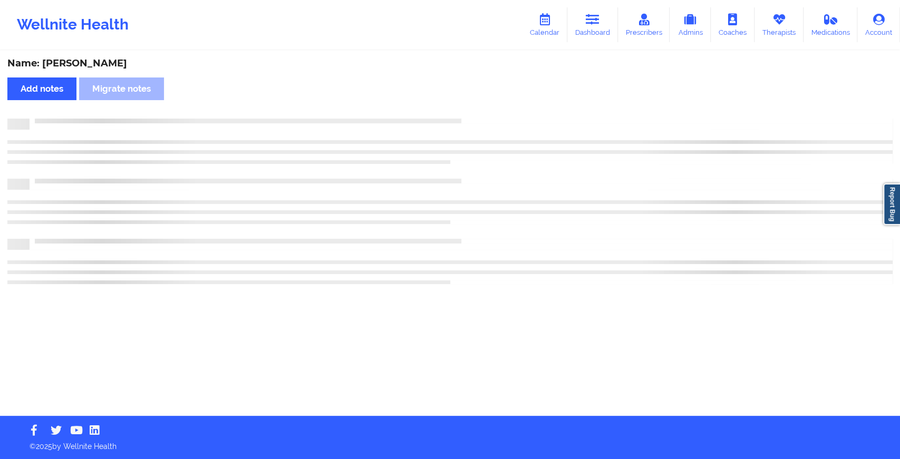
click at [486, 108] on div "Name: [PERSON_NAME] Add notes Migrate notes" at bounding box center [450, 234] width 900 height 364
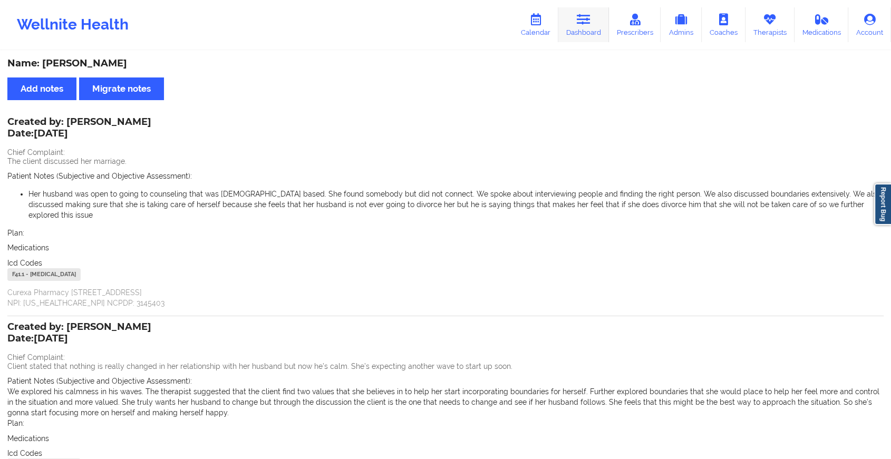
click at [601, 21] on link "Dashboard" at bounding box center [583, 24] width 51 height 35
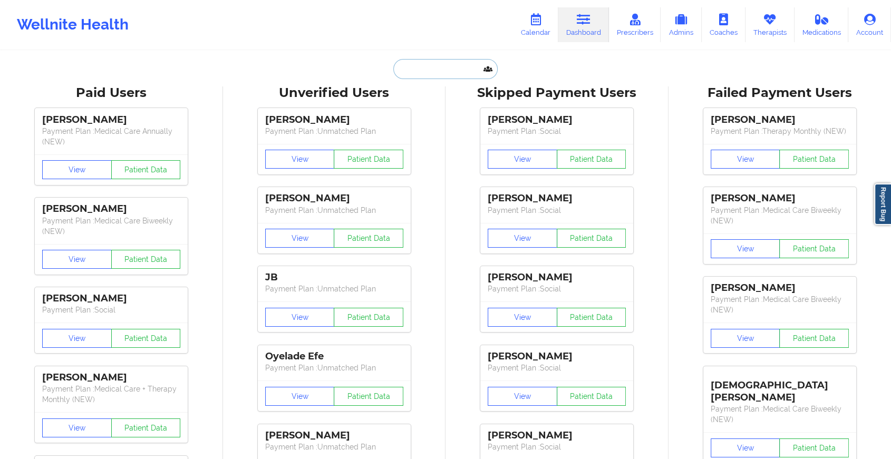
click at [440, 73] on input "text" at bounding box center [445, 69] width 104 height 20
paste input "[EMAIL_ADDRESS][DOMAIN_NAME]"
type input "[EMAIL_ADDRESS][DOMAIN_NAME]"
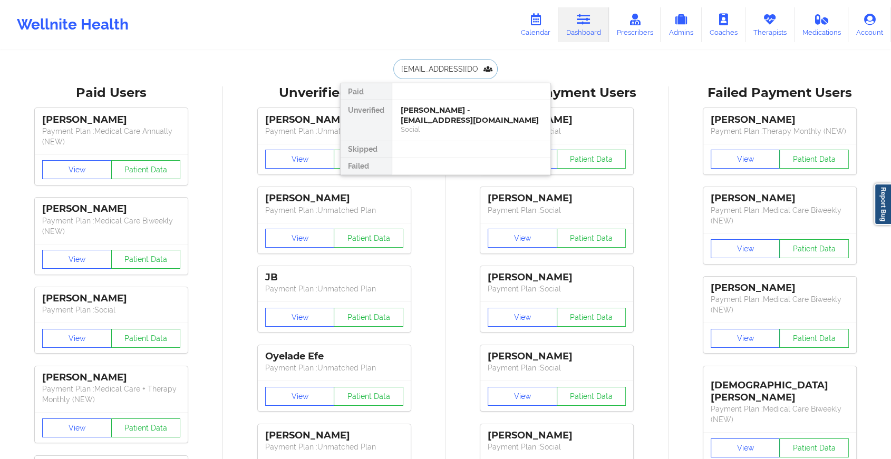
scroll to position [0, 21]
click at [480, 117] on div "[PERSON_NAME] - [EMAIL_ADDRESS][DOMAIN_NAME]" at bounding box center [471, 115] width 141 height 20
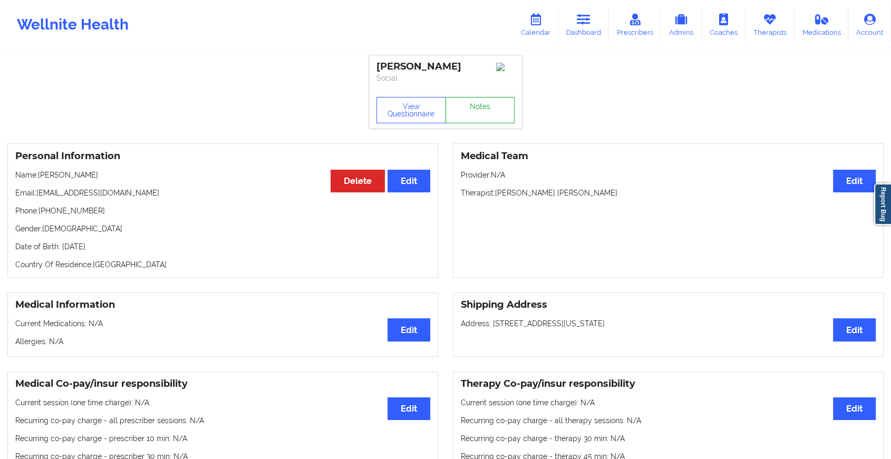
click at [480, 117] on link "Notes" at bounding box center [480, 110] width 70 height 26
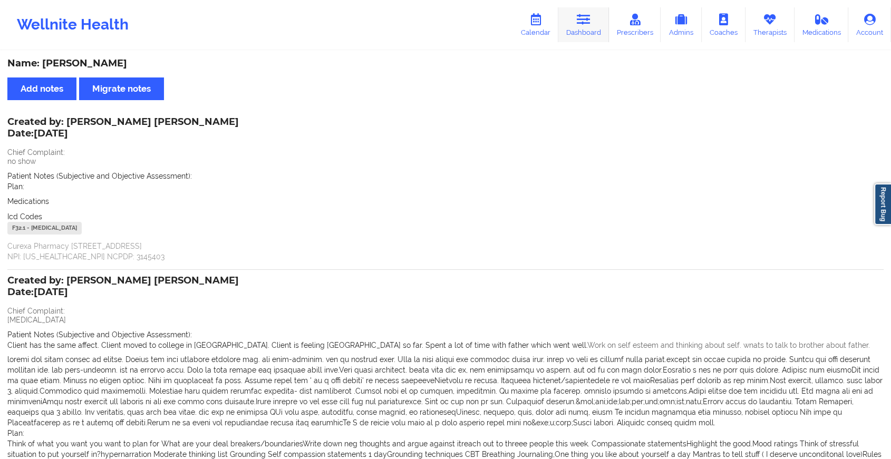
click at [575, 25] on link "Dashboard" at bounding box center [583, 24] width 51 height 35
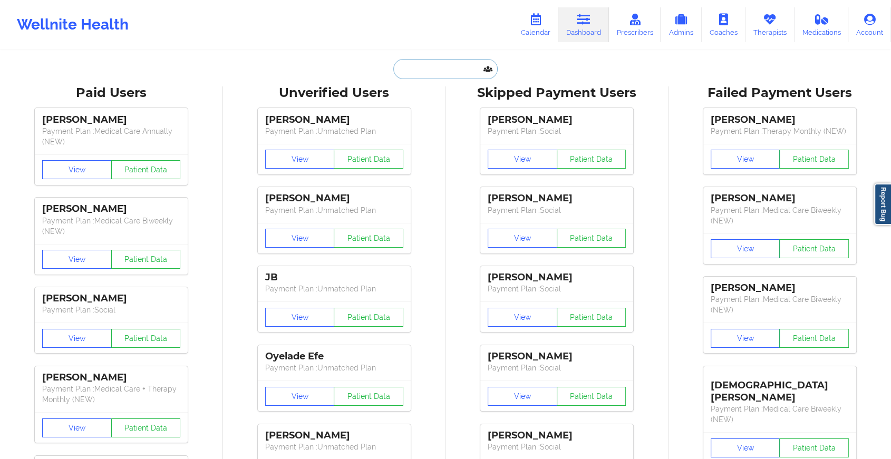
click at [430, 74] on input "text" at bounding box center [445, 69] width 104 height 20
paste input "[EMAIL_ADDRESS][DOMAIN_NAME]"
type input "[EMAIL_ADDRESS][DOMAIN_NAME]"
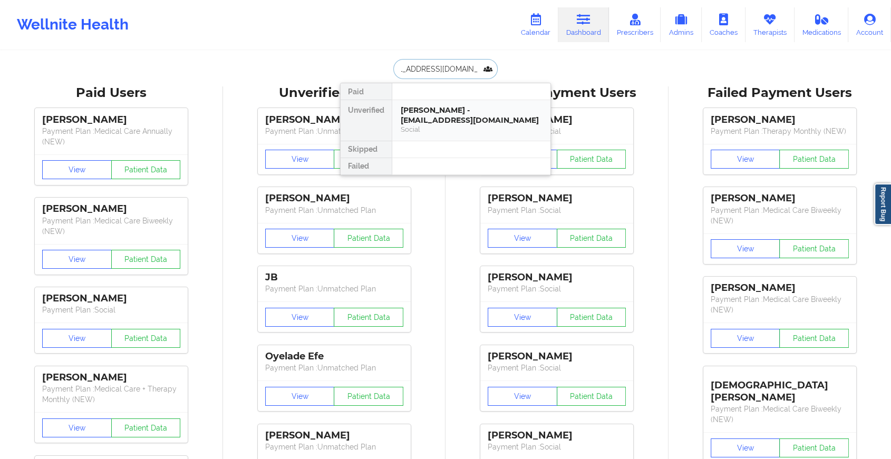
click at [455, 115] on div "[PERSON_NAME] - [EMAIL_ADDRESS][DOMAIN_NAME]" at bounding box center [471, 115] width 141 height 20
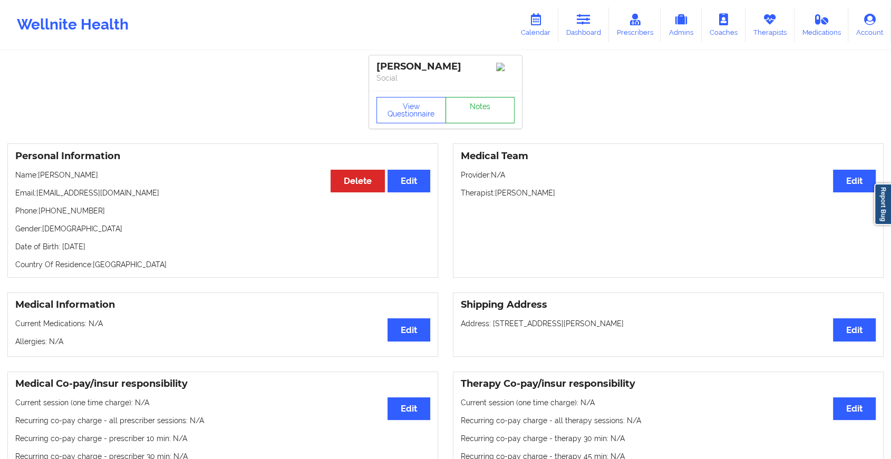
click at [493, 110] on link "Notes" at bounding box center [480, 110] width 70 height 26
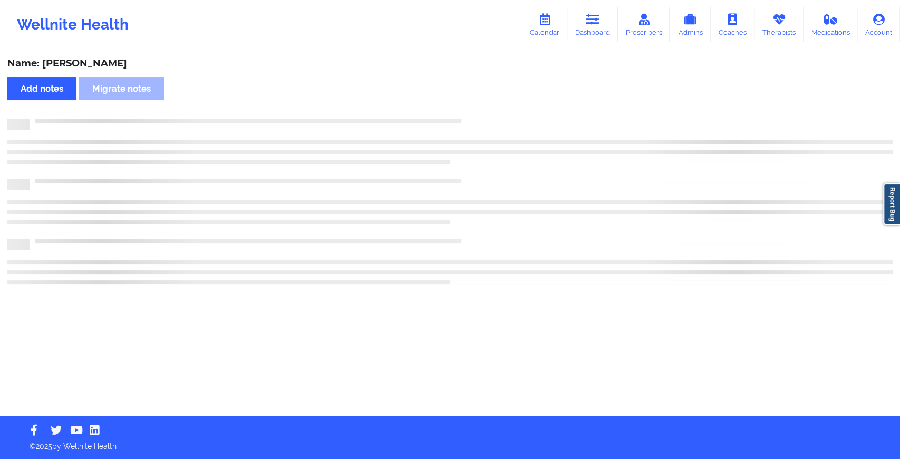
click at [493, 110] on div "Name: [PERSON_NAME] Add notes Migrate notes" at bounding box center [450, 234] width 900 height 364
click at [694, 147] on div "Name: [PERSON_NAME] Add notes Migrate notes" at bounding box center [450, 234] width 900 height 364
click at [694, 147] on html "Wellnite Health Calendar Dashboard Prescribers Admins Coaches Therapists Medica…" at bounding box center [450, 229] width 900 height 459
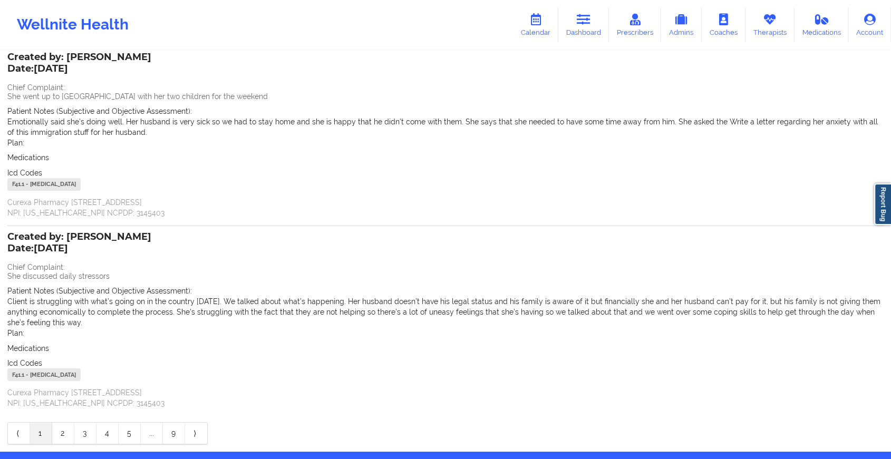
scroll to position [100, 0]
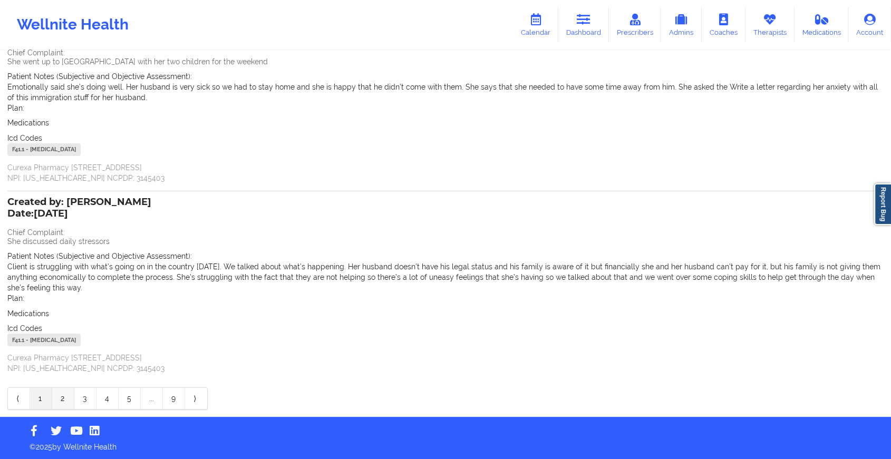
click at [63, 401] on link "2" at bounding box center [63, 398] width 22 height 21
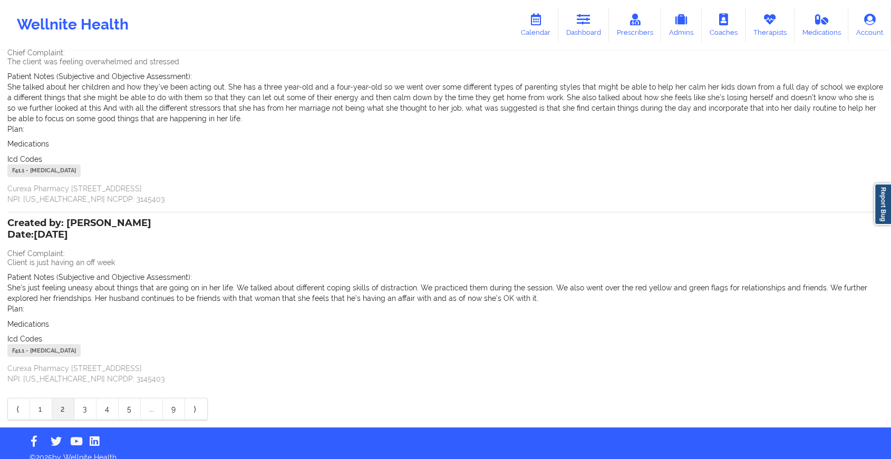
scroll to position [0, 0]
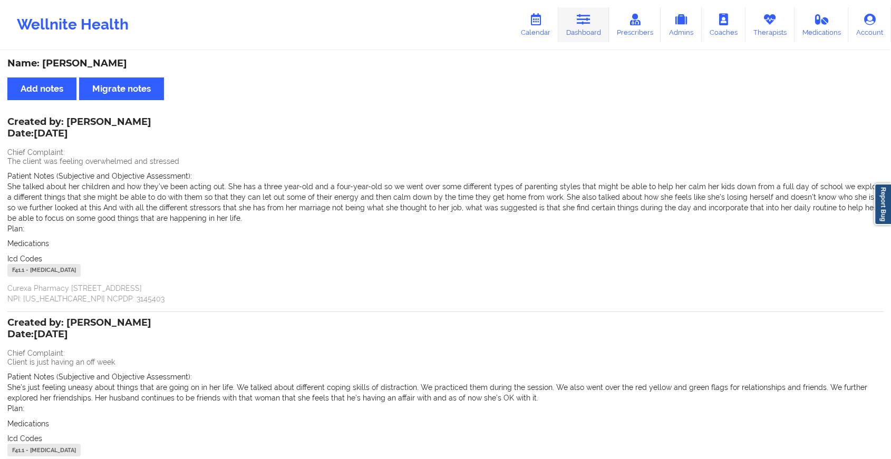
click at [592, 12] on link "Dashboard" at bounding box center [583, 24] width 51 height 35
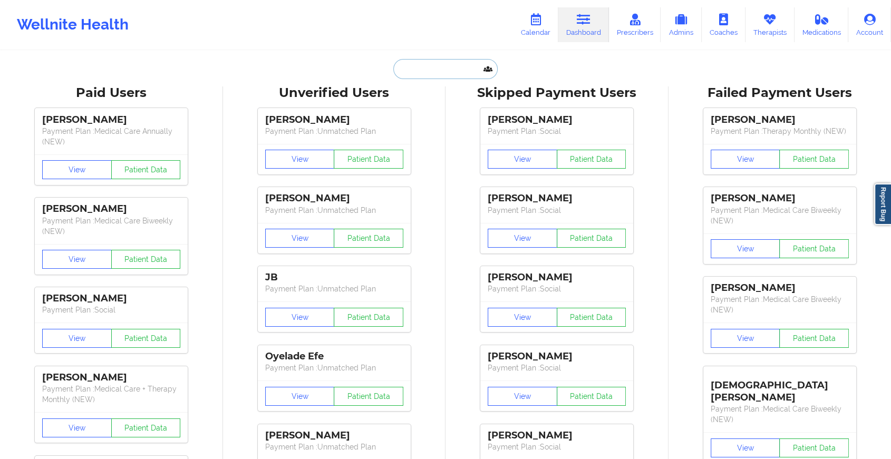
click at [430, 61] on input "text" at bounding box center [445, 69] width 104 height 20
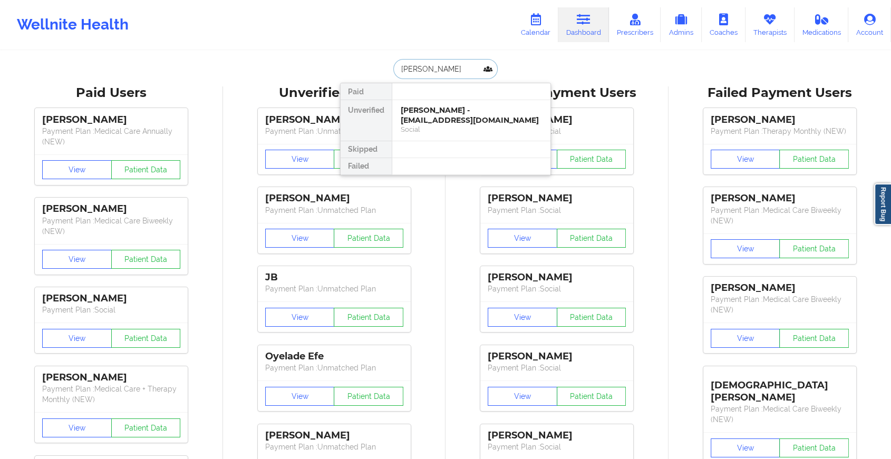
type input "[PERSON_NAME] lock"
click at [455, 112] on div "[PERSON_NAME] - [EMAIL_ADDRESS][DOMAIN_NAME]" at bounding box center [471, 115] width 141 height 20
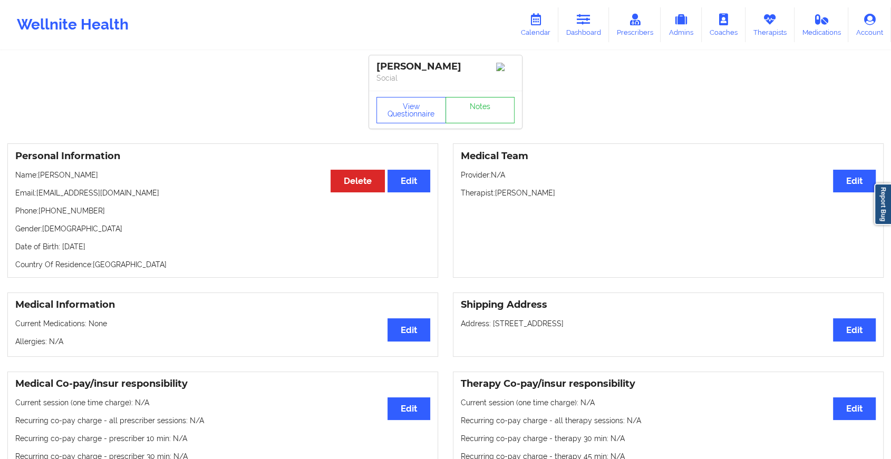
click at [483, 102] on div "View Questionnaire Notes" at bounding box center [445, 110] width 138 height 26
click at [483, 102] on link "Notes" at bounding box center [480, 110] width 70 height 26
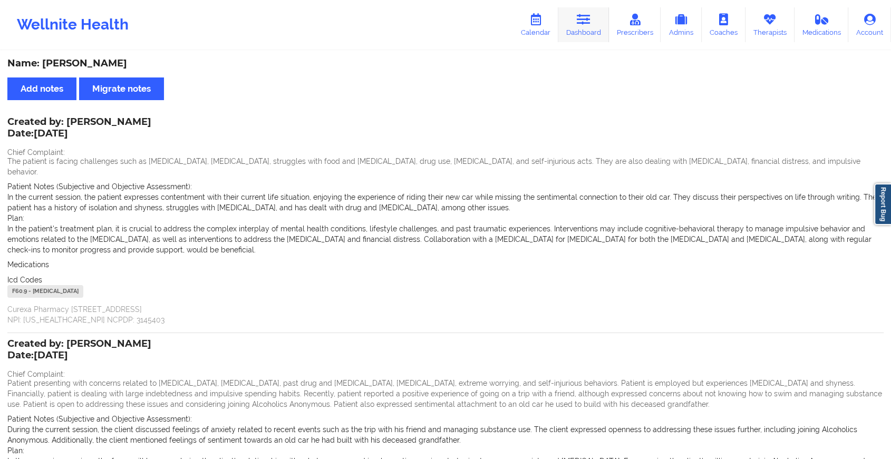
click at [589, 13] on link "Dashboard" at bounding box center [583, 24] width 51 height 35
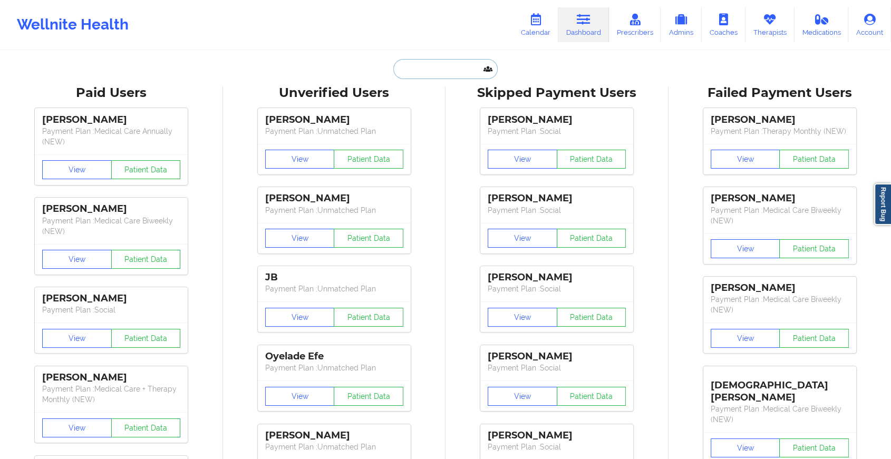
click at [435, 69] on input "text" at bounding box center [445, 69] width 104 height 20
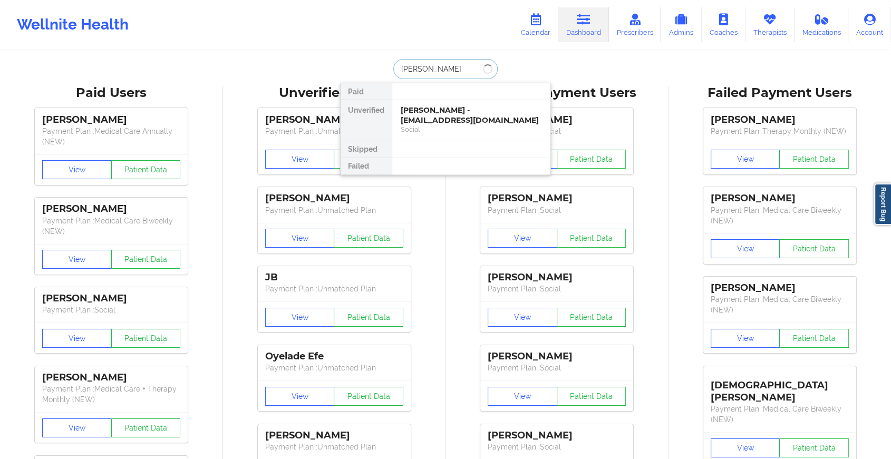
type input "[PERSON_NAME]"
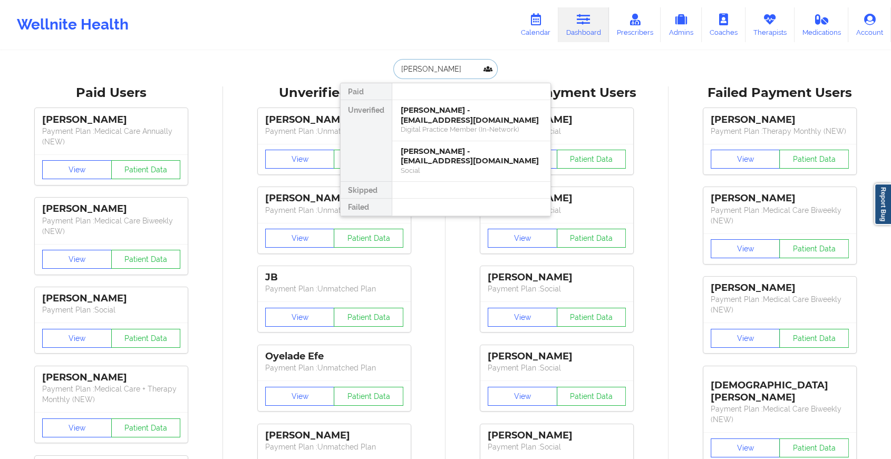
click at [446, 65] on input "[PERSON_NAME]" at bounding box center [445, 69] width 104 height 20
click at [476, 122] on div "[PERSON_NAME] - [EMAIL_ADDRESS][DOMAIN_NAME]" at bounding box center [471, 115] width 141 height 20
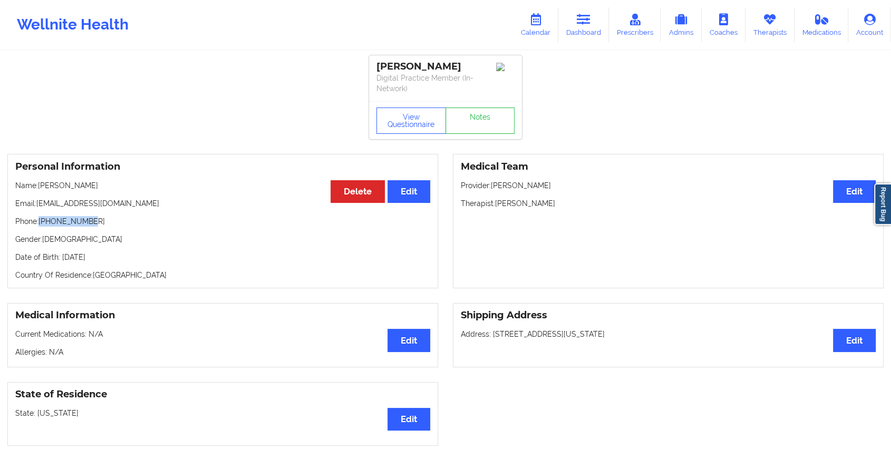
drag, startPoint x: 41, startPoint y: 224, endPoint x: 114, endPoint y: 217, distance: 73.5
click at [114, 217] on p "Phone: [PHONE_NUMBER]" at bounding box center [222, 221] width 415 height 11
click at [487, 115] on link "Notes" at bounding box center [480, 121] width 70 height 26
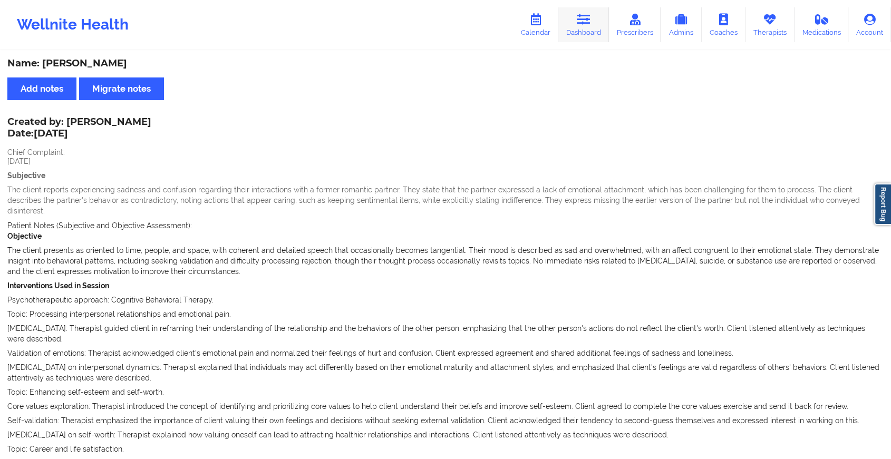
click at [578, 25] on link "Dashboard" at bounding box center [583, 24] width 51 height 35
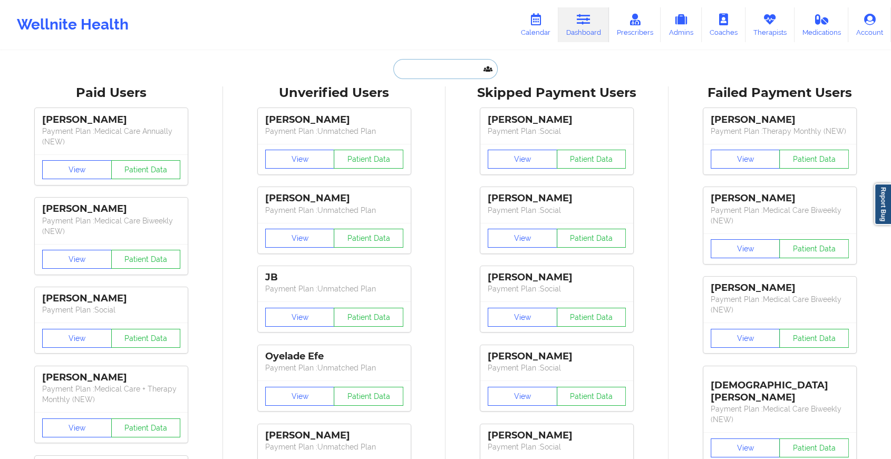
click at [450, 72] on input "text" at bounding box center [445, 69] width 104 height 20
type input "e"
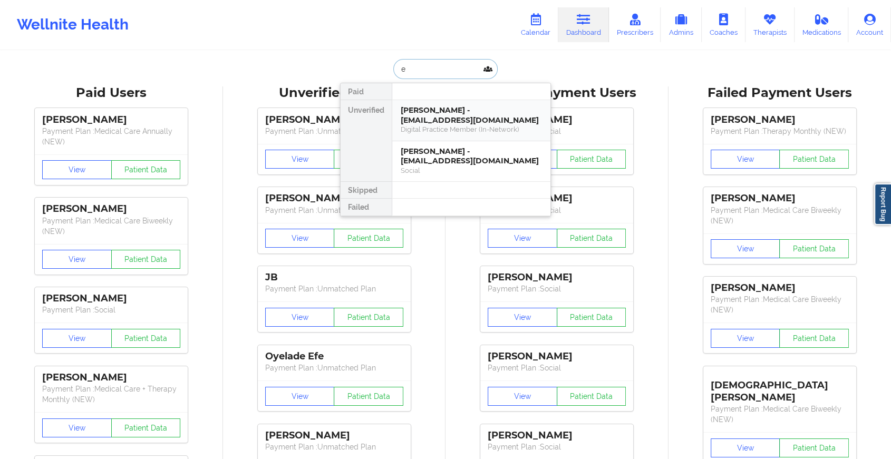
click at [435, 114] on div "[PERSON_NAME] - [EMAIL_ADDRESS][DOMAIN_NAME]" at bounding box center [471, 115] width 141 height 20
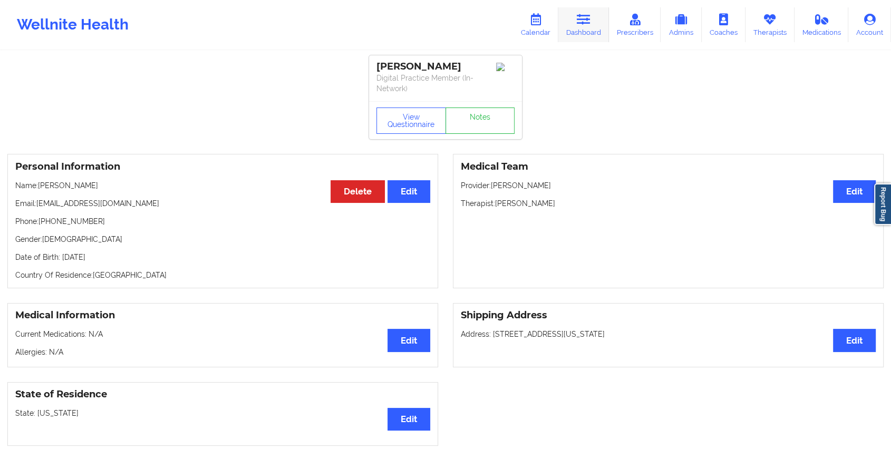
click at [595, 34] on link "Dashboard" at bounding box center [583, 24] width 51 height 35
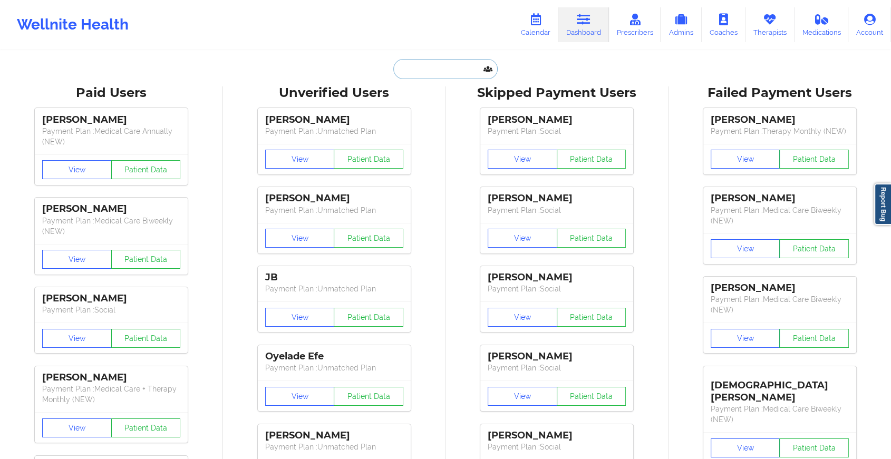
click at [445, 74] on input "text" at bounding box center [445, 69] width 104 height 20
paste input "[EMAIL_ADDRESS][PERSON_NAME][DOMAIN_NAME]"
type input "[EMAIL_ADDRESS][PERSON_NAME][DOMAIN_NAME]"
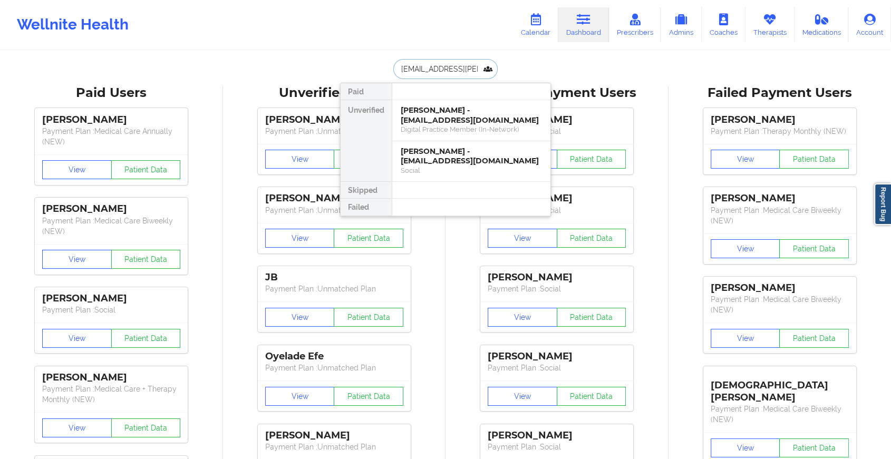
scroll to position [0, 4]
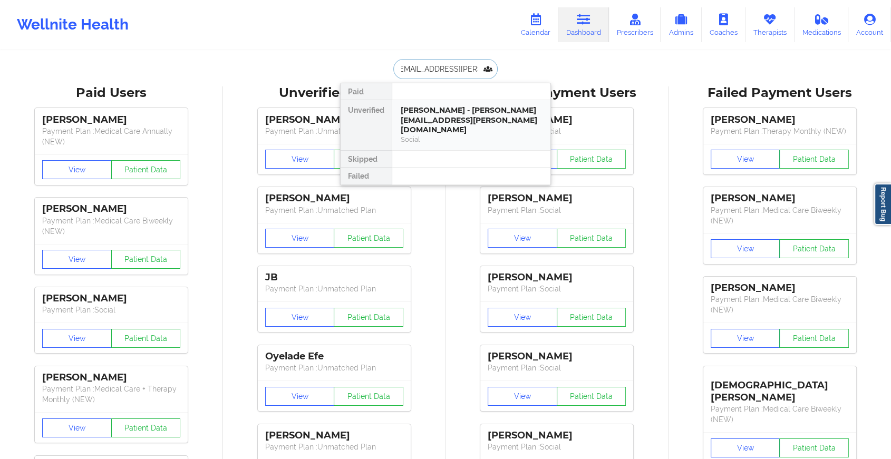
click at [477, 112] on div "[PERSON_NAME] - [PERSON_NAME][EMAIL_ADDRESS][PERSON_NAME][DOMAIN_NAME]" at bounding box center [471, 120] width 141 height 30
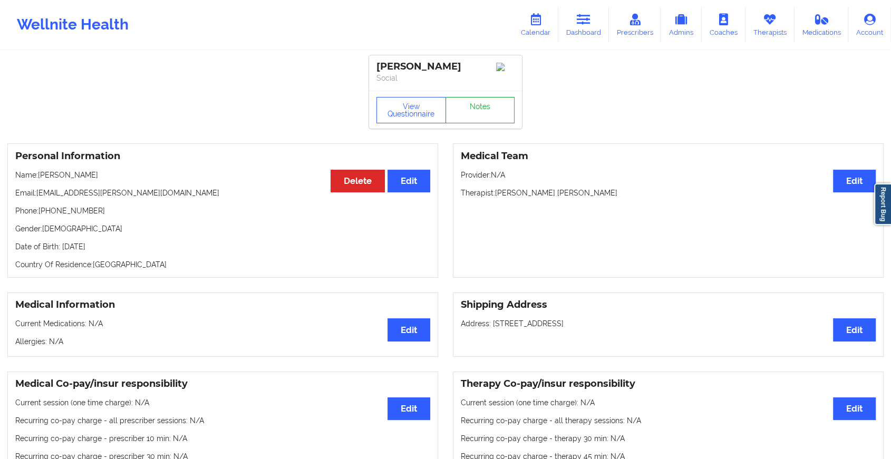
click at [484, 109] on link "Notes" at bounding box center [480, 110] width 70 height 26
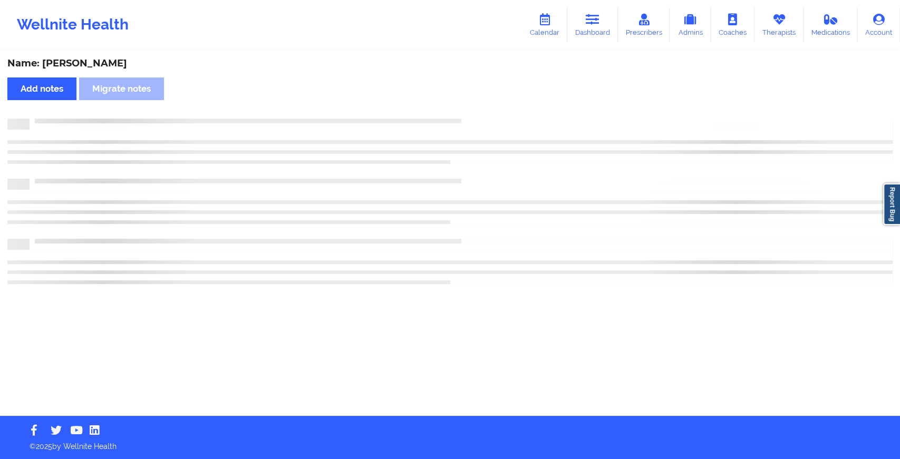
click at [556, 178] on div "Name: [PERSON_NAME] Add notes Migrate notes" at bounding box center [450, 234] width 900 height 364
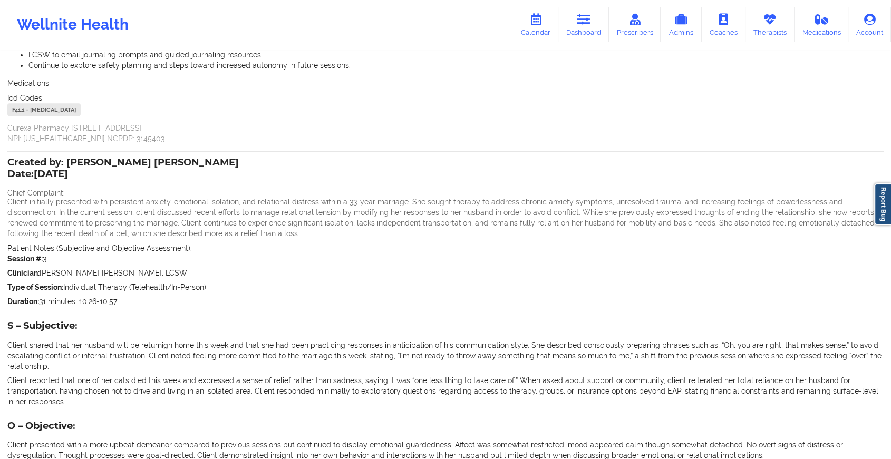
scroll to position [722, 0]
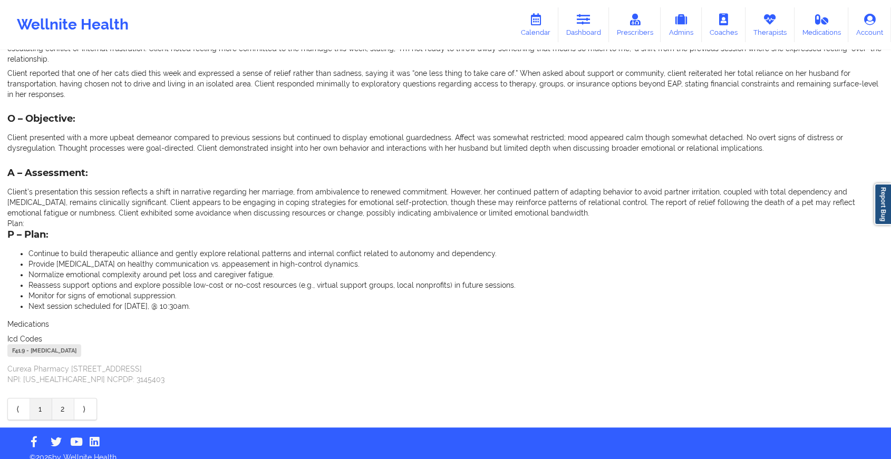
click at [67, 401] on link "2" at bounding box center [63, 409] width 22 height 21
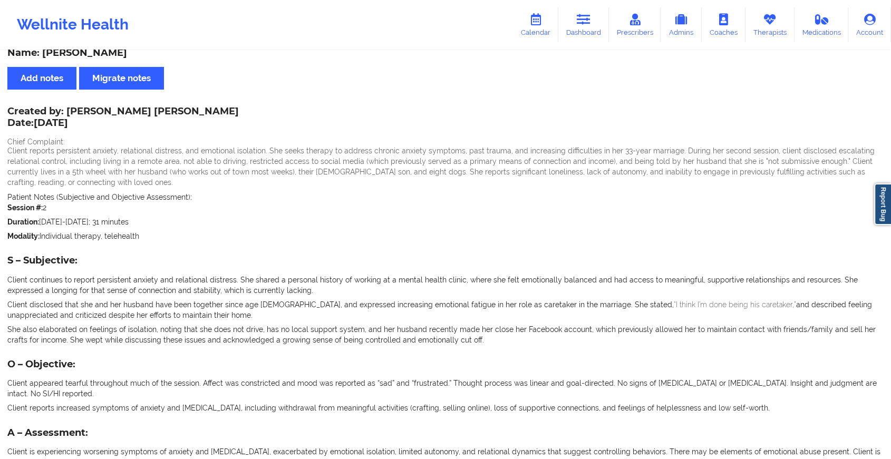
scroll to position [0, 0]
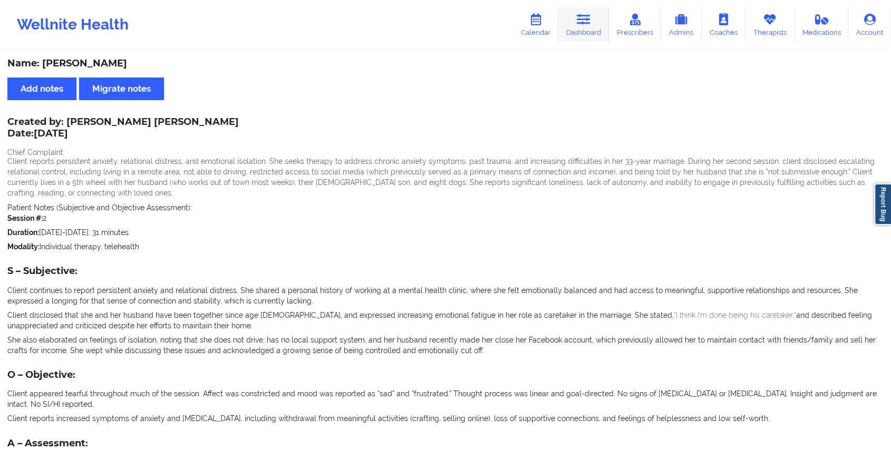
click at [576, 35] on link "Dashboard" at bounding box center [583, 24] width 51 height 35
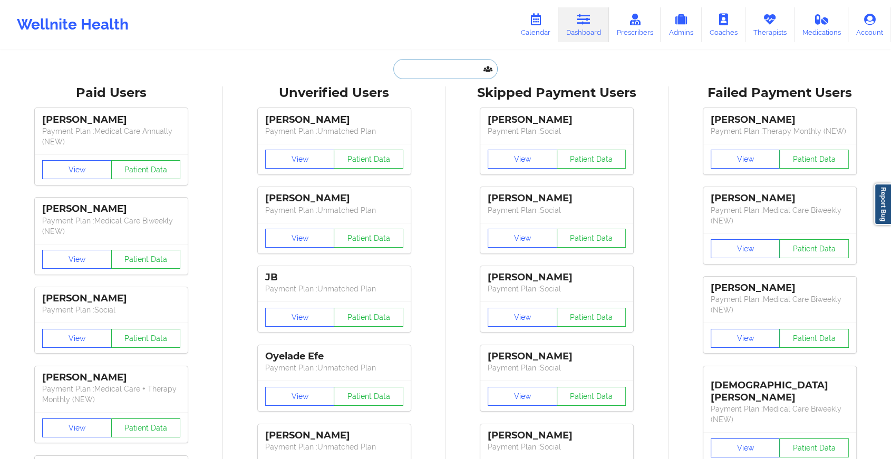
click at [457, 65] on input "text" at bounding box center [445, 69] width 104 height 20
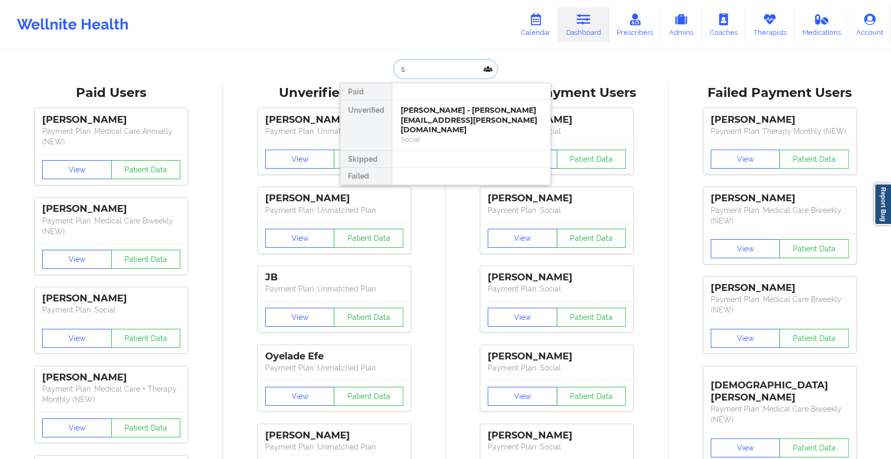
type input "s"
type input "[PERSON_NAME]"
click at [460, 117] on div "[PERSON_NAME] - [EMAIL_ADDRESS][DOMAIN_NAME]" at bounding box center [471, 115] width 141 height 20
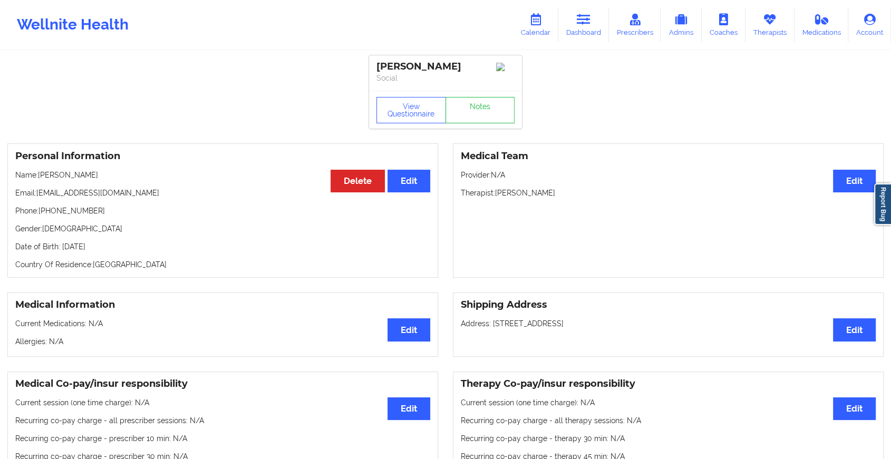
click at [38, 198] on p "Email: [EMAIL_ADDRESS][DOMAIN_NAME]" at bounding box center [222, 193] width 415 height 11
drag, startPoint x: 38, startPoint y: 200, endPoint x: 145, endPoint y: 197, distance: 107.6
click at [145, 197] on p "Email: [EMAIL_ADDRESS][DOMAIN_NAME]" at bounding box center [222, 193] width 415 height 11
click at [578, 26] on link "Dashboard" at bounding box center [583, 24] width 51 height 35
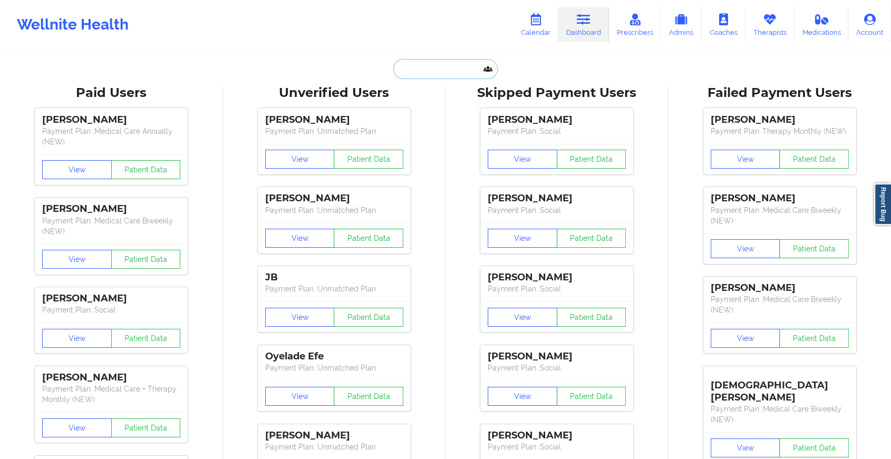
click at [420, 67] on input "text" at bounding box center [445, 69] width 104 height 20
paste input "[EMAIL_ADDRESS][DOMAIN_NAME]"
type input "[EMAIL_ADDRESS][DOMAIN_NAME]"
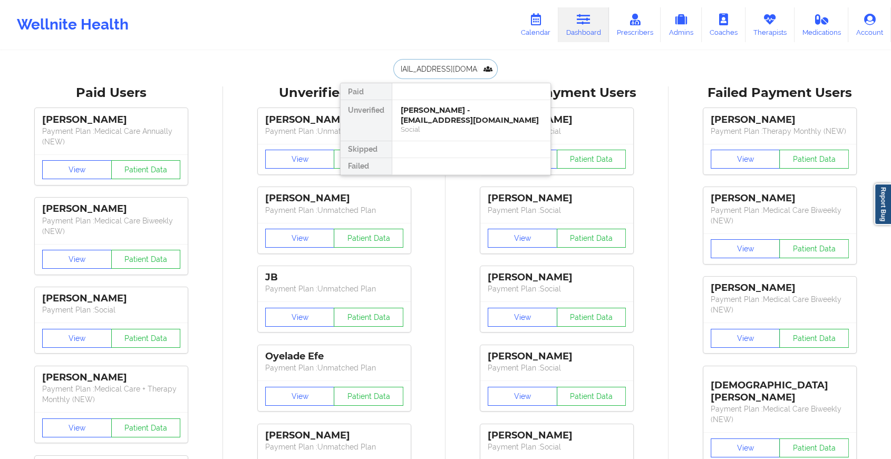
click at [470, 116] on div "[PERSON_NAME] - [EMAIL_ADDRESS][DOMAIN_NAME]" at bounding box center [471, 115] width 141 height 20
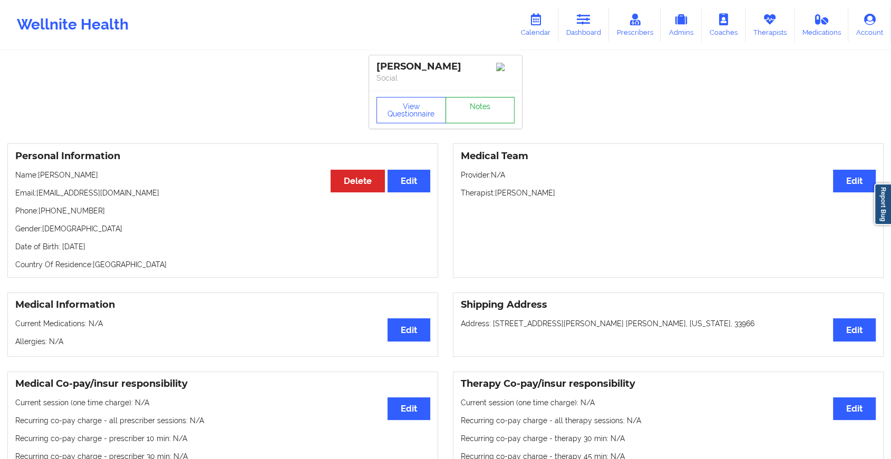
click at [497, 108] on link "Notes" at bounding box center [480, 110] width 70 height 26
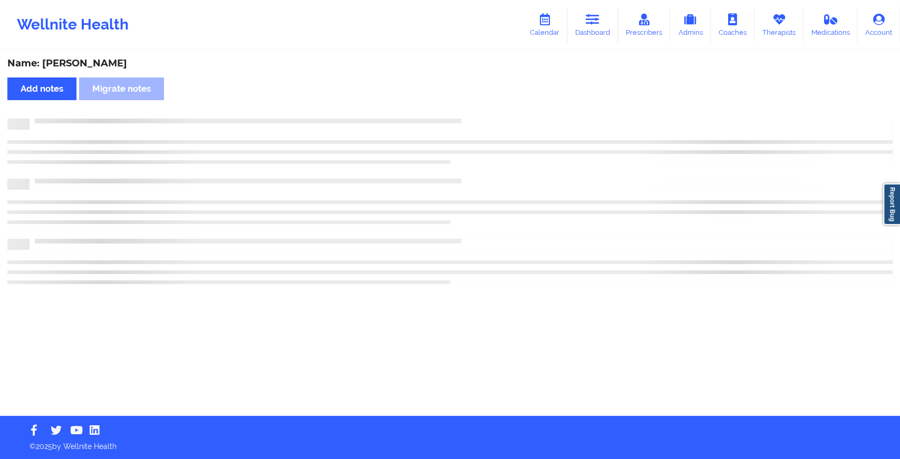
click at [497, 108] on div "Name: [PERSON_NAME] Add notes Migrate notes" at bounding box center [450, 234] width 900 height 364
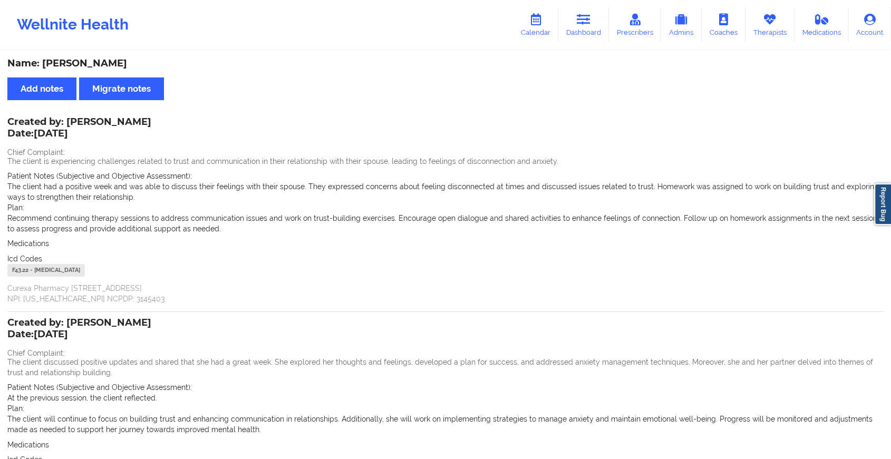
scroll to position [131, 0]
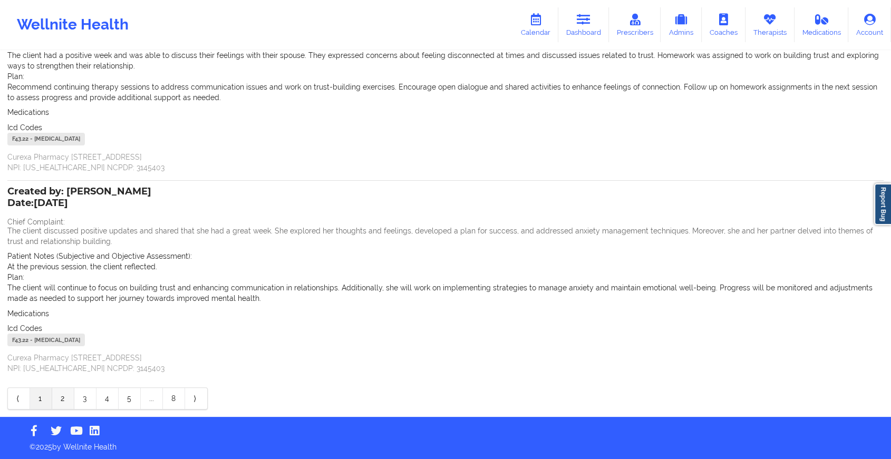
click at [67, 388] on link "2" at bounding box center [63, 398] width 22 height 21
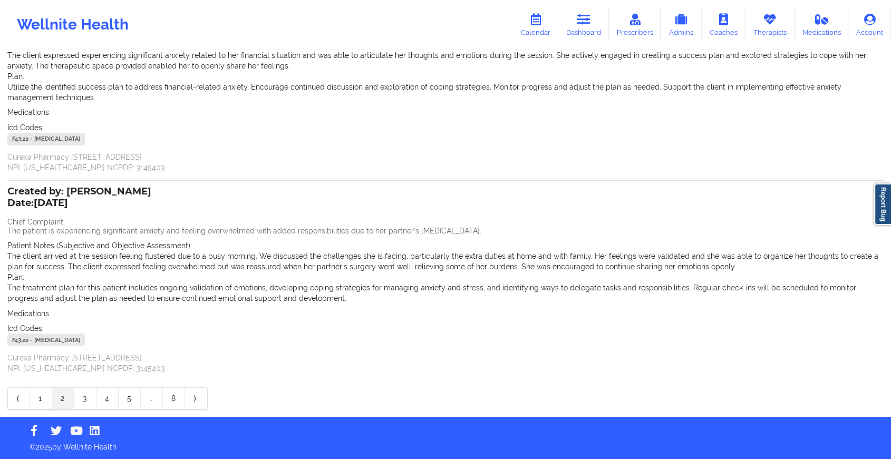
scroll to position [0, 0]
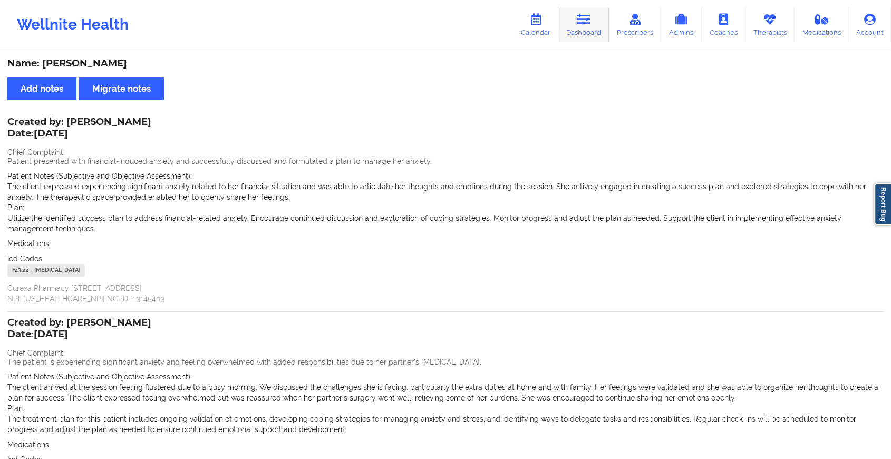
click at [584, 31] on link "Dashboard" at bounding box center [583, 24] width 51 height 35
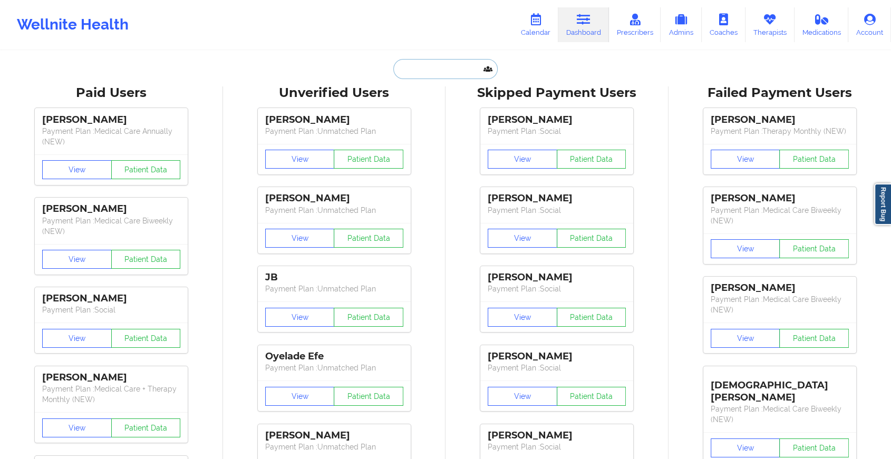
click at [448, 71] on input "text" at bounding box center [445, 69] width 104 height 20
paste input "[EMAIL_ADDRESS][DOMAIN_NAME]"
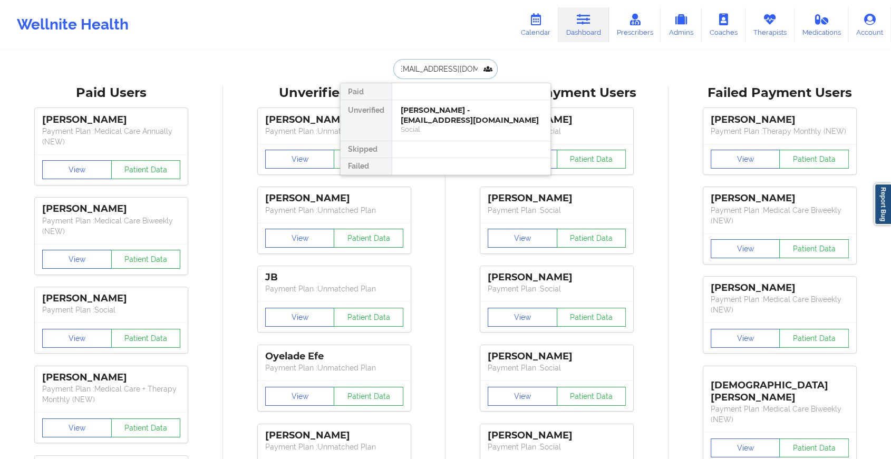
type input "[EMAIL_ADDRESS][DOMAIN_NAME]"
click at [466, 117] on div "[PERSON_NAME] - [EMAIL_ADDRESS][DOMAIN_NAME]" at bounding box center [471, 115] width 141 height 20
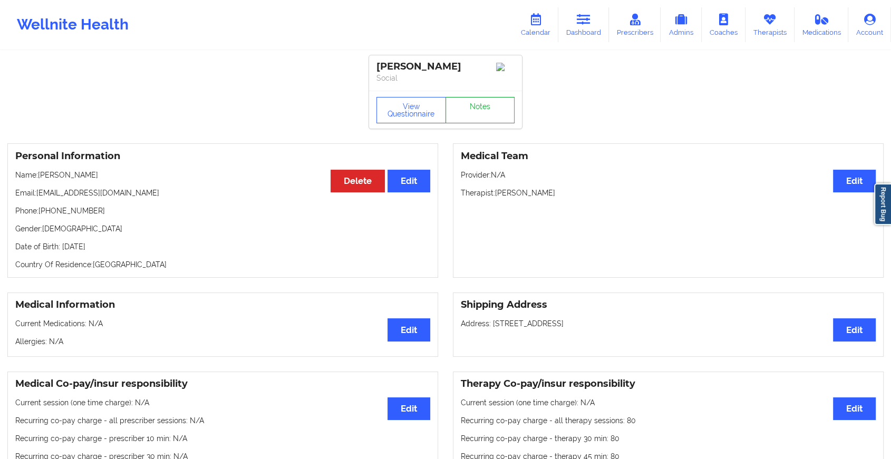
click at [469, 117] on link "Notes" at bounding box center [480, 110] width 70 height 26
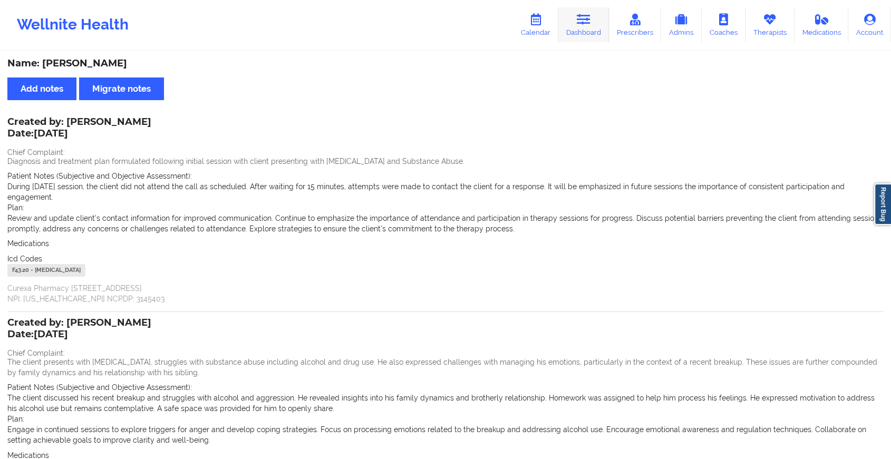
click at [571, 18] on link "Dashboard" at bounding box center [583, 24] width 51 height 35
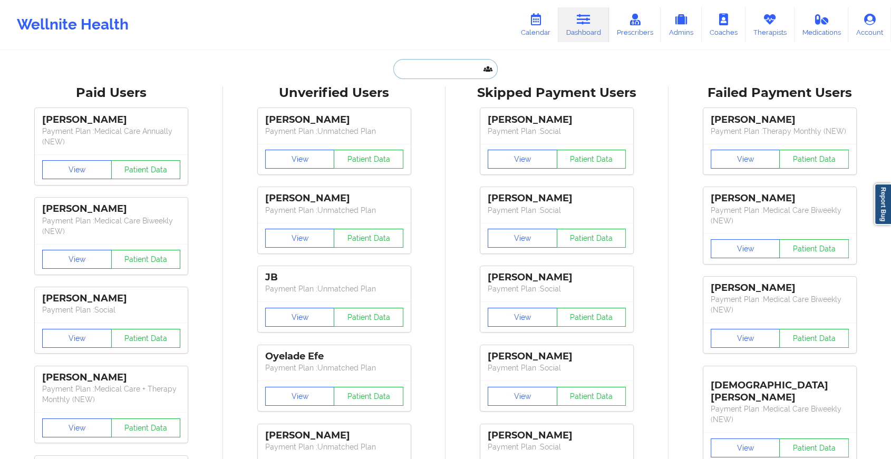
click at [413, 74] on input "text" at bounding box center [445, 69] width 104 height 20
paste input "[EMAIL_ADDRESS][DOMAIN_NAME]"
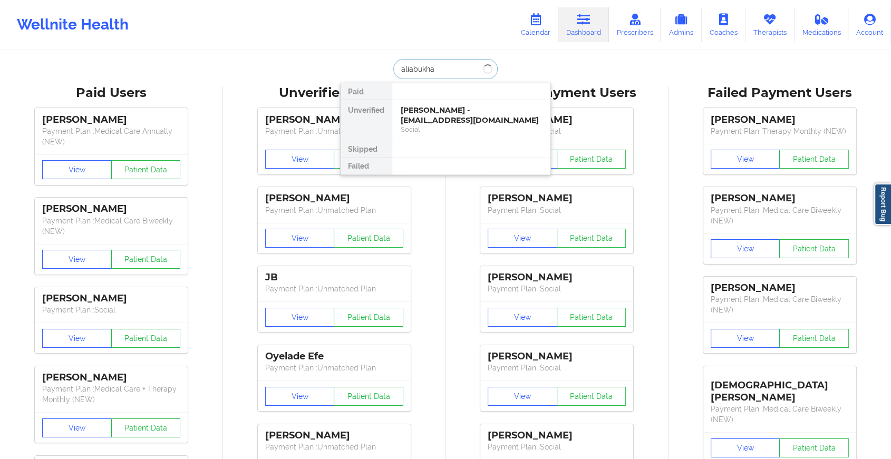
type input "aliabukha"
